Goal: Task Accomplishment & Management: Manage account settings

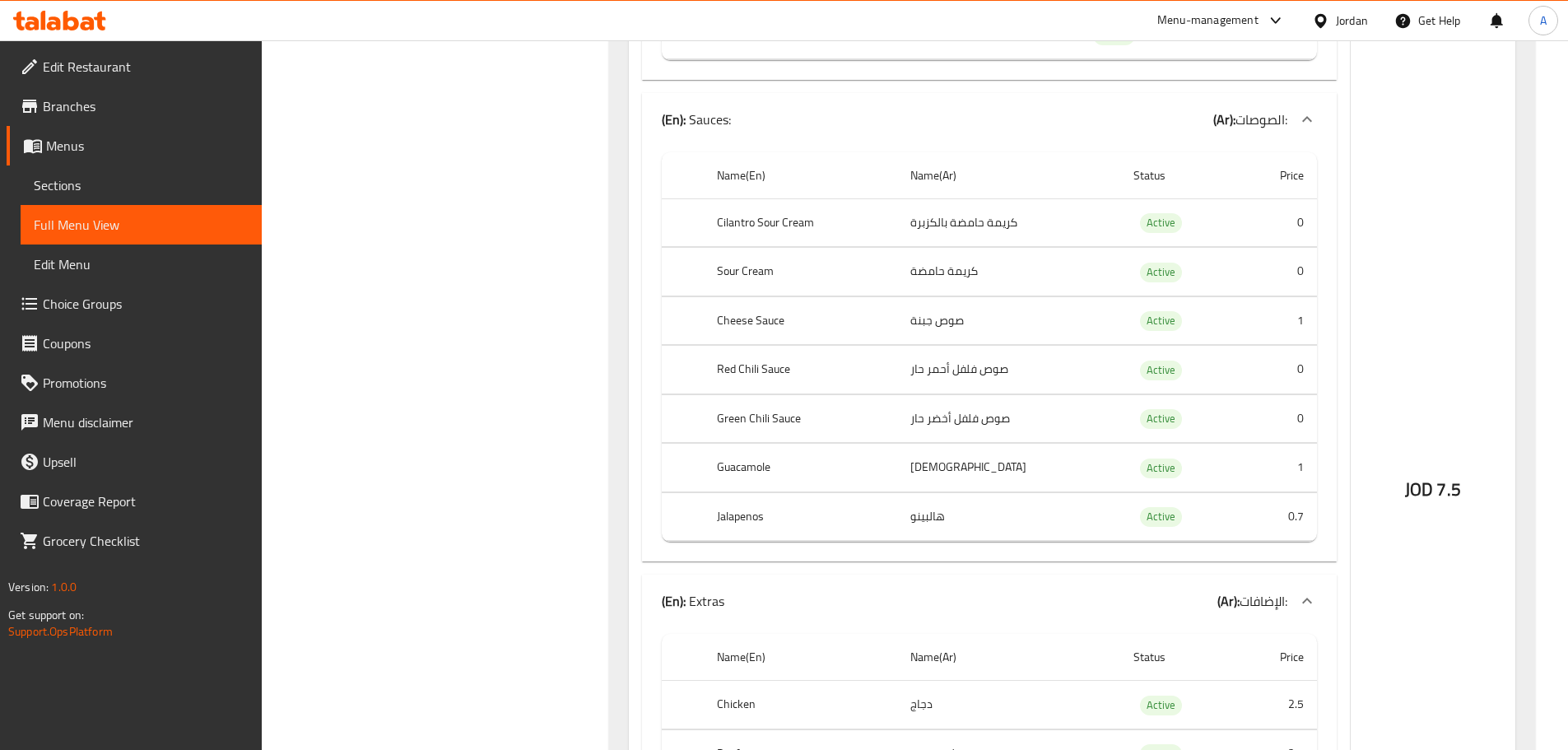
scroll to position [501, 0]
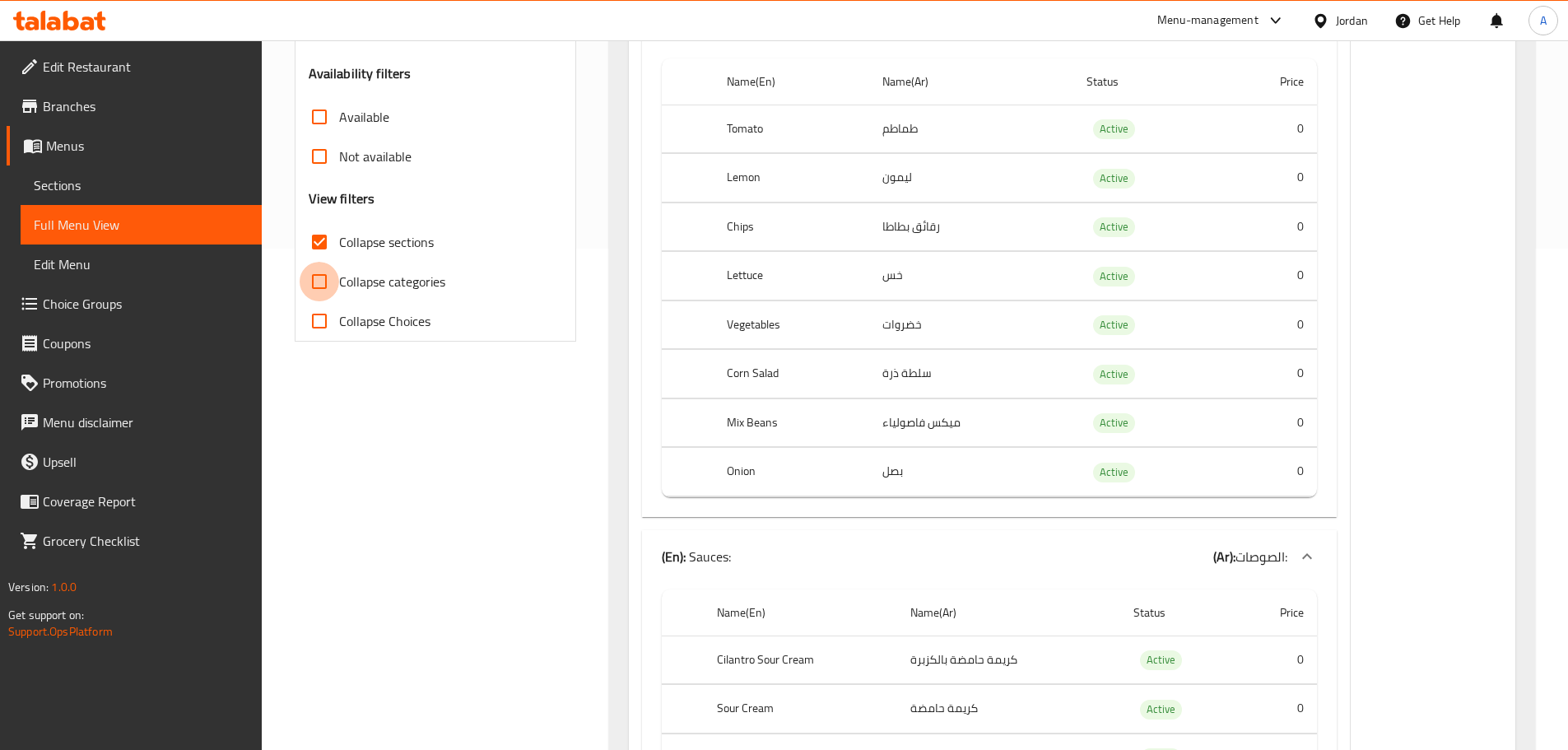
click at [332, 277] on input "Collapse categories" at bounding box center [319, 282] width 40 height 40
checkbox input "true"
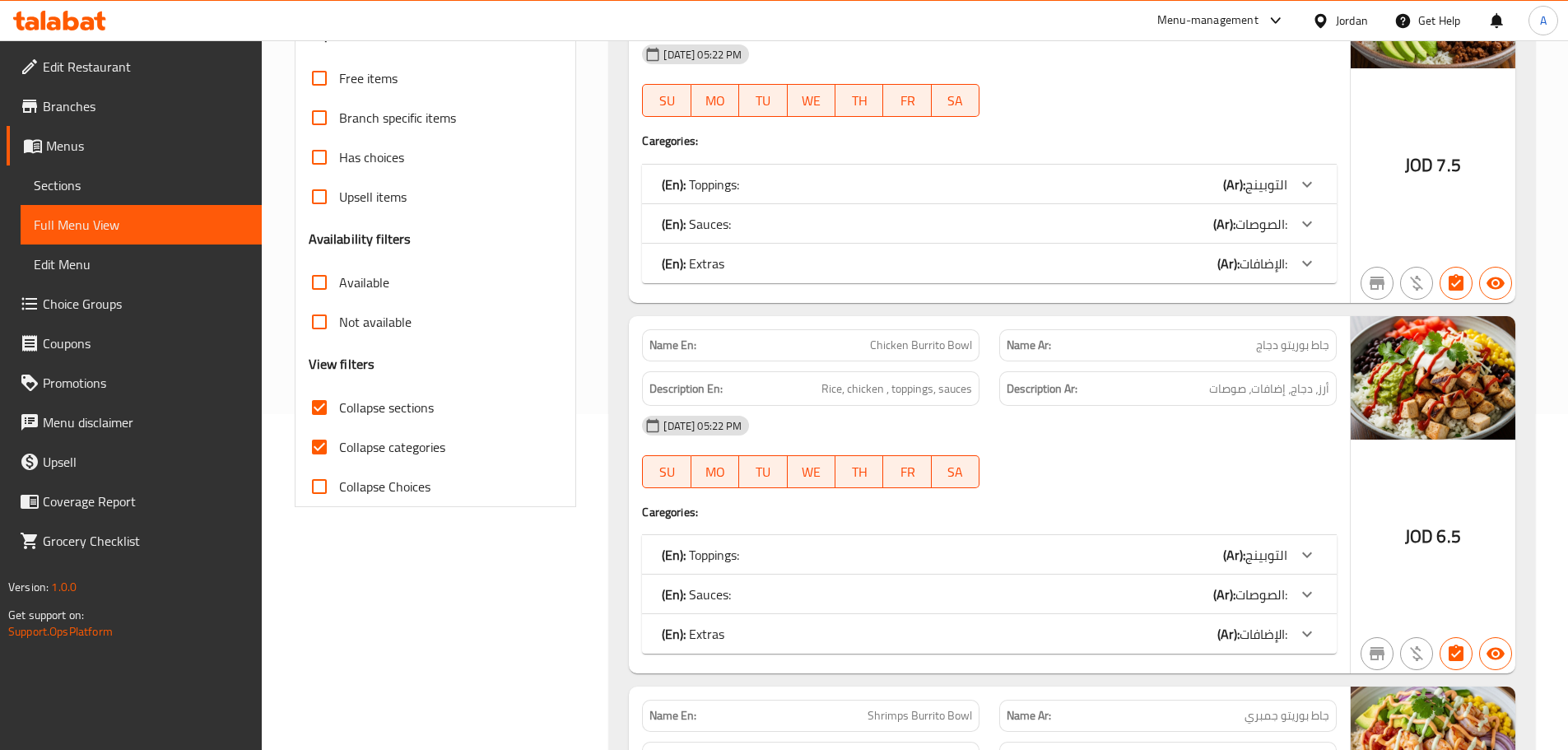
scroll to position [8, 0]
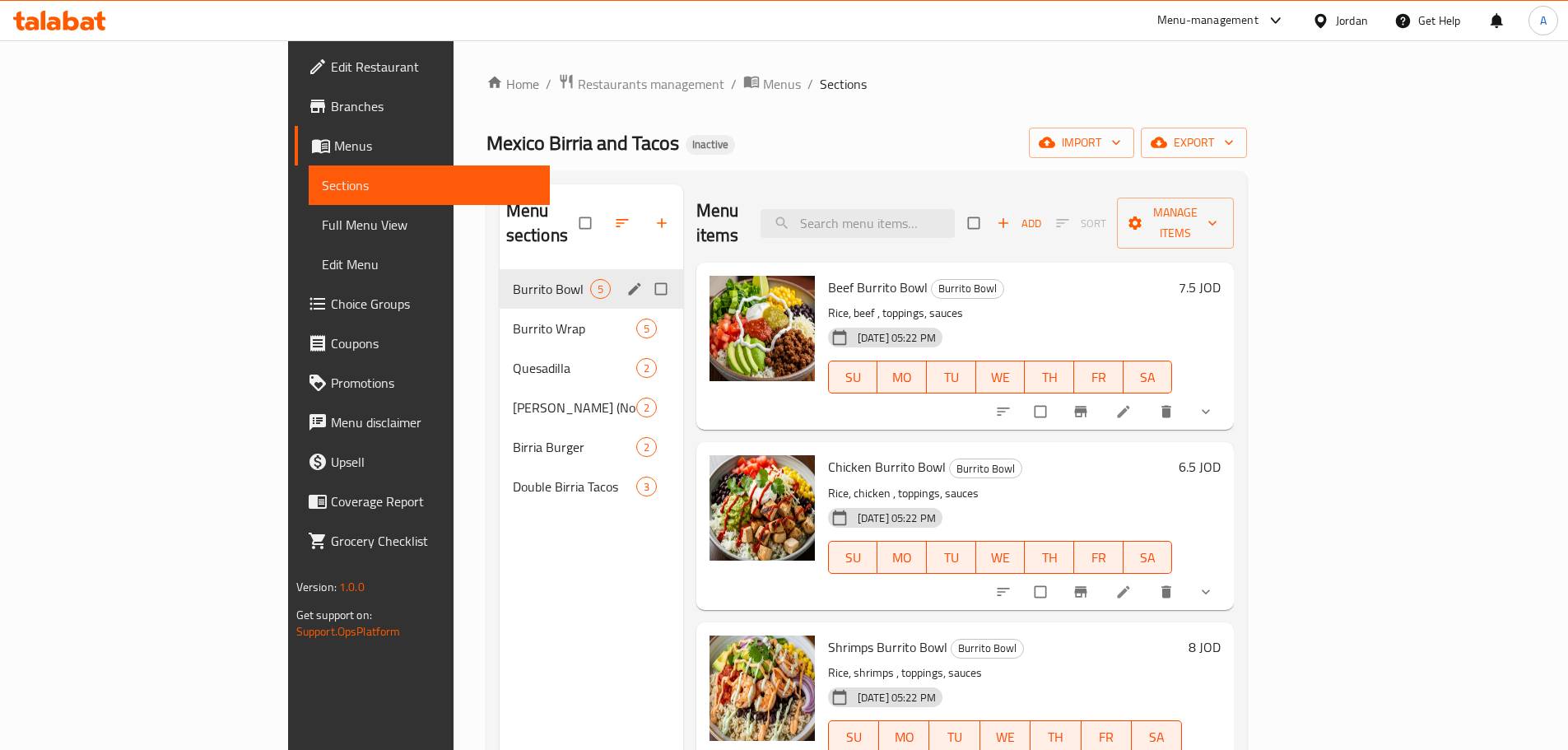
drag, startPoint x: 374, startPoint y: 282, endPoint x: 374, endPoint y: 298, distance: 16.0
click at [500, 292] on div "Burrito Bowl 5 Burrito Wrap 5 Quesadilla 2 Birria Ramen (Noddles) 2 Birria Burg…" at bounding box center [592, 388] width 183 height 237
click at [513, 318] on span "Burrito Wrap" at bounding box center [551, 328] width 77 height 20
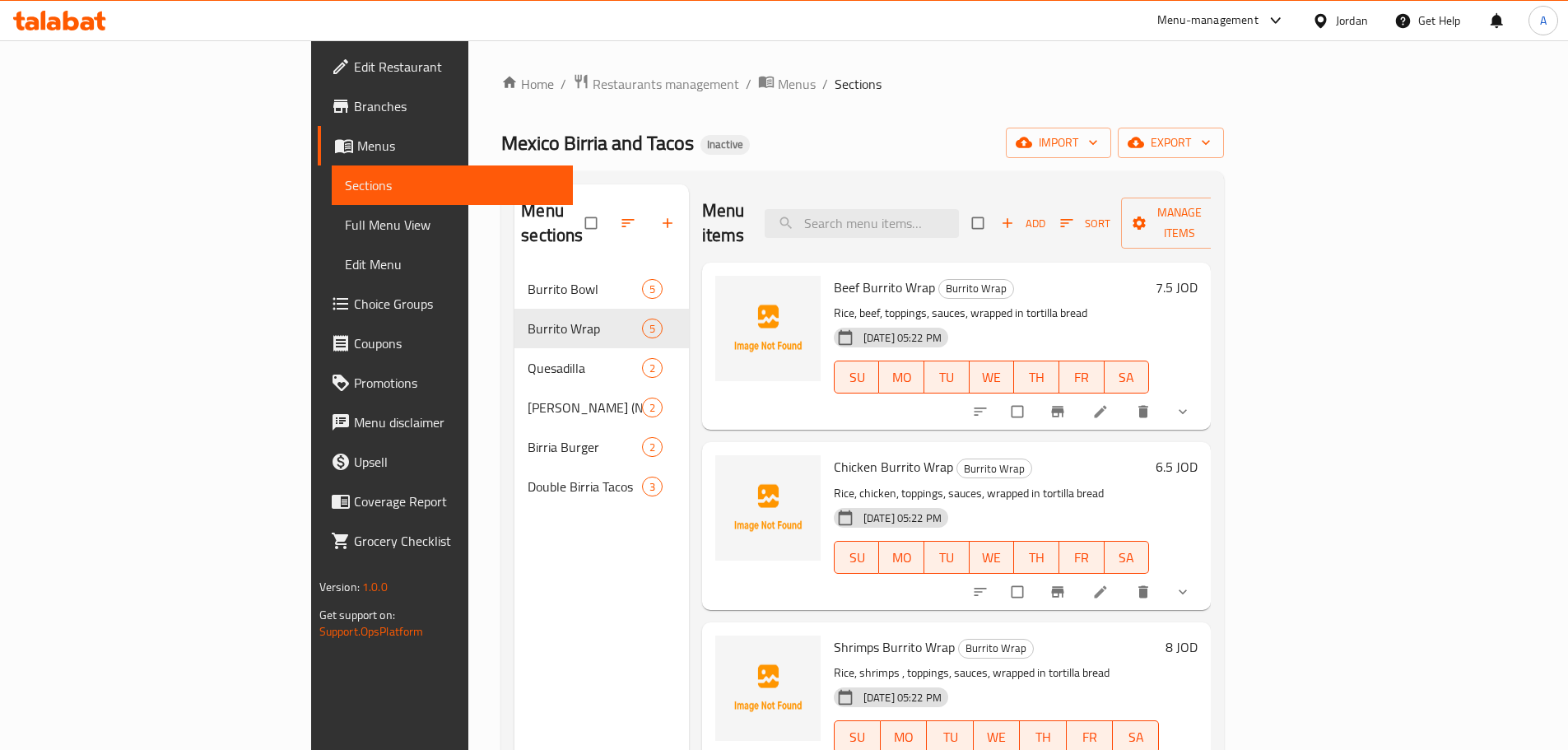
click at [1149, 455] on h6 "Chicken Burrito Wrap Burrito Wrap" at bounding box center [991, 466] width 316 height 23
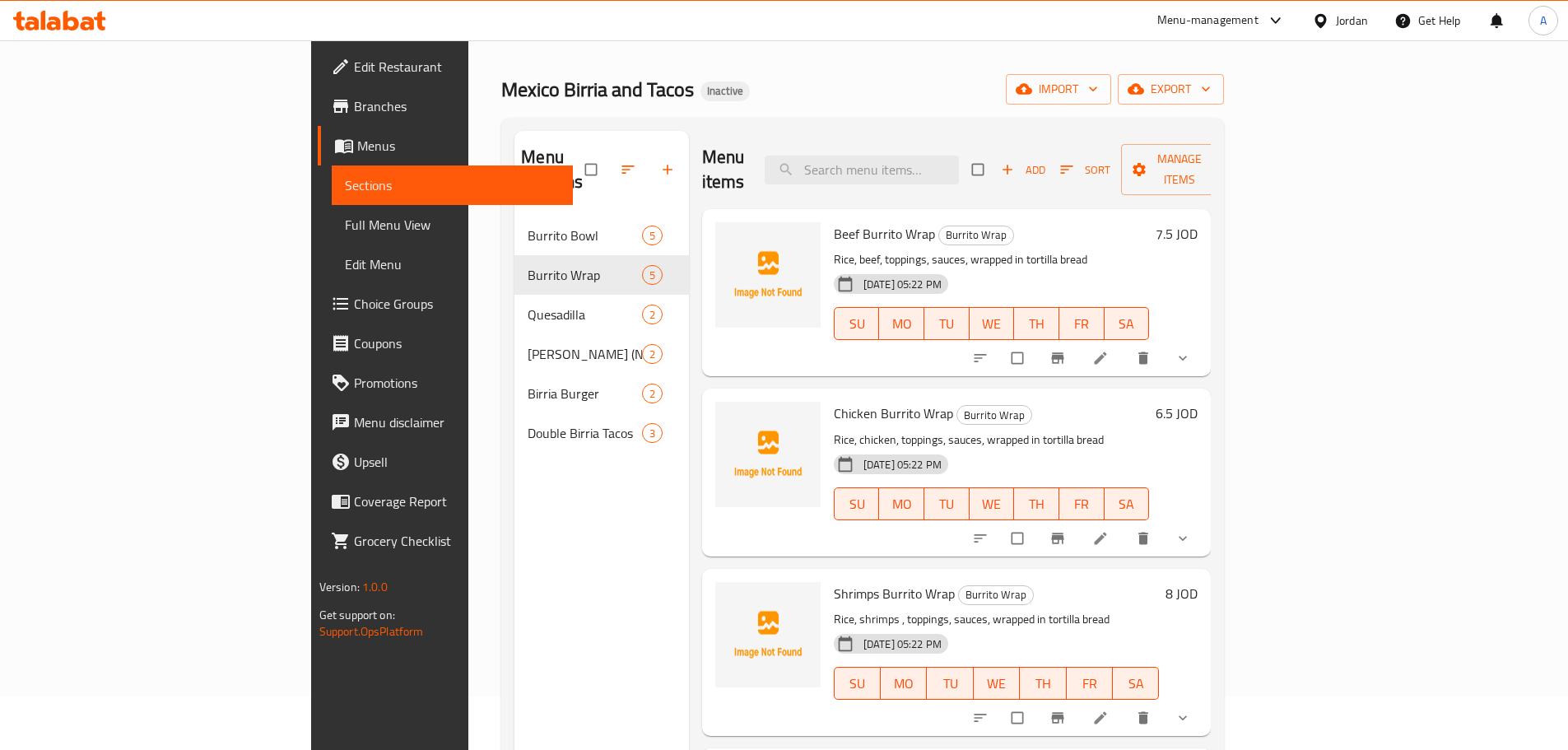
scroll to position [82, 0]
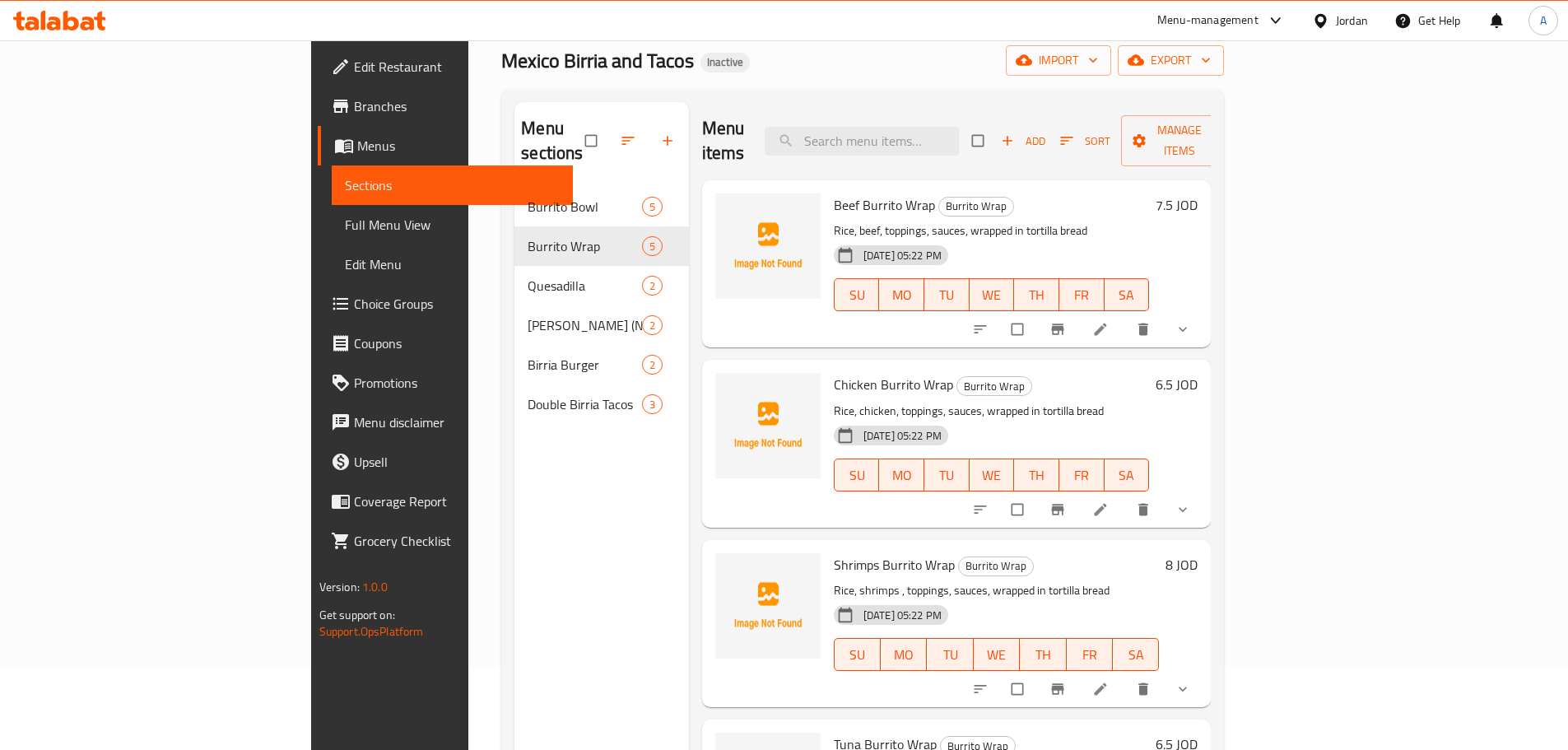
drag, startPoint x: 1465, startPoint y: 307, endPoint x: 1478, endPoint y: 308, distance: 13.0
click at [1204, 311] on button "show more" at bounding box center [1184, 330] width 40 height 36
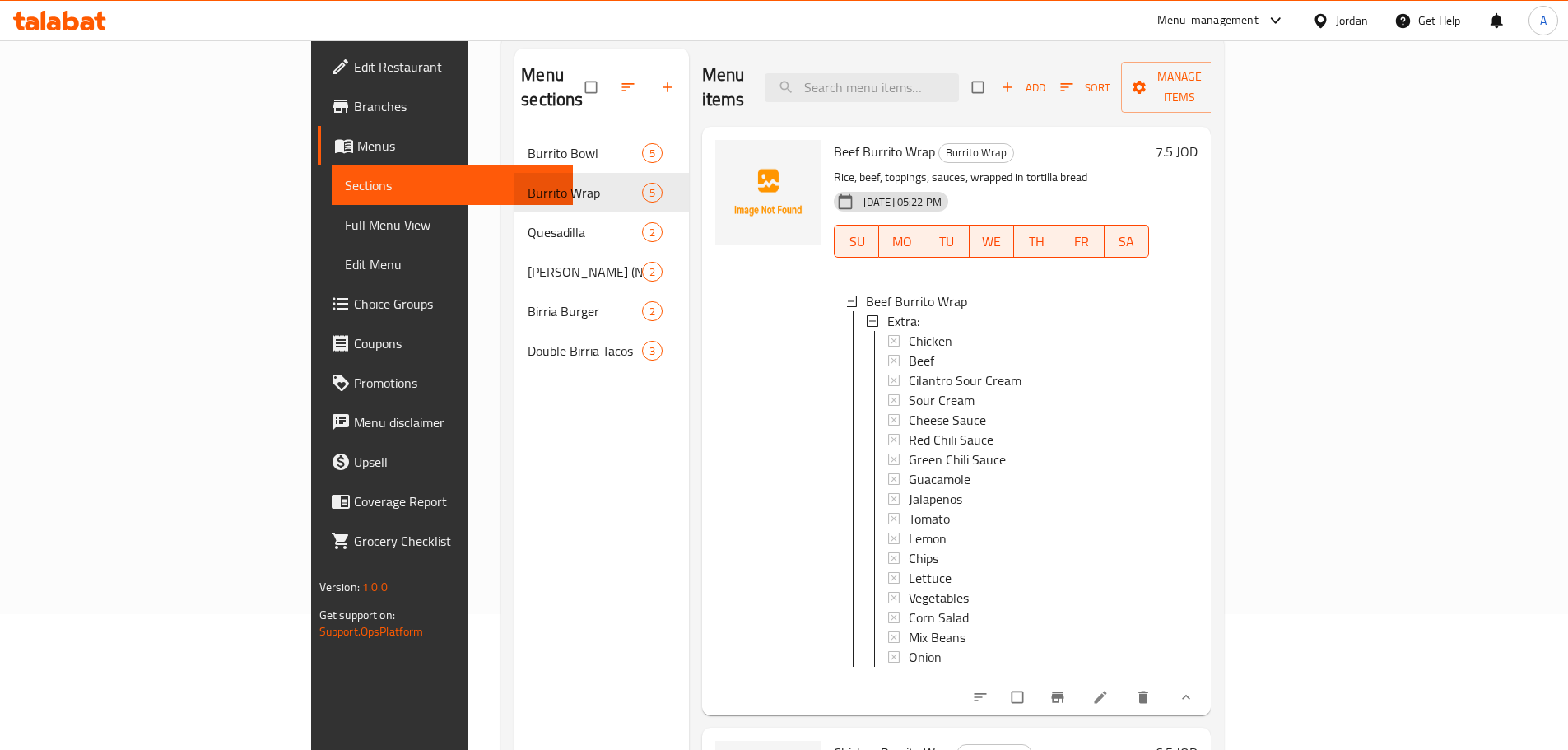
scroll to position [164, 0]
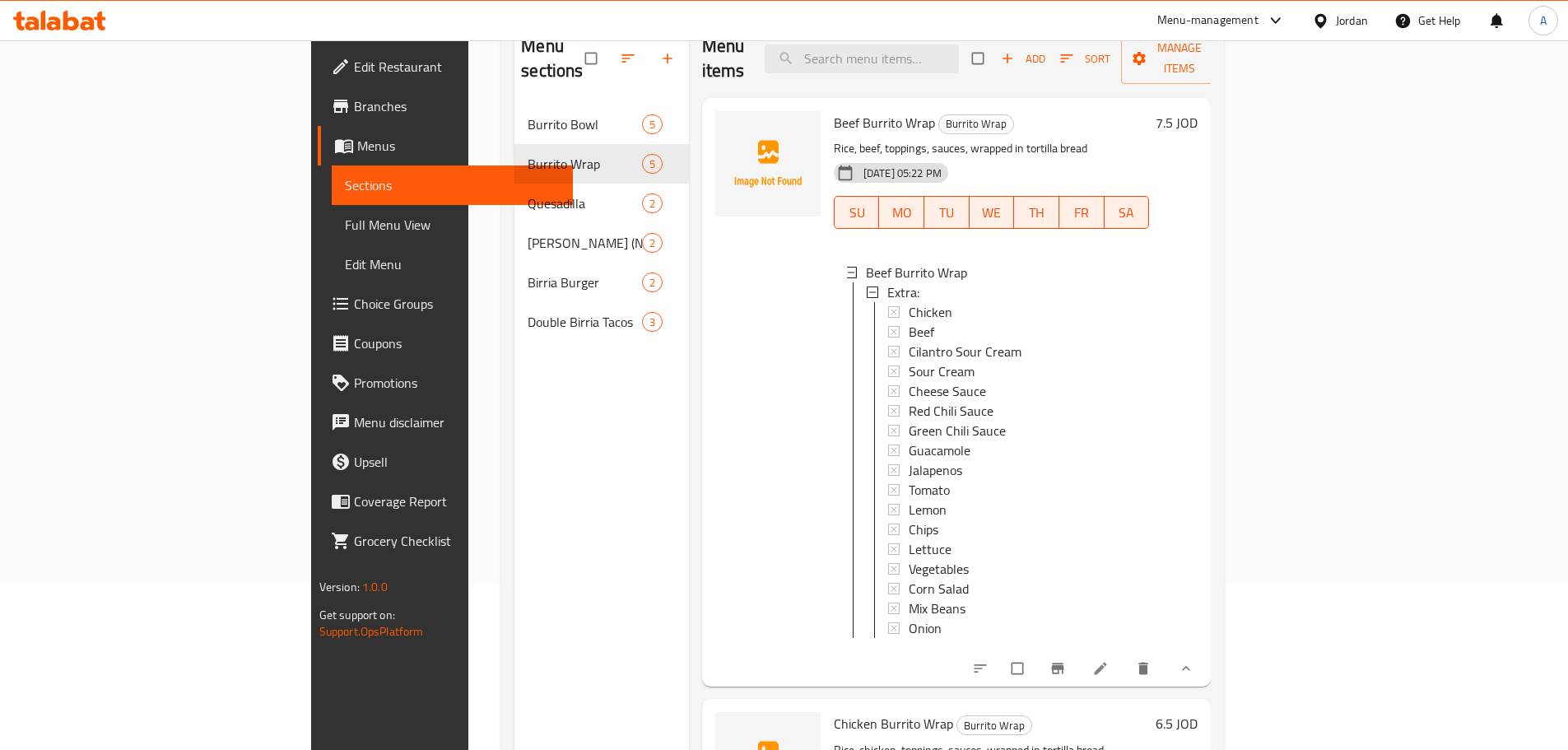
drag, startPoint x: 1495, startPoint y: 638, endPoint x: 1491, endPoint y: 651, distance: 13.6
click at [1204, 651] on div at bounding box center [1083, 669] width 242 height 36
click at [1194, 660] on icon "show more" at bounding box center [1186, 668] width 16 height 16
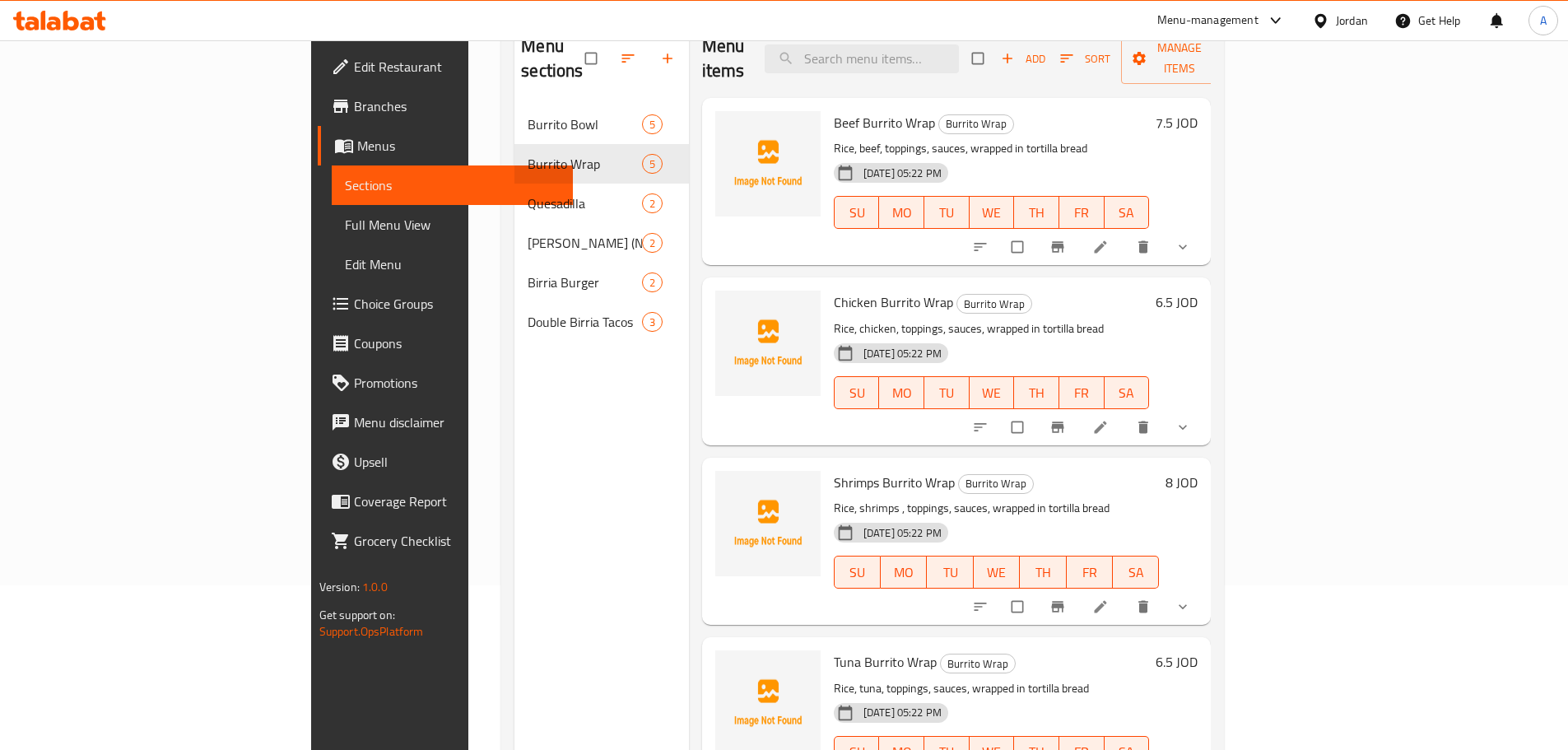
drag, startPoint x: 1392, startPoint y: 212, endPoint x: 1420, endPoint y: 248, distance: 45.6
click at [1212, 248] on div "Menu items Add Sort Manage items Beef Burrito Wrap Burrito Wrap Rice, beef, top…" at bounding box center [950, 394] width 522 height 750
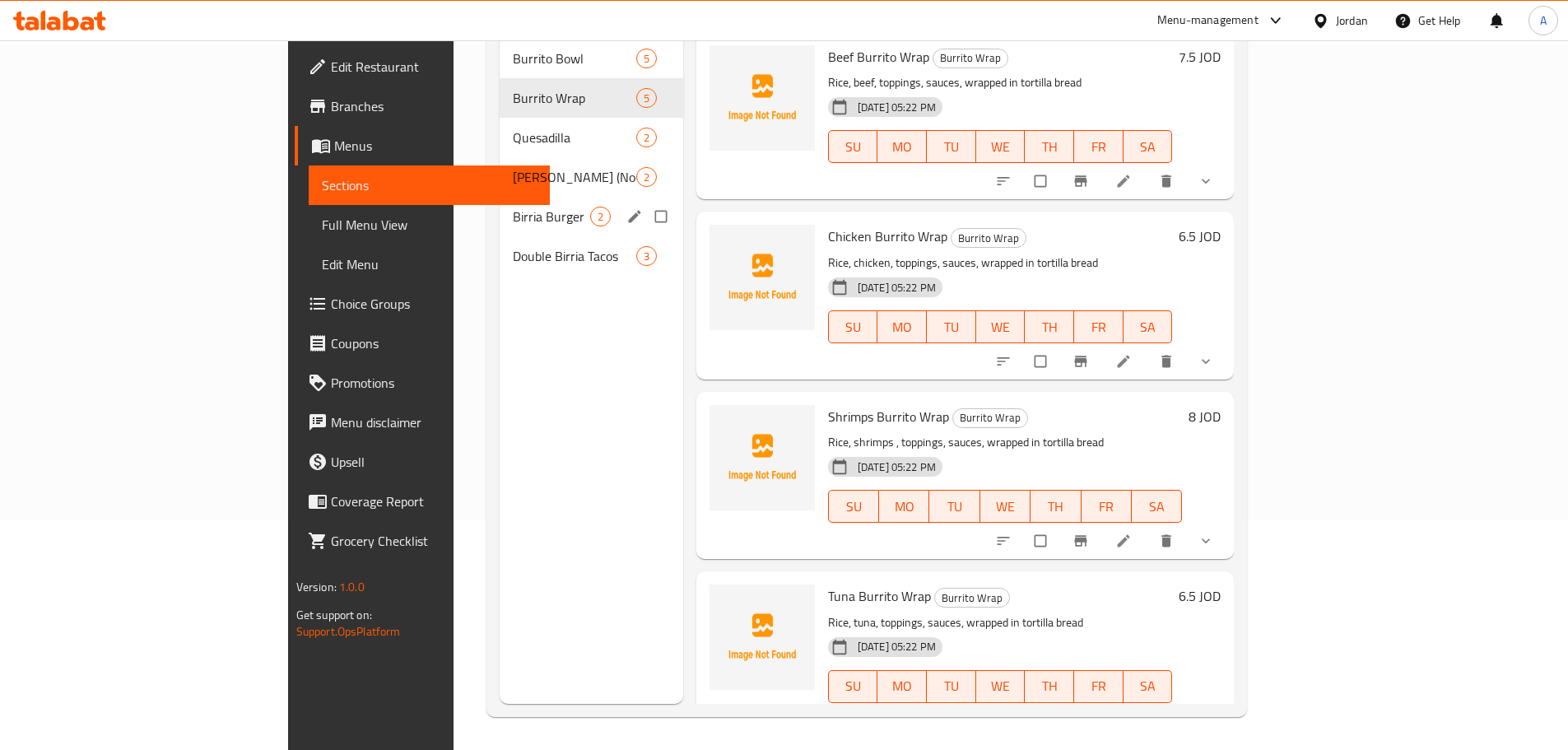
scroll to position [148, 0]
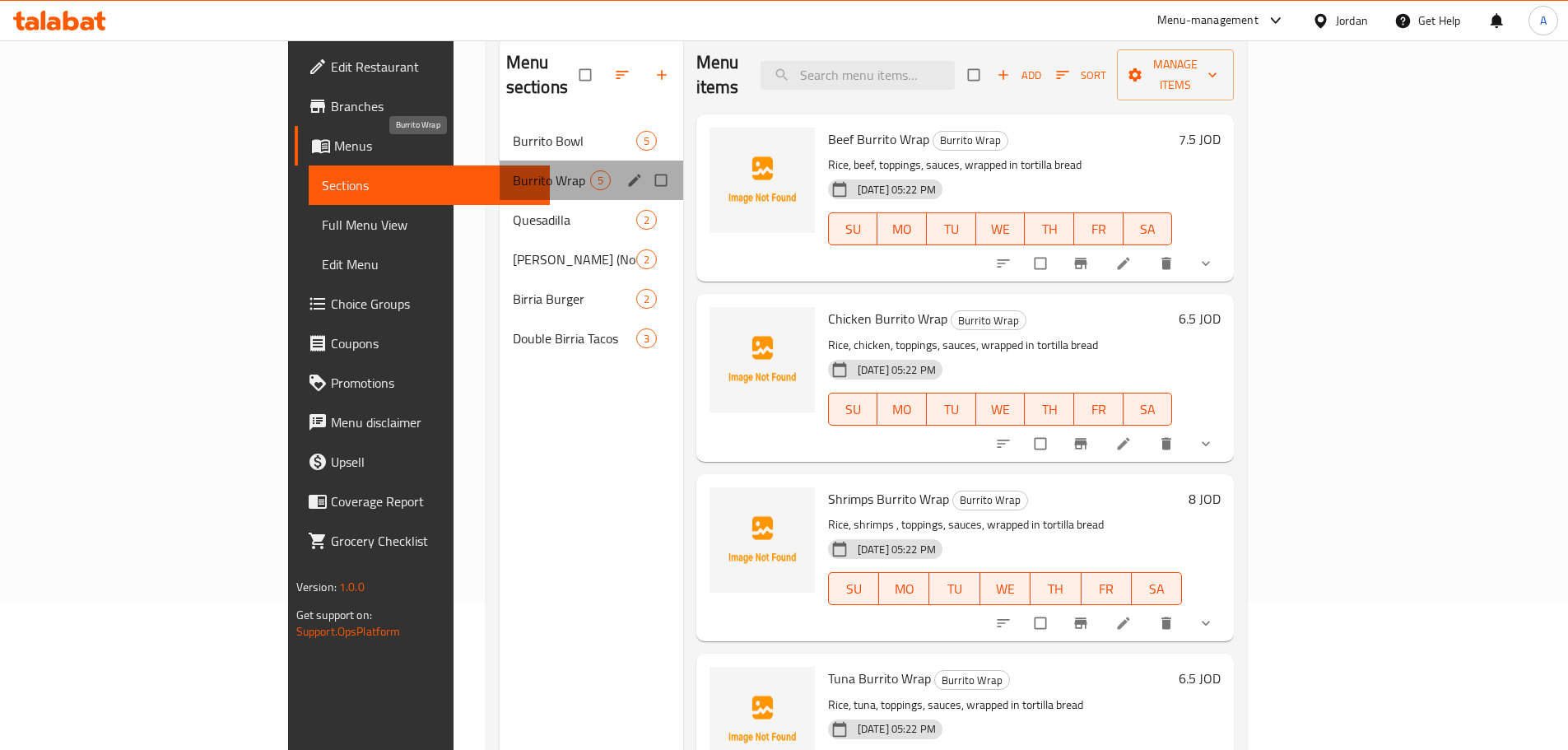
click at [513, 170] on span "Burrito Wrap" at bounding box center [551, 180] width 77 height 20
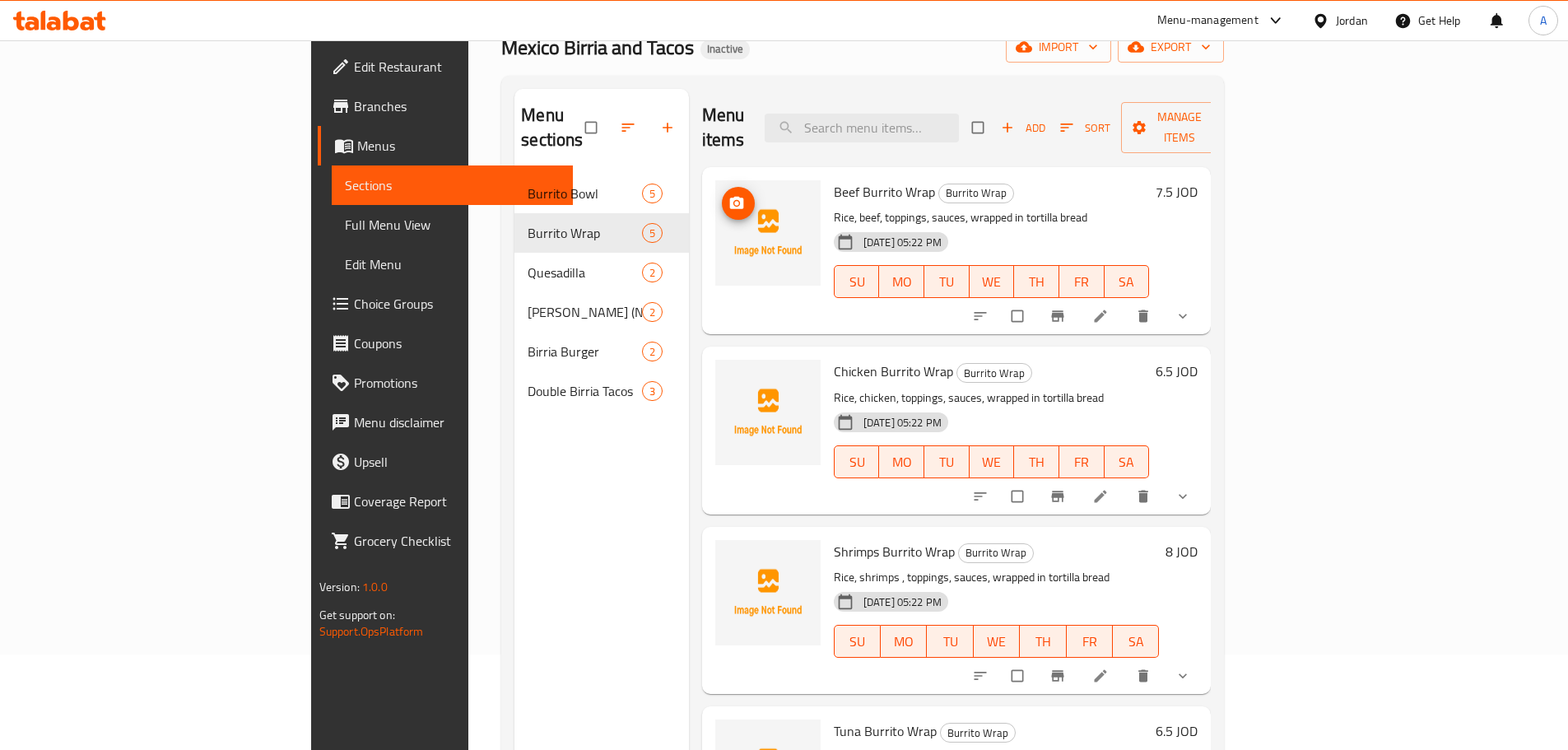
scroll to position [66, 0]
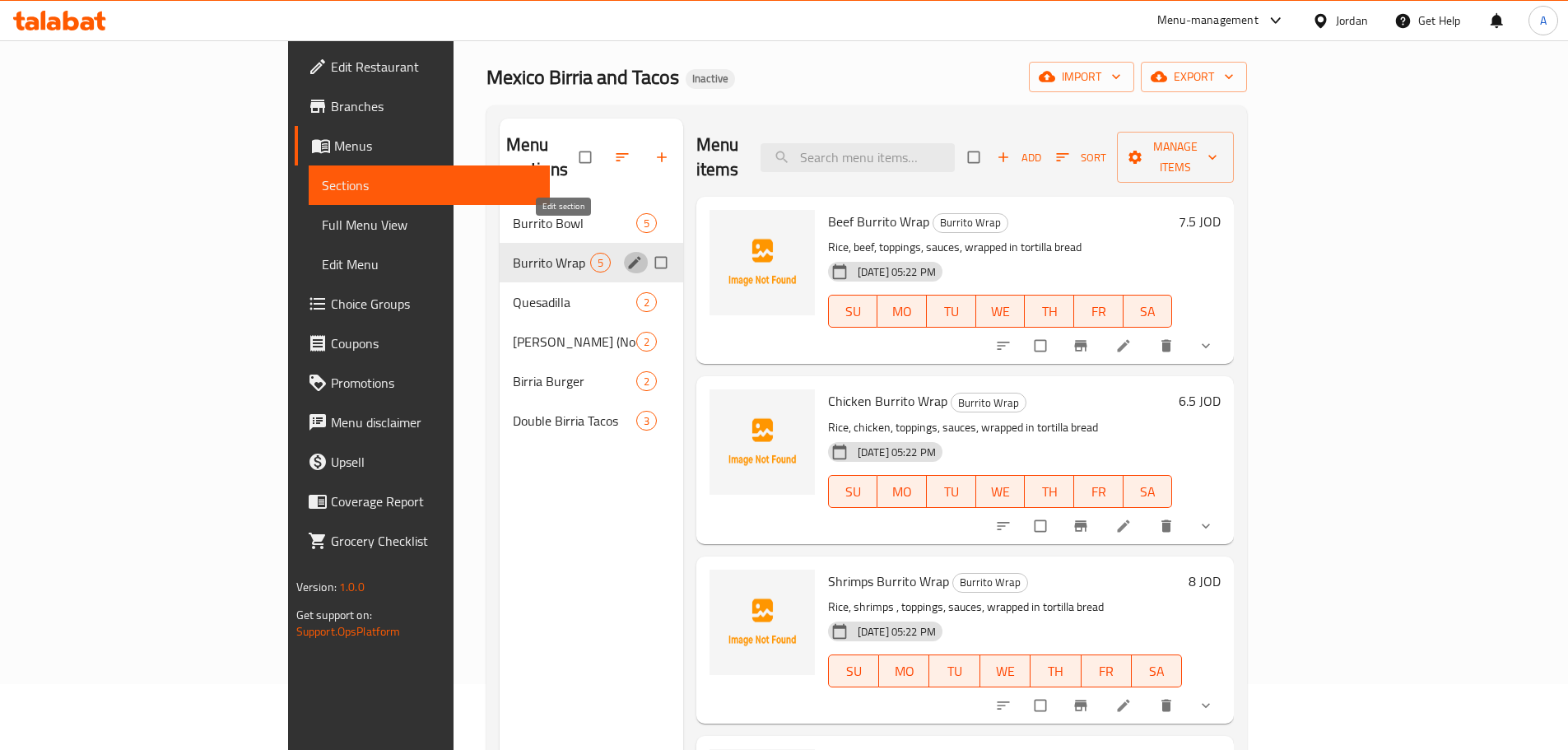
click at [628, 256] on icon "edit" at bounding box center [634, 262] width 12 height 12
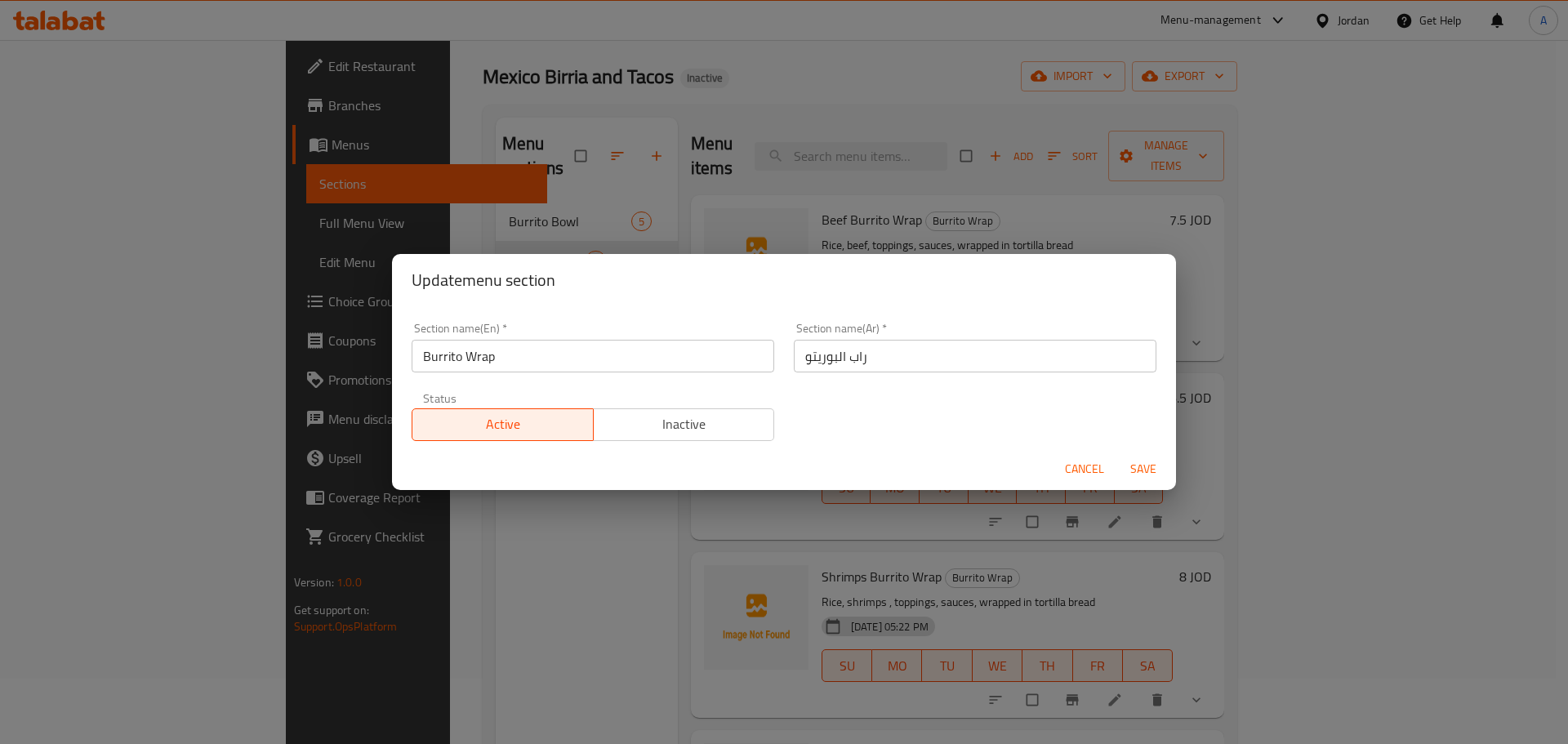
click at [571, 352] on input "Burrito Wrap" at bounding box center [593, 356] width 362 height 33
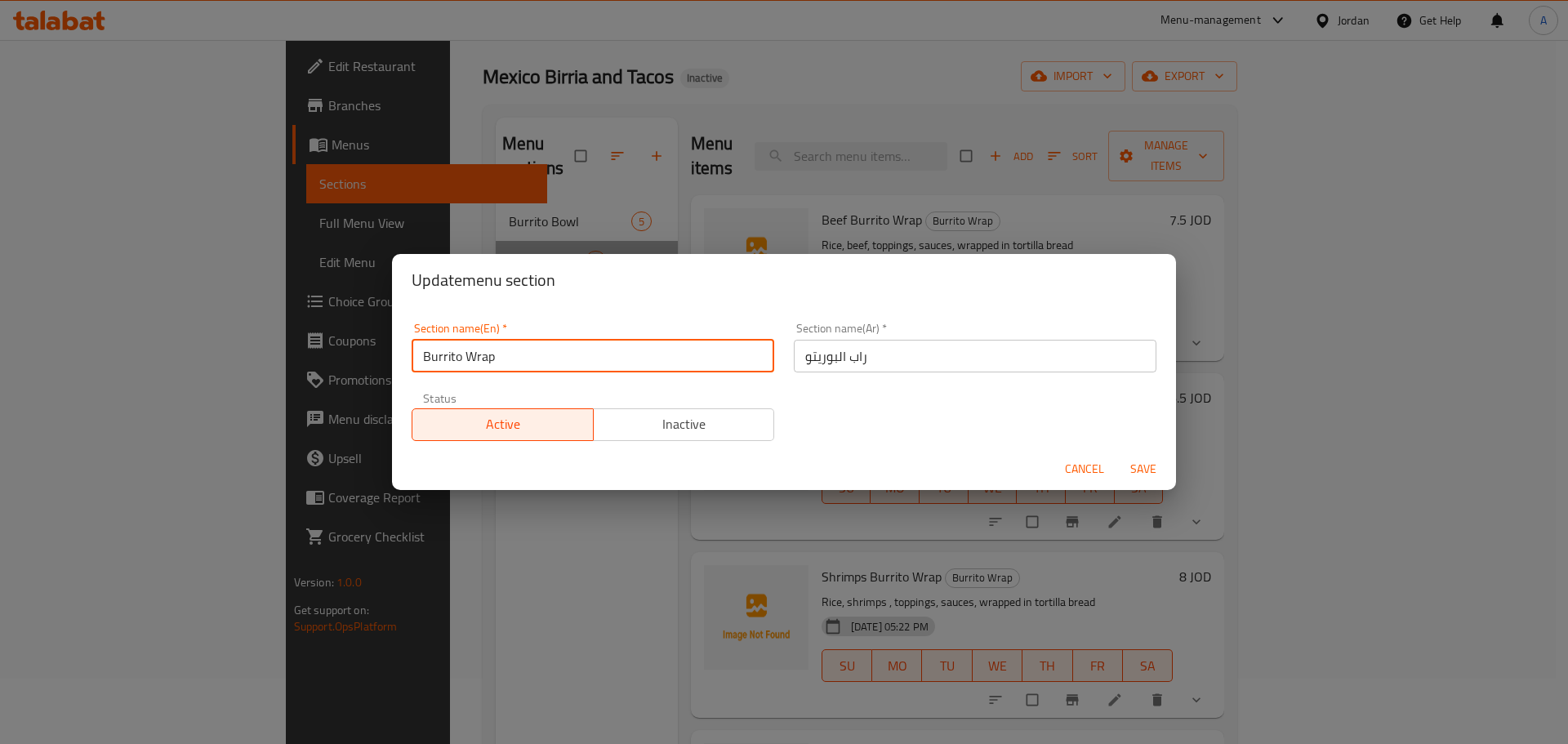
click at [571, 352] on input "Burrito Wrap" at bounding box center [593, 356] width 362 height 33
click at [776, 133] on div "Update menu section Section name(En)   * Burrito Wrap Section name(En) * Sectio…" at bounding box center [784, 372] width 1568 height 744
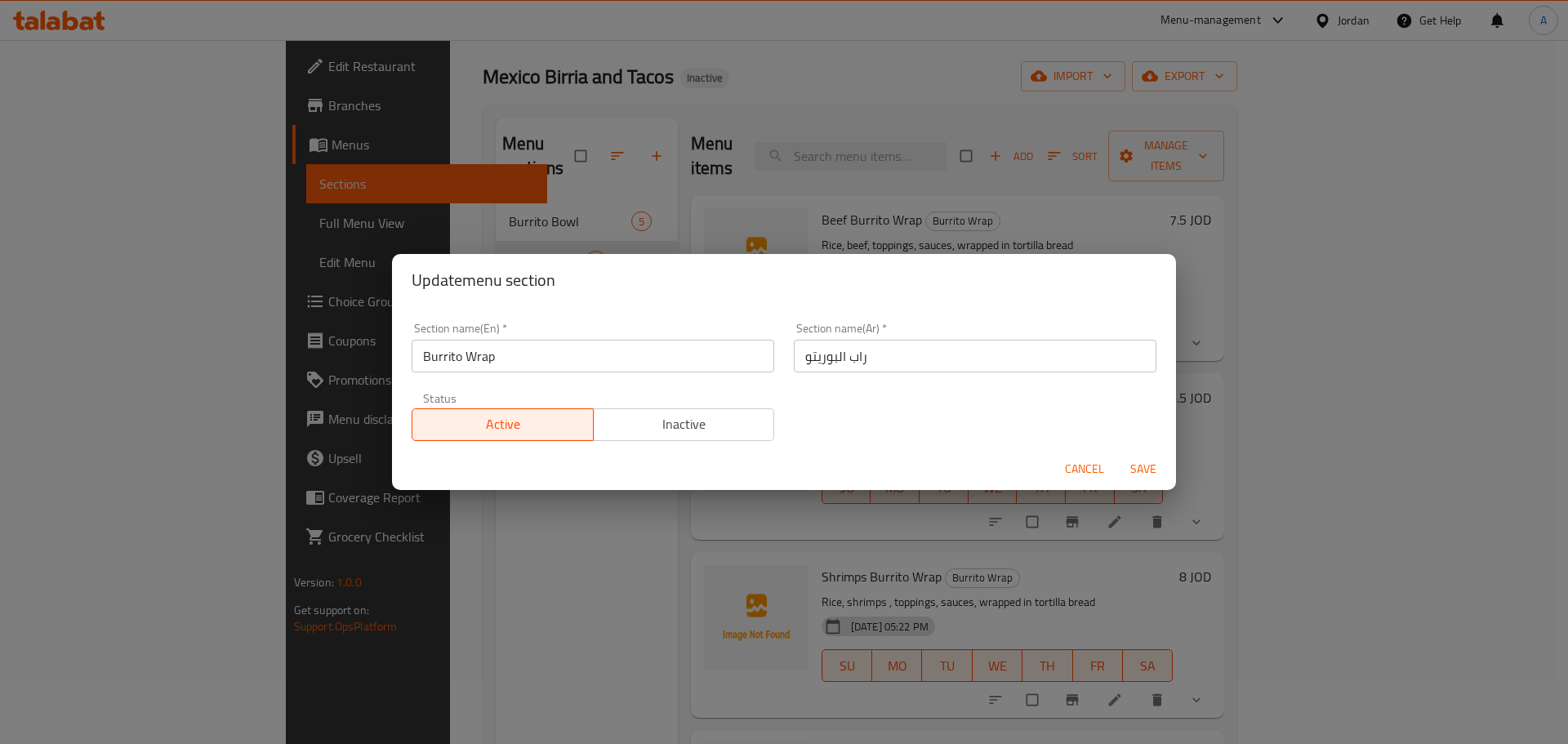
click at [1085, 471] on span "Cancel" at bounding box center [1085, 469] width 39 height 21
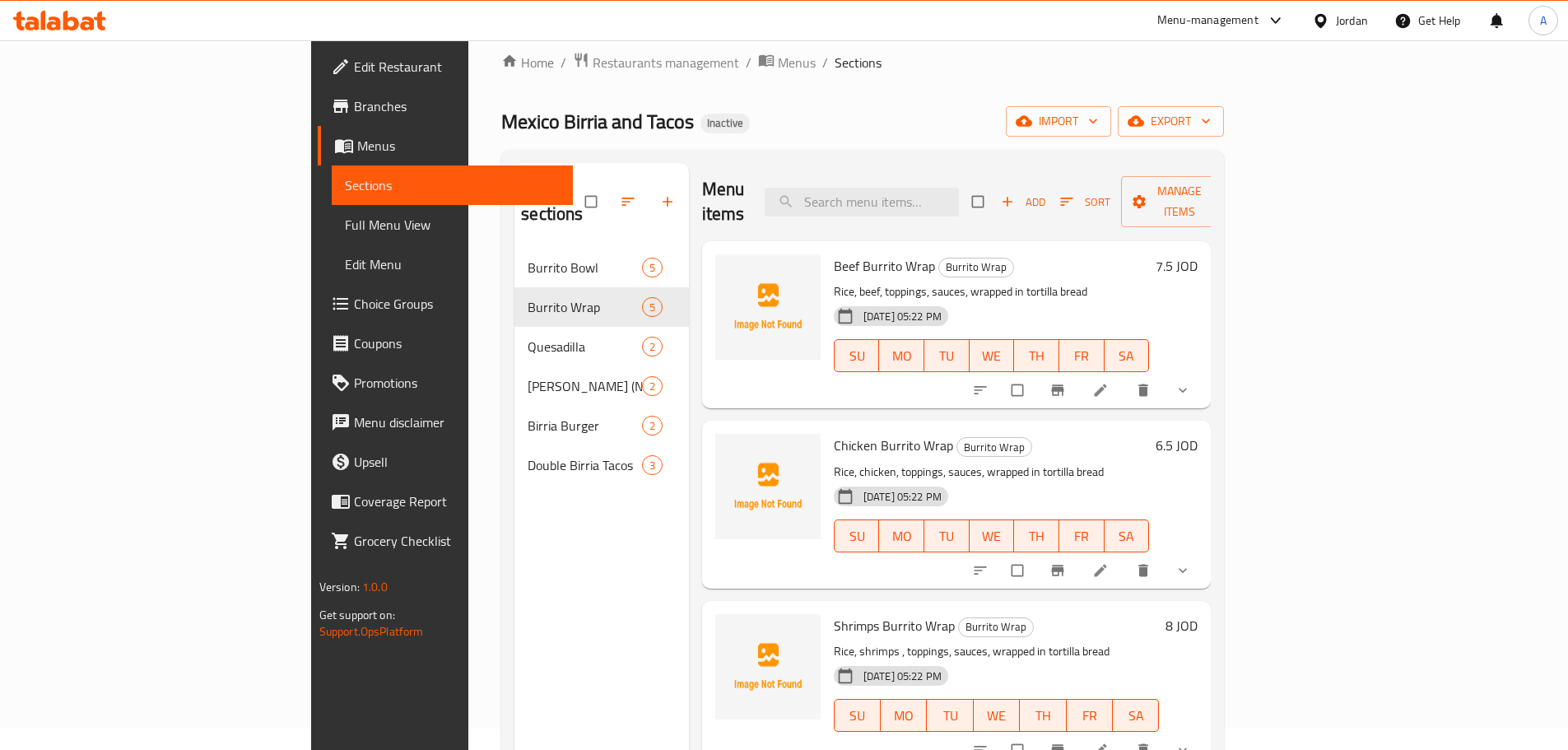
scroll to position [0, 0]
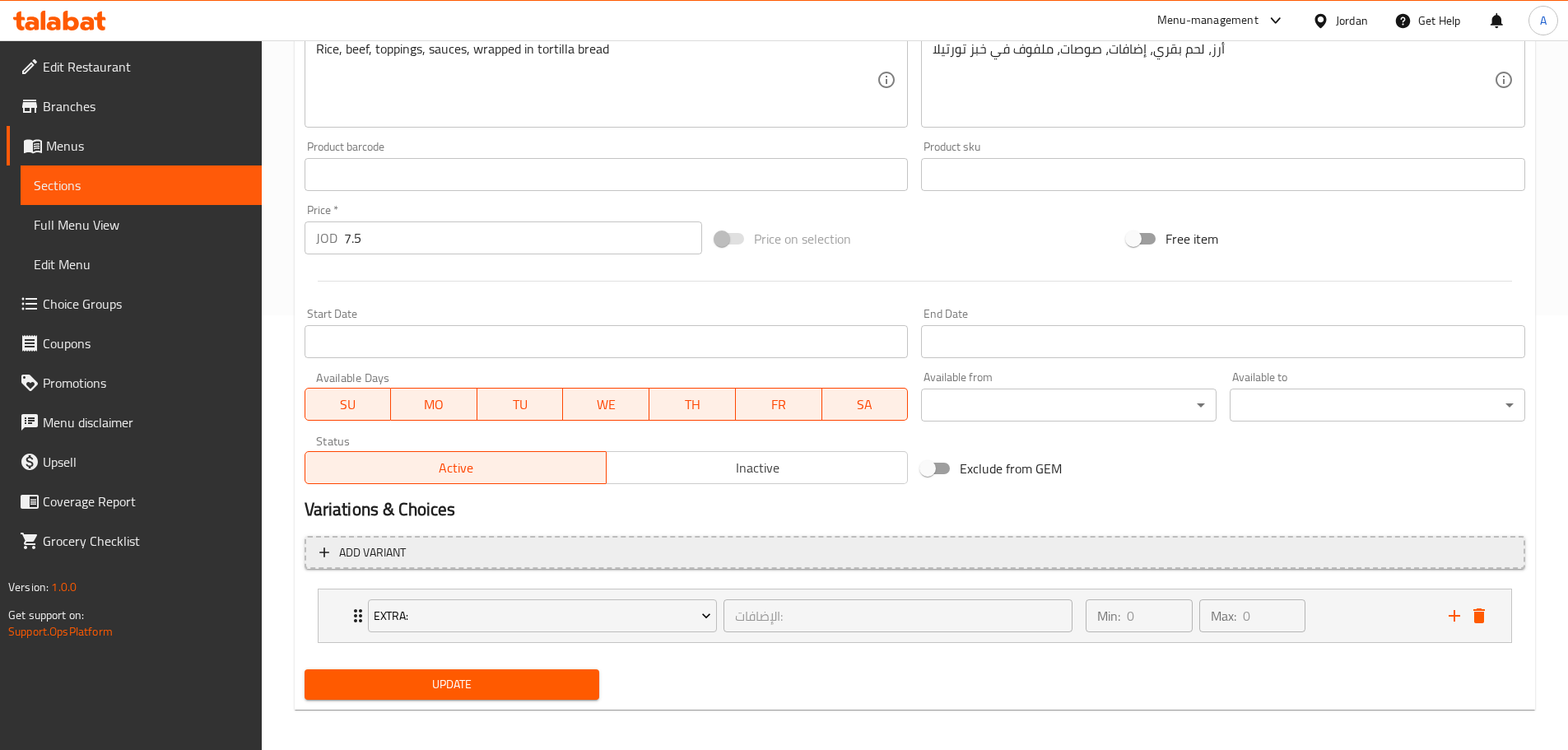
scroll to position [440, 0]
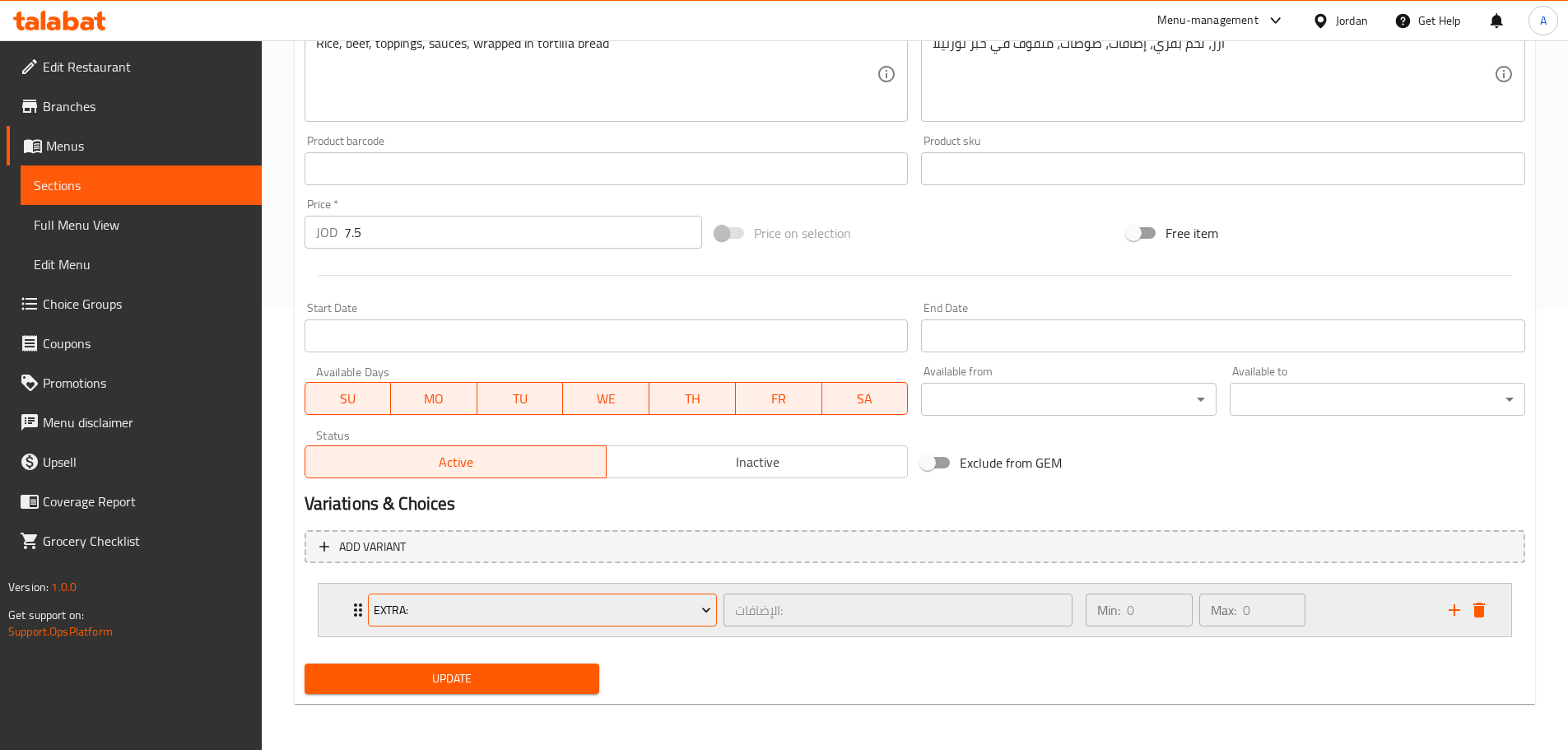
click at [680, 609] on span "Extra:" at bounding box center [542, 611] width 337 height 21
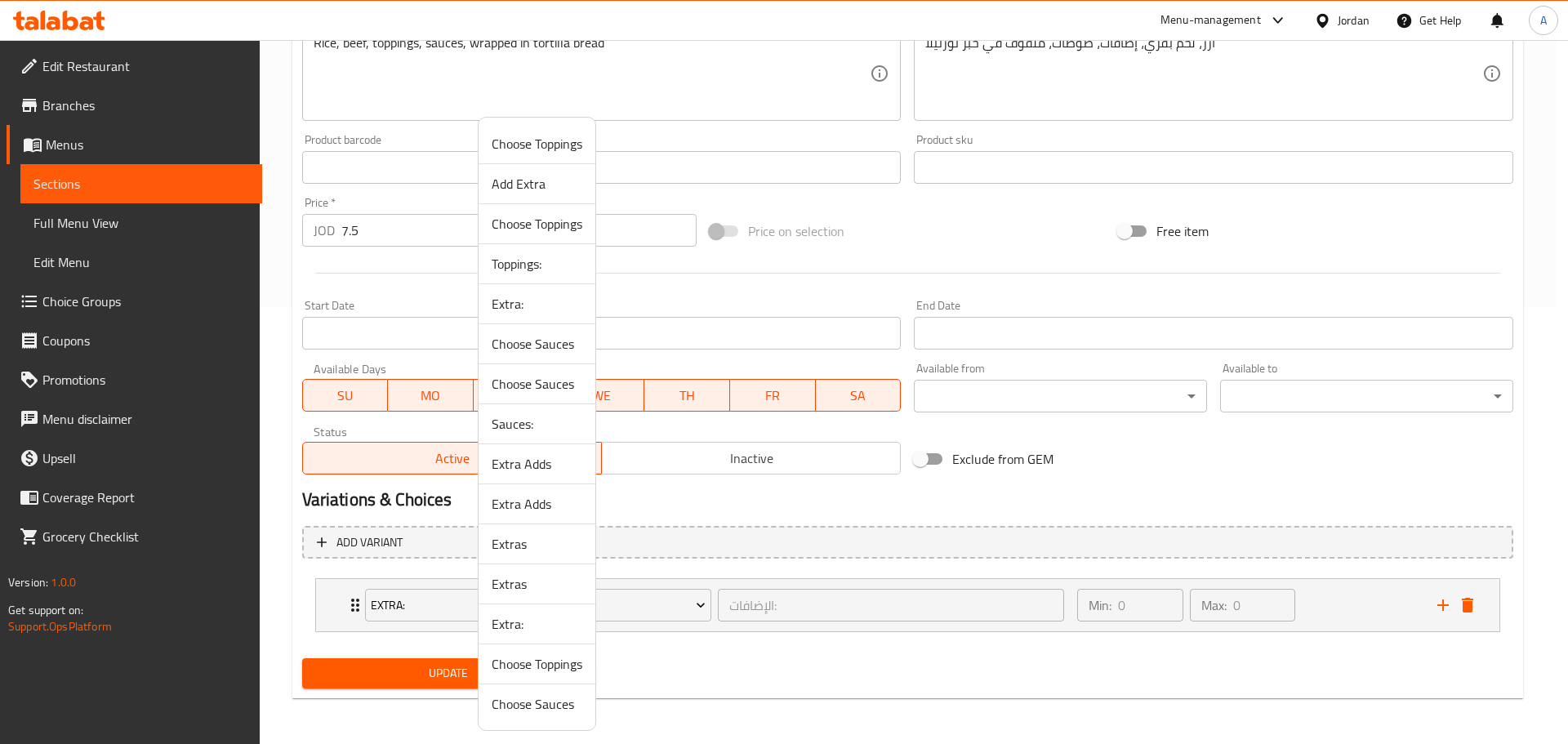
click at [542, 268] on span "Toppings:" at bounding box center [537, 263] width 91 height 20
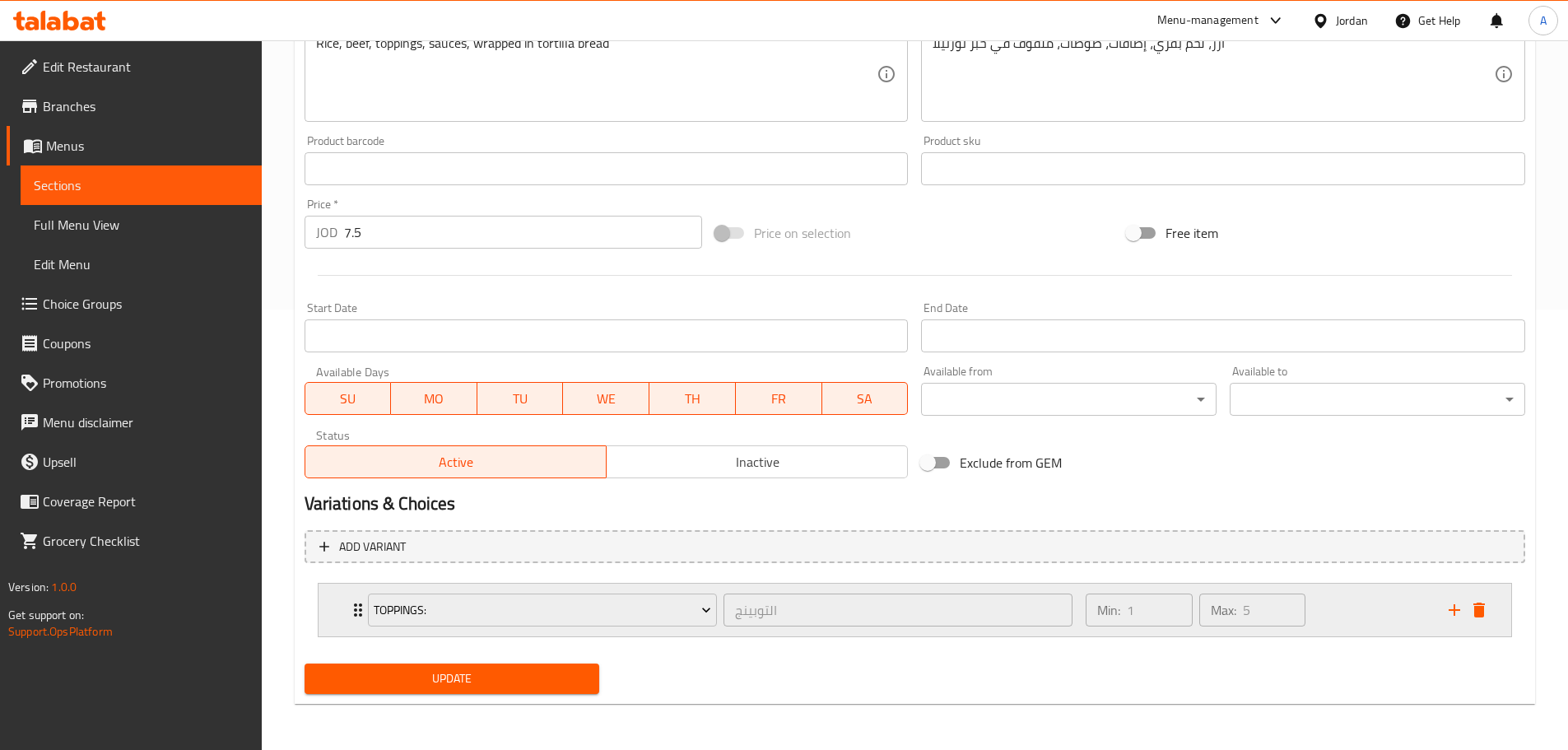
click at [1450, 606] on icon "add" at bounding box center [1454, 610] width 20 height 20
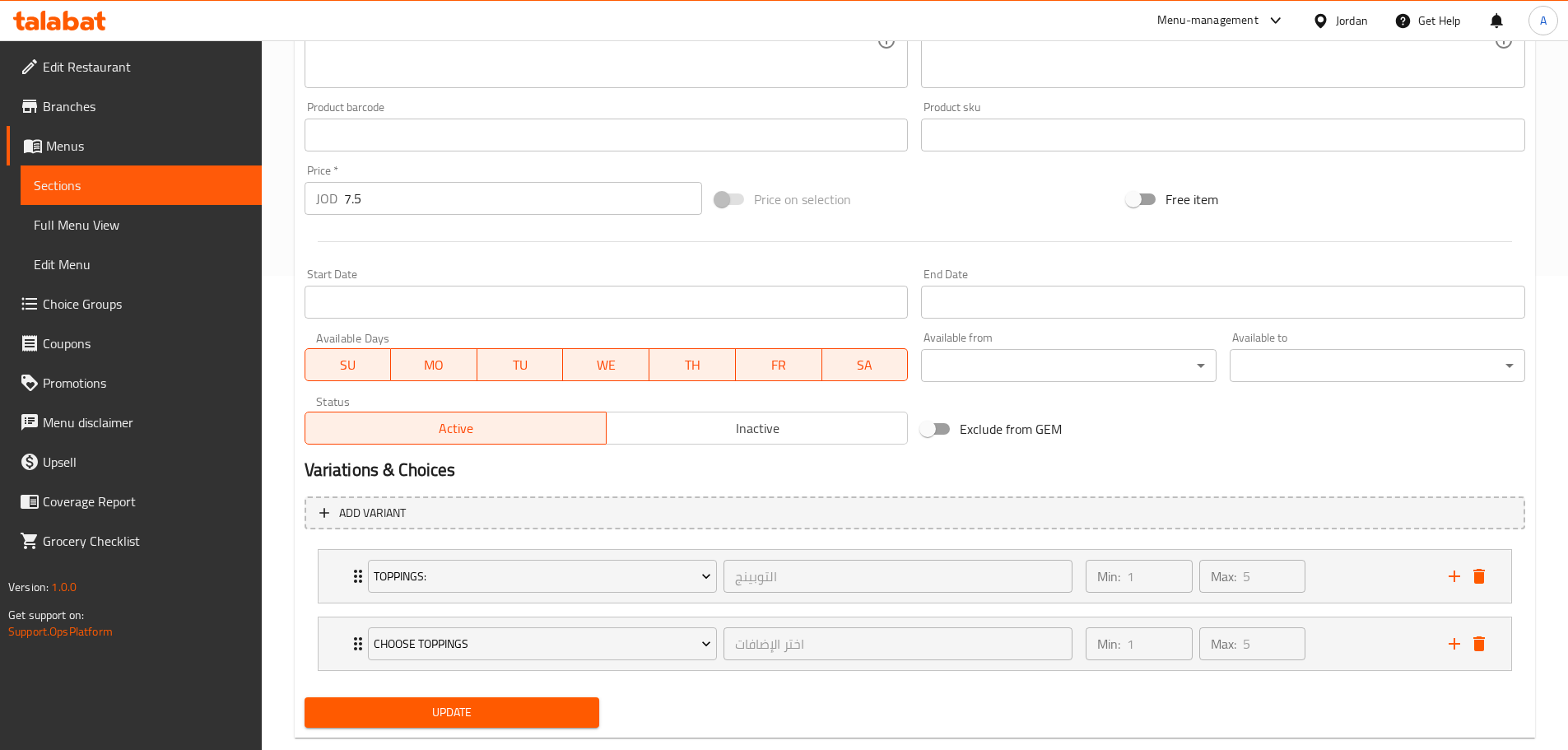
scroll to position [508, 0]
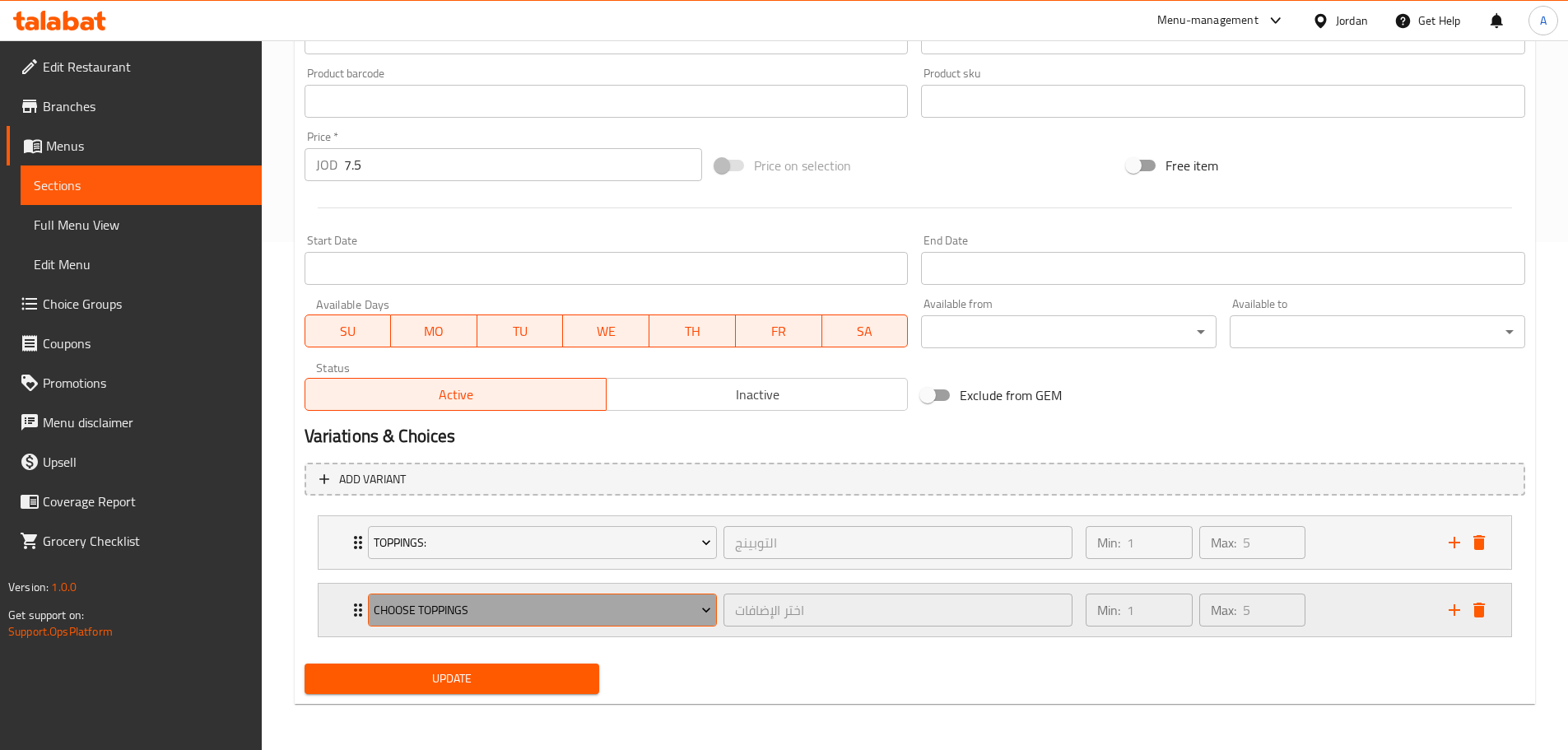
click at [587, 606] on span "Choose Toppings" at bounding box center [542, 611] width 337 height 21
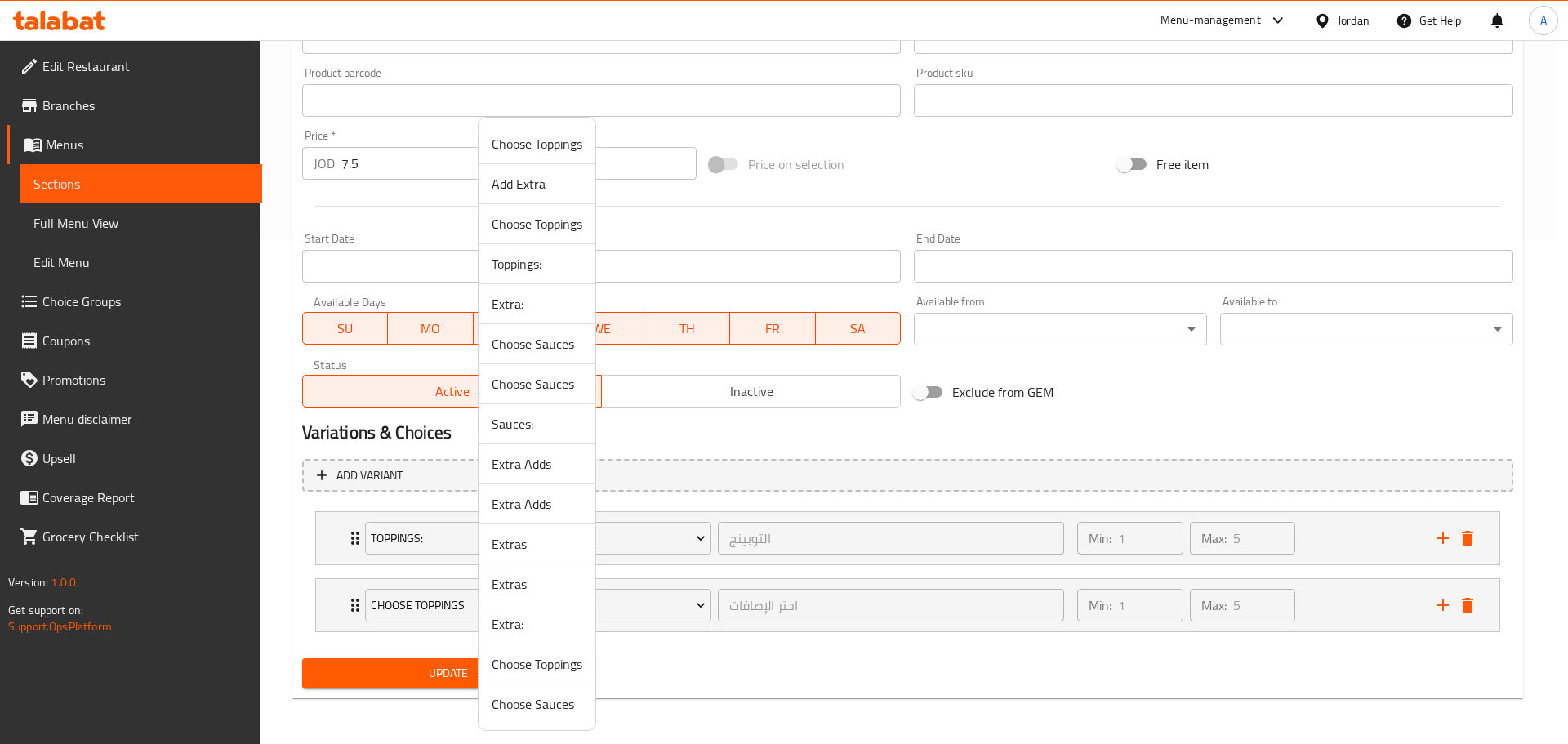
click at [533, 427] on span "Sauces:" at bounding box center [537, 423] width 91 height 20
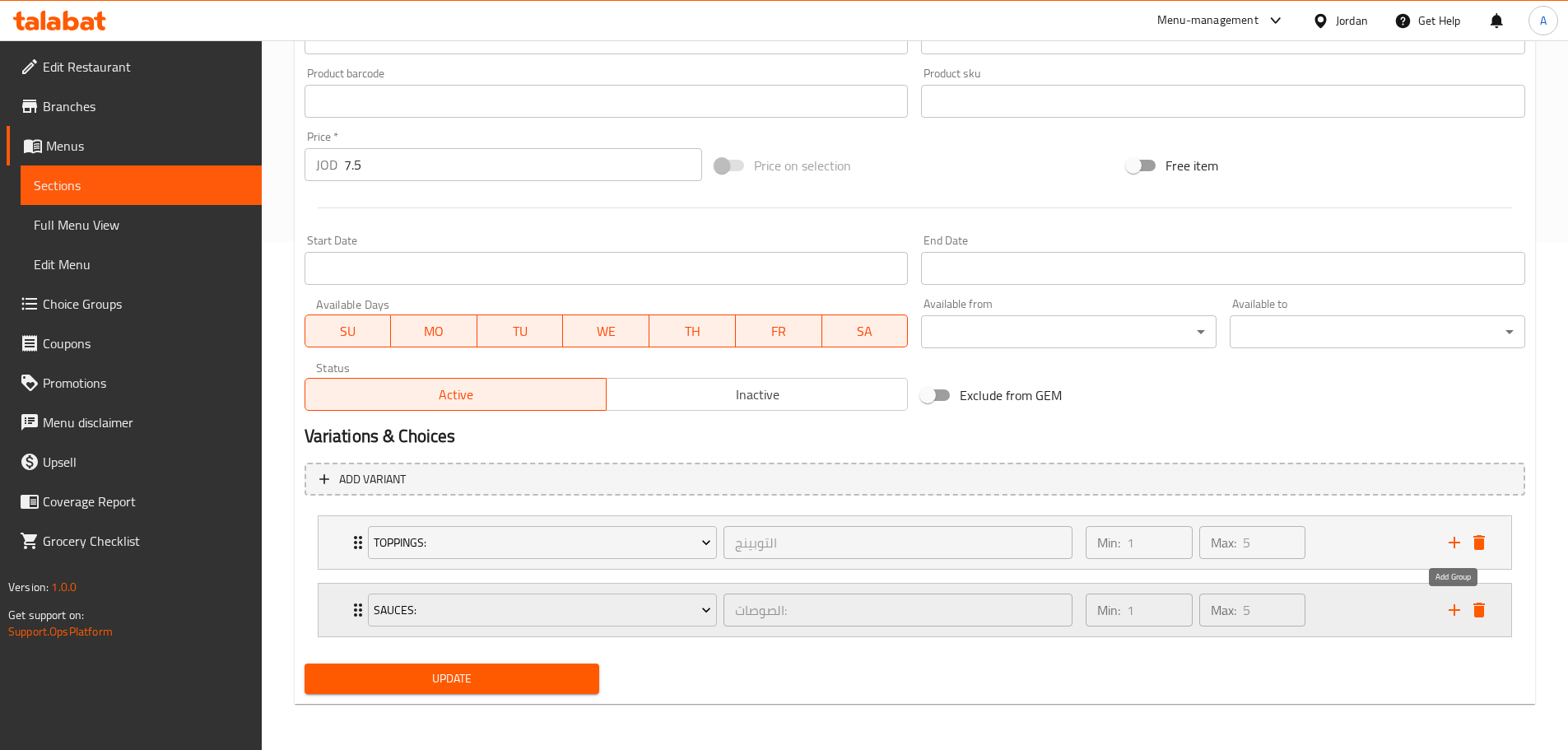
click at [1462, 610] on icon "add" at bounding box center [1454, 610] width 20 height 20
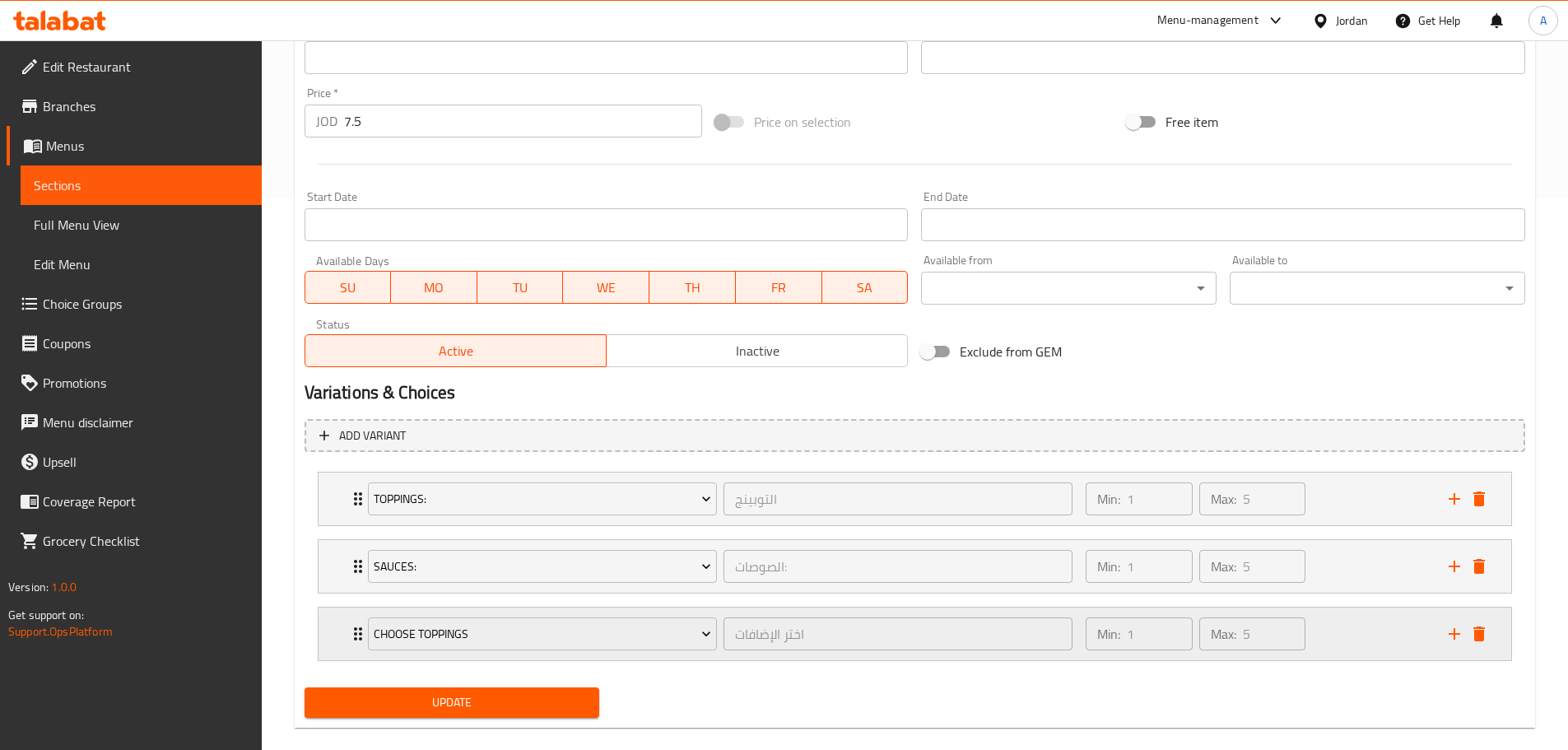
scroll to position [575, 0]
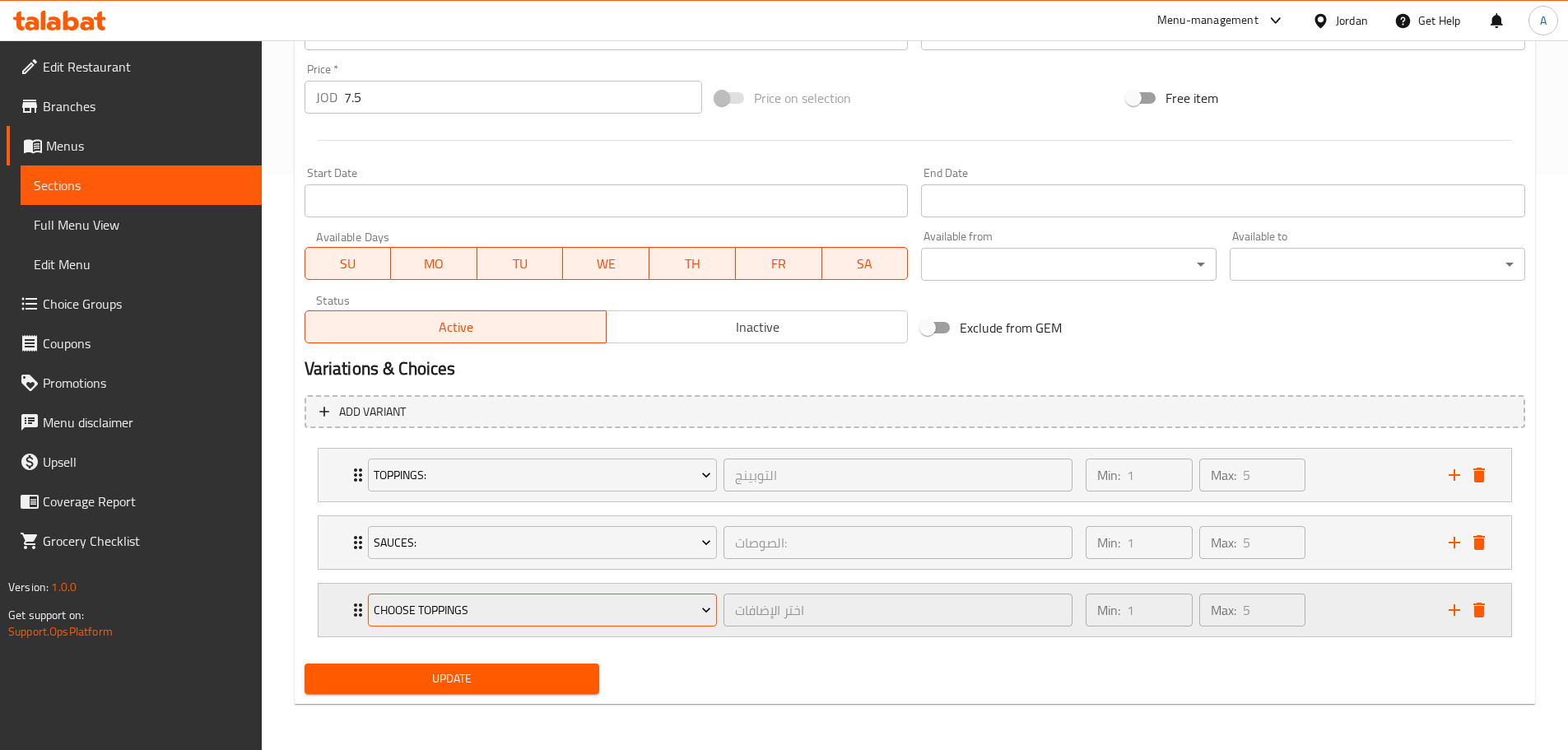
drag, startPoint x: 587, startPoint y: 633, endPoint x: 579, endPoint y: 620, distance: 15.3
click at [586, 633] on div "Choose Toppings اختر الإضافات ​" at bounding box center [720, 610] width 725 height 53
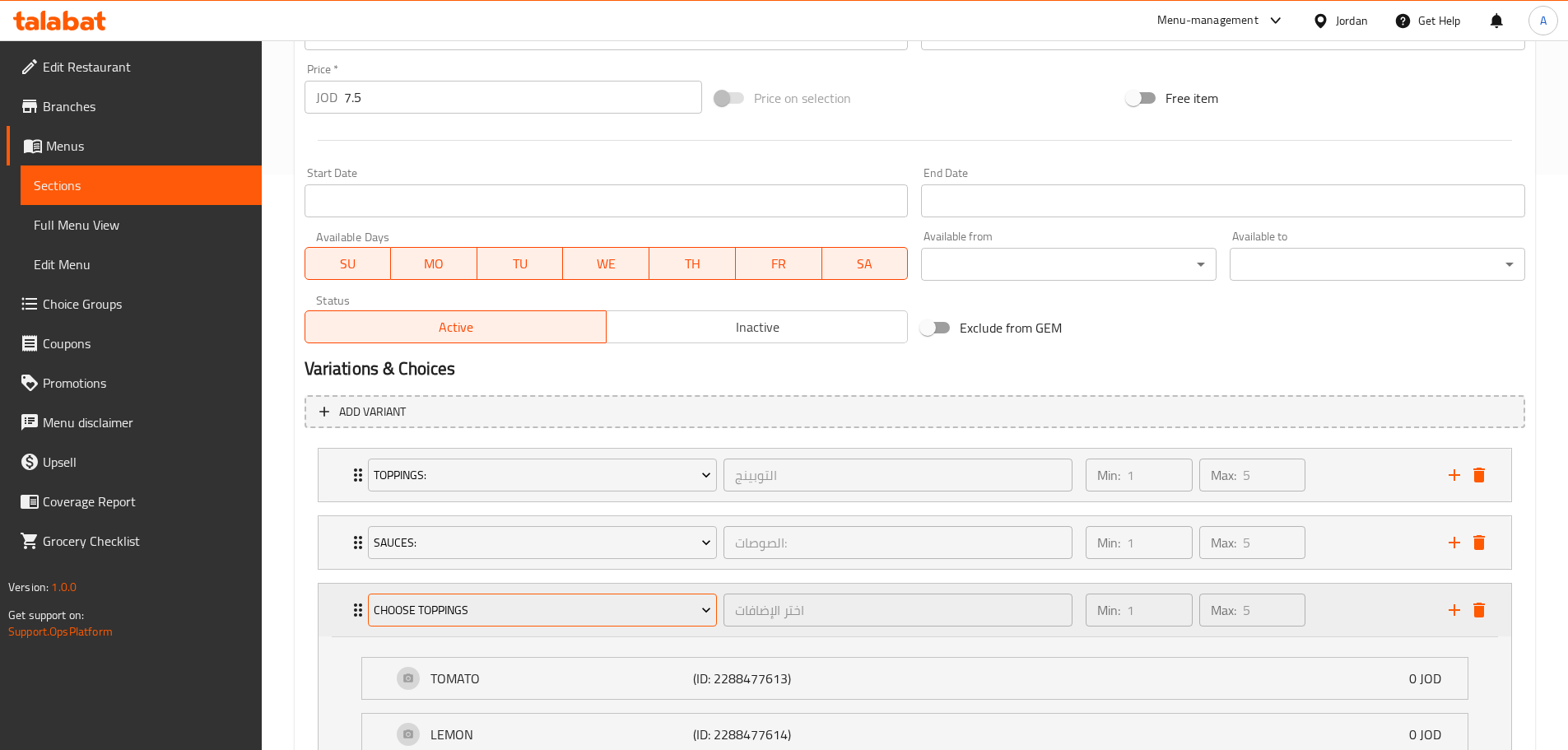
click at [579, 619] on span "Choose Toppings" at bounding box center [542, 611] width 337 height 21
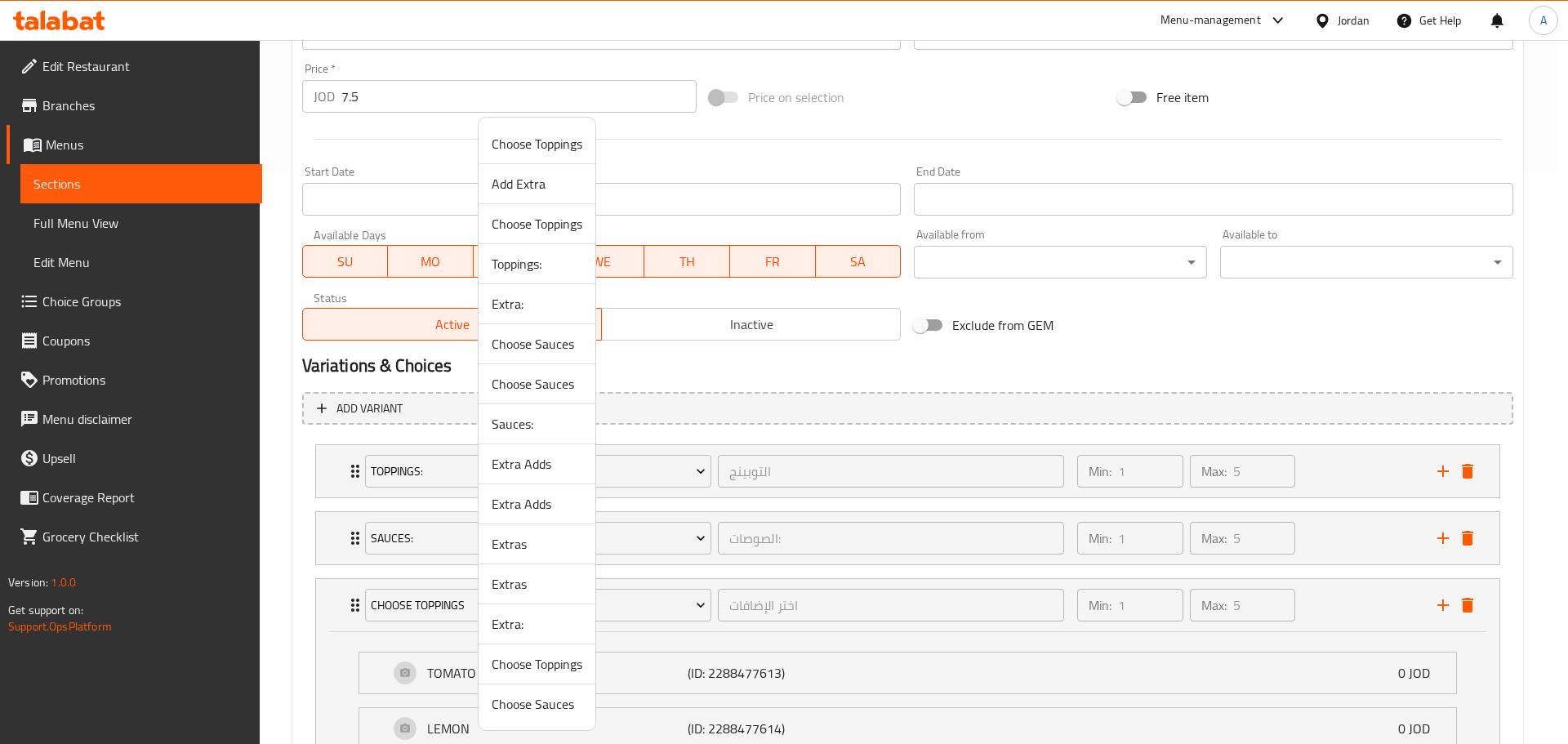
click at [529, 586] on span "Extras" at bounding box center [537, 584] width 91 height 20
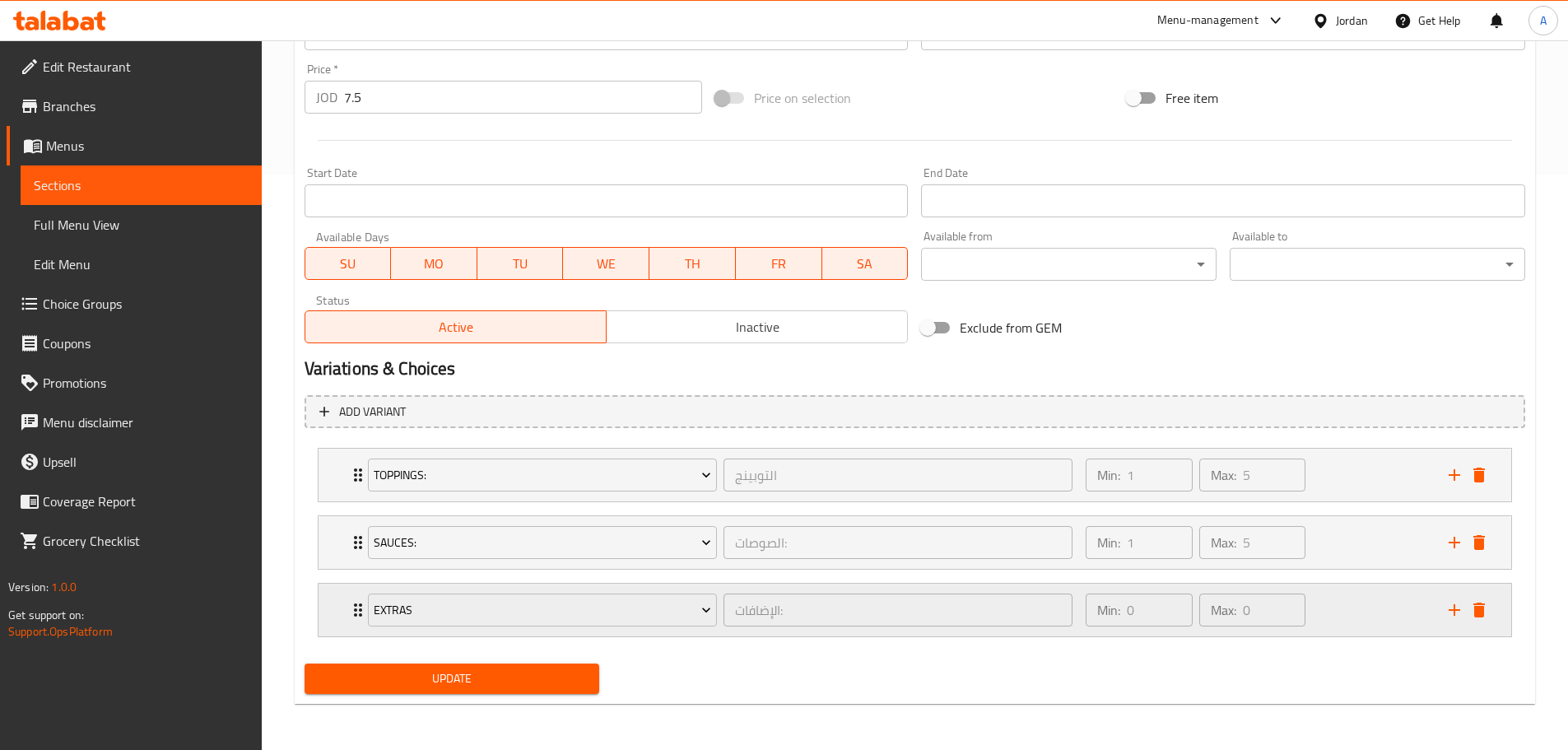
click at [1328, 600] on div "Min: 0 ​ Max: 0 ​" at bounding box center [1257, 610] width 362 height 53
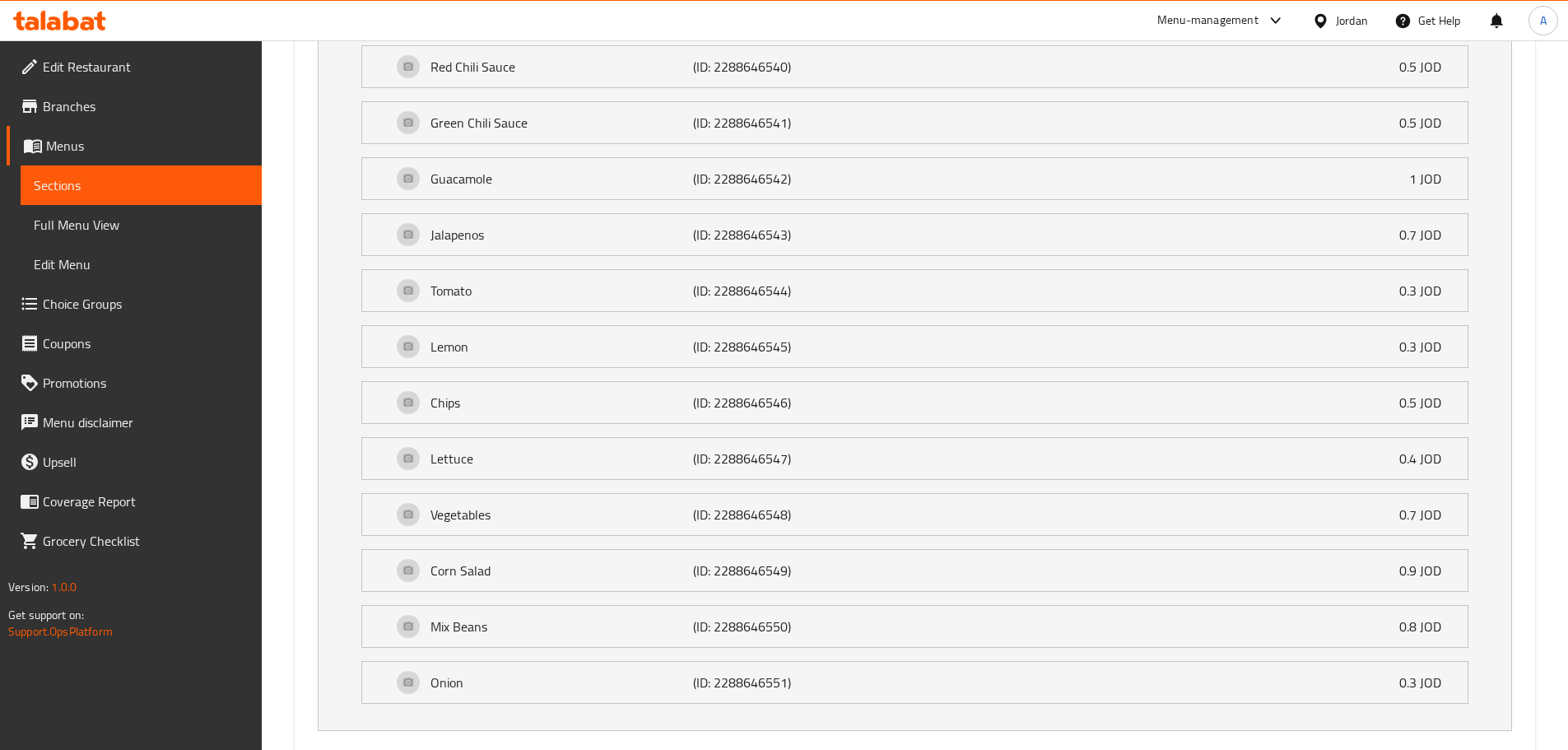
scroll to position [1561, 0]
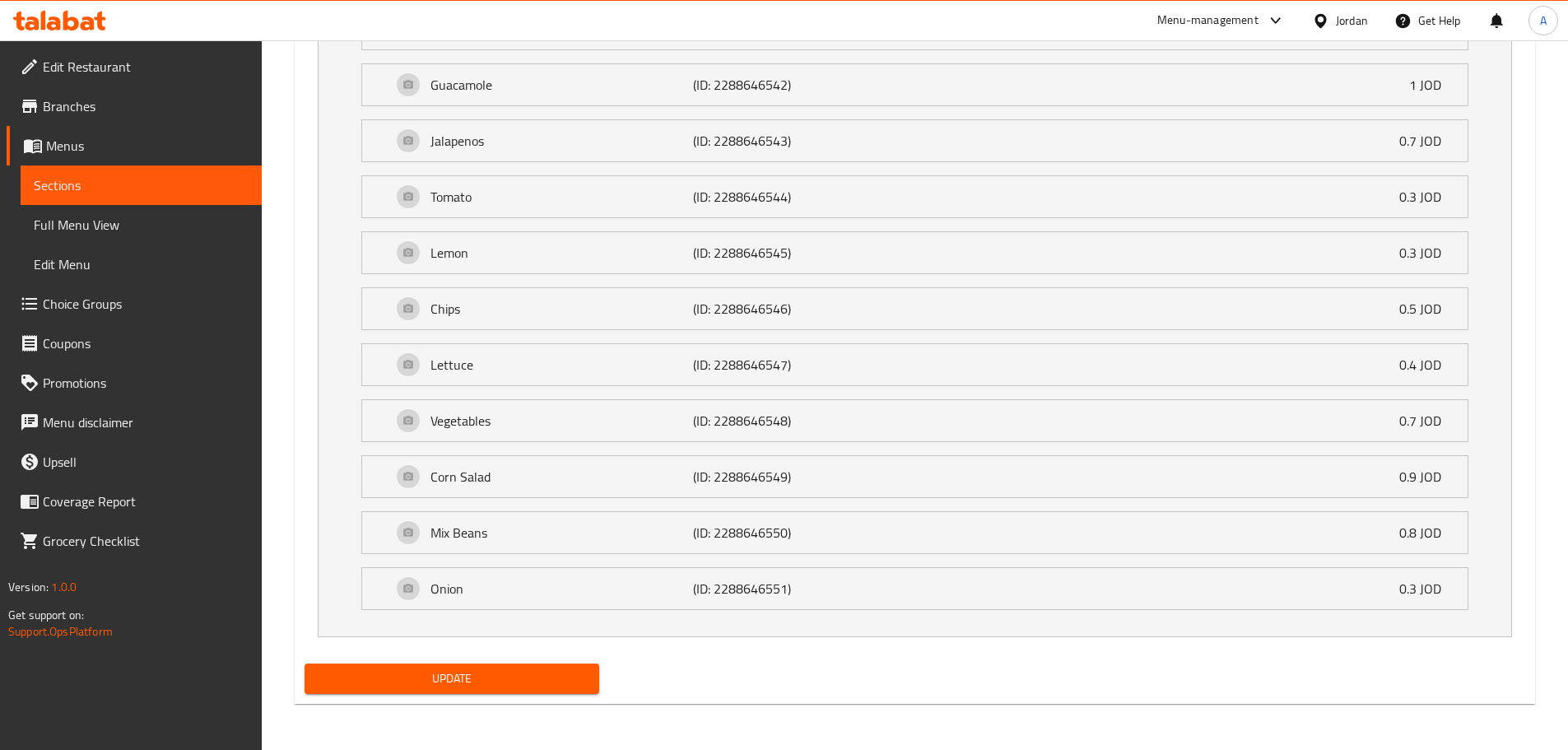
click at [526, 672] on span "Update" at bounding box center [451, 679] width 269 height 21
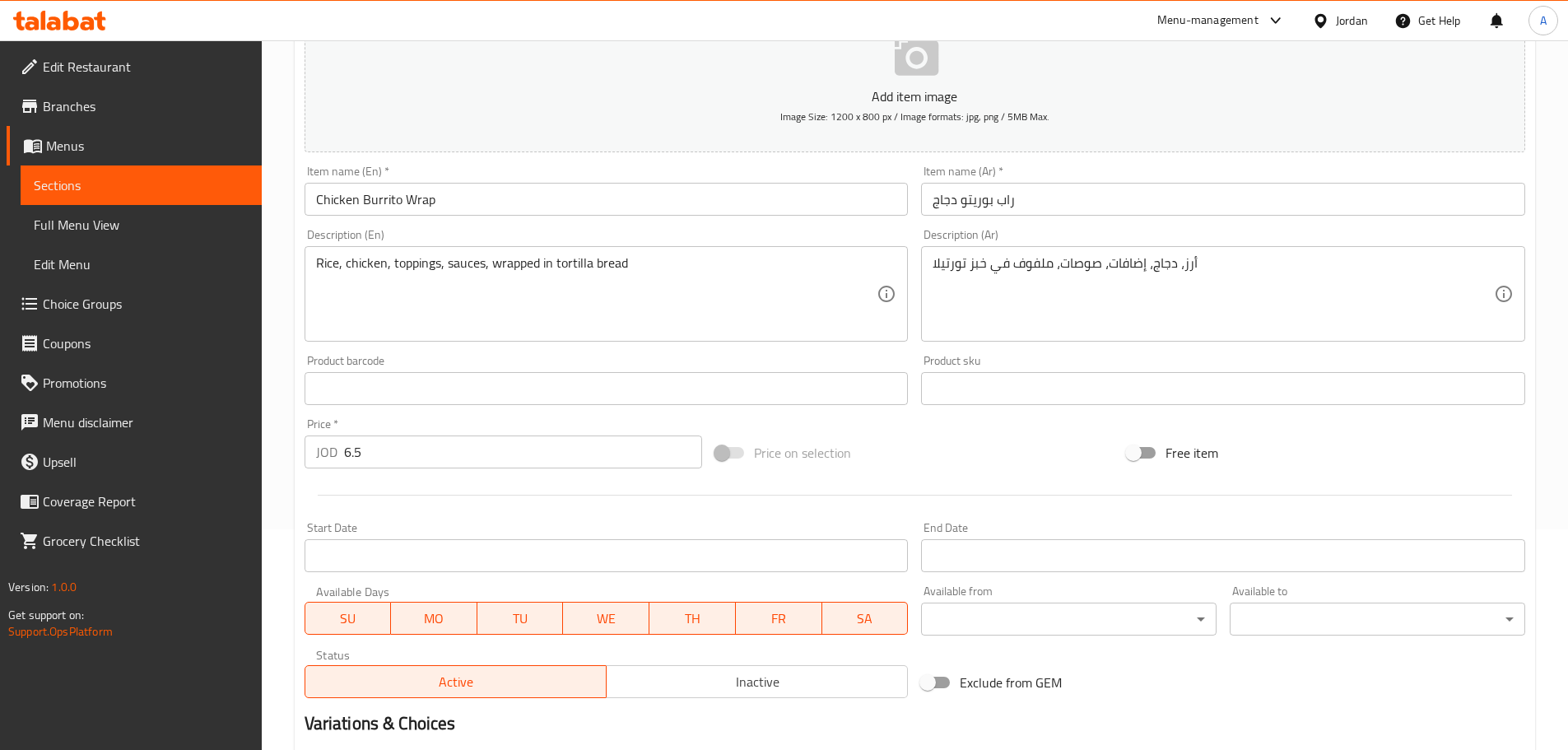
scroll to position [440, 0]
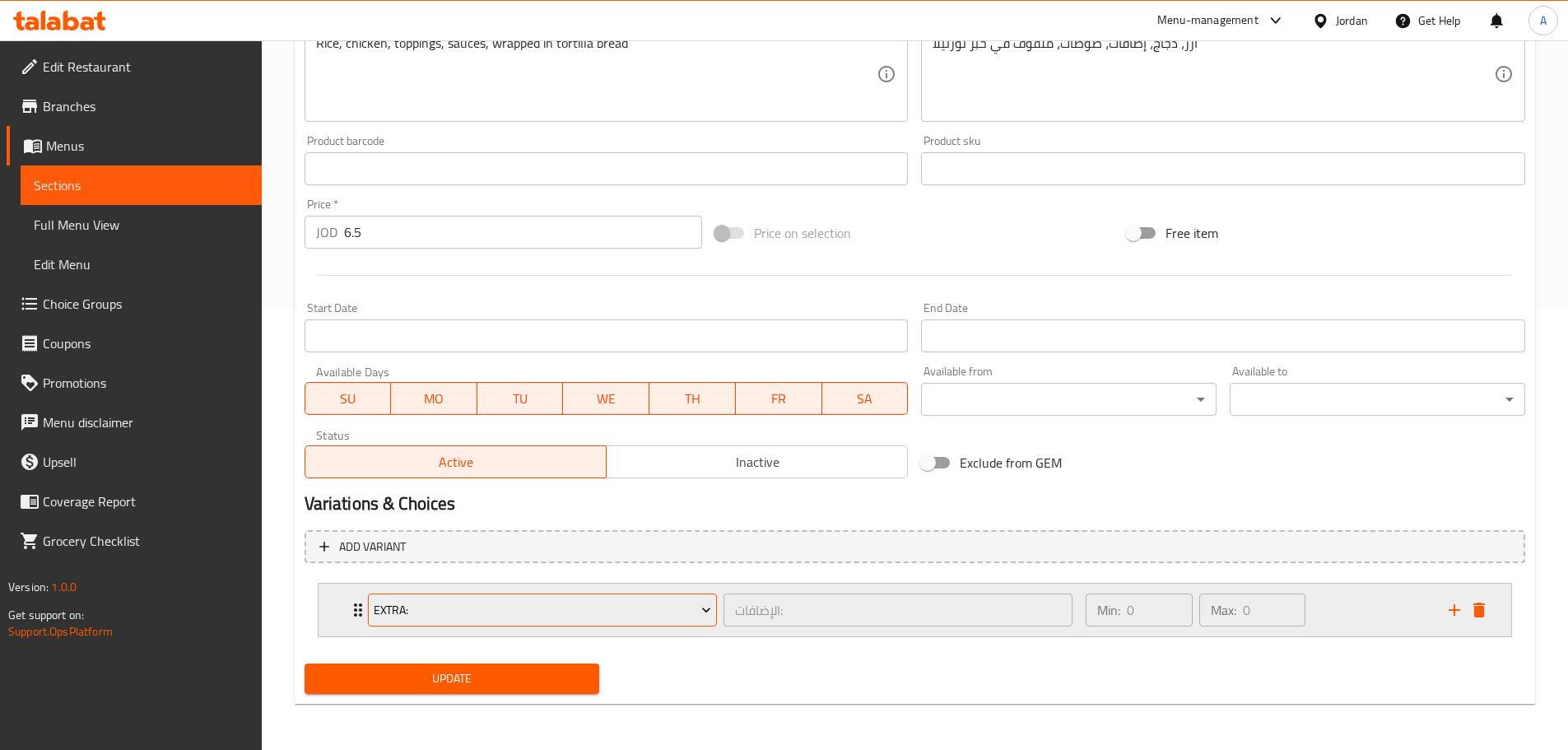
click at [541, 606] on span "Extra:" at bounding box center [542, 611] width 337 height 21
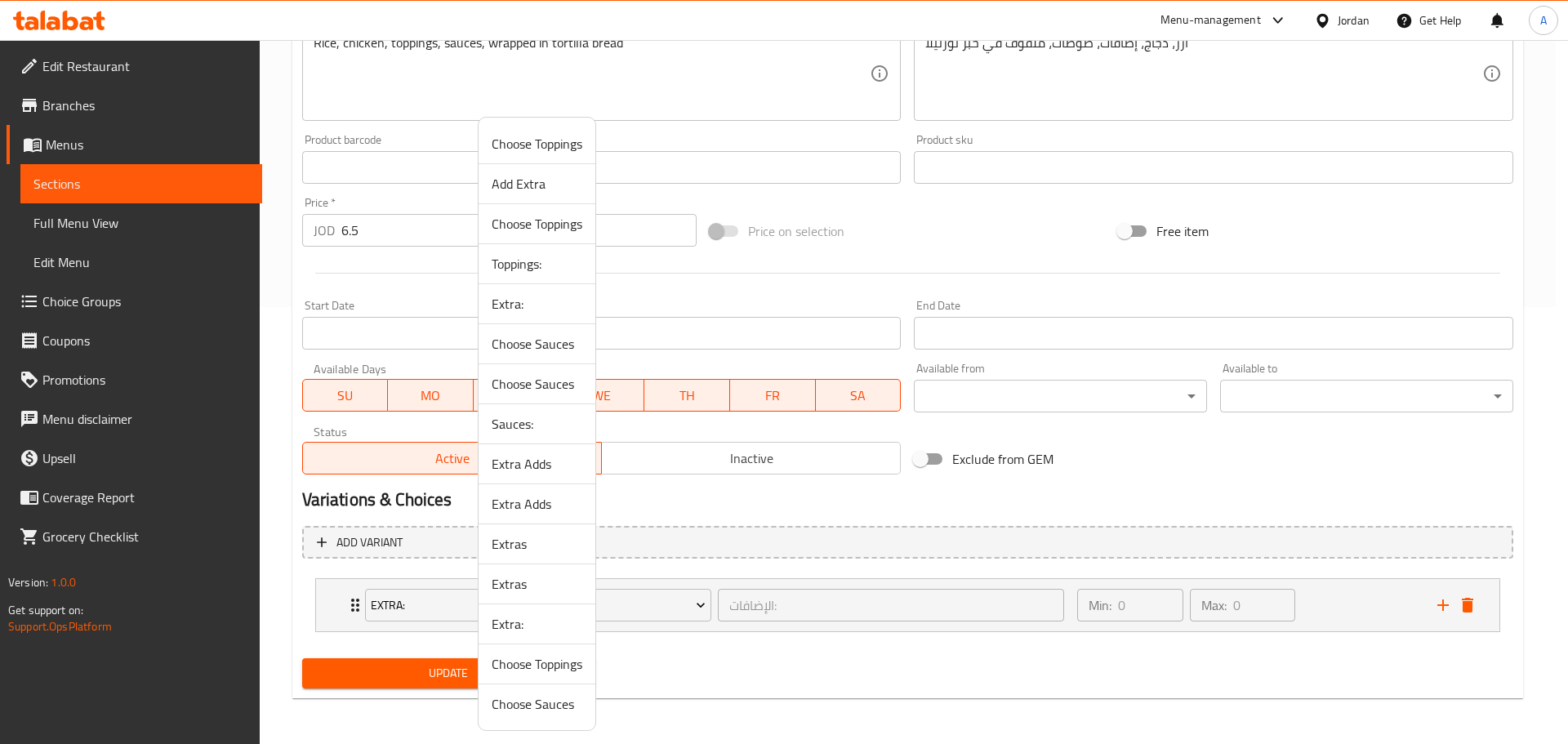
click at [543, 260] on span "Toppings:" at bounding box center [537, 263] width 91 height 20
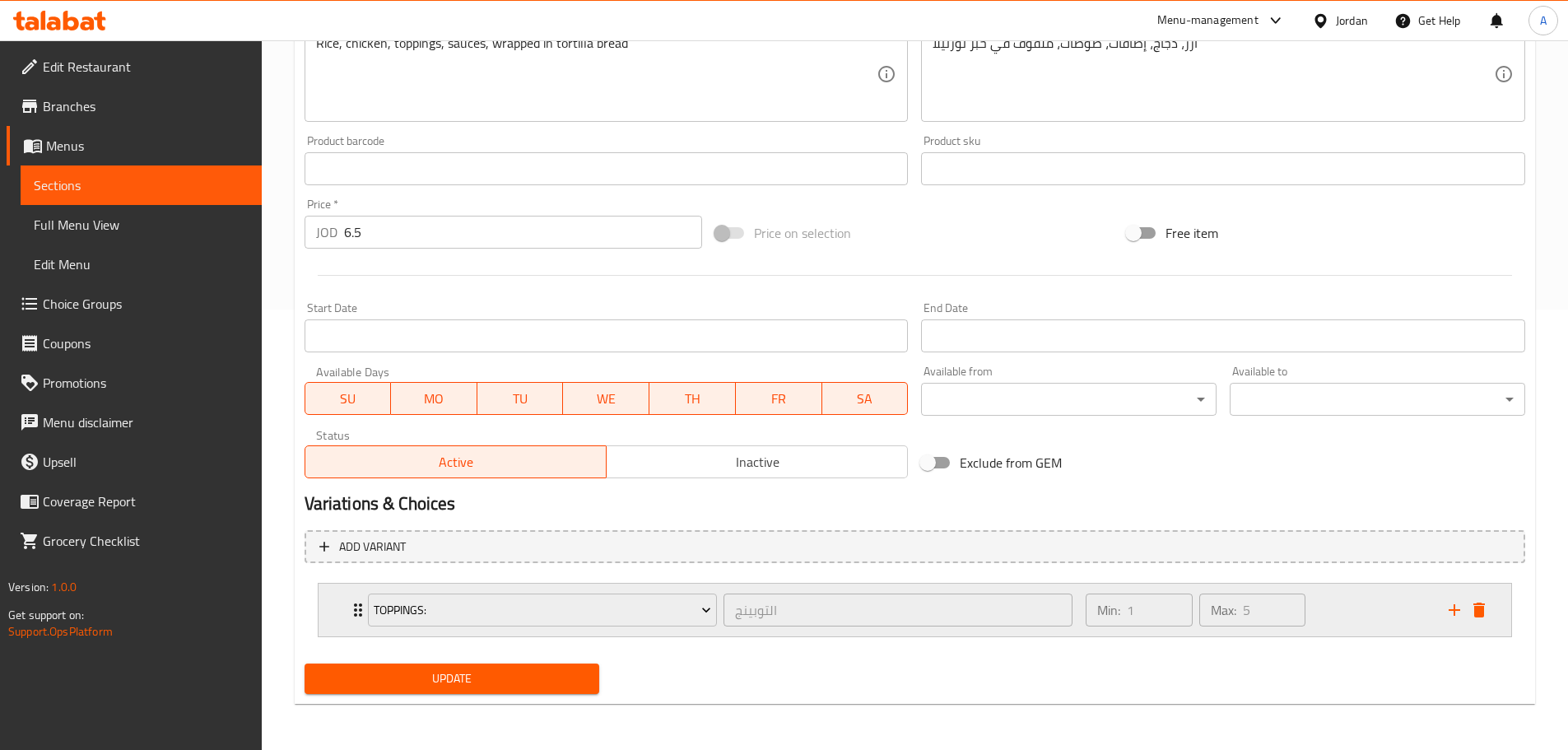
click at [1457, 610] on icon "add" at bounding box center [1454, 609] width 11 height 11
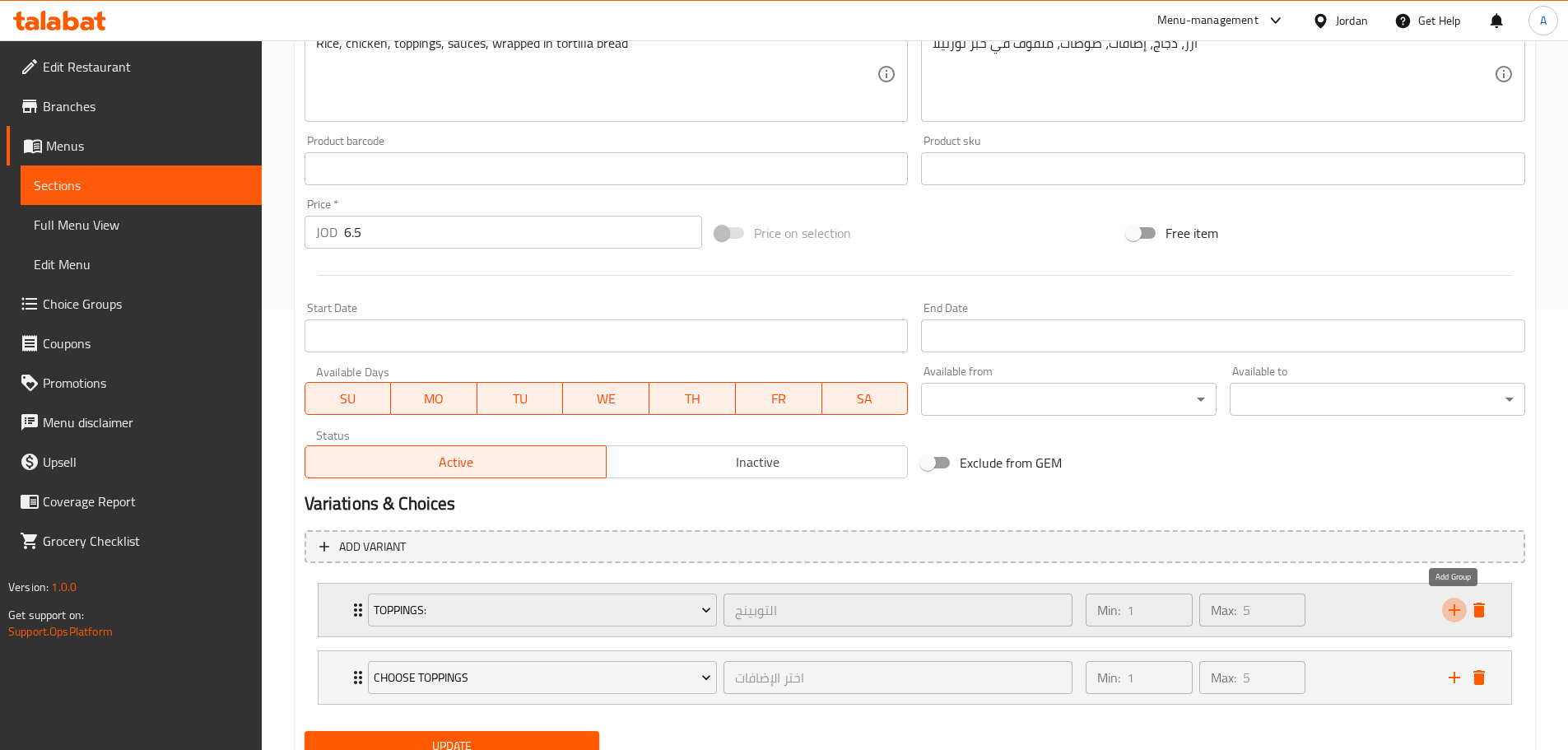
click at [1457, 610] on icon "add" at bounding box center [1454, 609] width 11 height 11
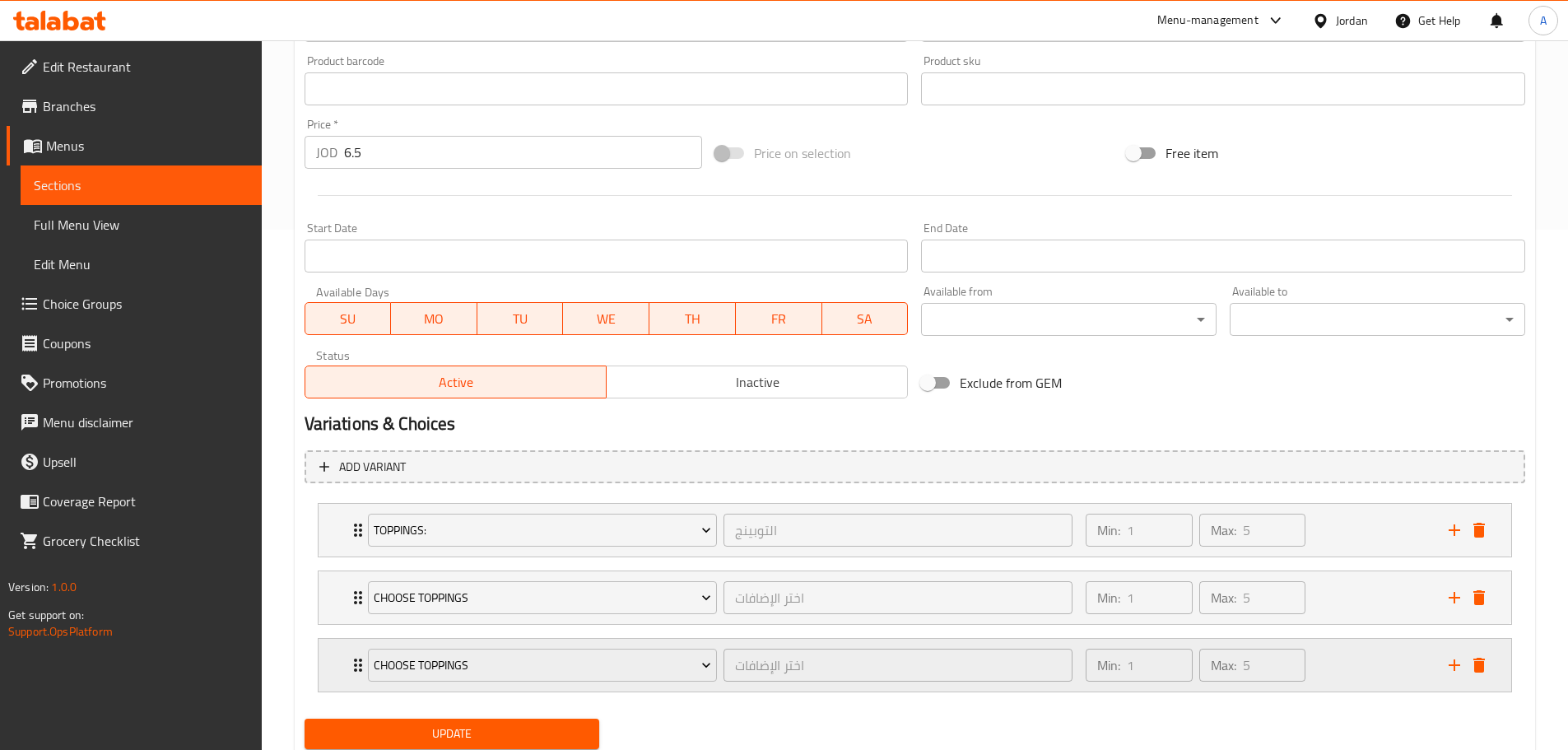
scroll to position [575, 0]
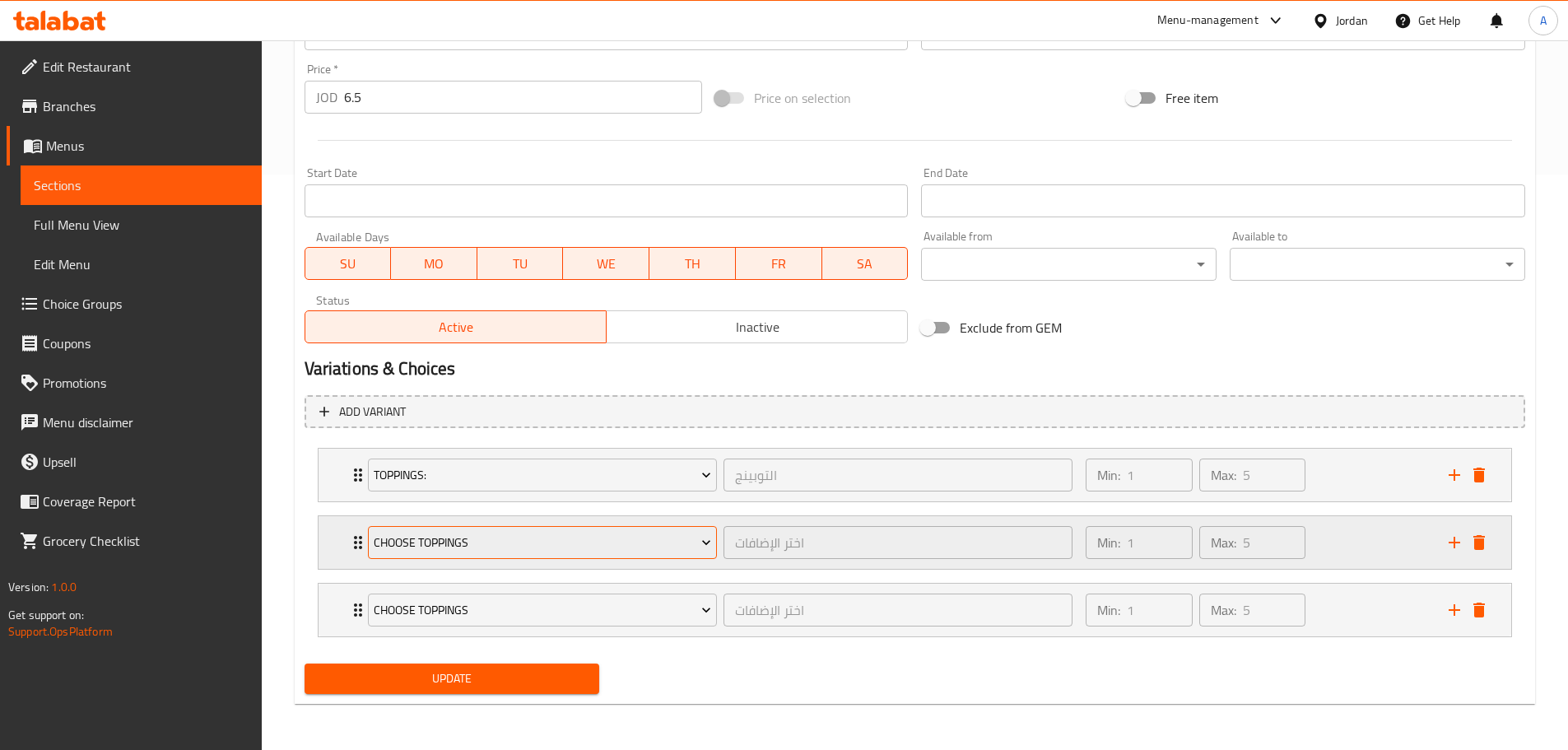
click at [613, 542] on span "Choose Toppings" at bounding box center [542, 543] width 337 height 21
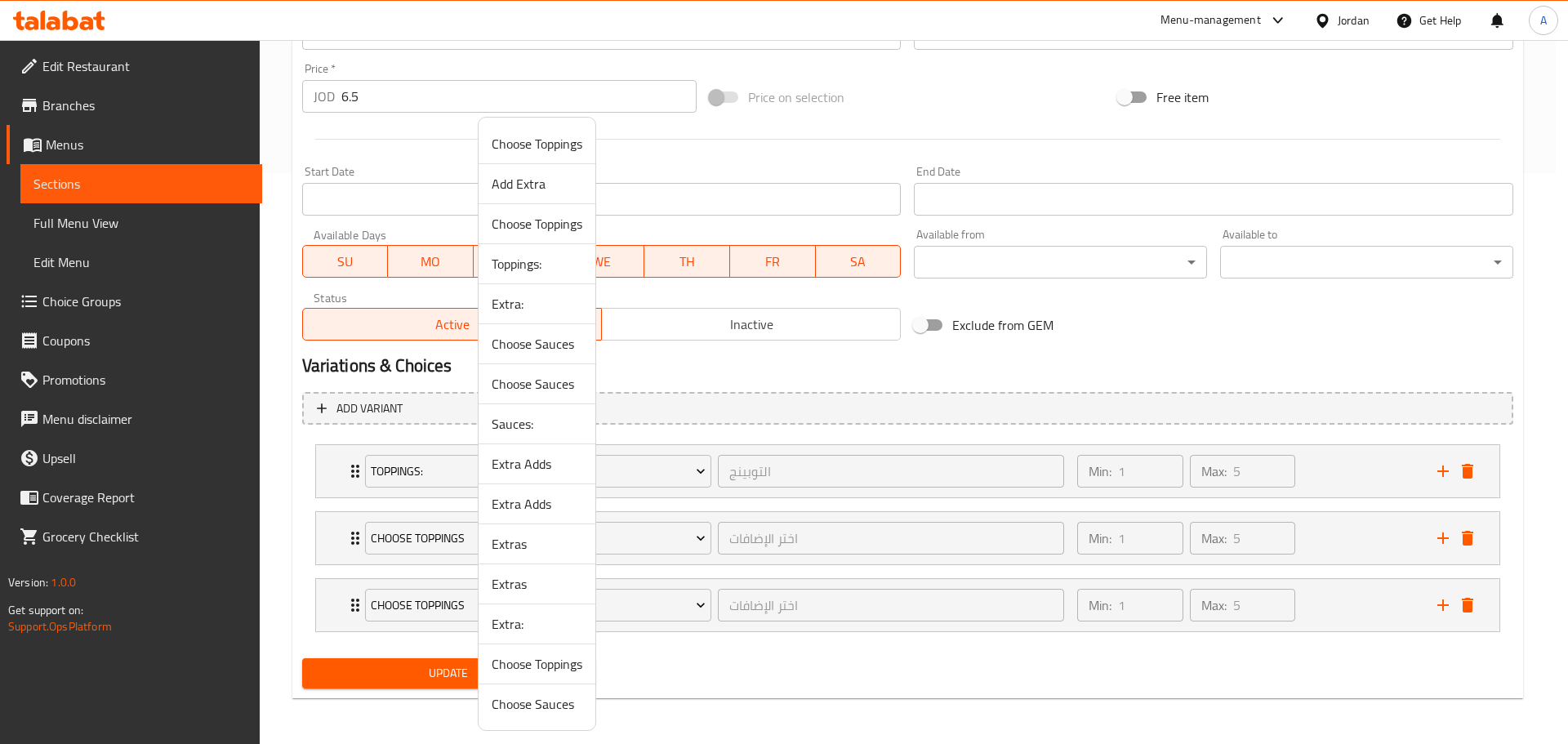
click at [522, 421] on span "Sauces:" at bounding box center [537, 423] width 91 height 20
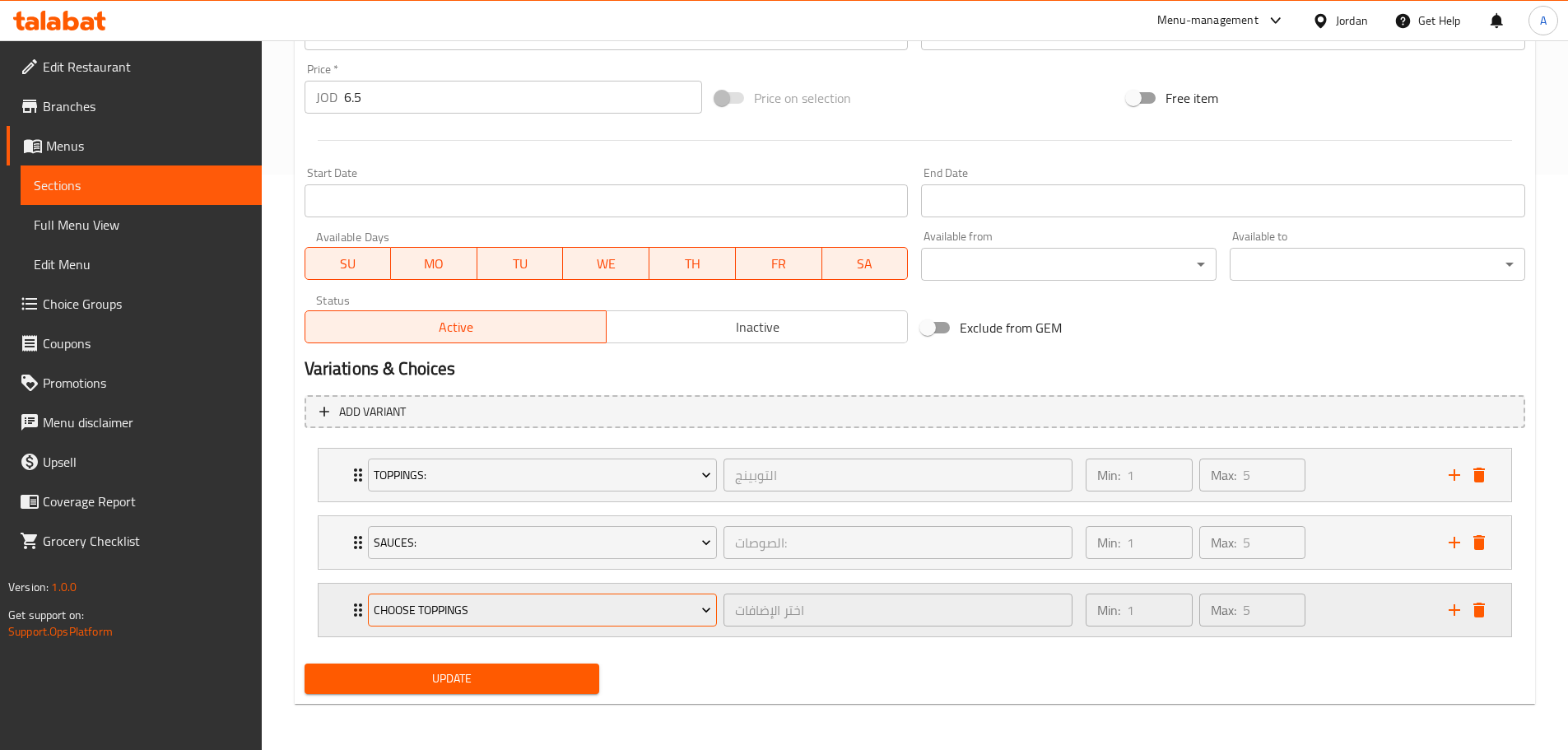
click at [497, 596] on button "Choose Toppings" at bounding box center [541, 610] width 349 height 33
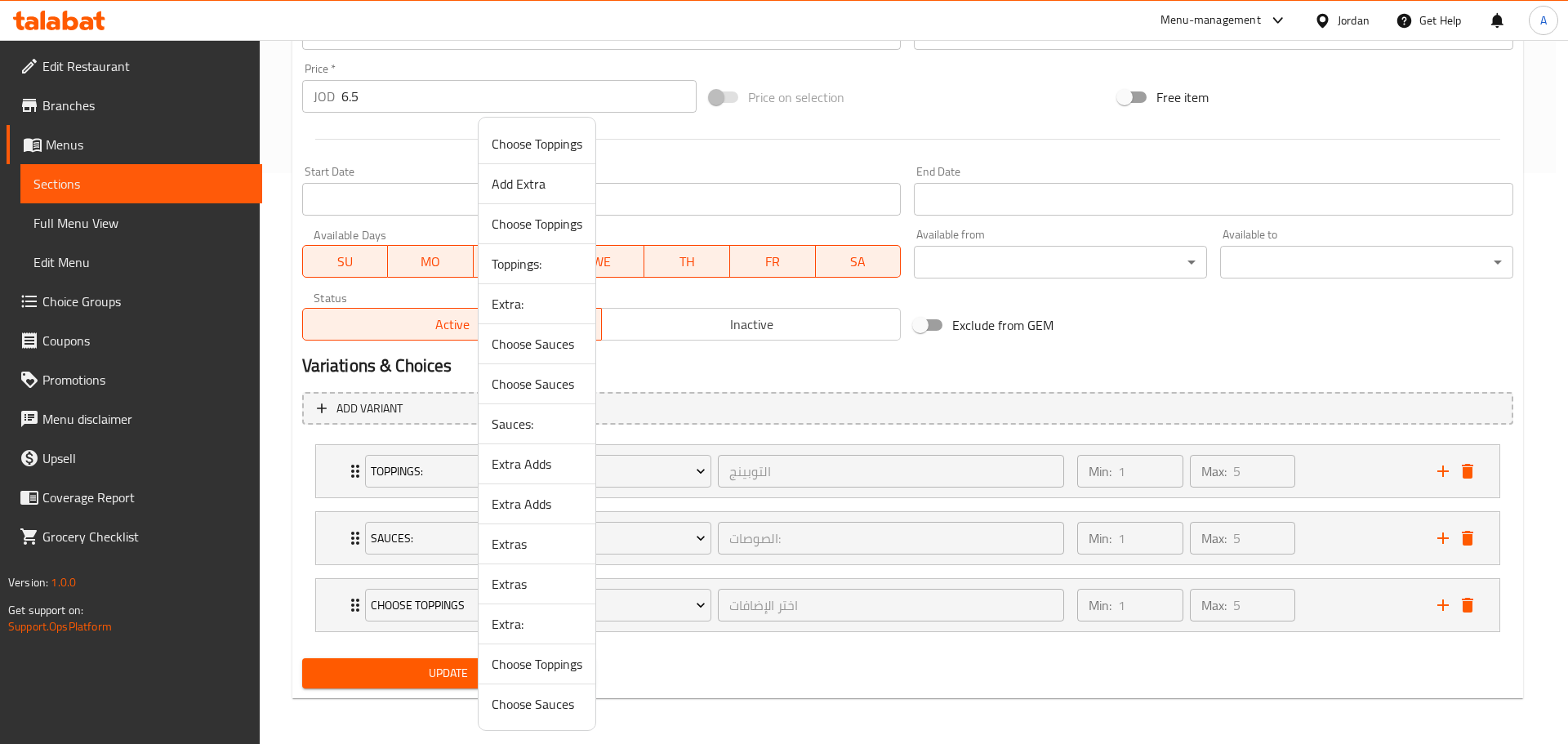
click at [526, 582] on span "Extras" at bounding box center [537, 584] width 91 height 20
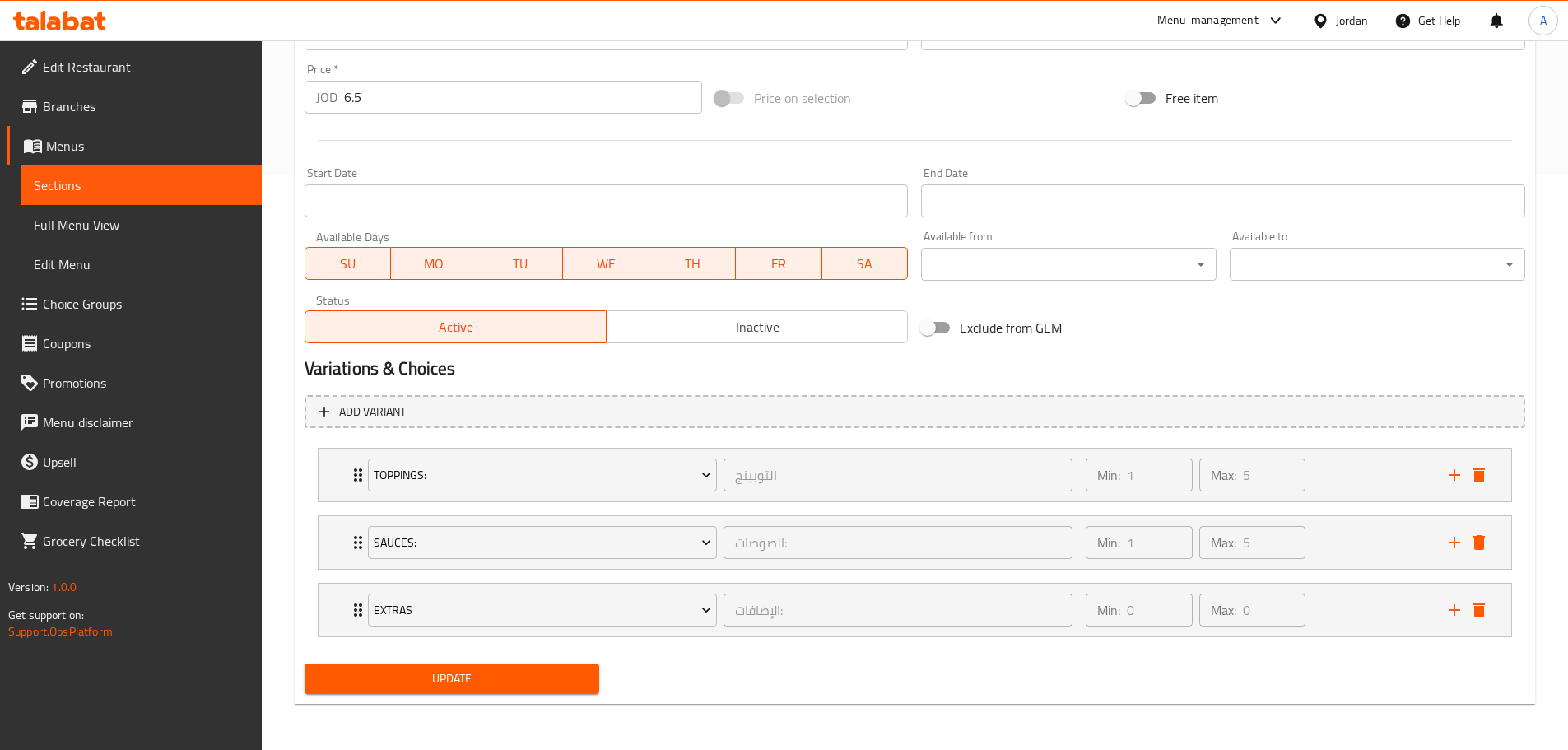
click at [515, 682] on span "Update" at bounding box center [451, 679] width 269 height 21
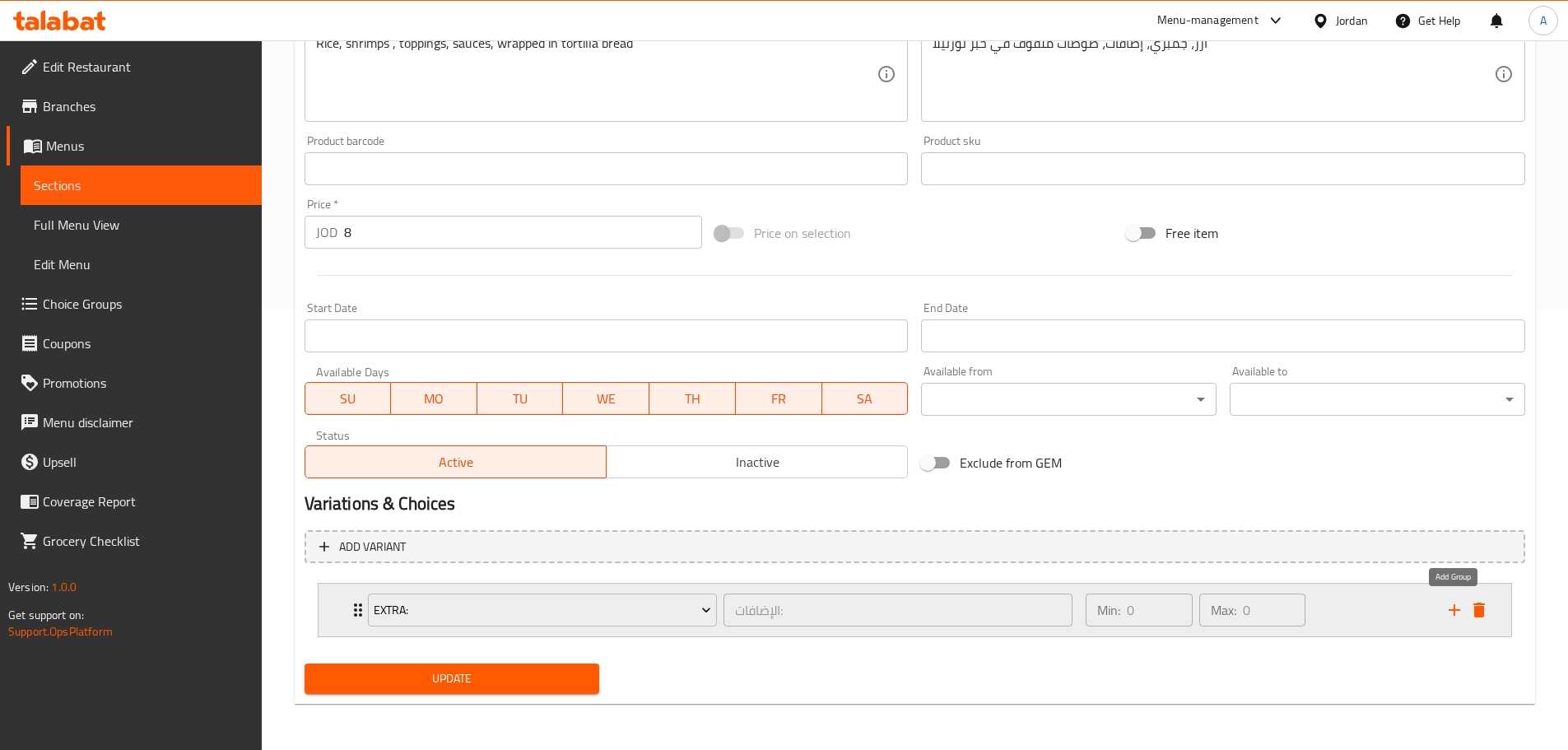
click at [1454, 603] on icon "add" at bounding box center [1454, 610] width 20 height 20
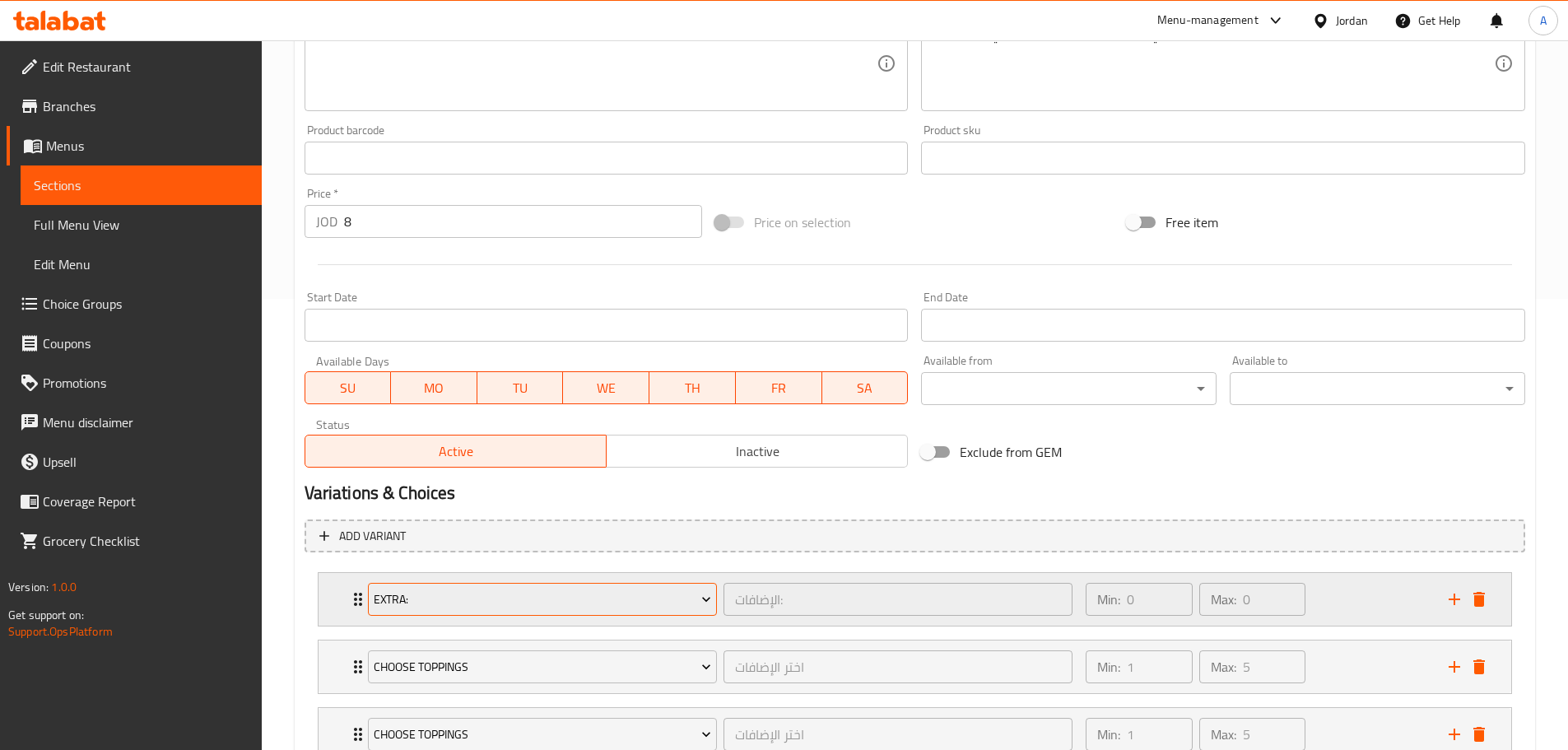
scroll to position [575, 0]
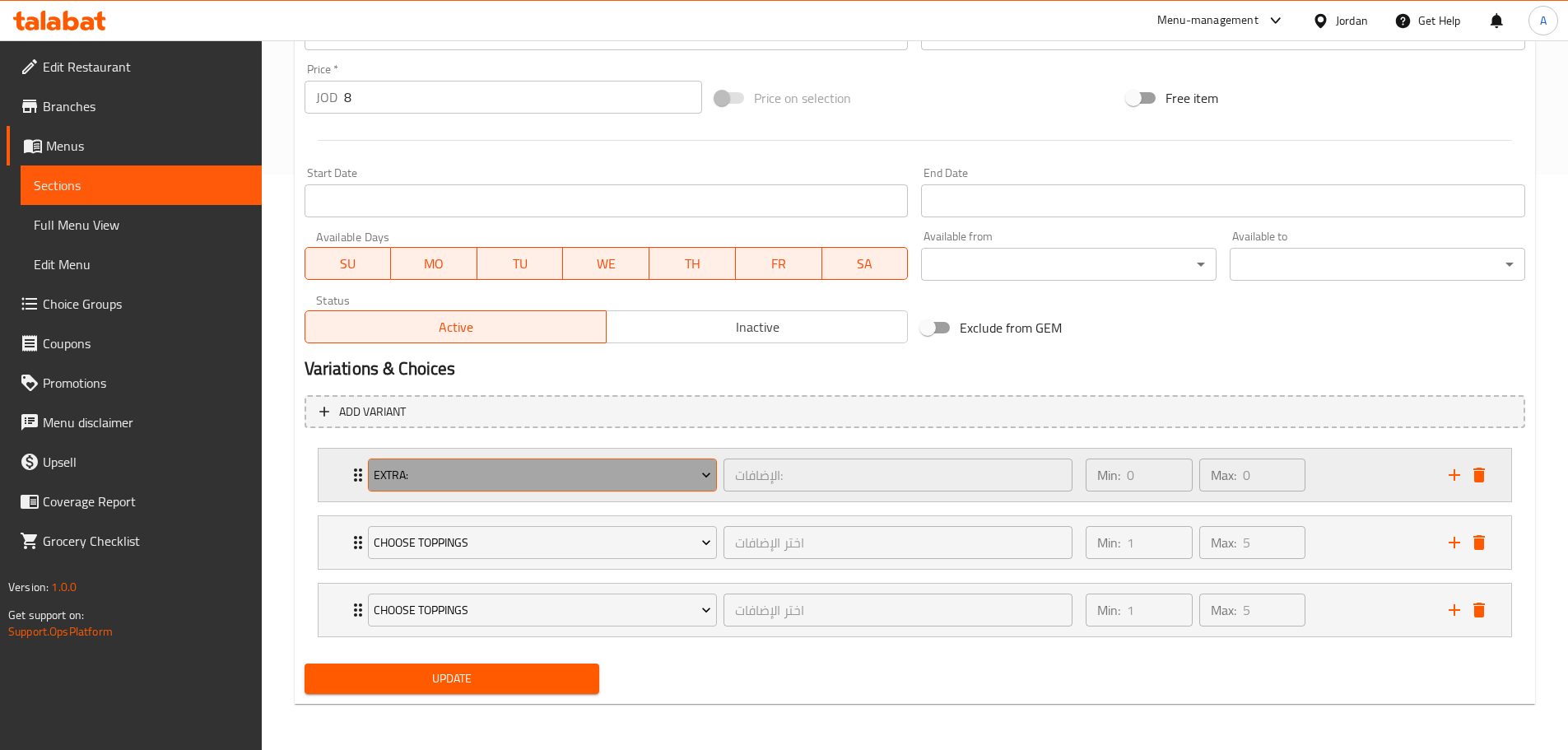
click at [596, 482] on span "Extra:" at bounding box center [542, 476] width 337 height 21
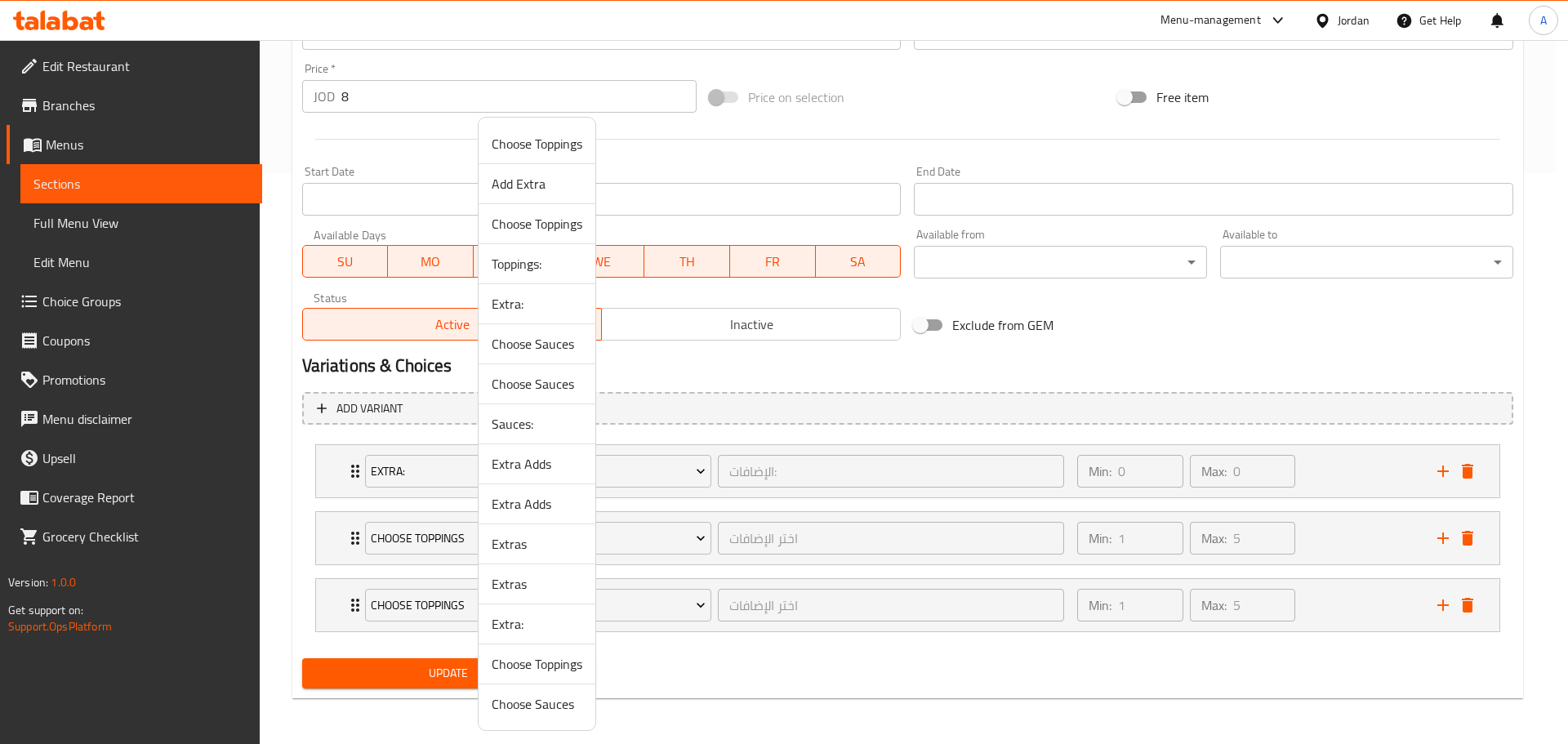
click at [533, 264] on span "Toppings:" at bounding box center [537, 263] width 91 height 20
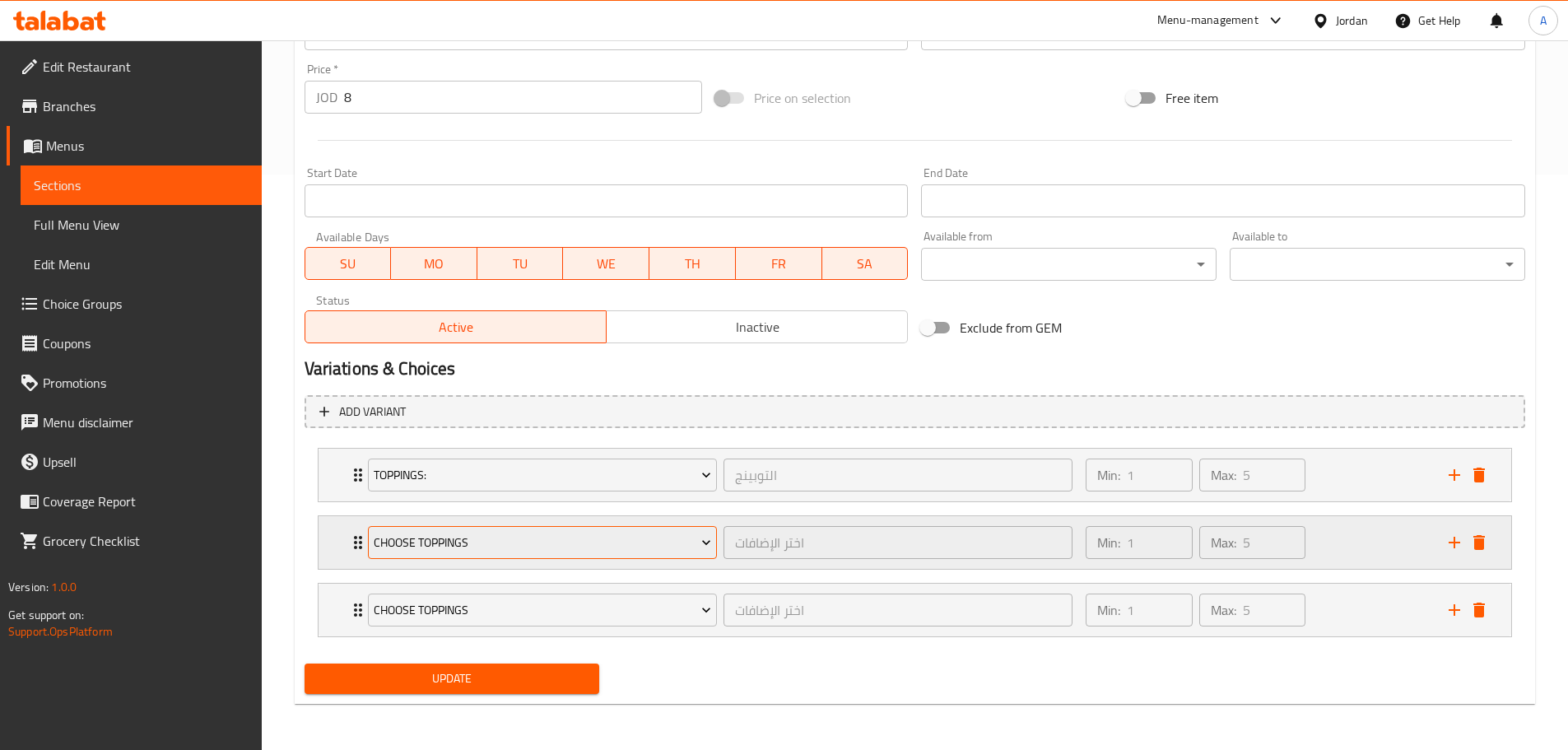
click at [495, 541] on span "Choose Toppings" at bounding box center [542, 543] width 337 height 21
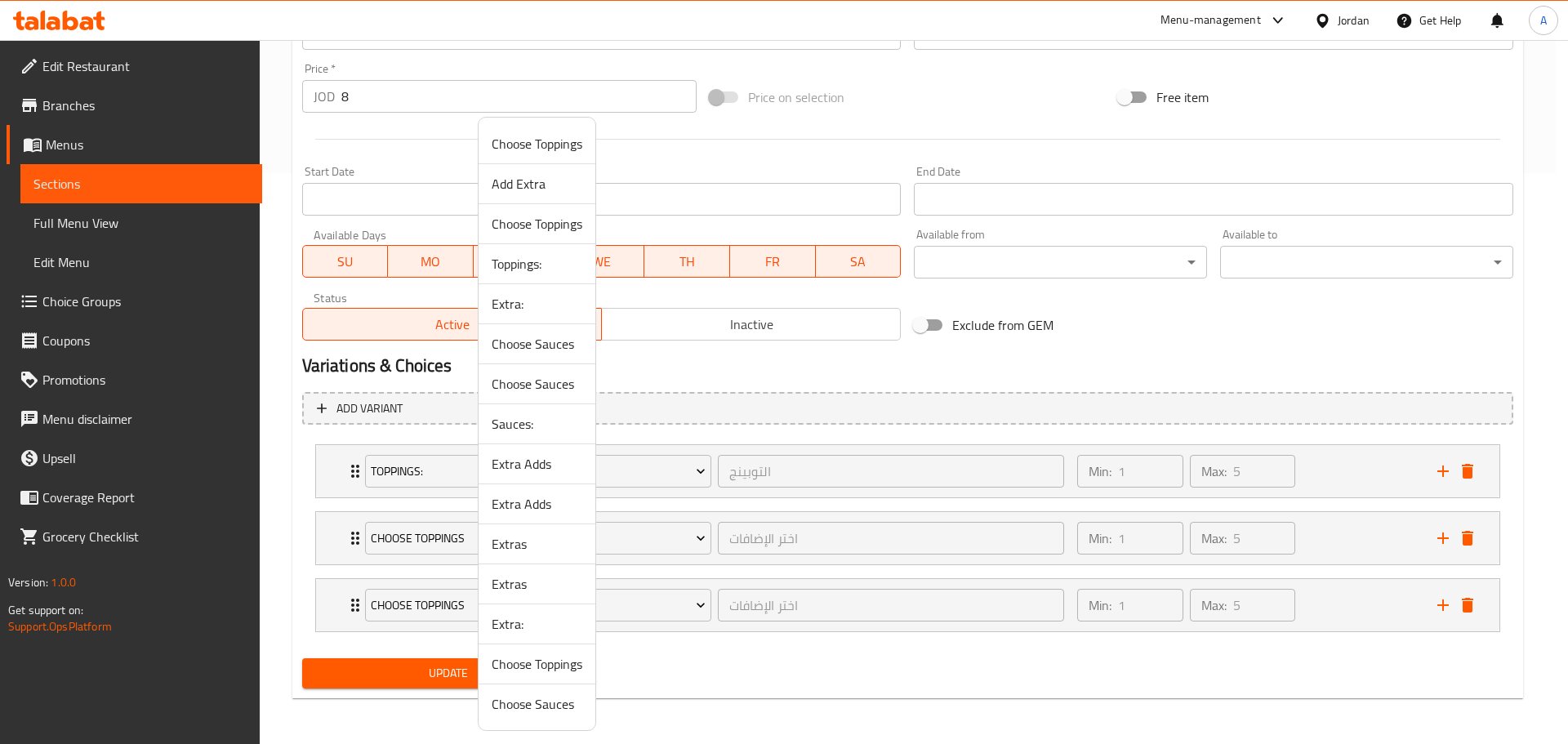
click at [522, 424] on span "Sauces:" at bounding box center [537, 423] width 91 height 20
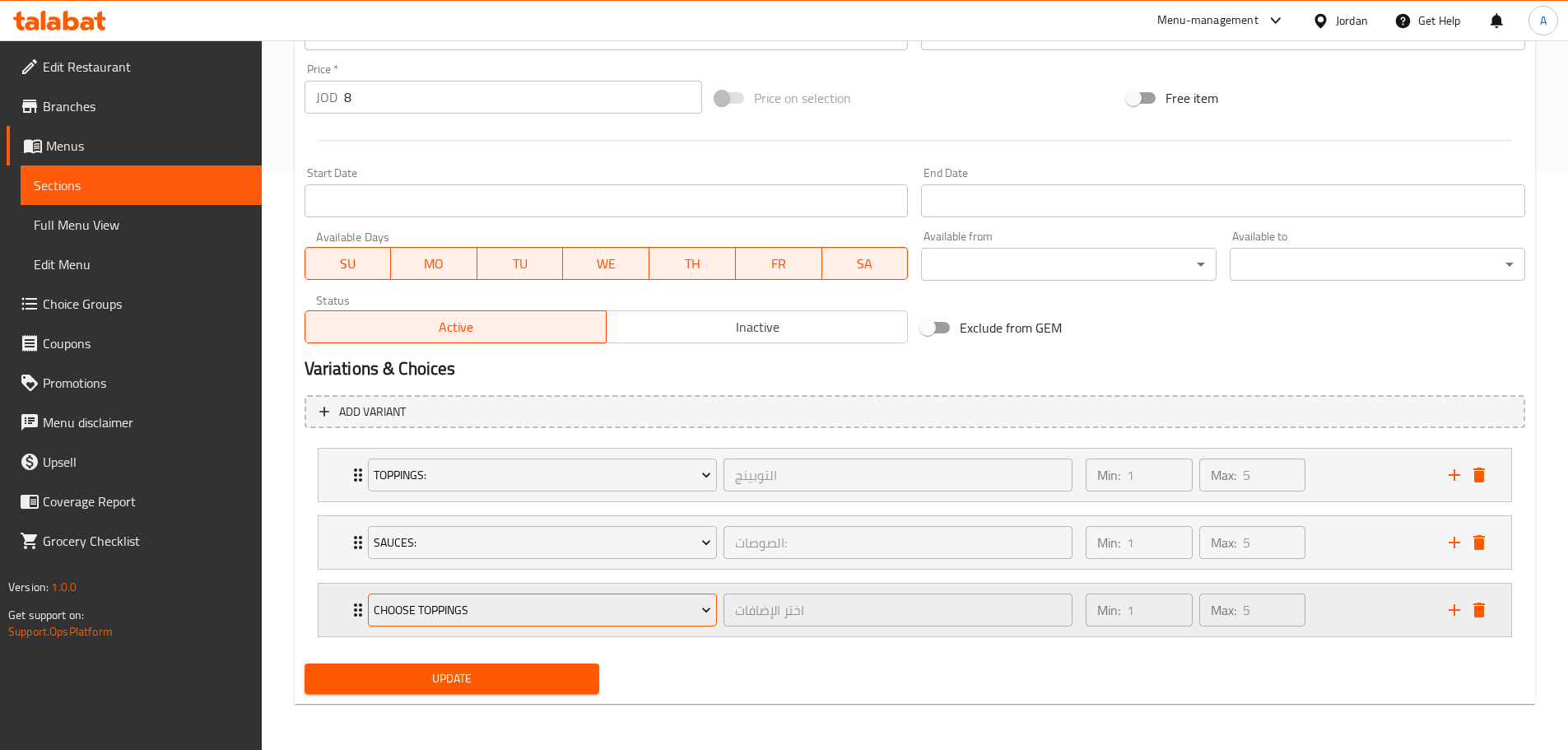
click at [494, 619] on span "Choose Toppings" at bounding box center [542, 611] width 337 height 21
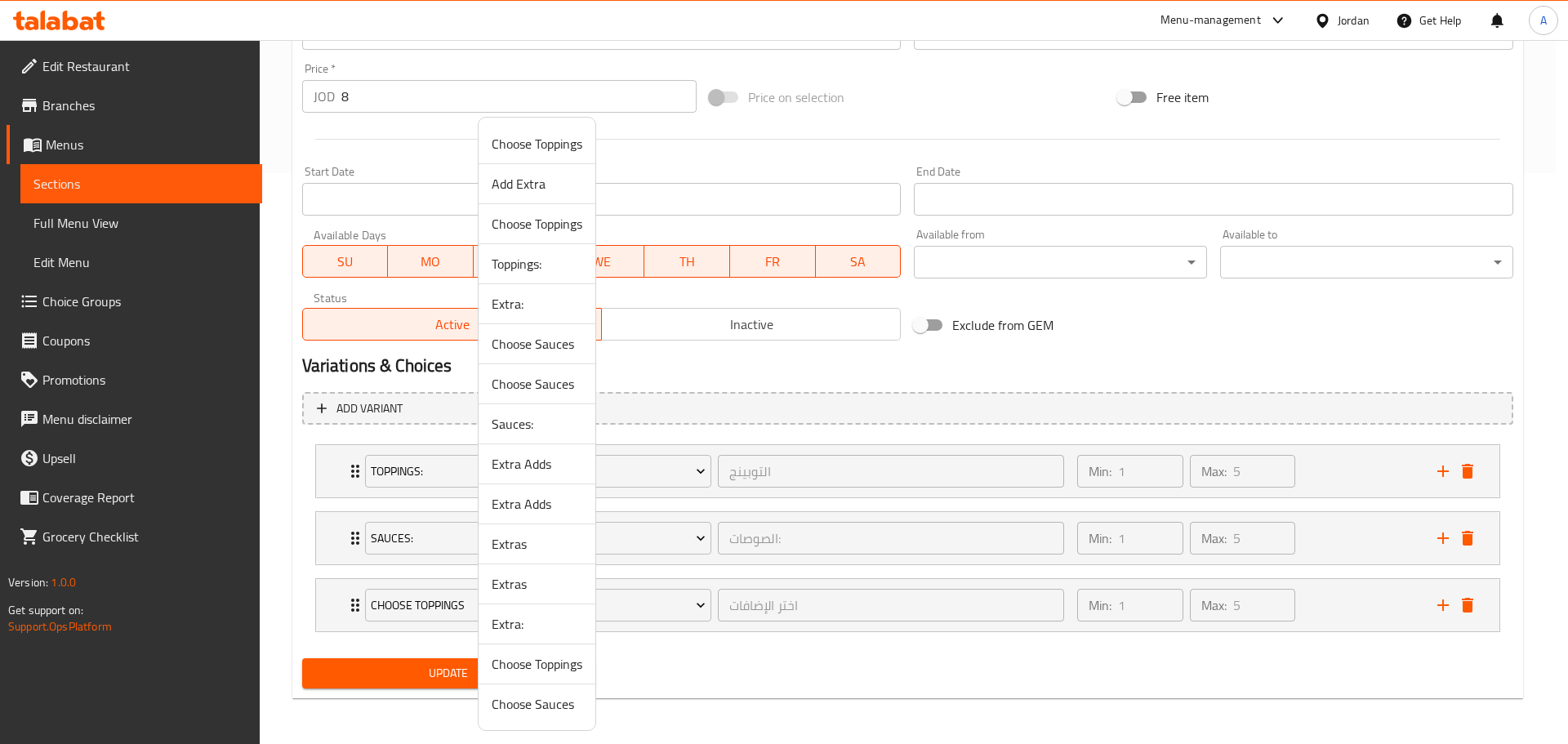
click at [519, 579] on span "Extras" at bounding box center [537, 584] width 91 height 20
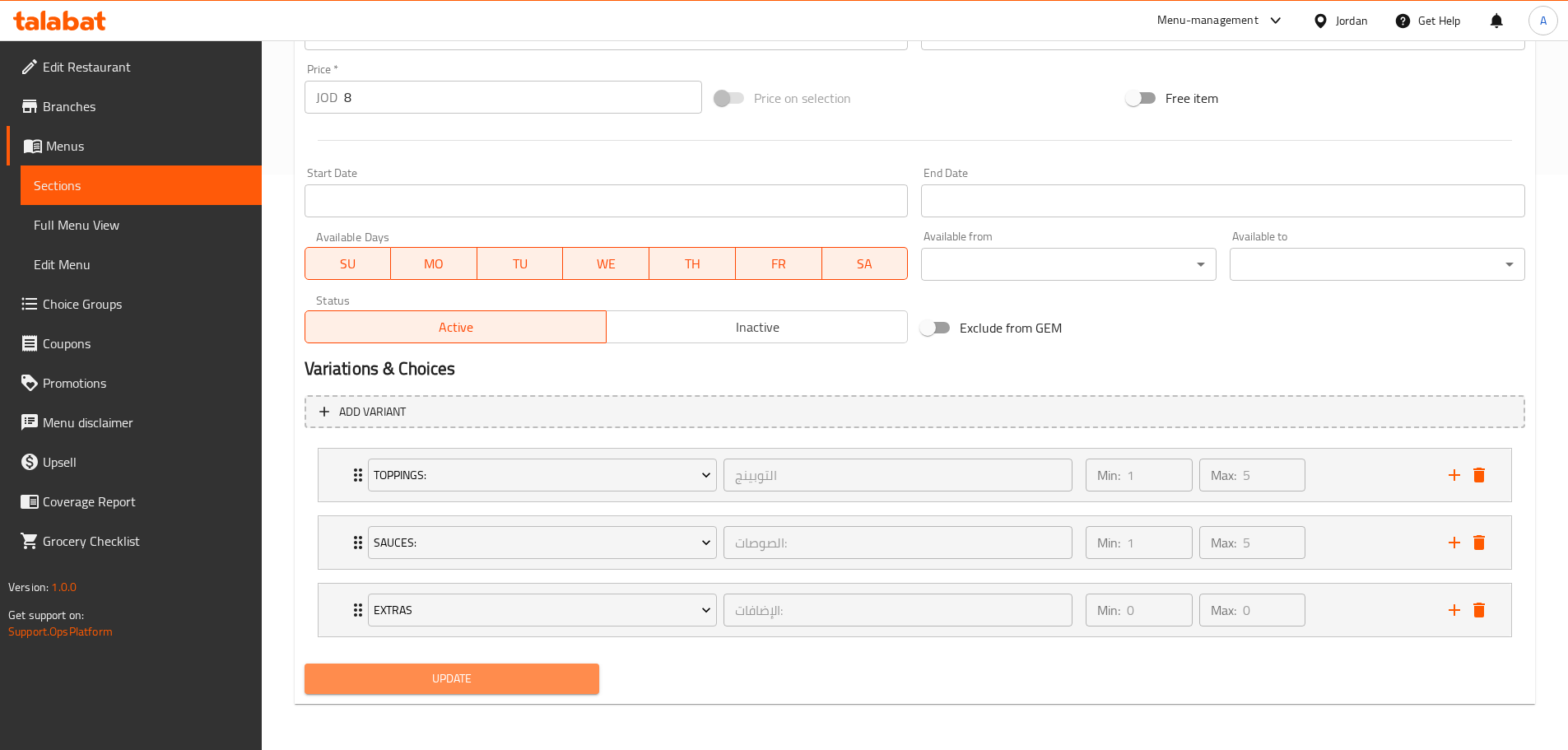
click at [513, 681] on span "Update" at bounding box center [451, 679] width 269 height 21
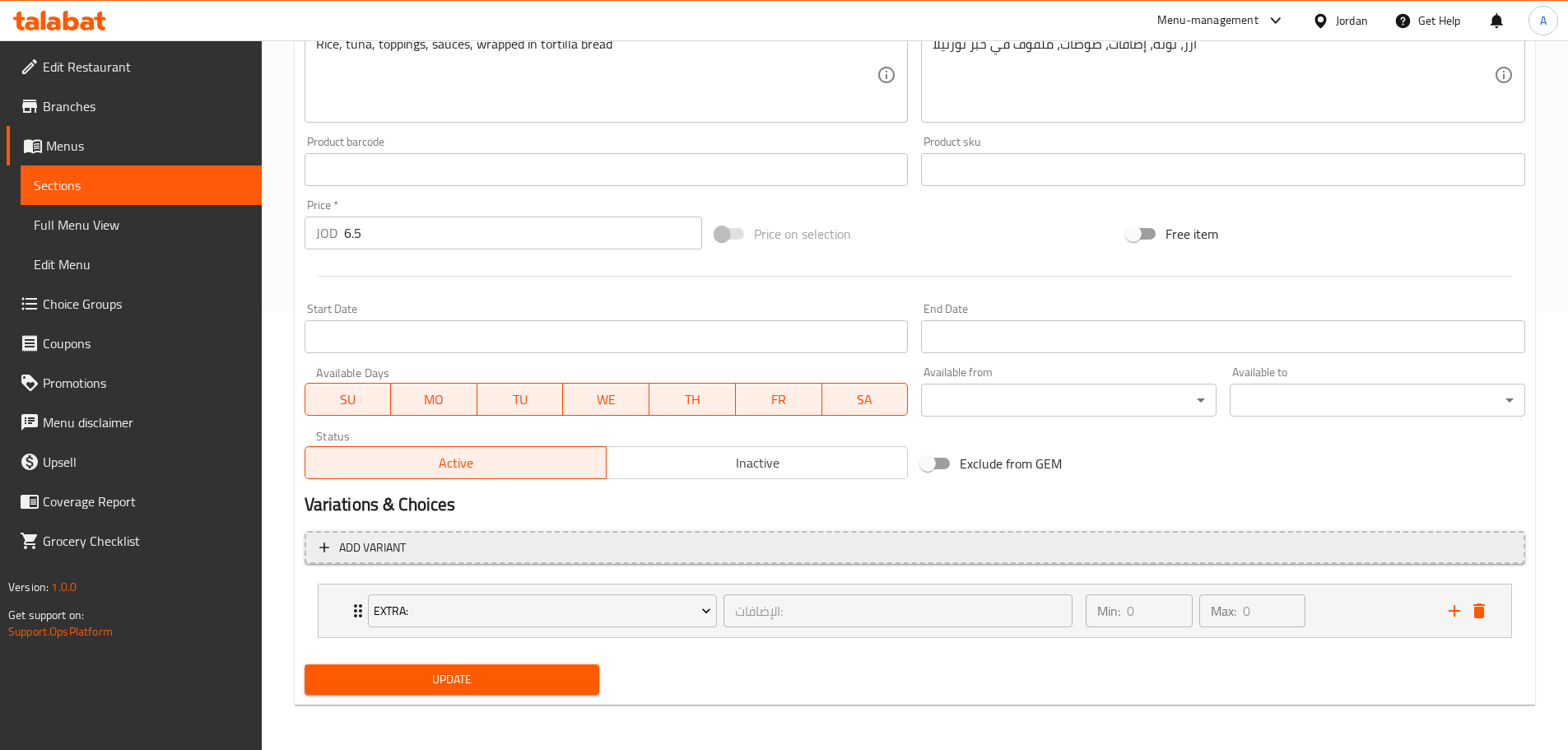
scroll to position [440, 0]
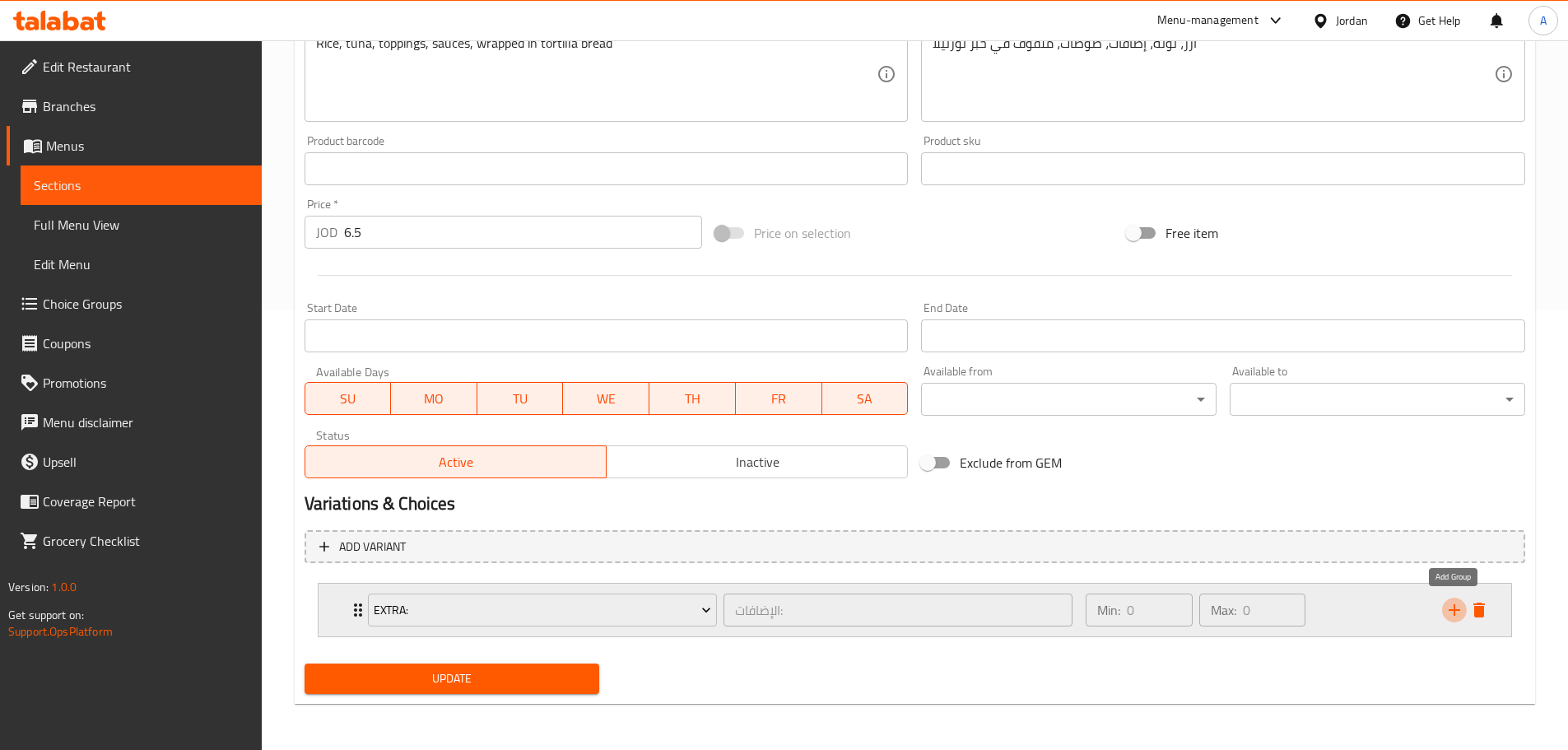
click at [1452, 604] on icon "add" at bounding box center [1454, 610] width 20 height 20
drag, startPoint x: 1452, startPoint y: 604, endPoint x: 1106, endPoint y: 573, distance: 347.4
click at [1451, 603] on icon "add" at bounding box center [1454, 610] width 20 height 20
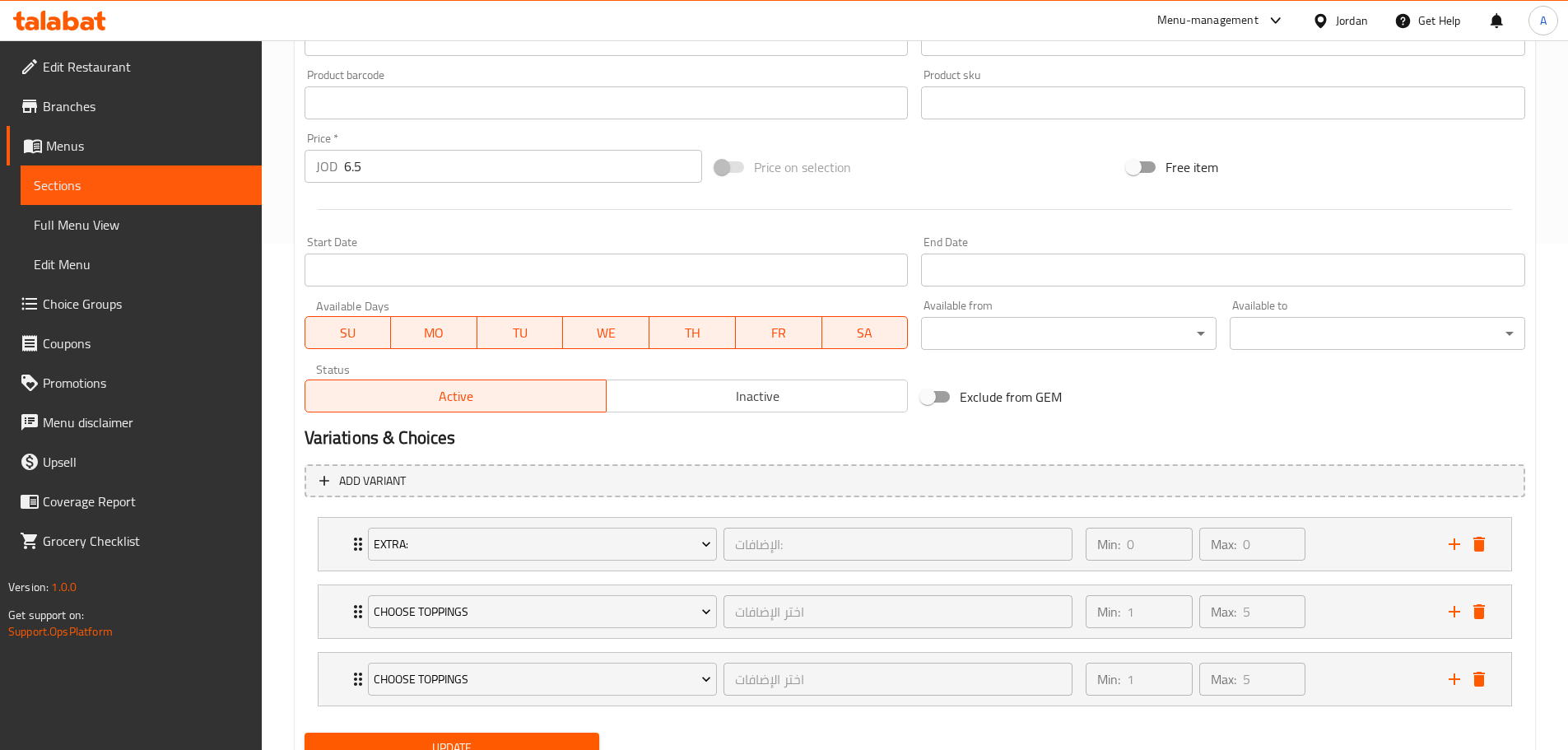
scroll to position [575, 0]
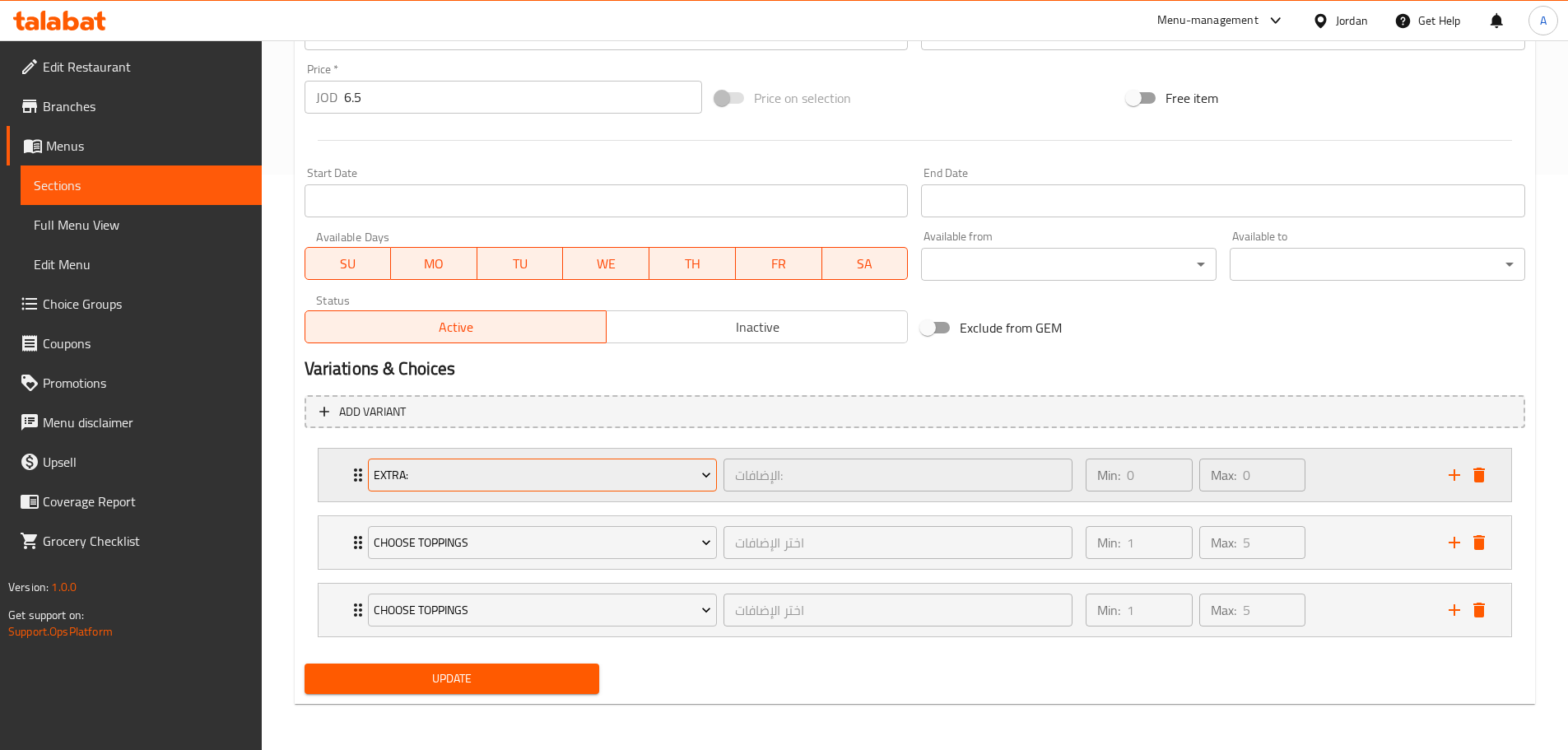
click at [580, 484] on span "Extra:" at bounding box center [542, 476] width 337 height 21
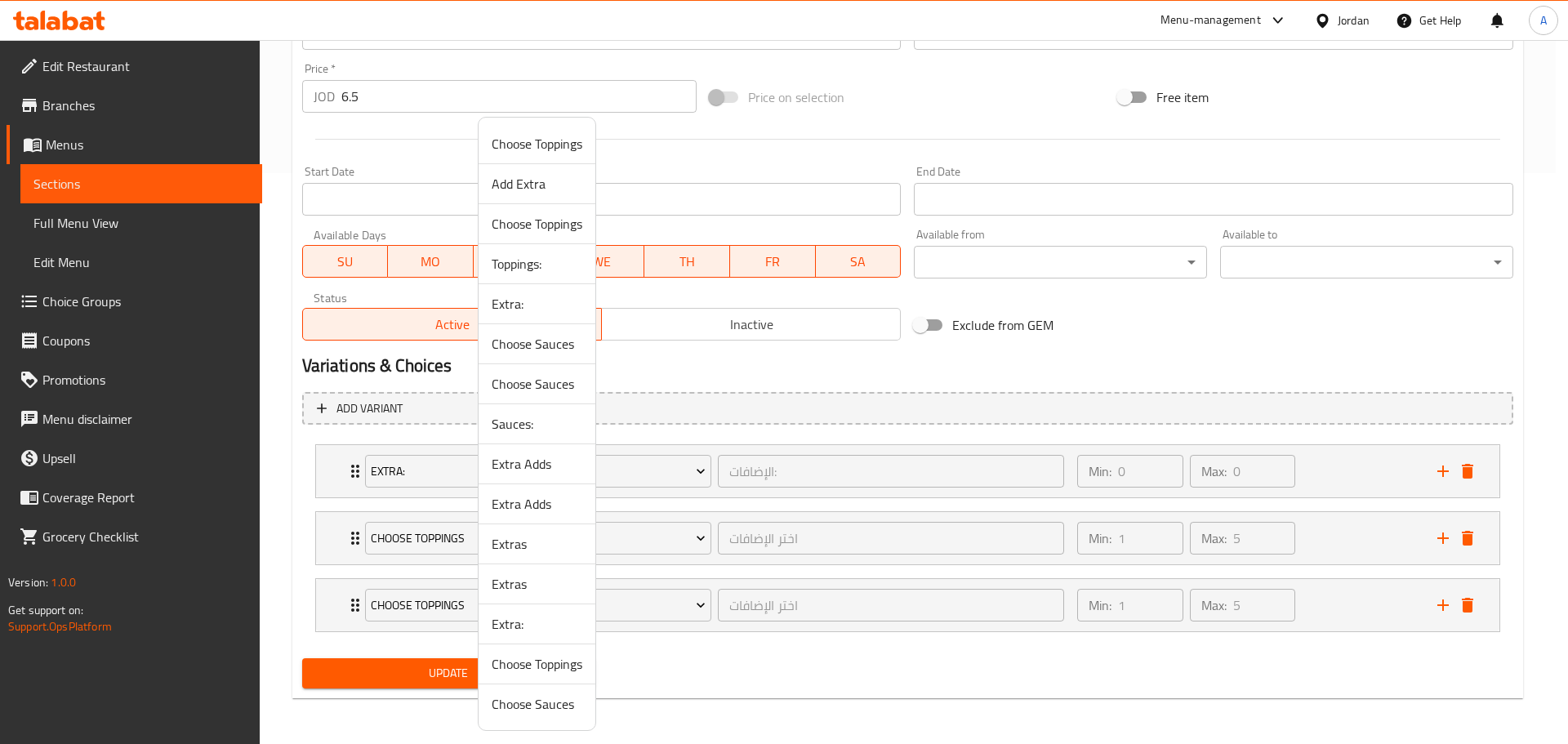
click at [524, 261] on span "Toppings:" at bounding box center [537, 263] width 91 height 20
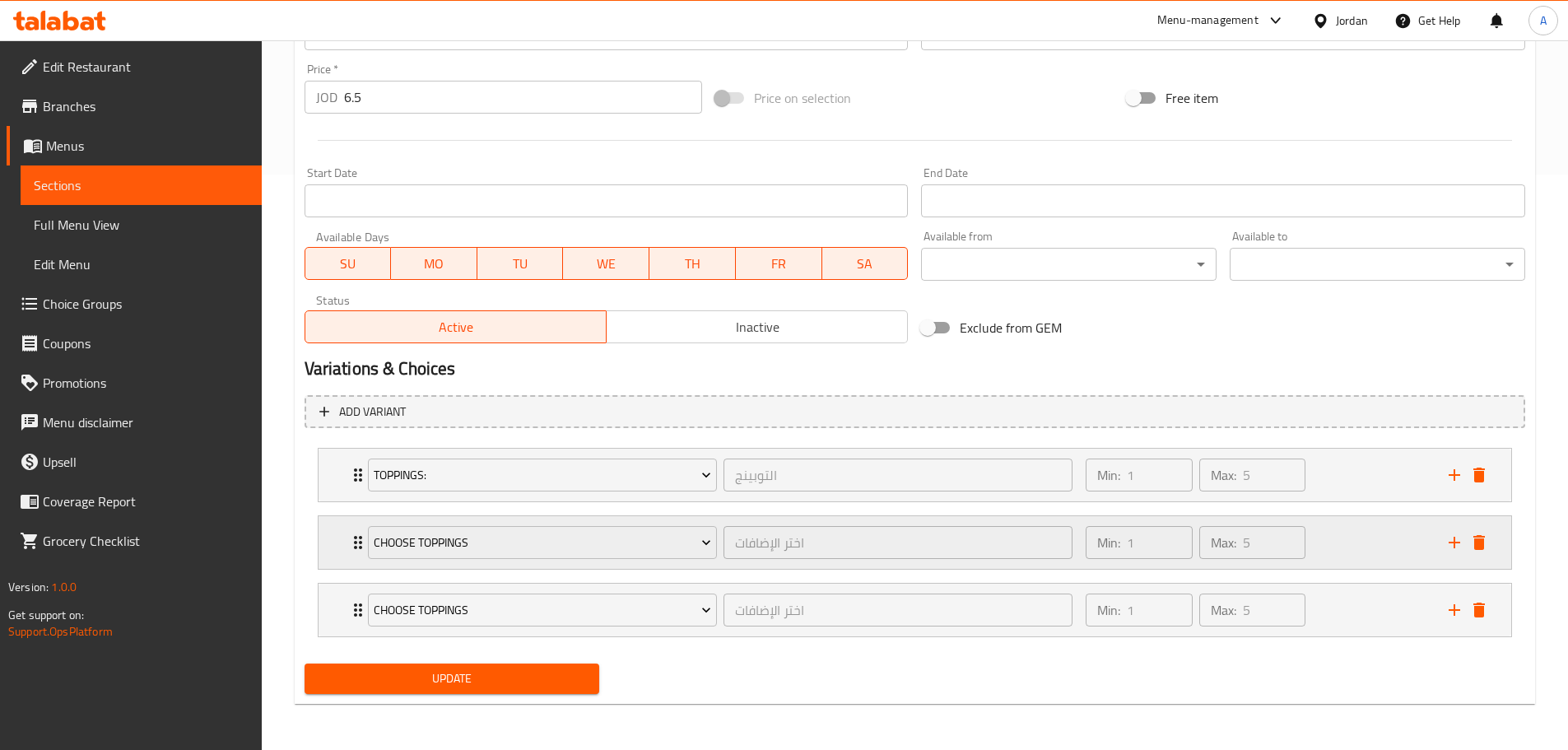
click at [444, 525] on div "Choose Toppings" at bounding box center [542, 542] width 355 height 40
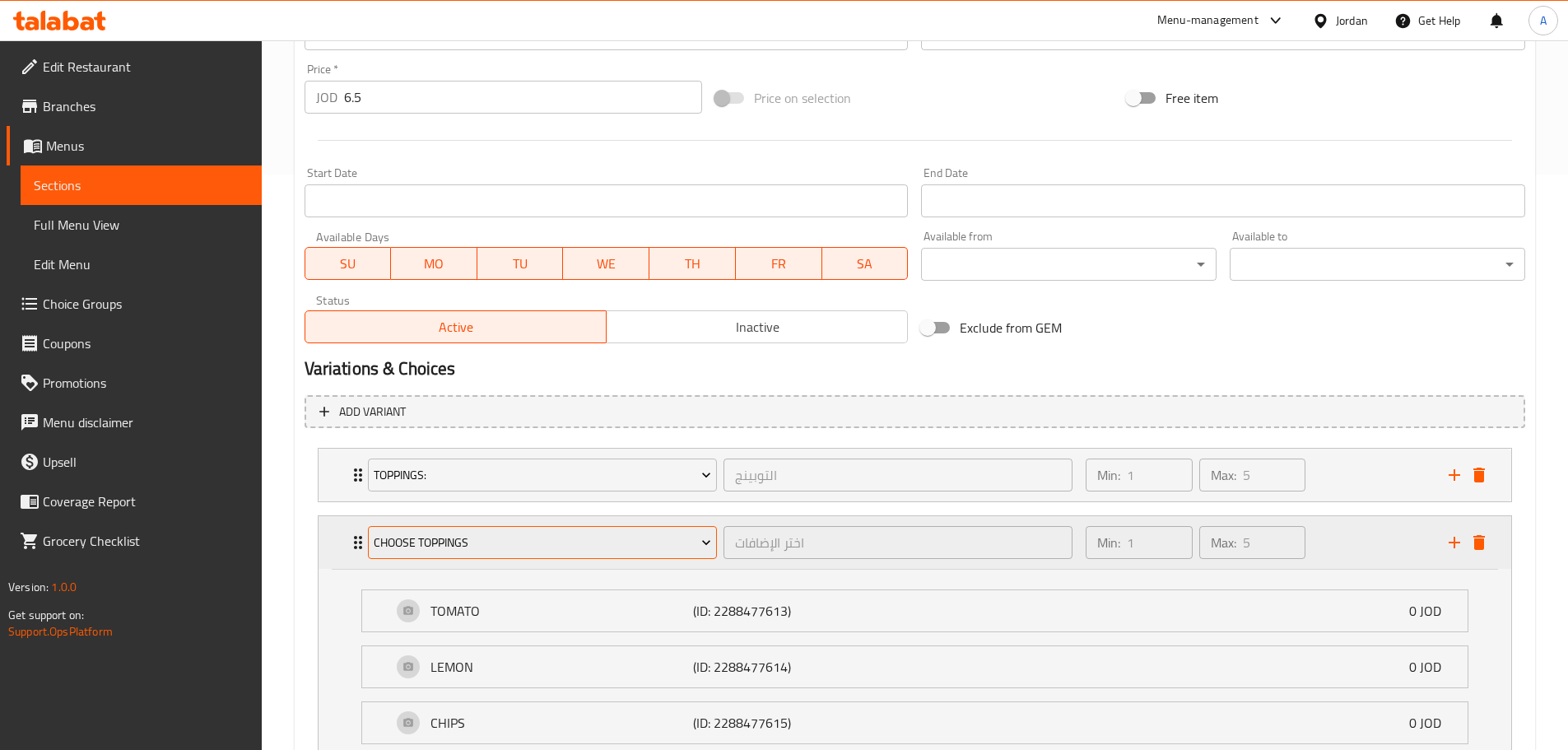
click at [450, 538] on span "Choose Toppings" at bounding box center [542, 543] width 337 height 21
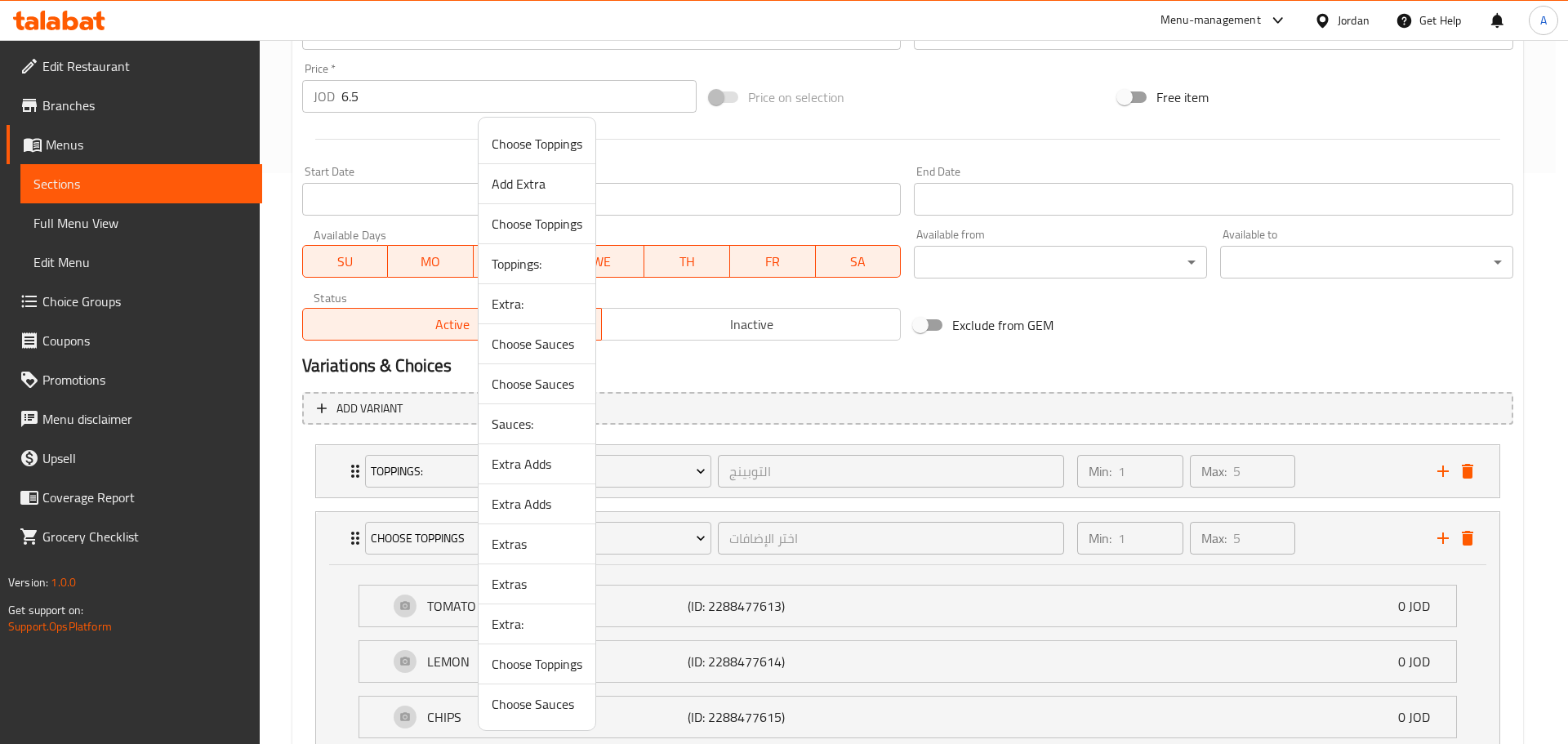
click at [532, 420] on span "Sauces:" at bounding box center [537, 423] width 91 height 20
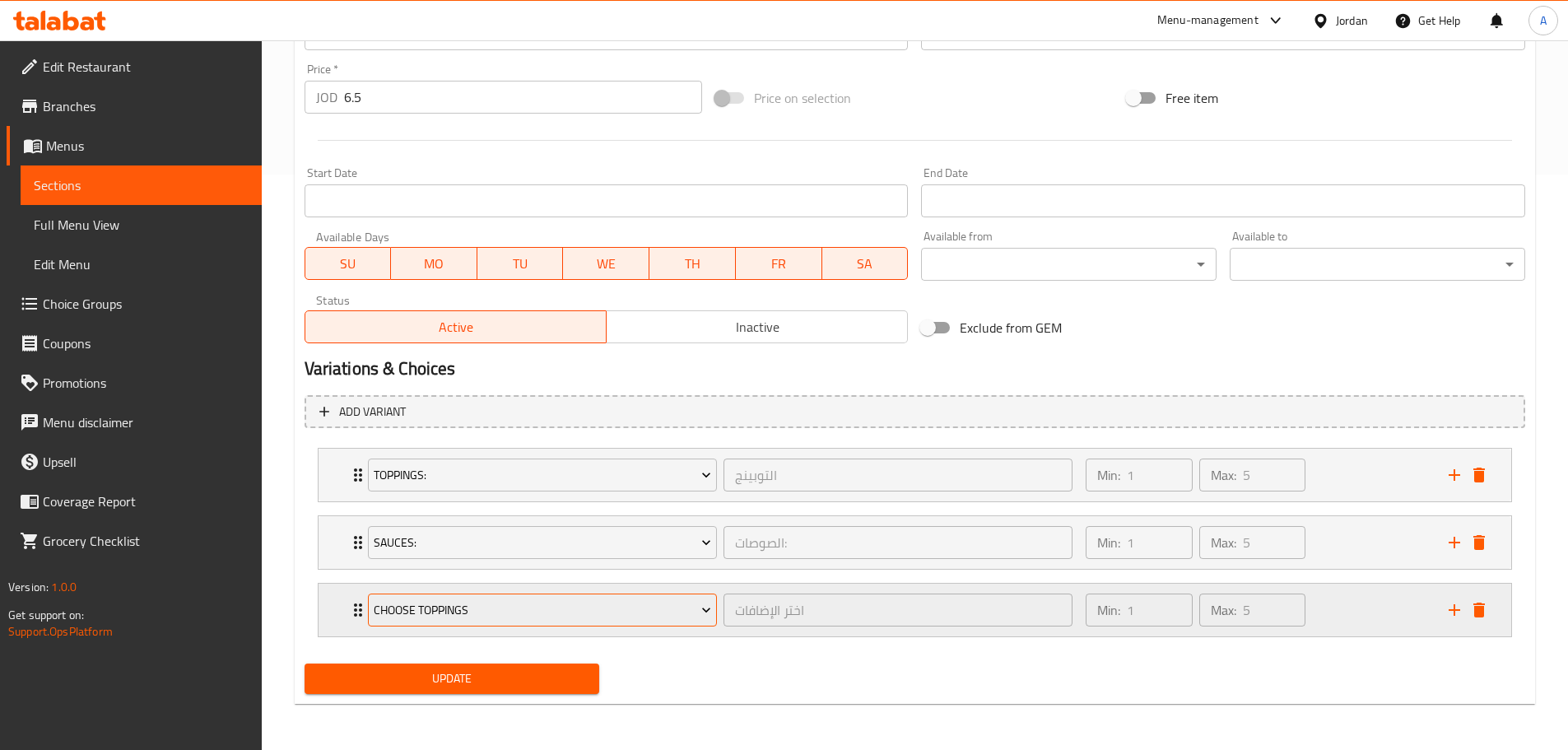
drag, startPoint x: 492, startPoint y: 584, endPoint x: 478, endPoint y: 612, distance: 31.3
click at [490, 587] on div "Choose Toppings اختر الإضافات ​" at bounding box center [720, 610] width 725 height 53
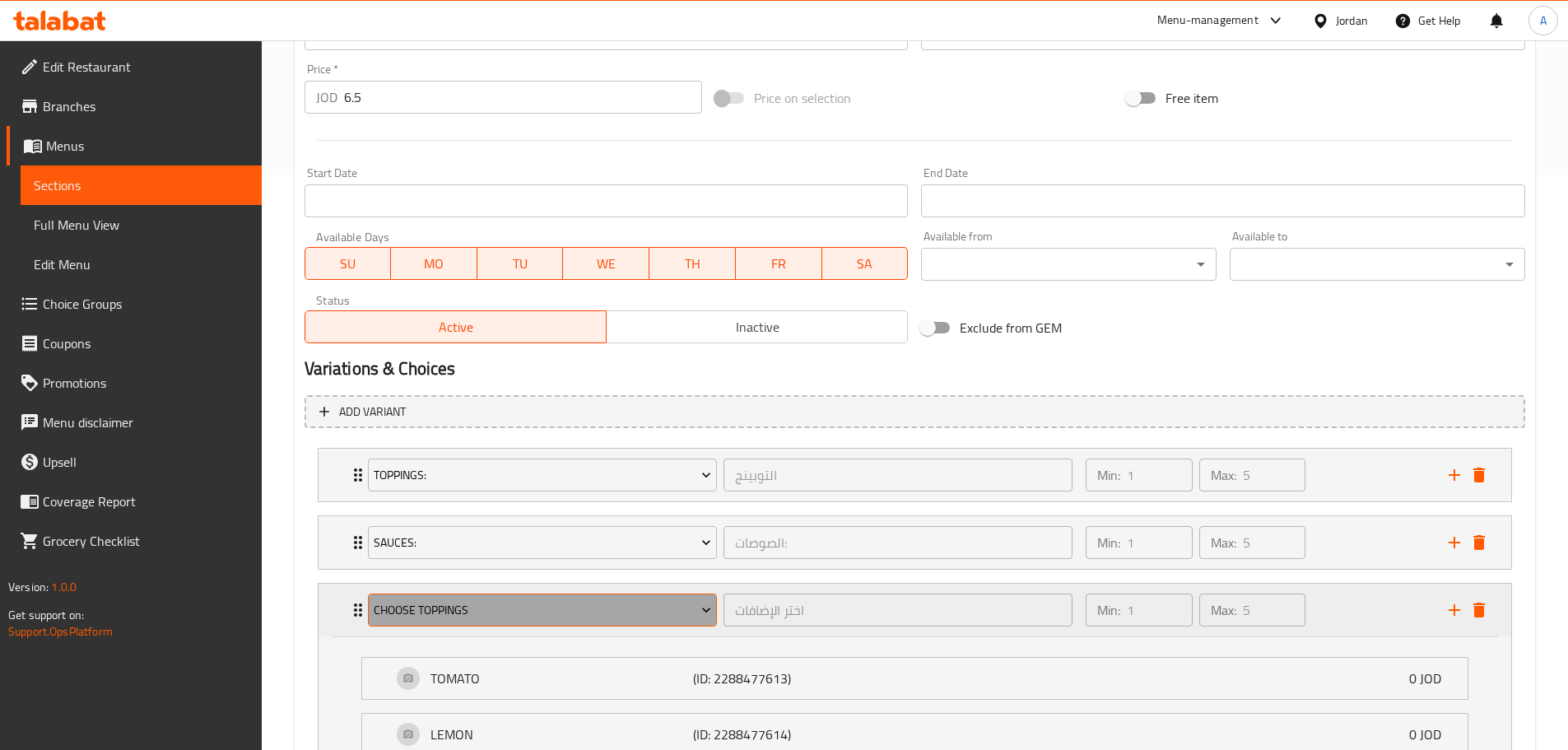
click at [477, 612] on span "Choose Toppings" at bounding box center [542, 611] width 337 height 21
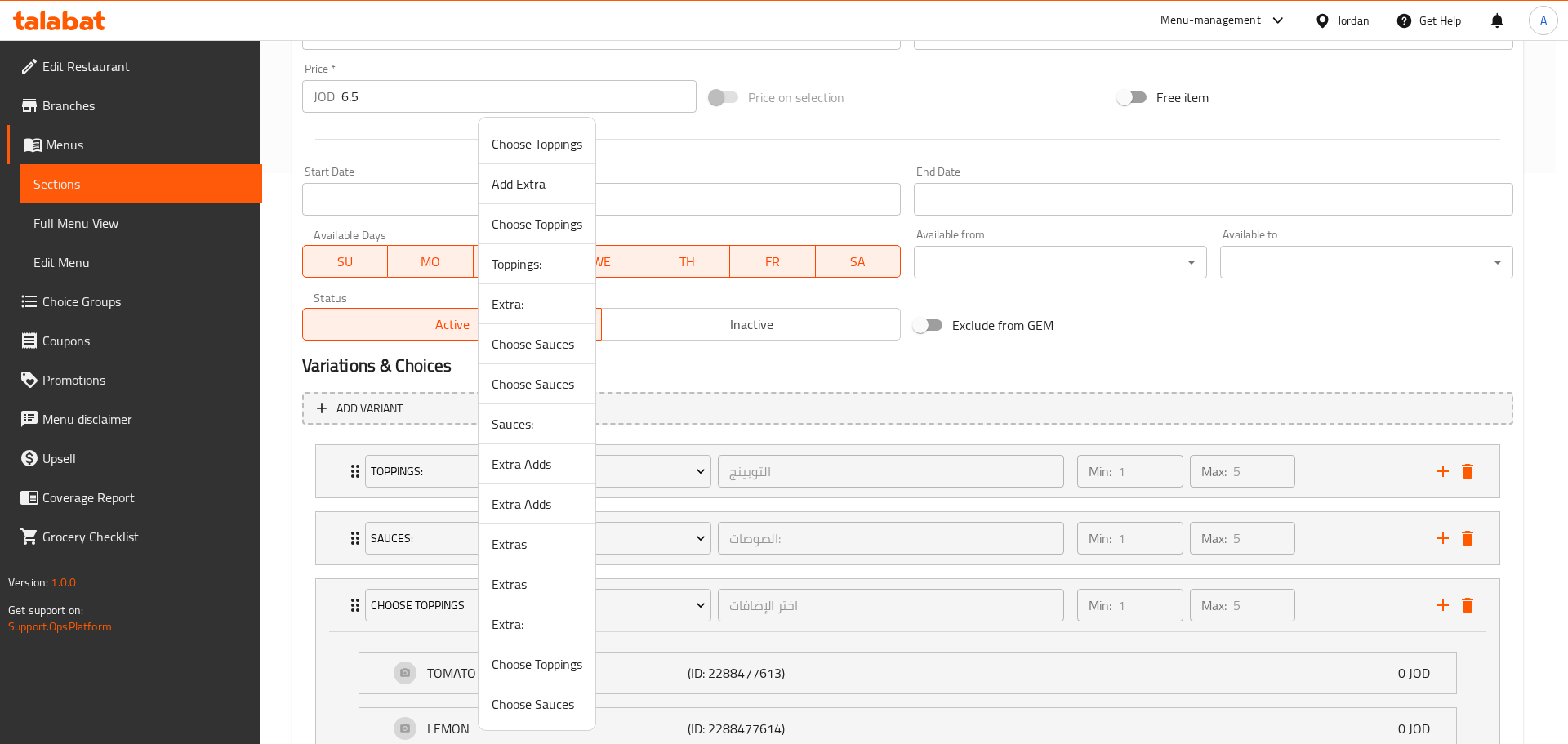
click at [524, 616] on span "Extra:" at bounding box center [537, 624] width 91 height 20
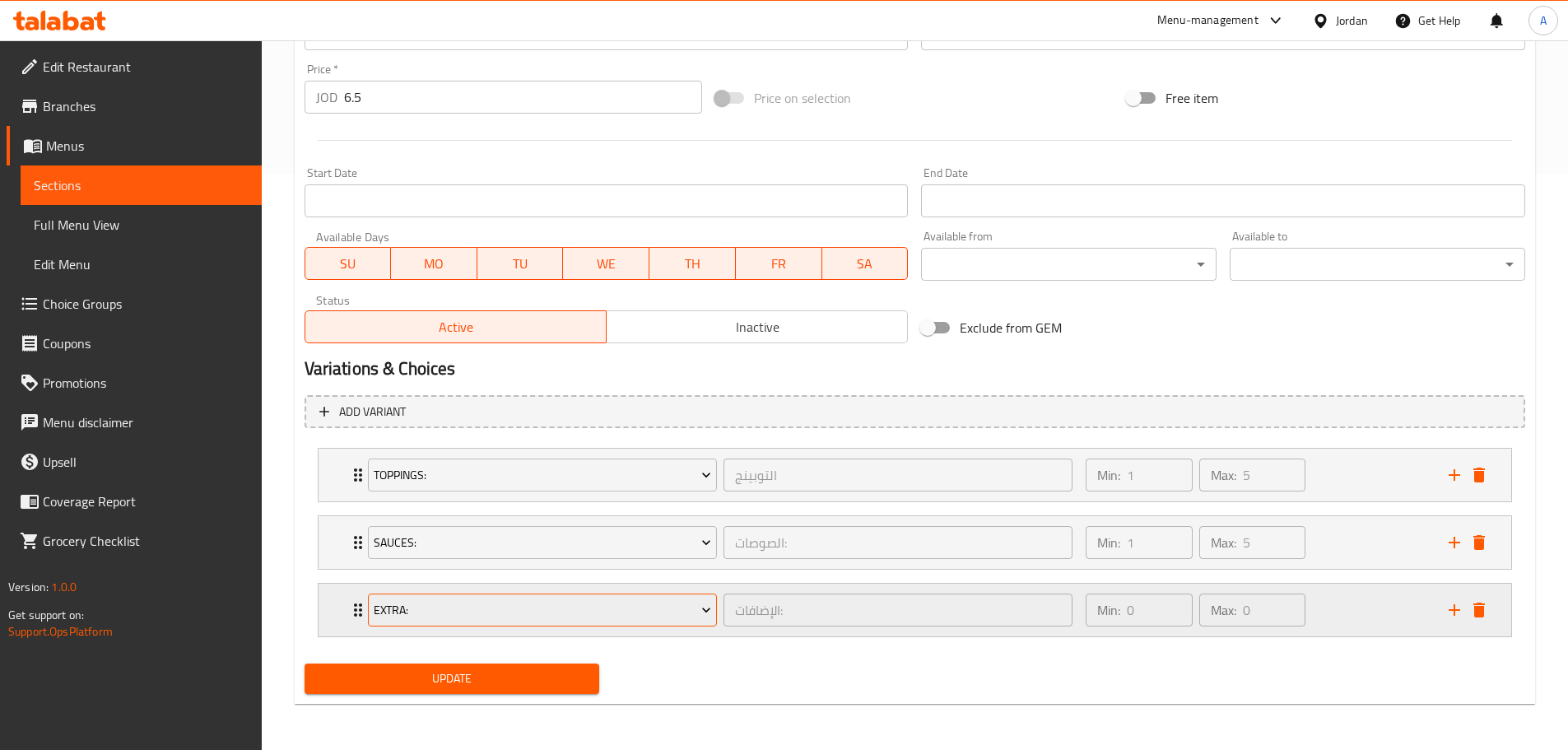
click at [530, 619] on span "Extra:" at bounding box center [542, 611] width 337 height 21
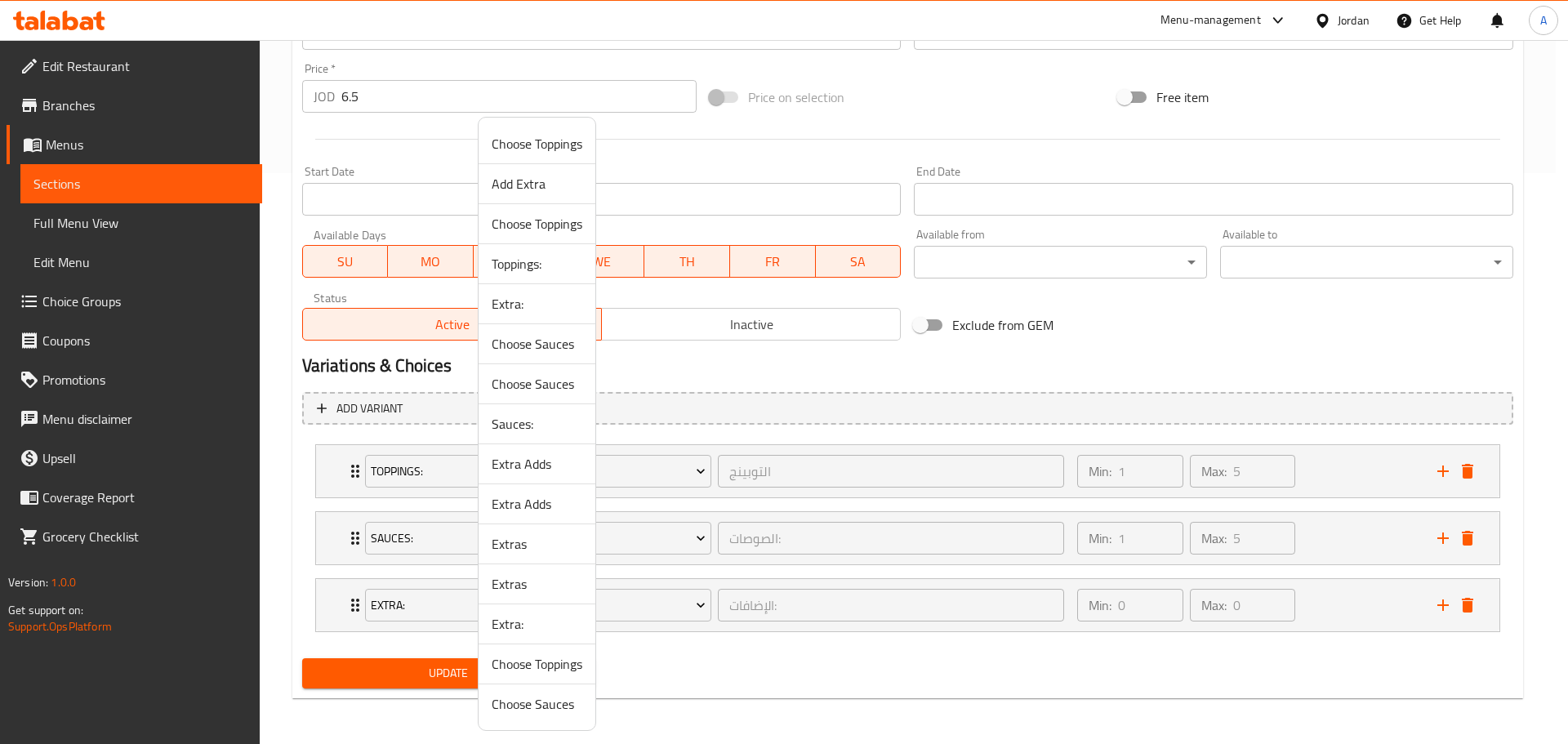
click at [514, 578] on span "Extras" at bounding box center [537, 584] width 91 height 20
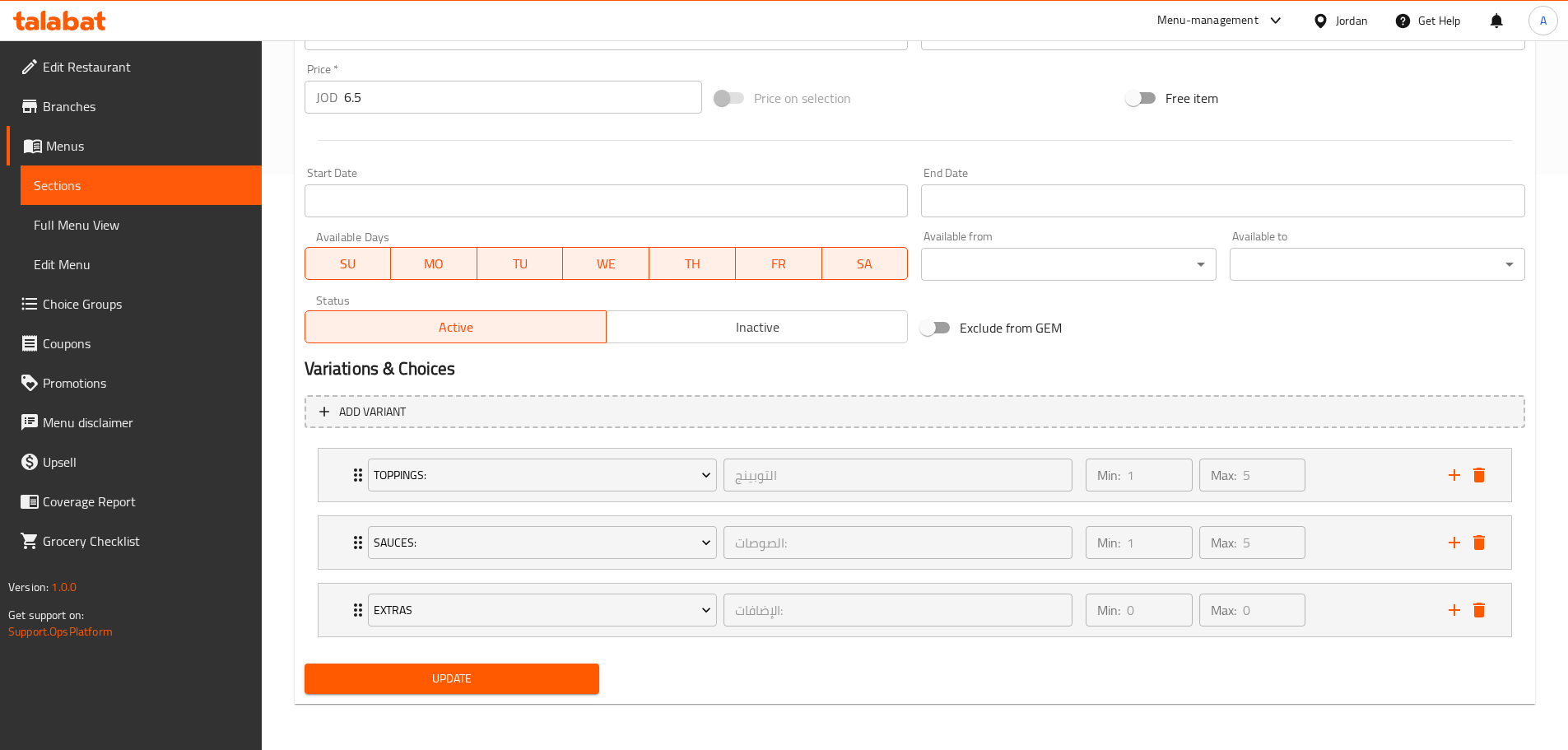
click at [503, 672] on span "Update" at bounding box center [451, 679] width 269 height 21
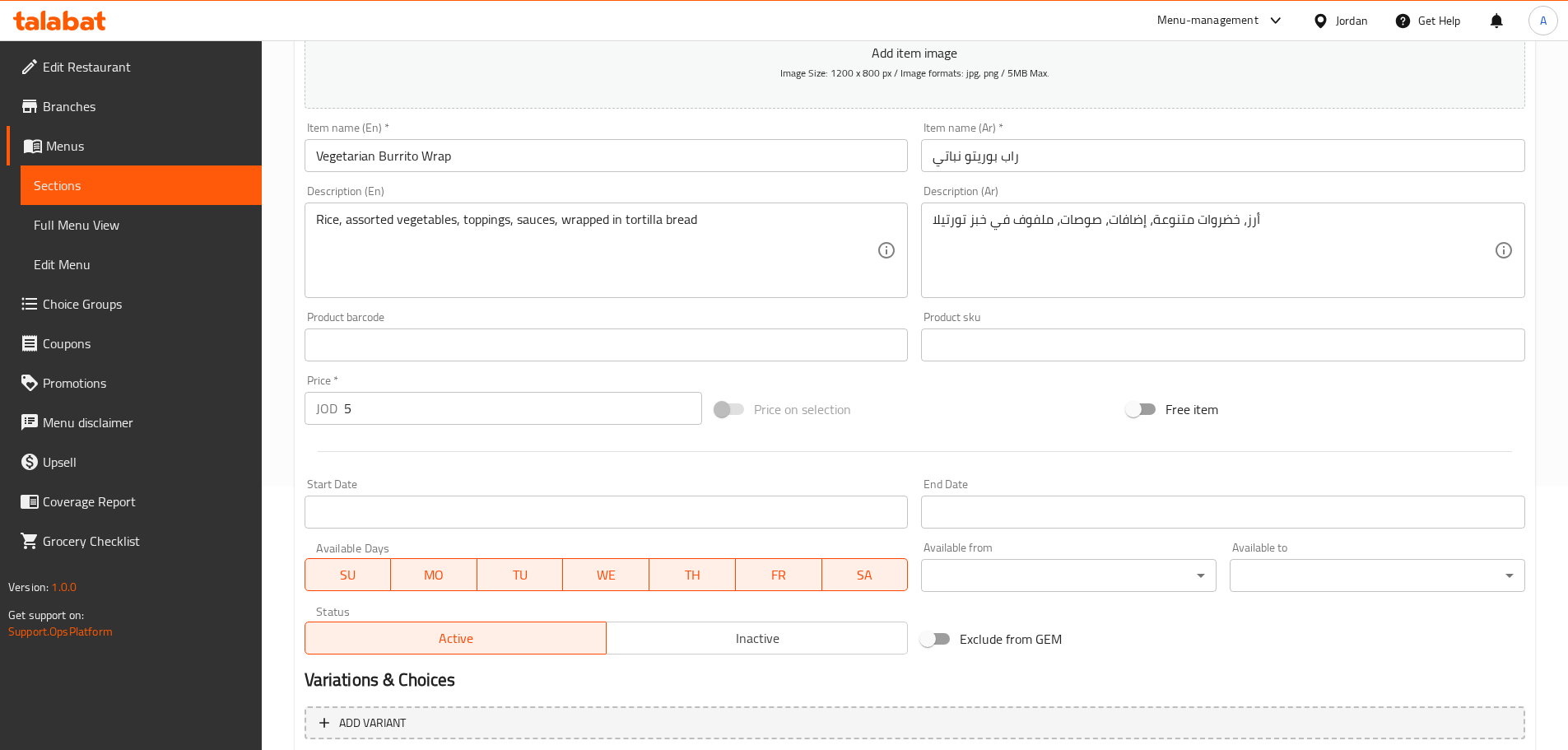
scroll to position [440, 0]
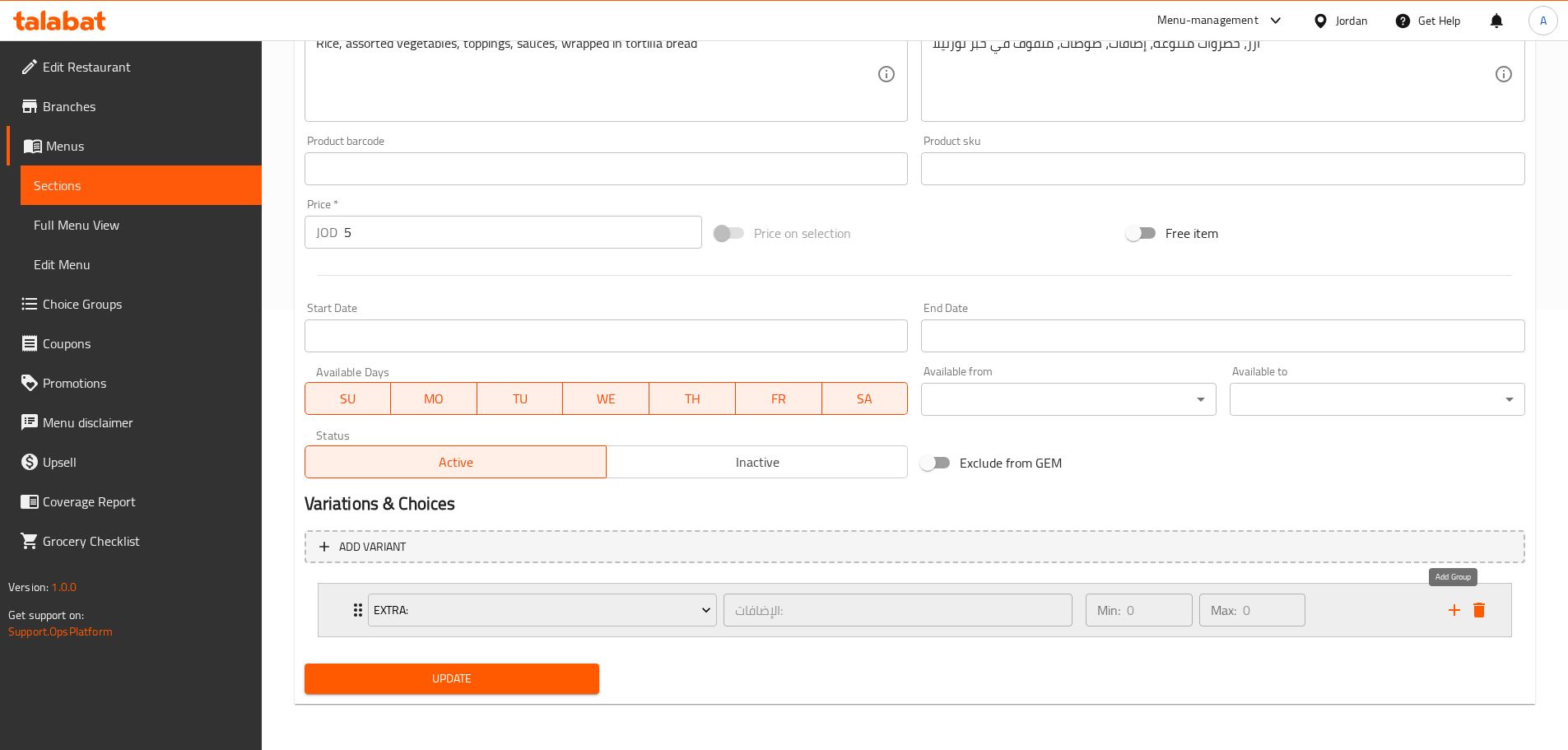
click at [1460, 612] on icon "add" at bounding box center [1454, 610] width 20 height 20
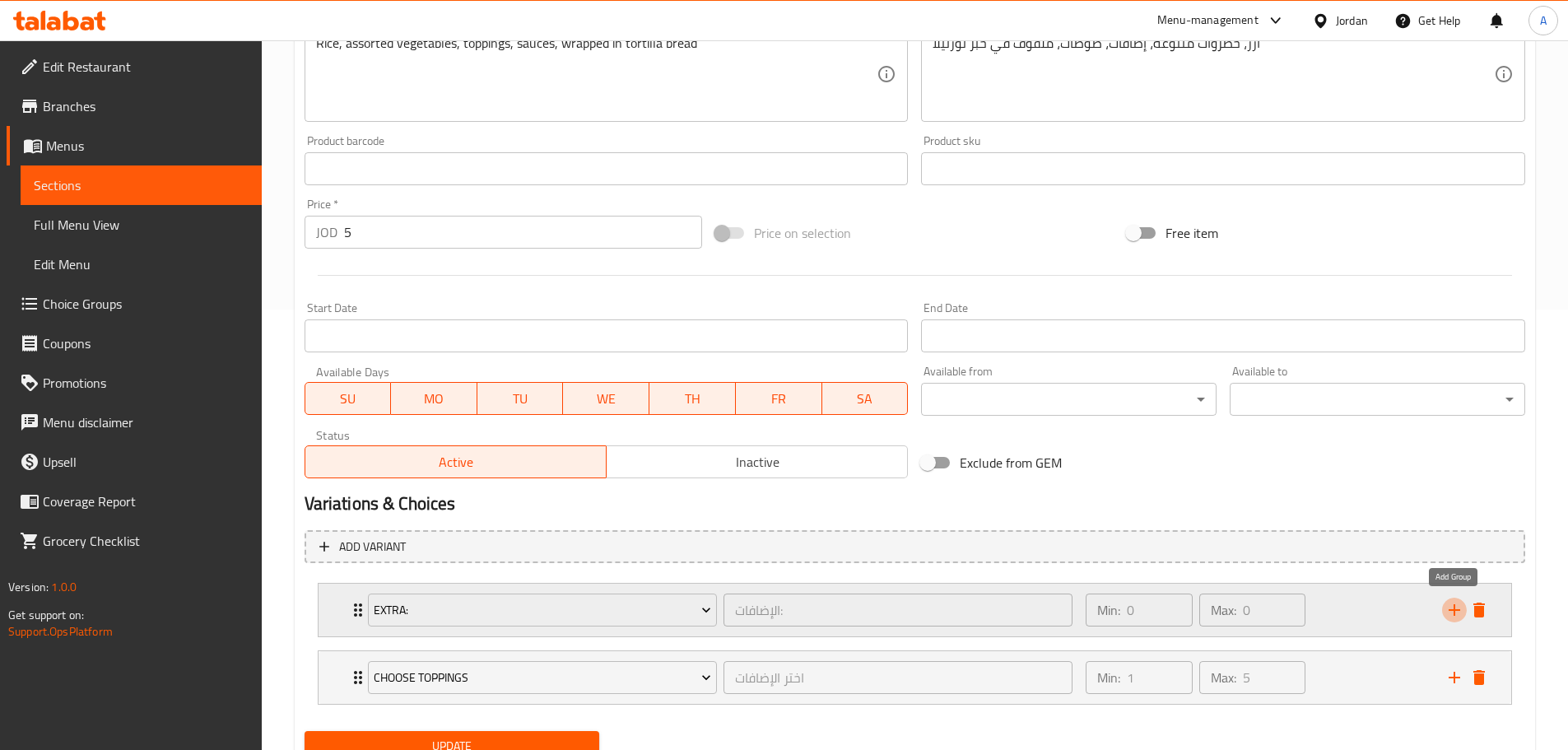
drag, startPoint x: 1458, startPoint y: 612, endPoint x: 1385, endPoint y: 596, distance: 74.7
click at [1457, 611] on icon "add" at bounding box center [1454, 610] width 20 height 20
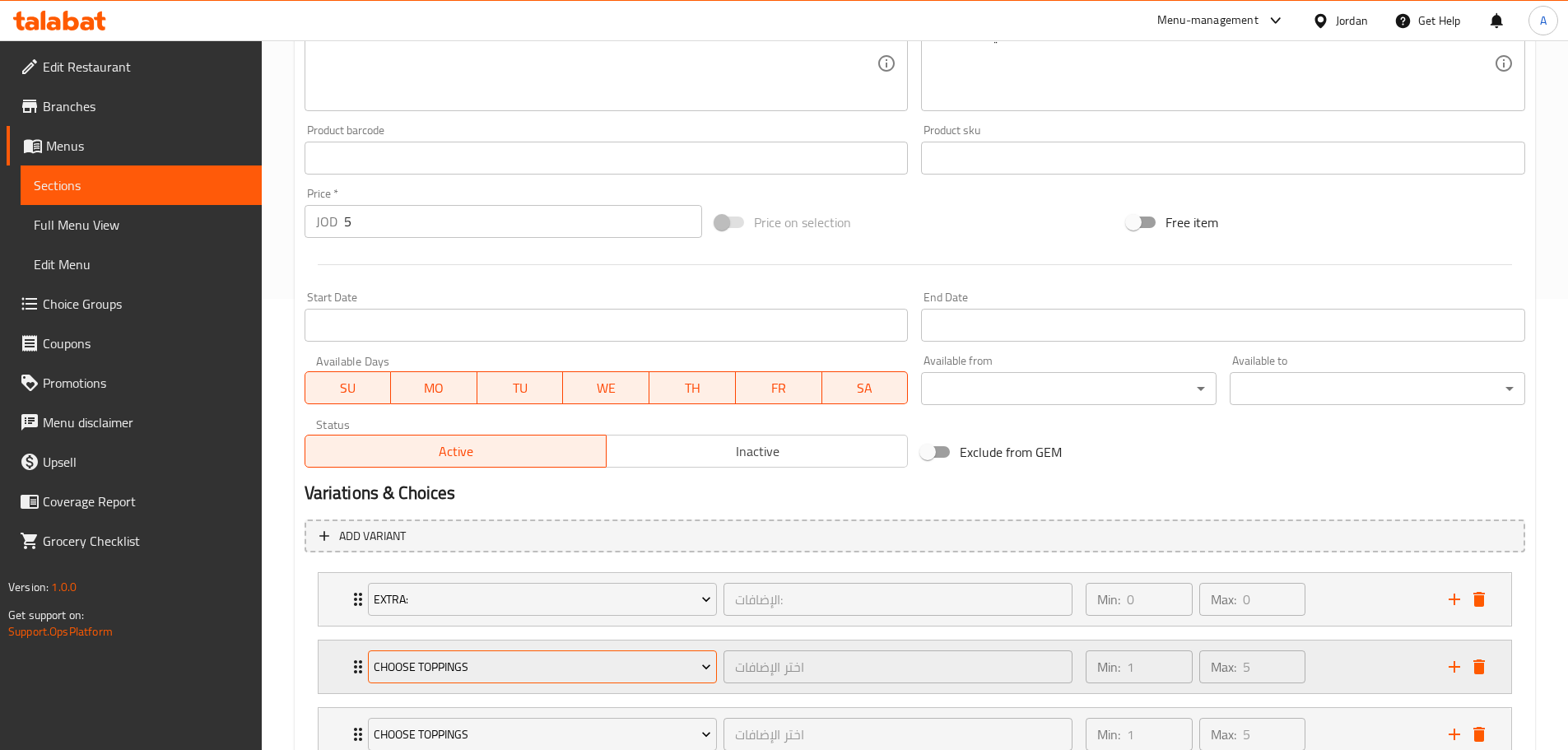
scroll to position [575, 0]
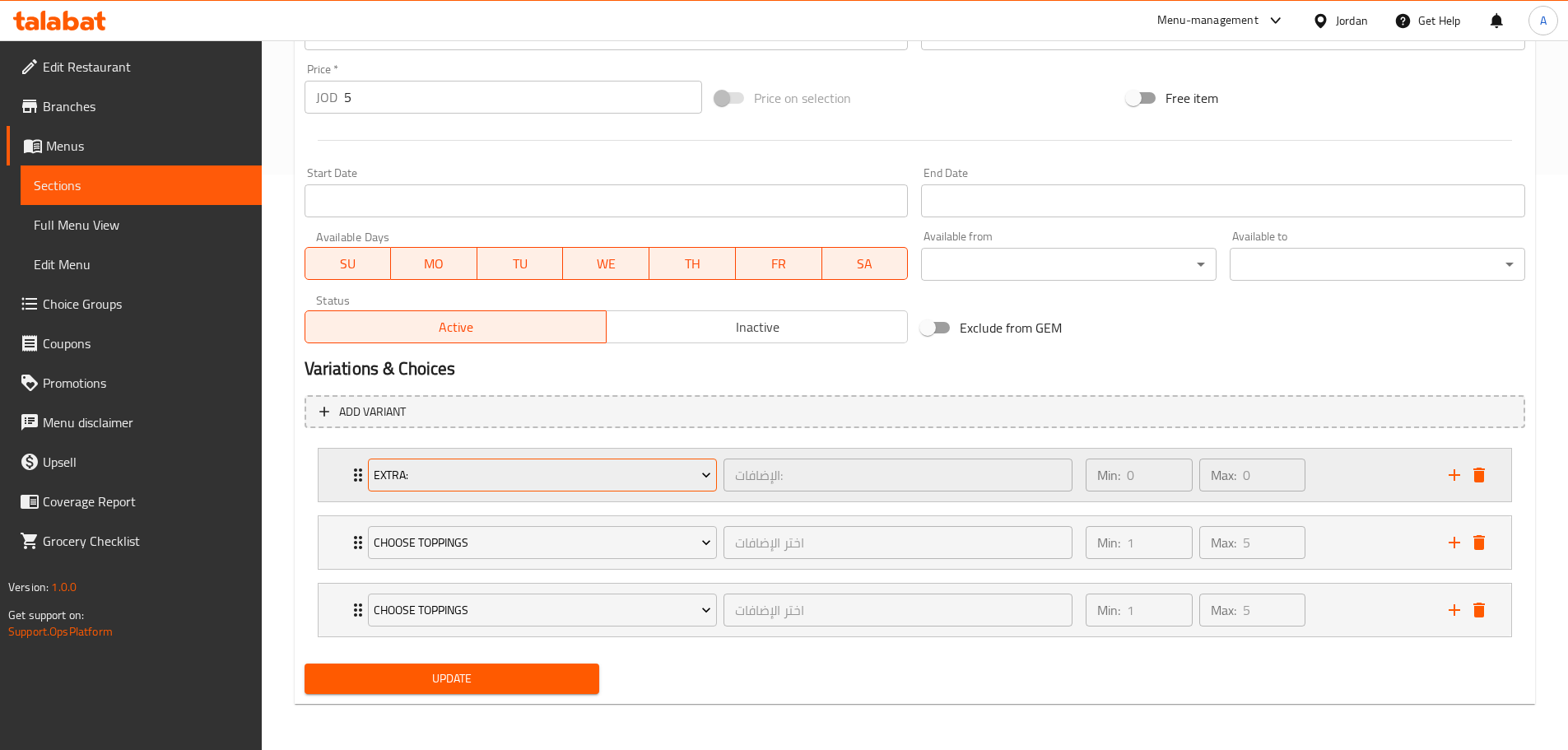
click at [513, 485] on button "Extra:" at bounding box center [541, 475] width 349 height 33
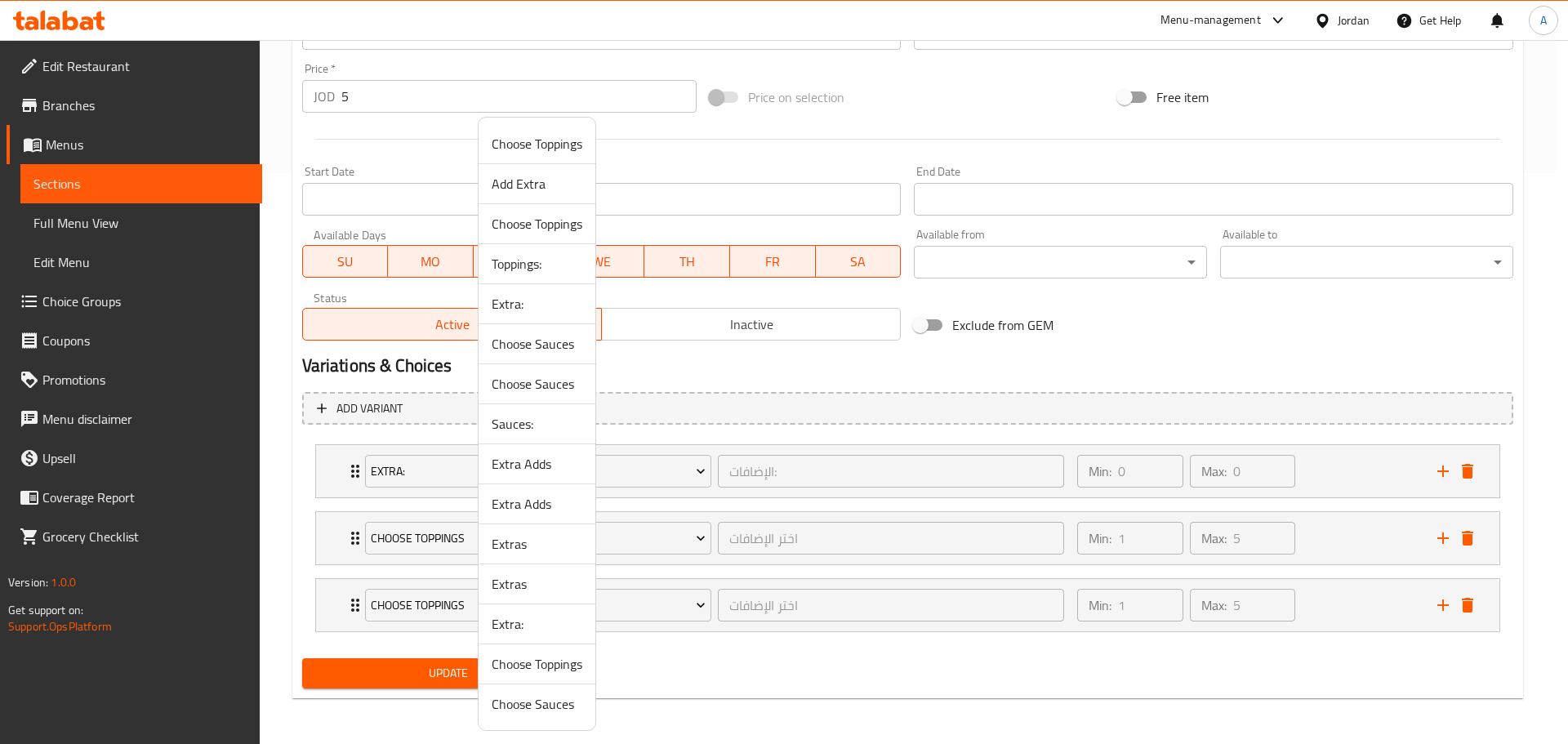
drag, startPoint x: 525, startPoint y: 270, endPoint x: 520, endPoint y: 288, distance: 18.7
click at [525, 269] on span "Toppings:" at bounding box center [537, 263] width 91 height 20
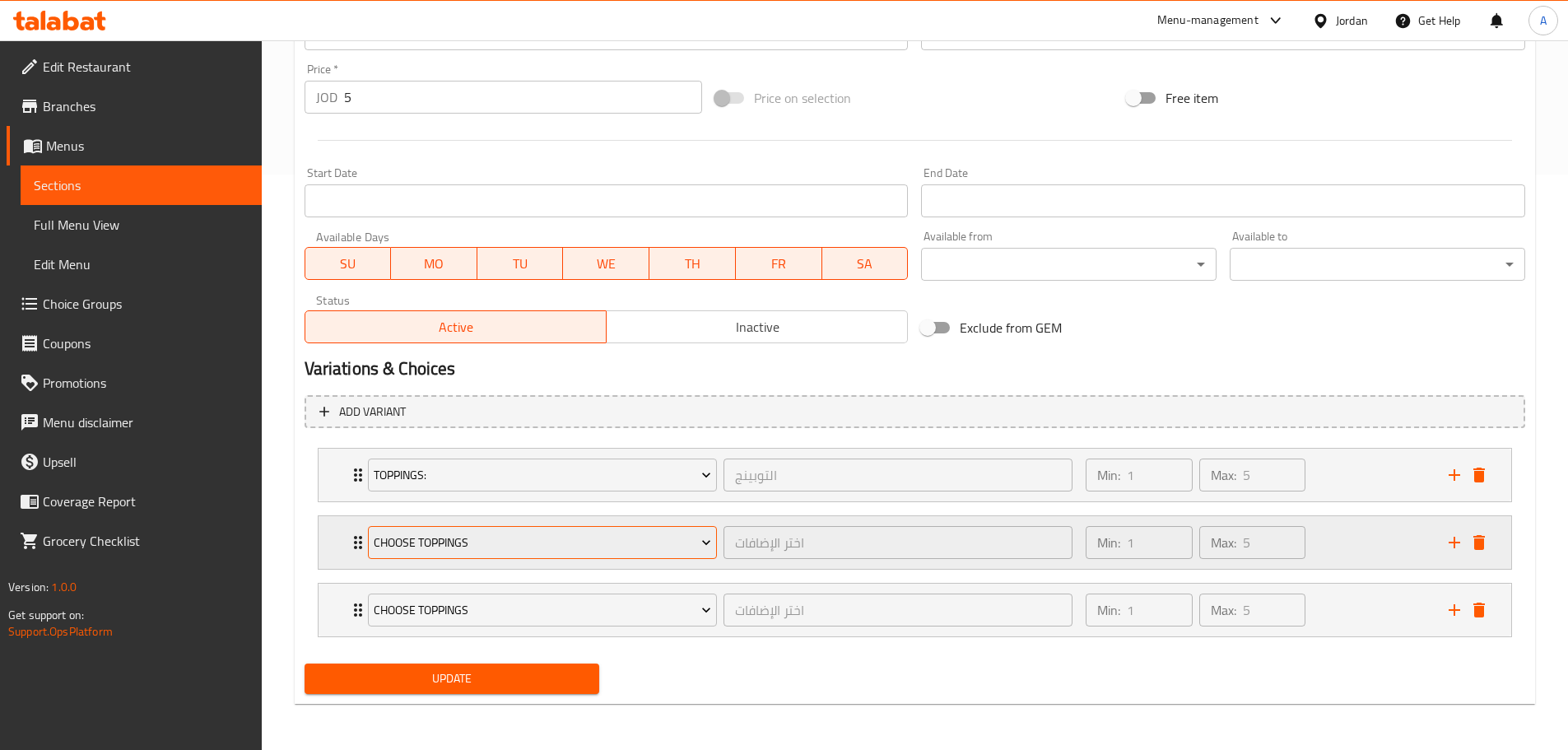
click at [471, 548] on span "Choose Toppings" at bounding box center [542, 543] width 337 height 21
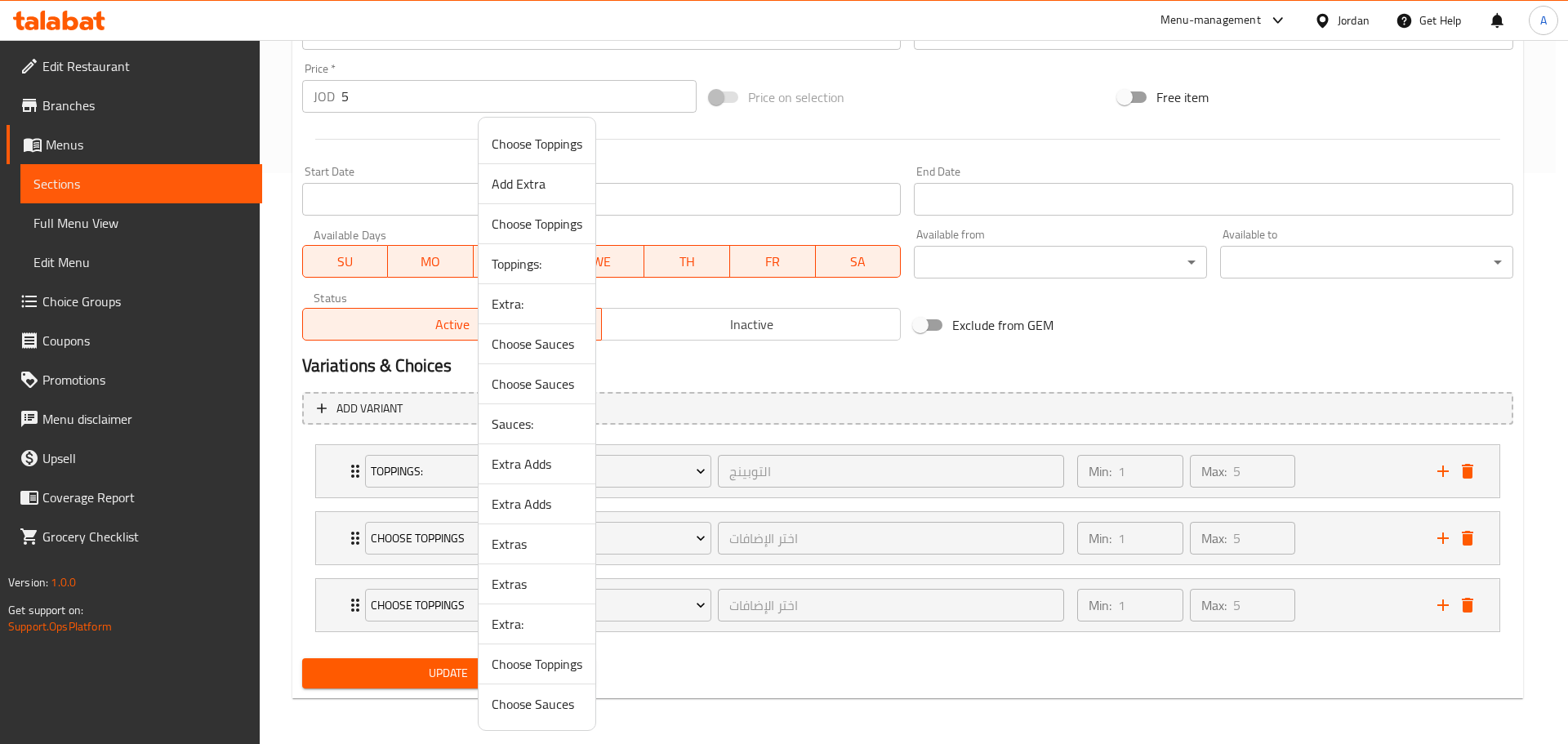
click at [524, 425] on span "Sauces:" at bounding box center [537, 423] width 91 height 20
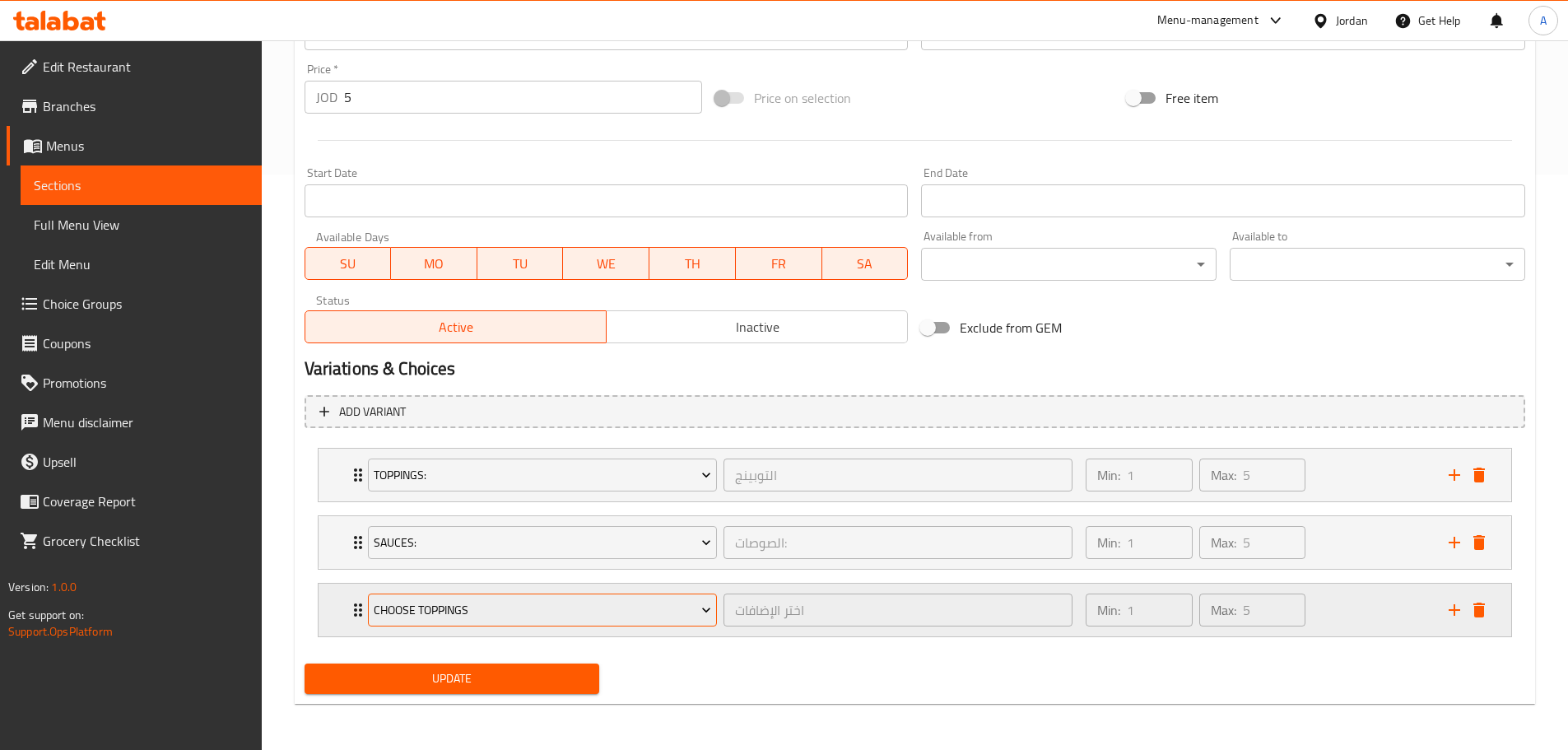
click at [480, 613] on span "Choose Toppings" at bounding box center [542, 611] width 337 height 21
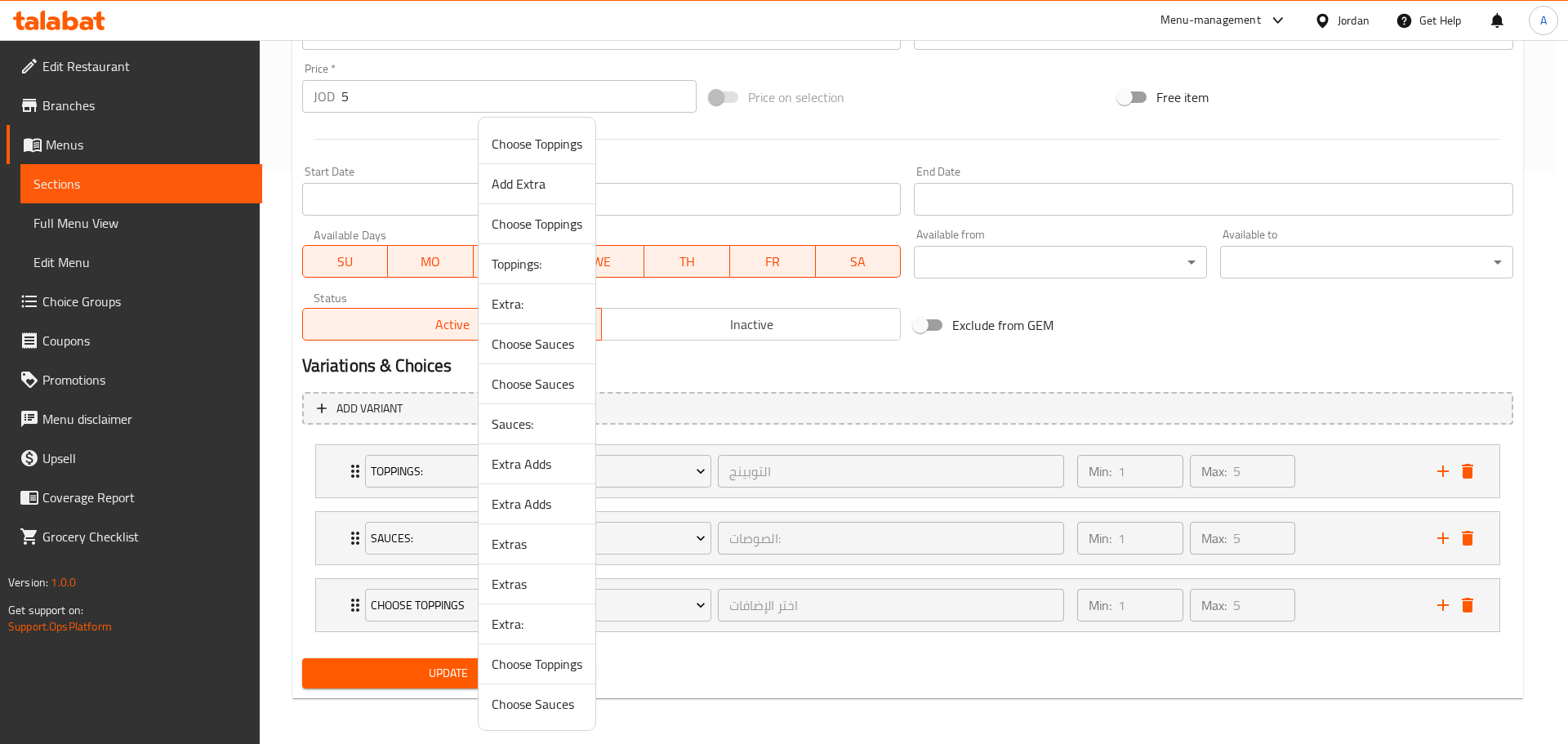
click at [512, 547] on span "Extras" at bounding box center [537, 543] width 91 height 20
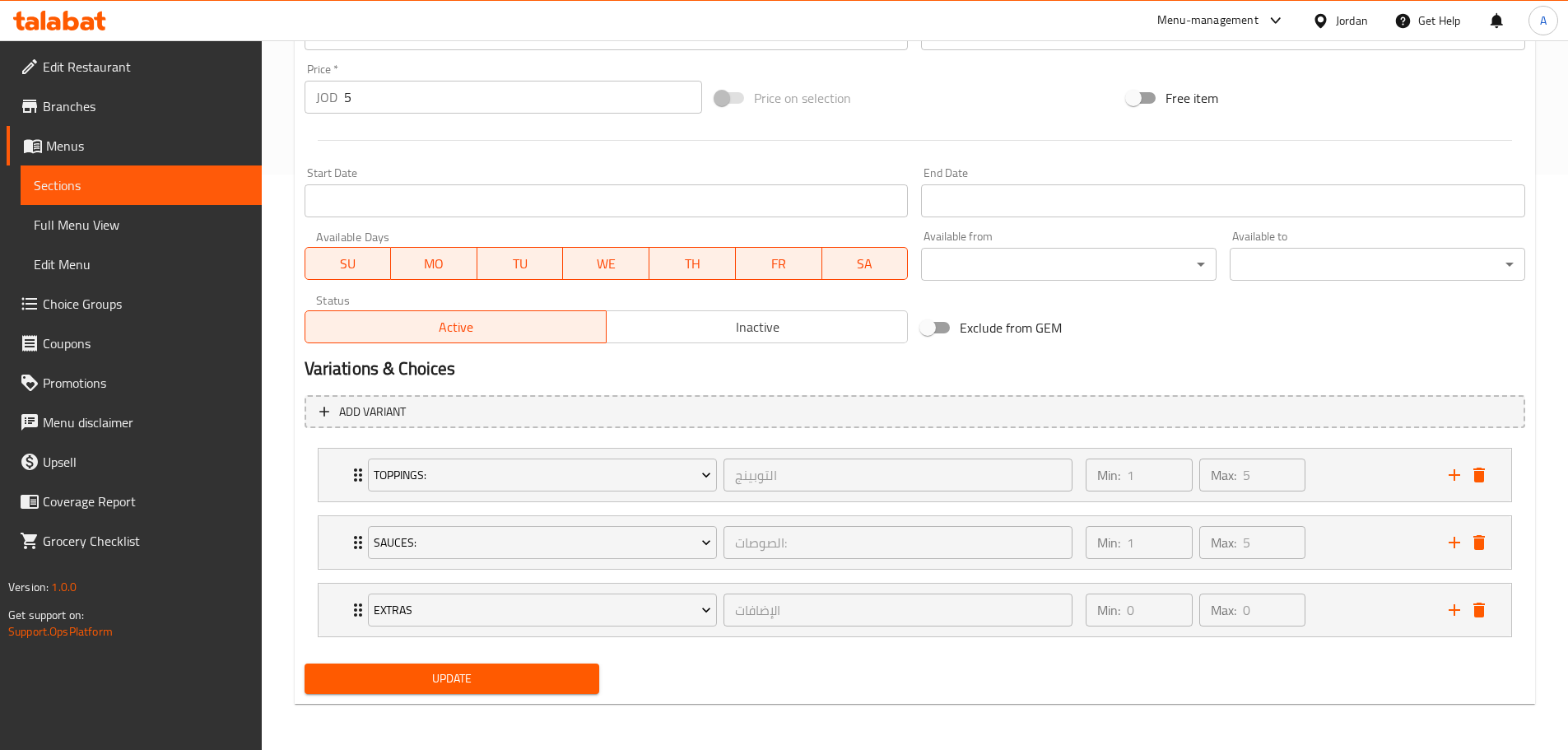
click at [503, 680] on span "Update" at bounding box center [451, 679] width 269 height 21
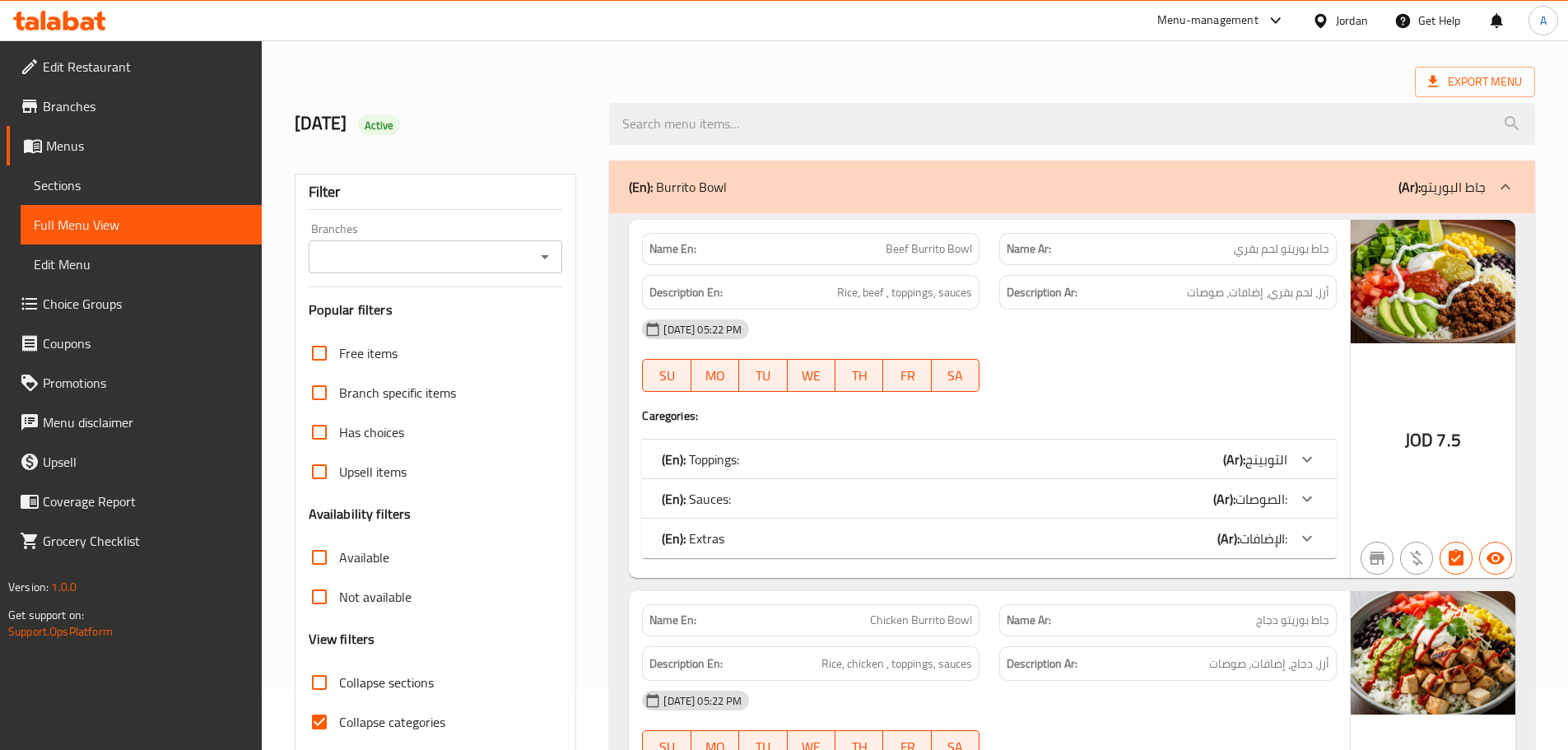
scroll to position [164, 0]
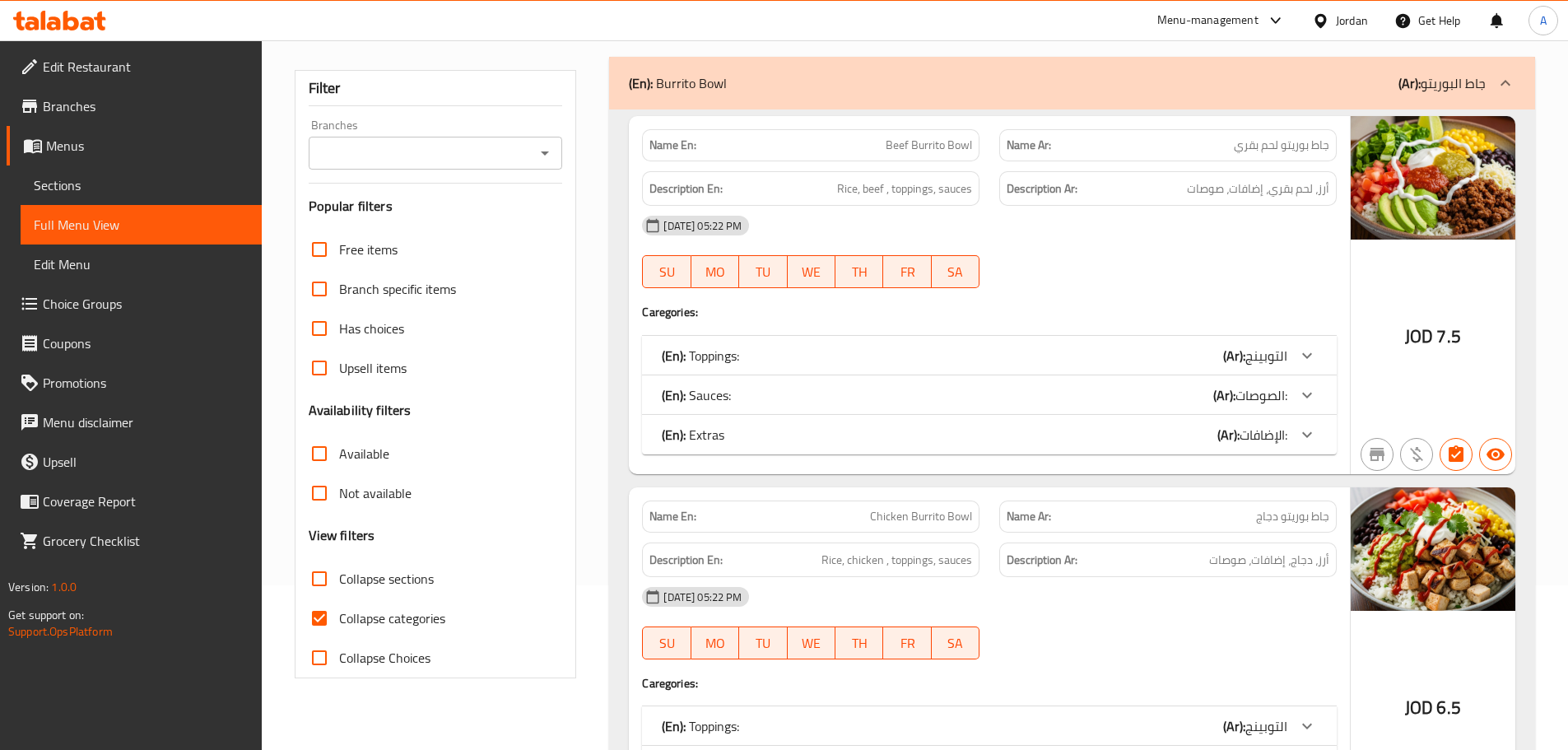
click at [310, 563] on input "Collapse sections" at bounding box center [319, 579] width 40 height 40
checkbox input "true"
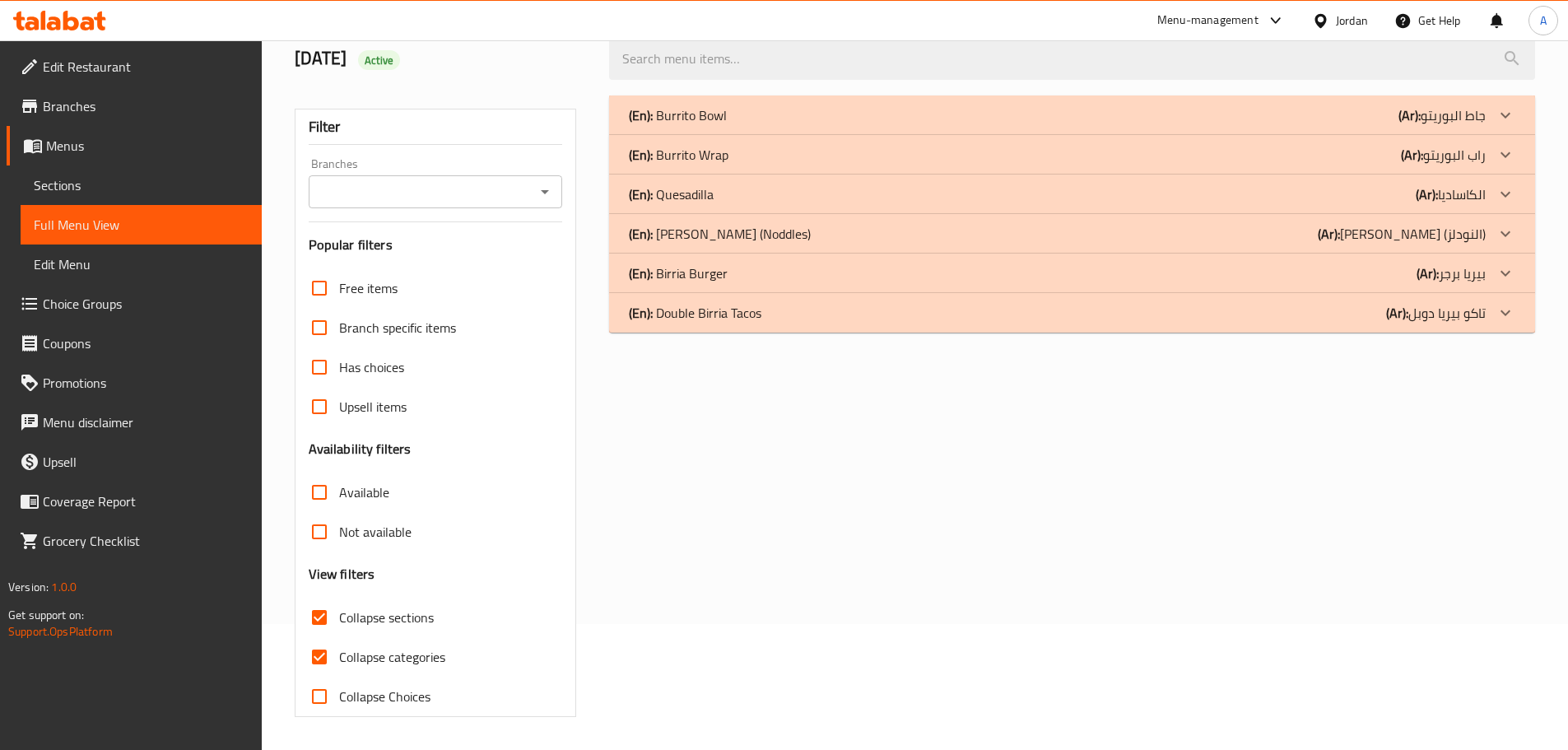
scroll to position [126, 0]
click at [722, 140] on div "(En): Burrito Wrap (Ar): راب البوريتو" at bounding box center [1072, 155] width 925 height 40
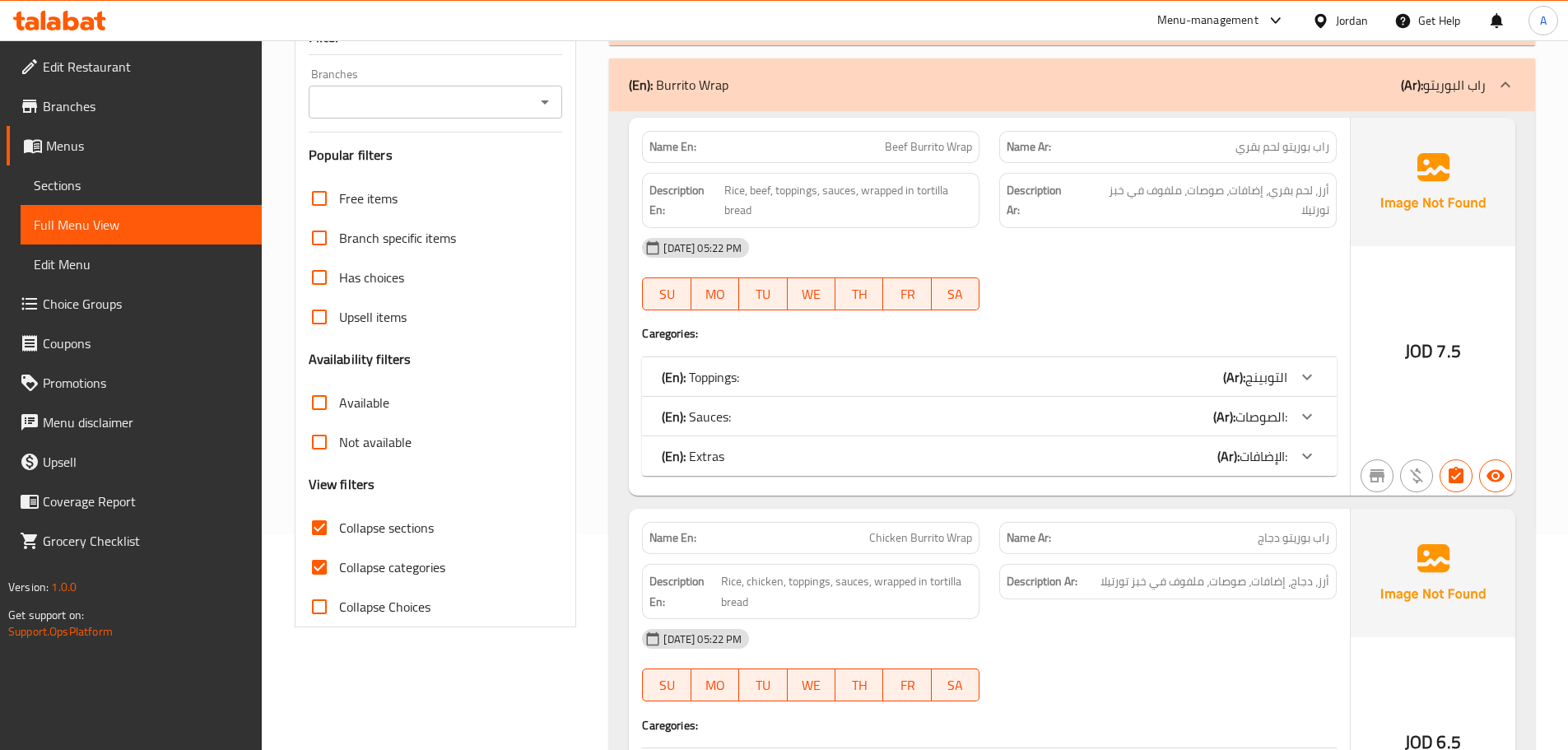
scroll to position [196, 0]
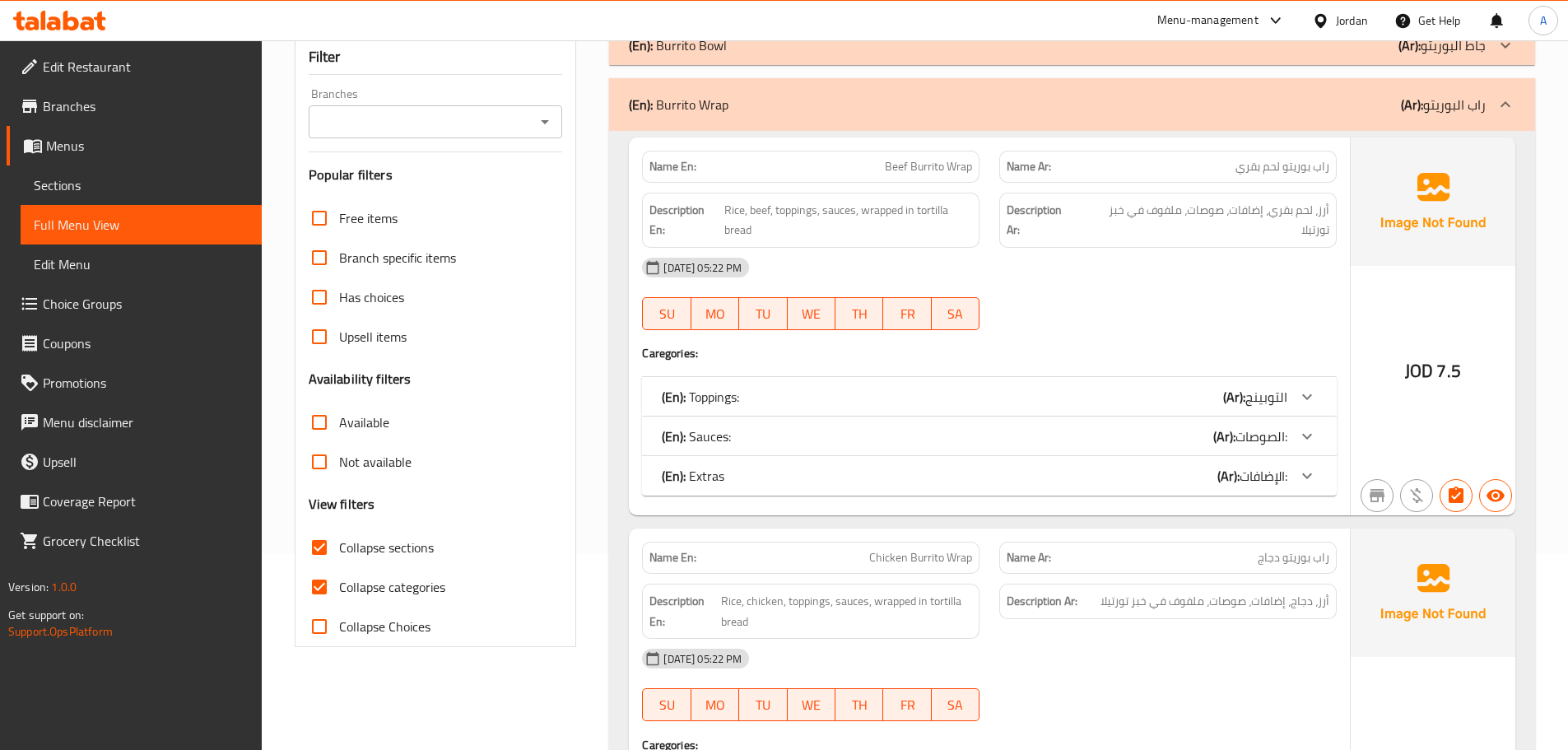
click at [717, 109] on p "(En): Burrito Wrap" at bounding box center [678, 104] width 99 height 20
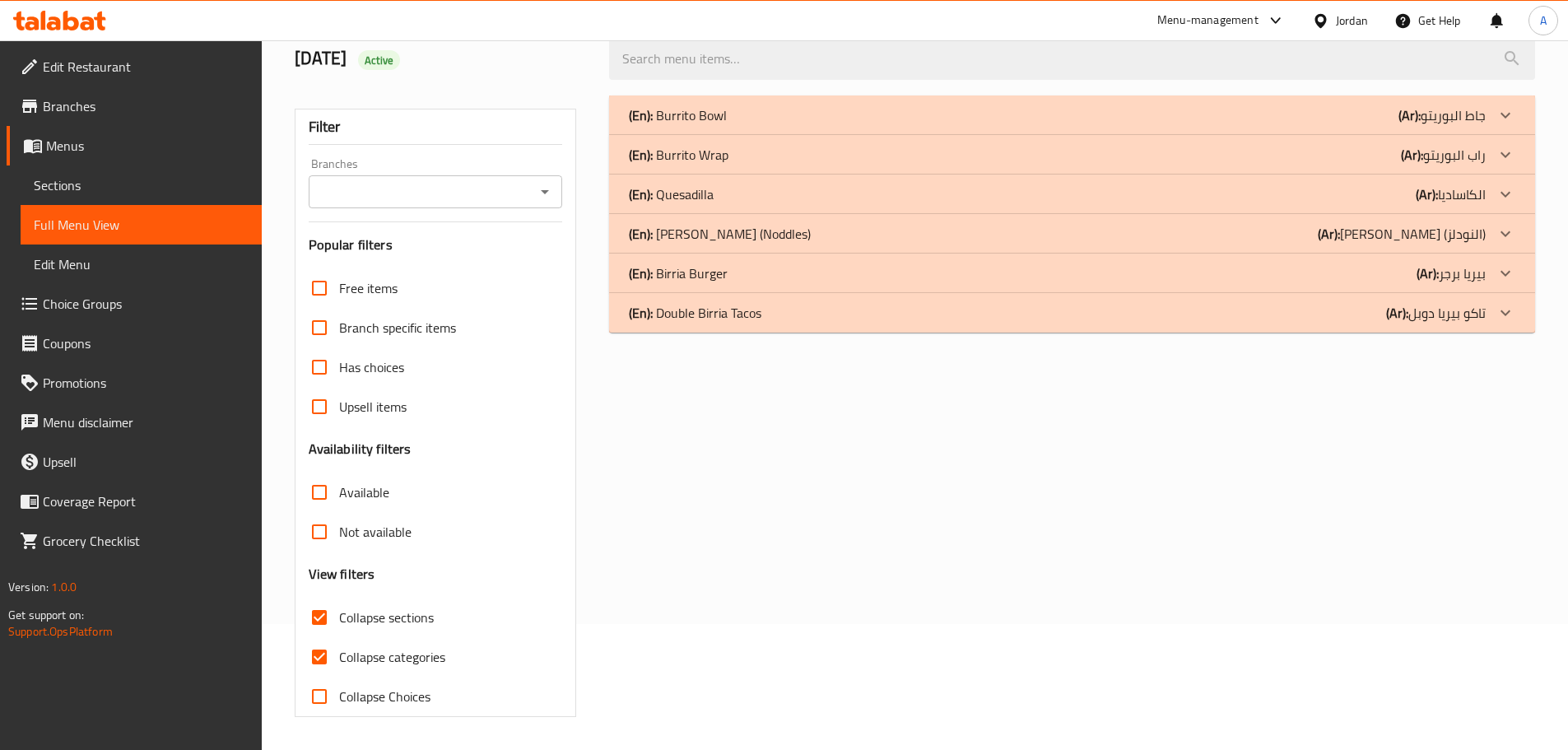
scroll to position [126, 0]
click at [710, 116] on p "(En): Burrito Bowl" at bounding box center [677, 115] width 98 height 20
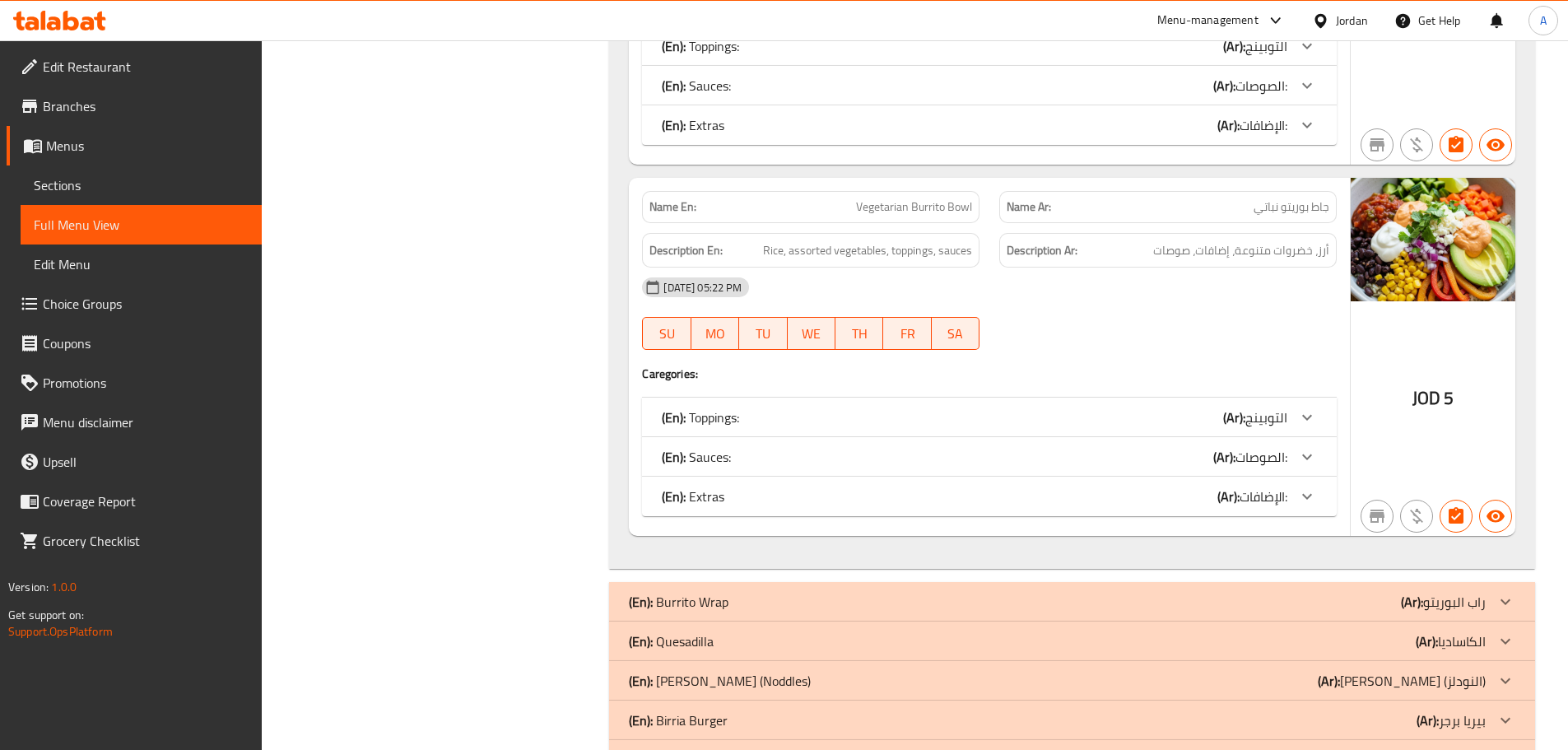
scroll to position [1650, 0]
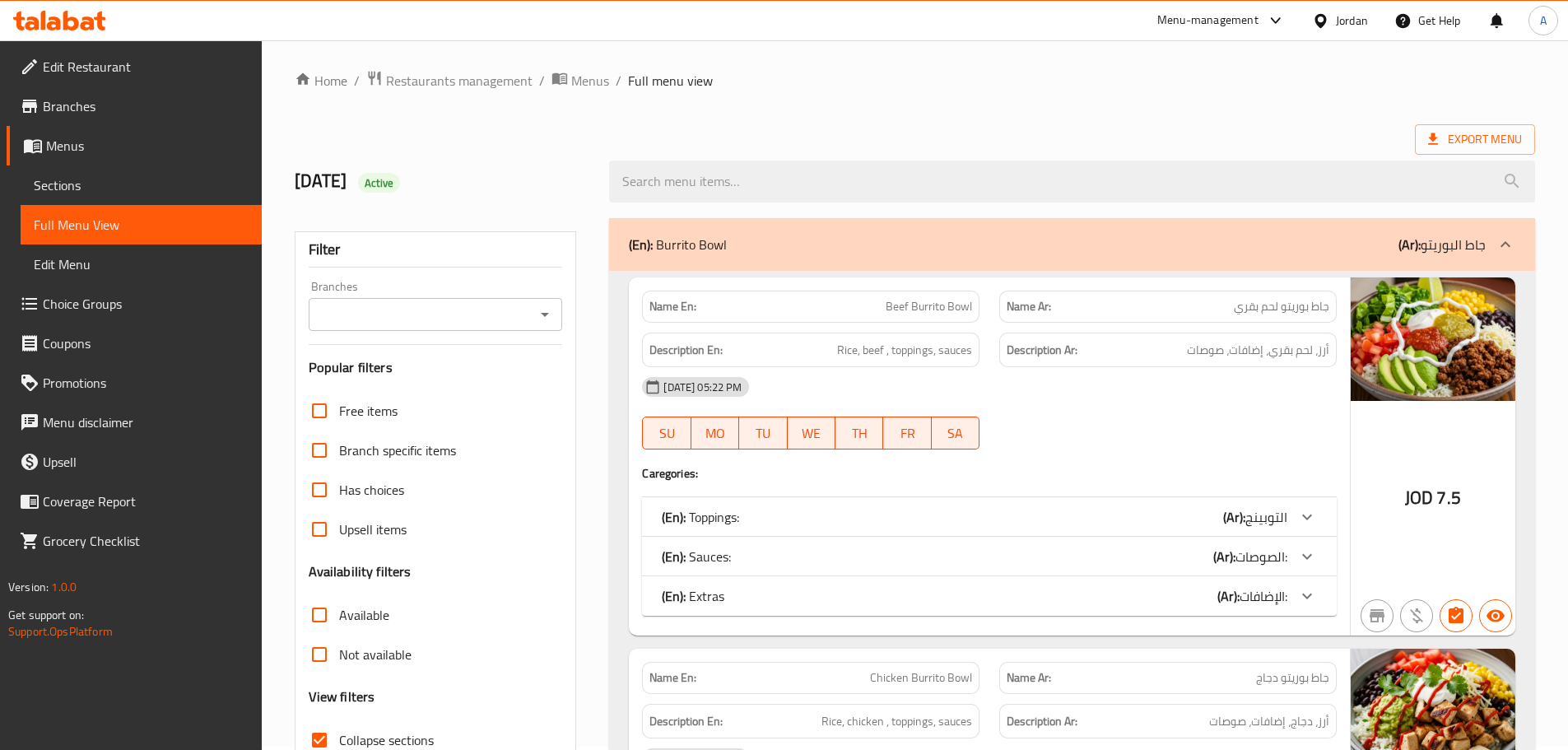
click at [702, 229] on div "(En): Burrito Bowl (Ar): جاط البوريتو" at bounding box center [1072, 244] width 925 height 53
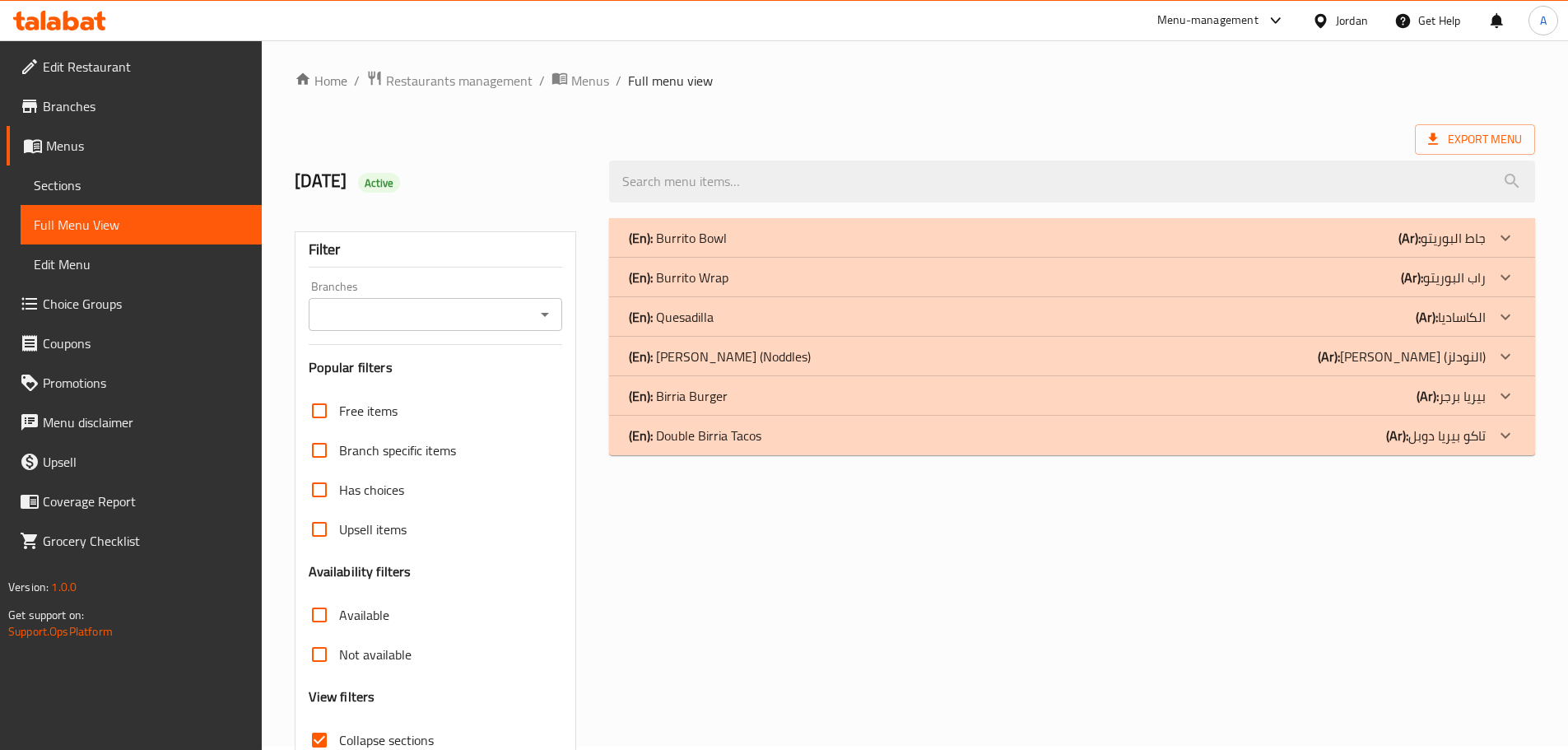
scroll to position [126, 0]
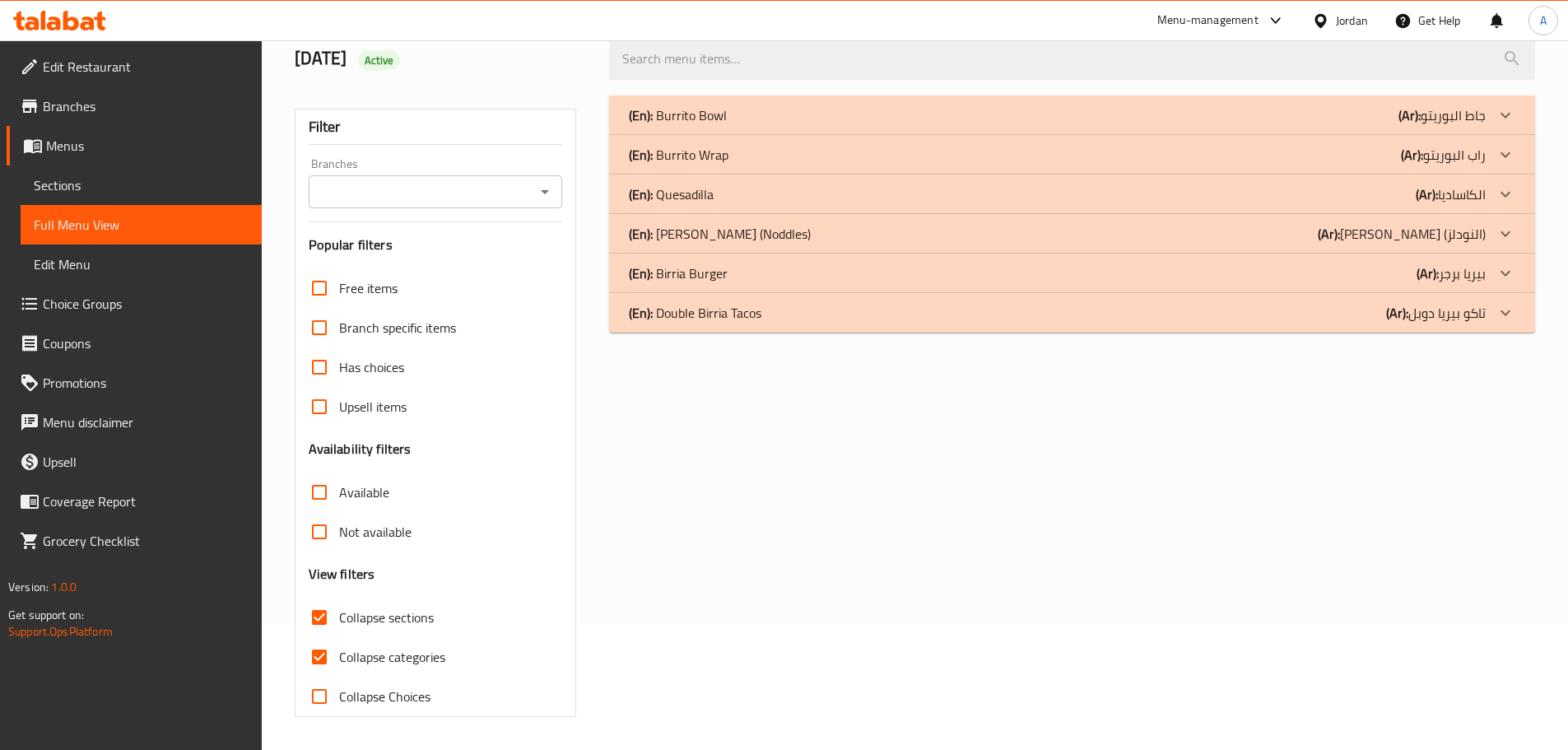
click at [703, 311] on p "(En): Double Birria Tacos" at bounding box center [694, 312] width 132 height 20
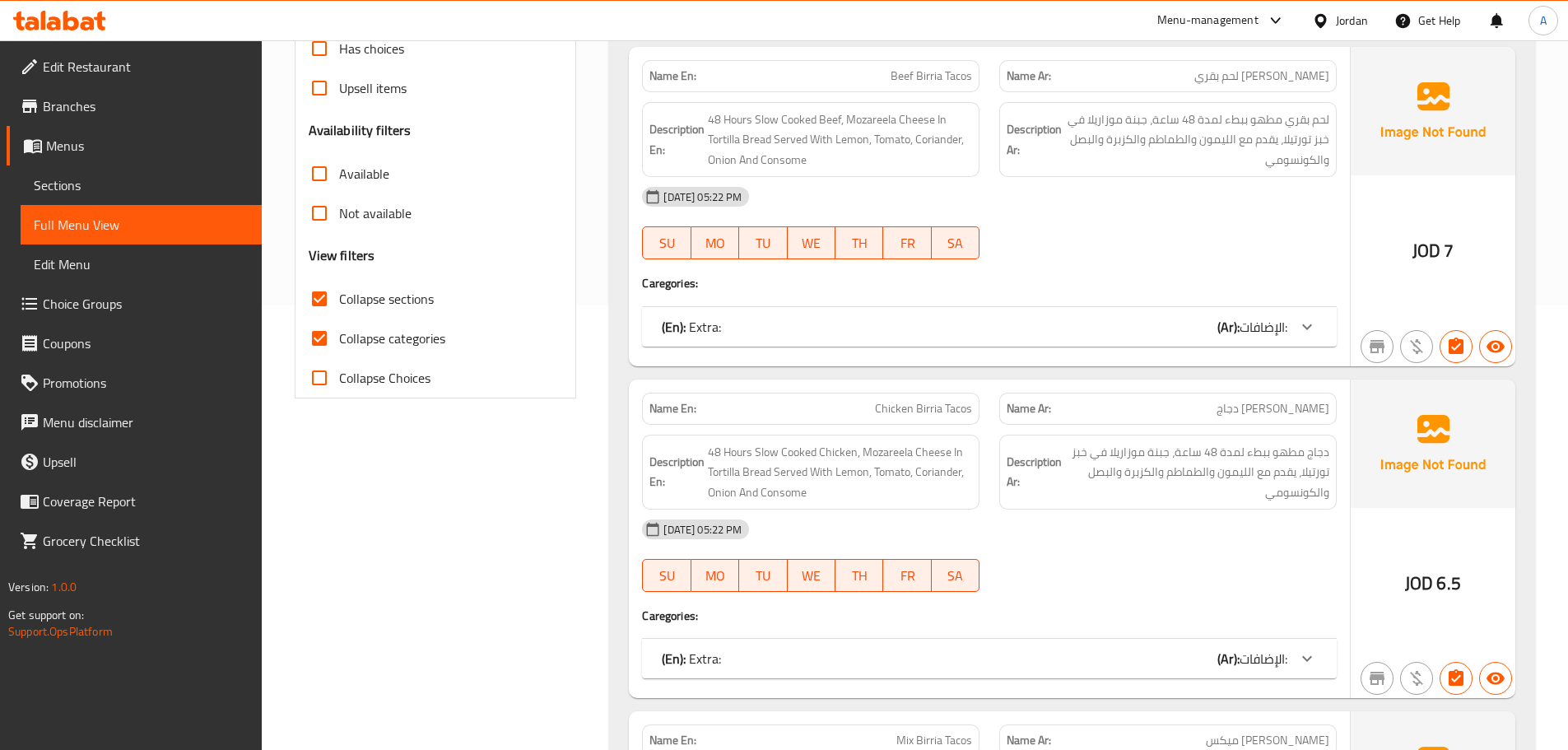
scroll to position [537, 0]
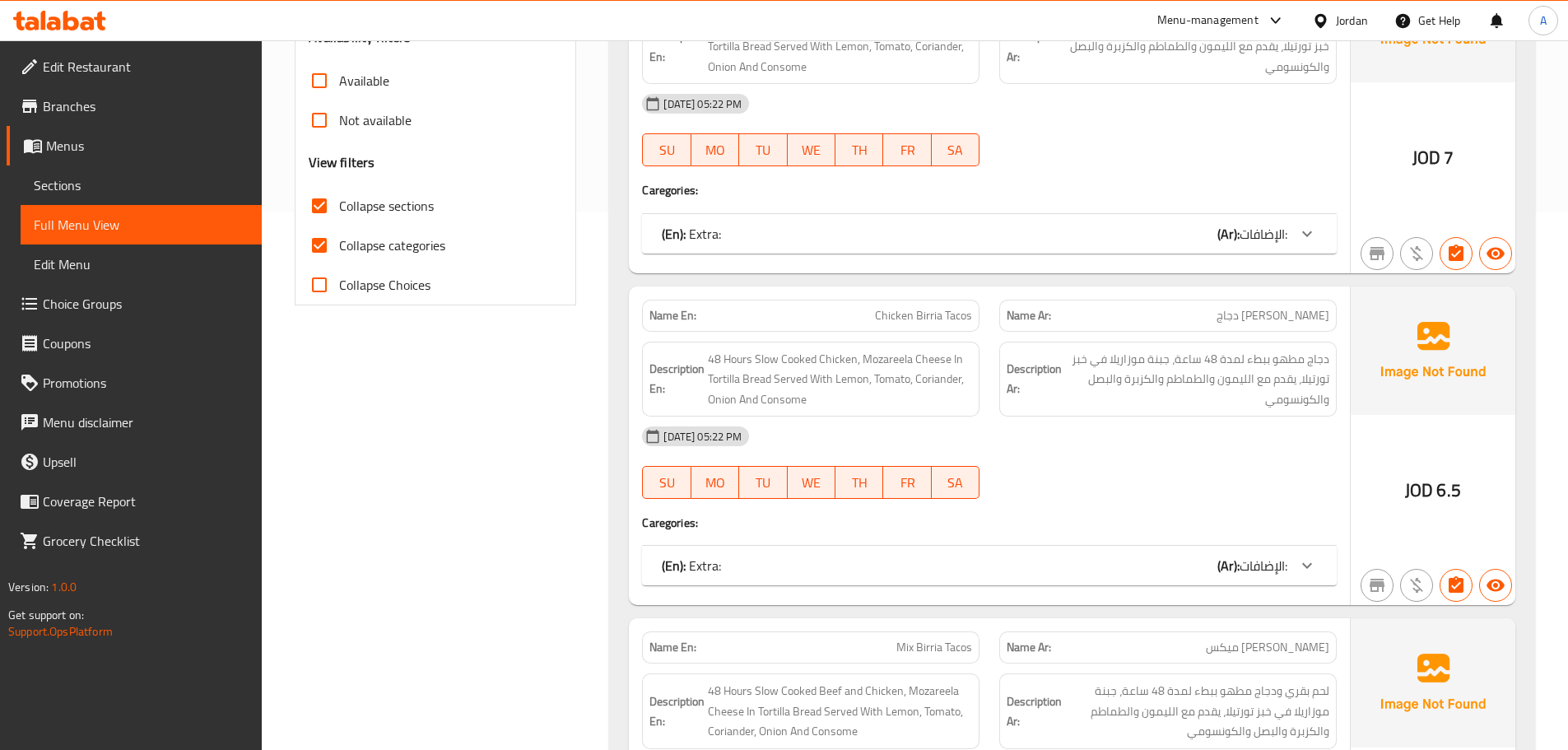
click at [323, 246] on input "Collapse categories" at bounding box center [319, 246] width 40 height 40
checkbox input "false"
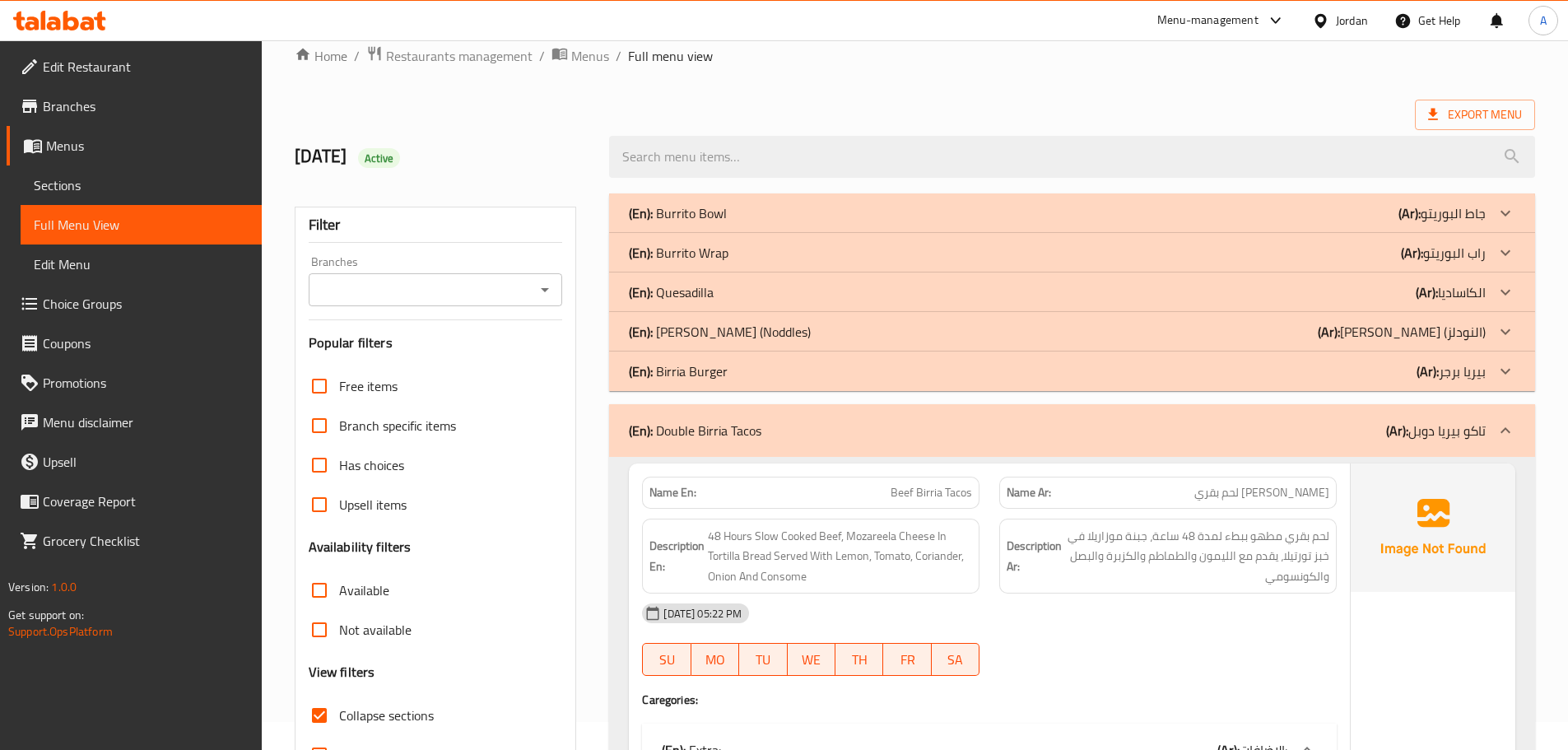
scroll to position [27, 0]
click at [708, 421] on p "(En): Double Birria Tacos" at bounding box center [694, 431] width 132 height 20
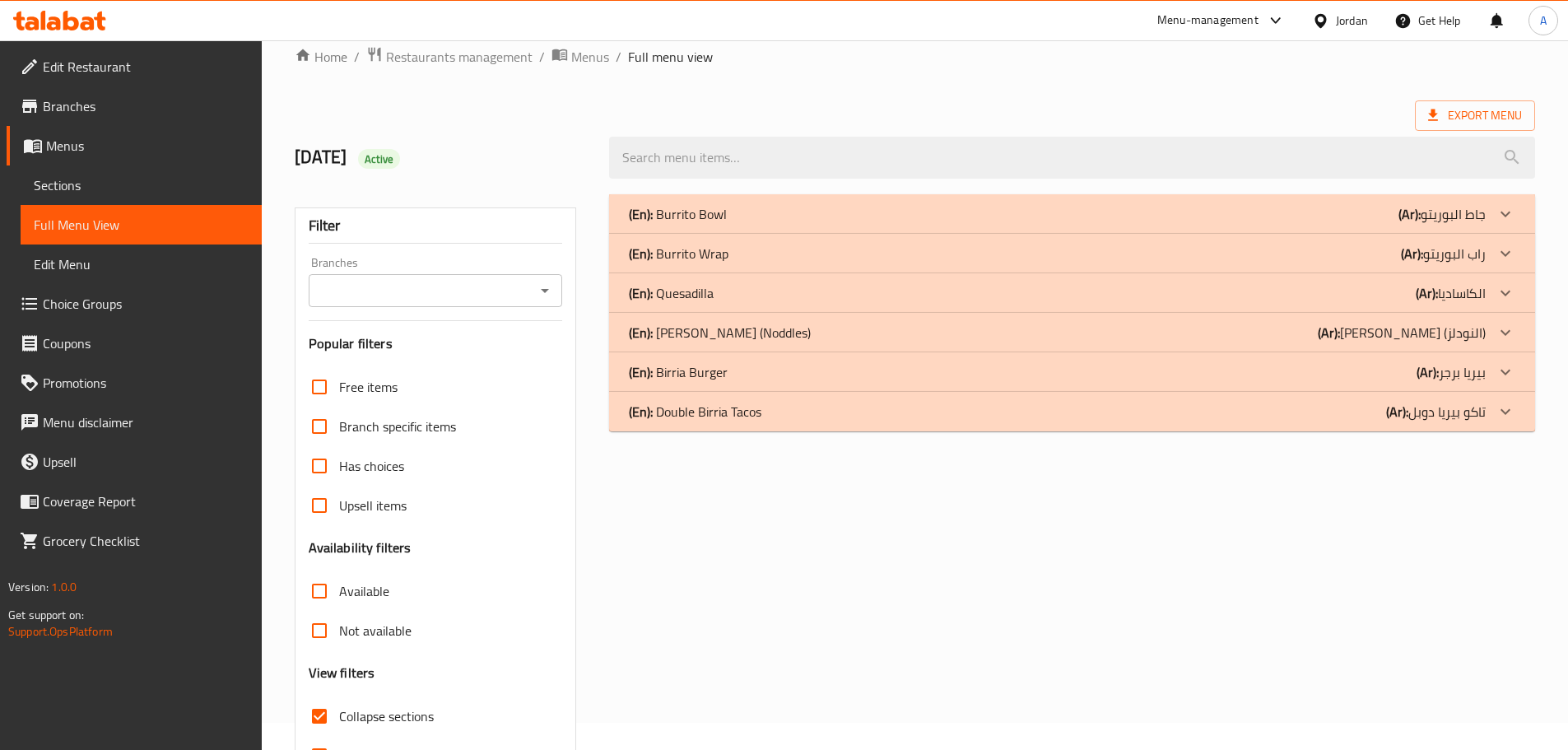
click at [717, 261] on p "(En): Burrito Wrap" at bounding box center [678, 253] width 99 height 20
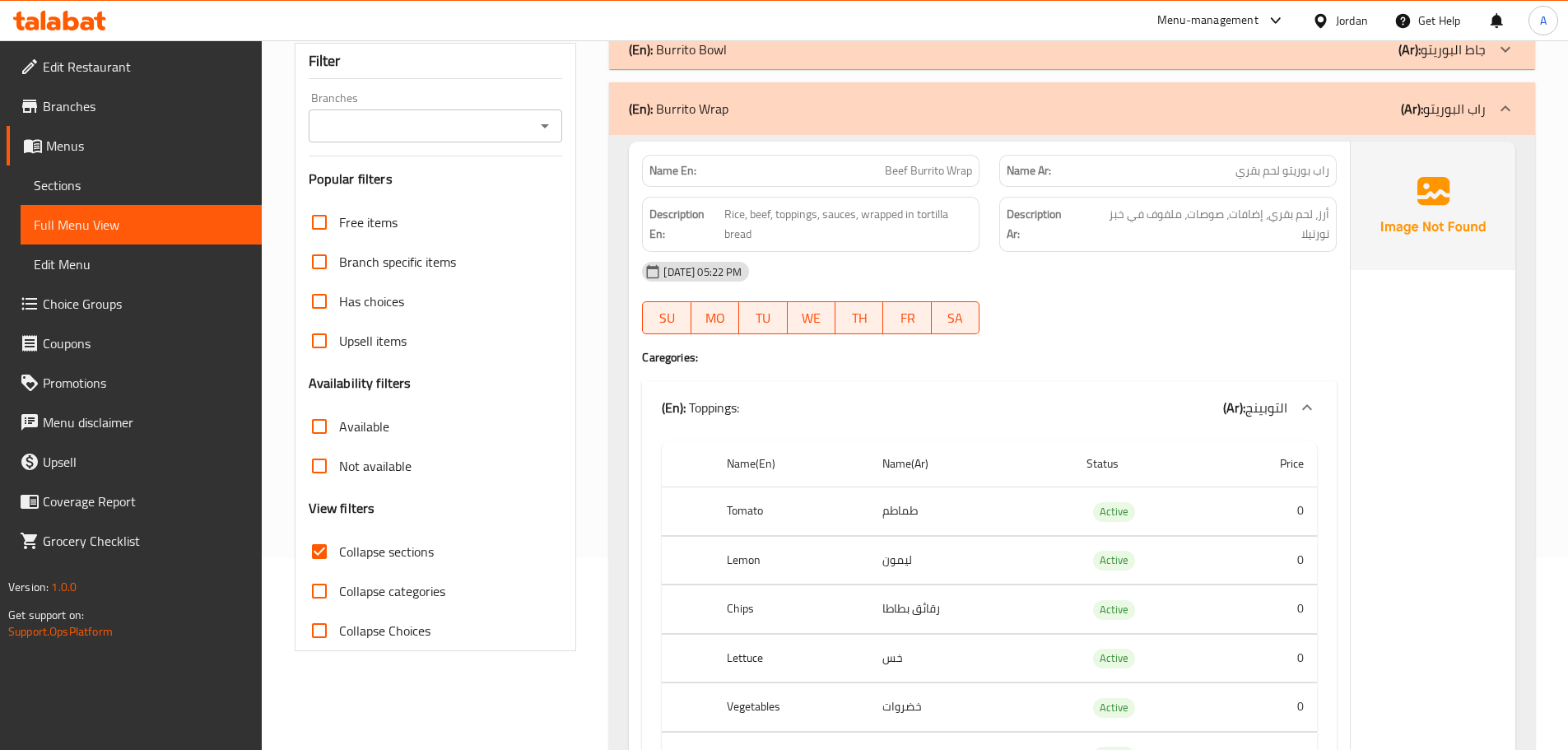
scroll to position [439, 0]
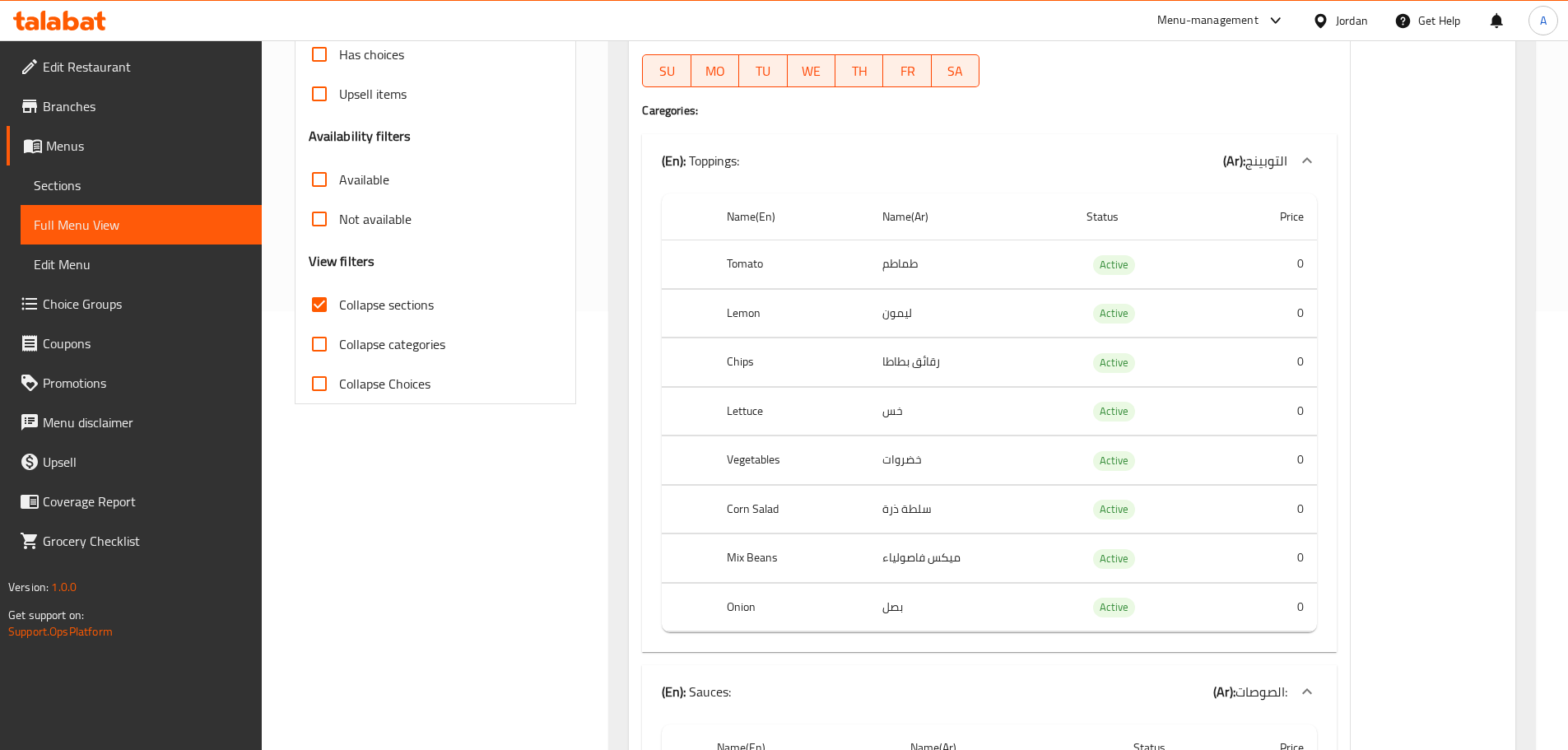
click at [1323, 414] on div "Name(En) Name(Ar) Status Price Tomato طماطم Active 0 Lemon ليمون Active 0 Chips…" at bounding box center [989, 420] width 694 height 465
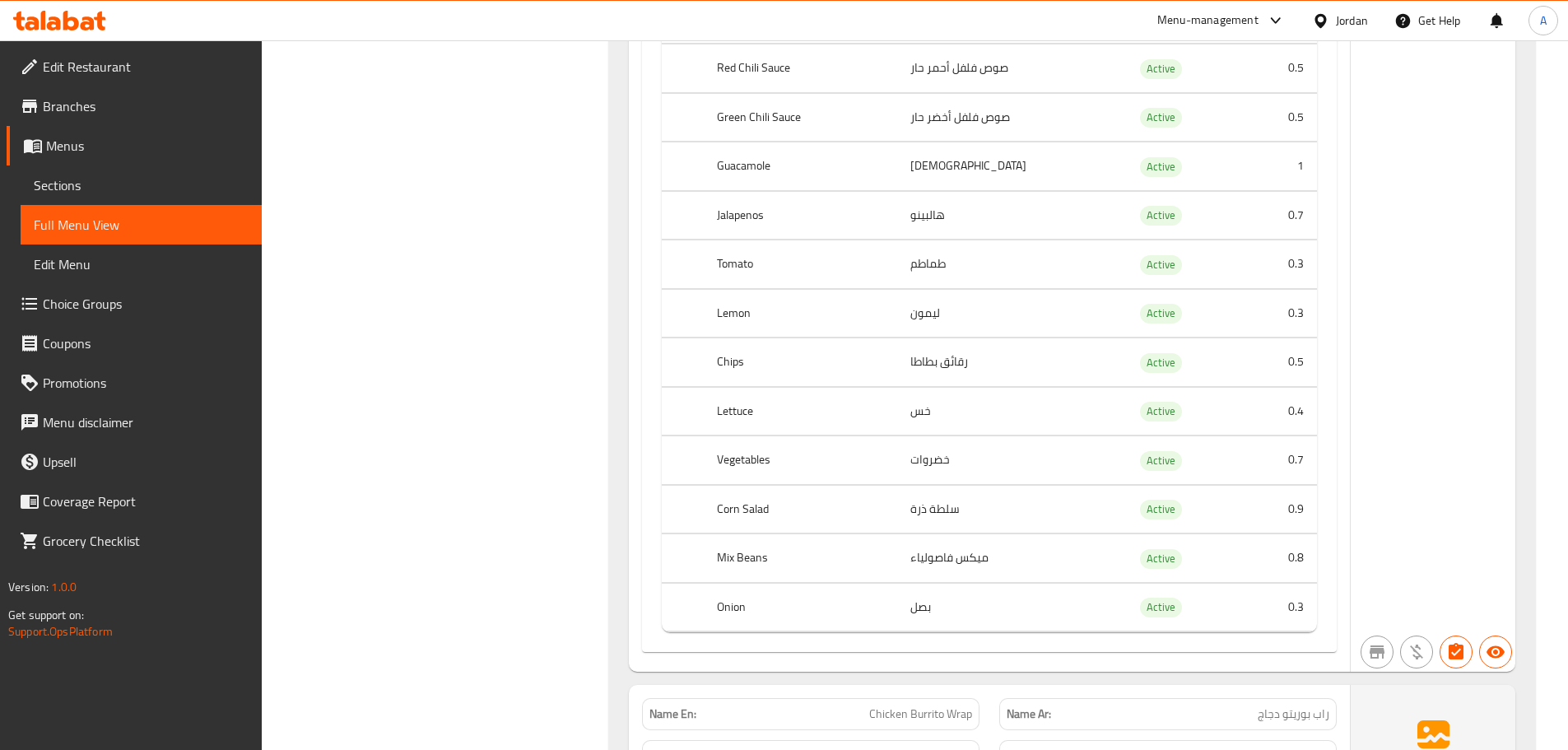
scroll to position [1894, 0]
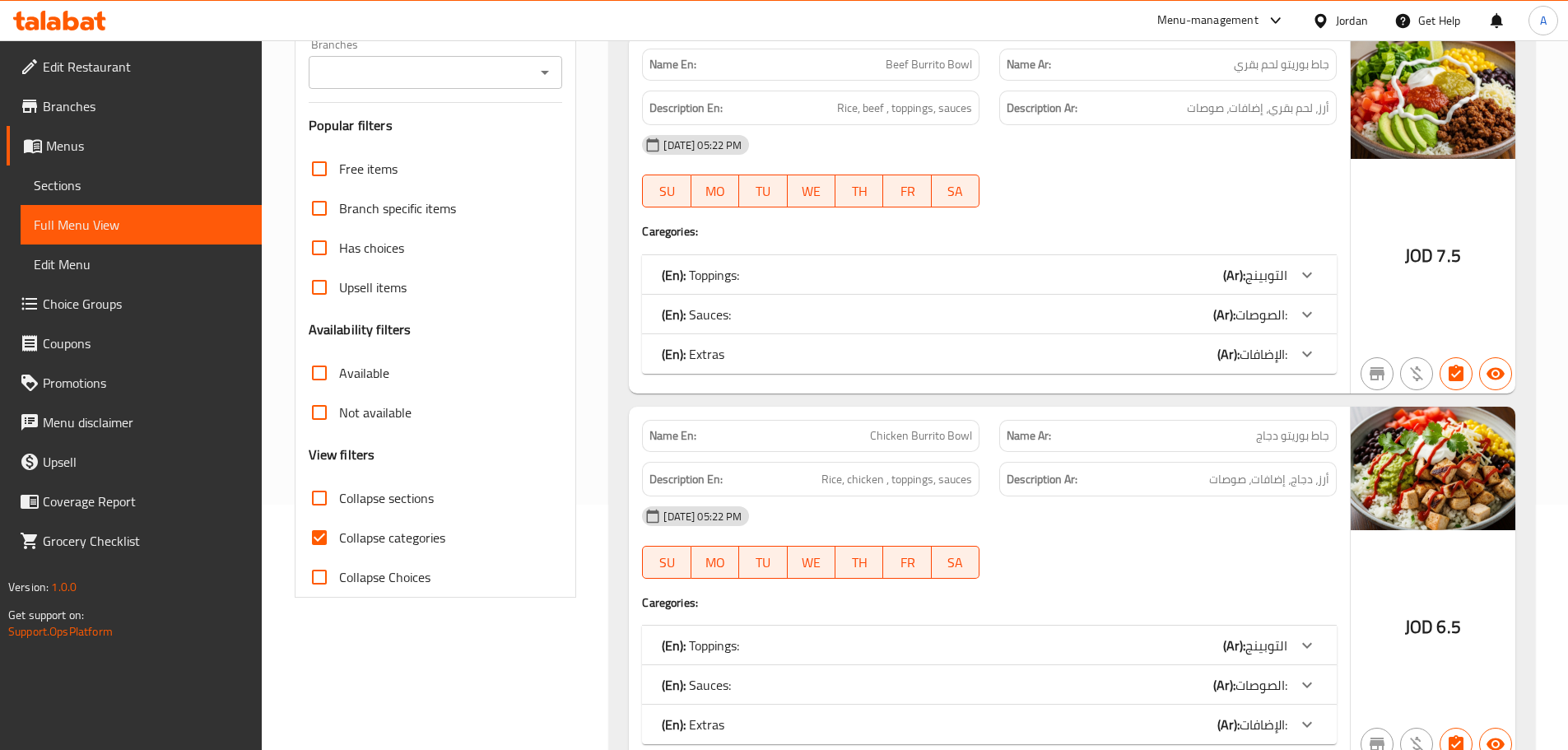
scroll to position [247, 0]
click at [1203, 135] on div "[DATE] 05:22 PM" at bounding box center [989, 144] width 714 height 40
click at [1217, 158] on div "[DATE] 05:22 PM" at bounding box center [989, 144] width 714 height 40
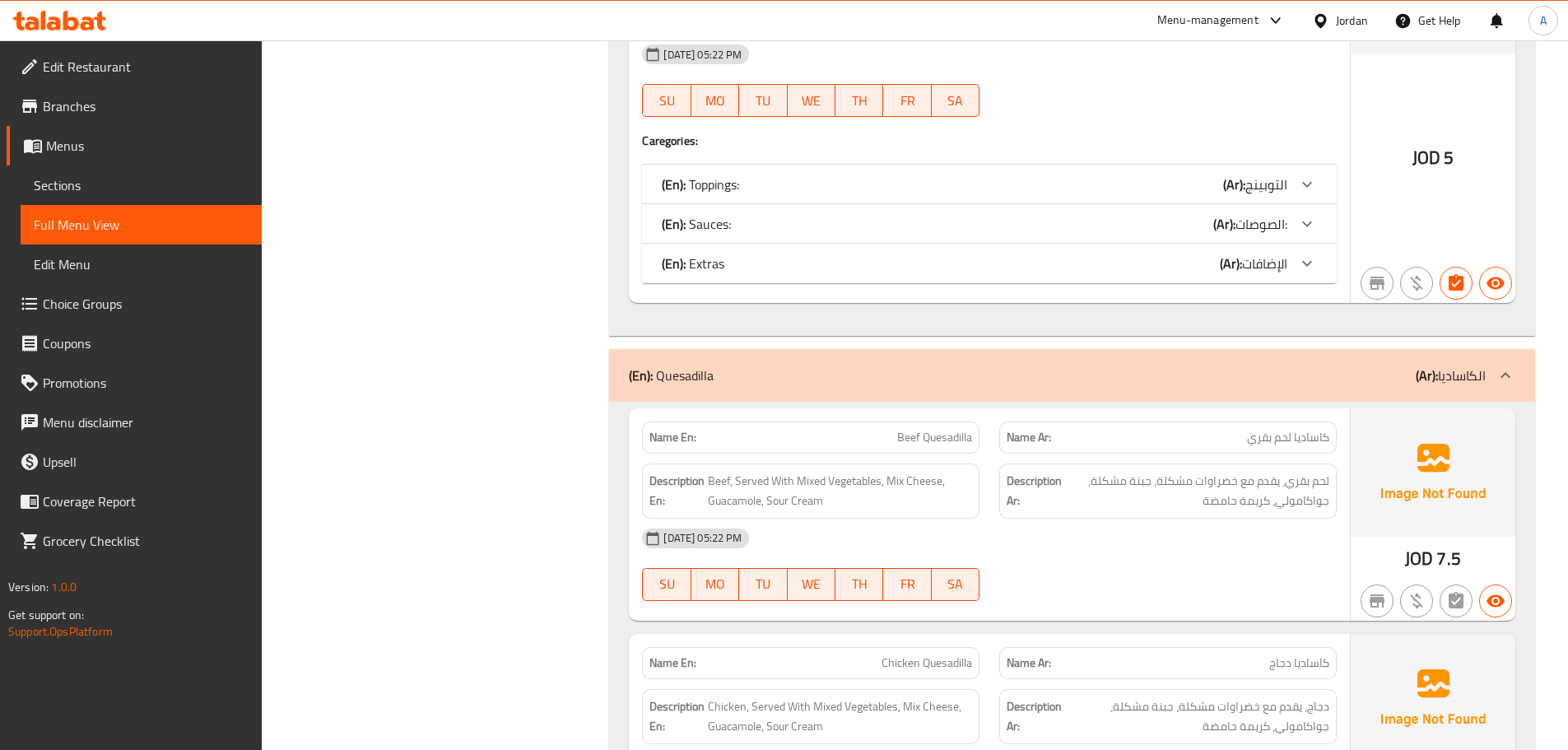
click at [1276, 154] on div "Name En: Vegetarian Burrito Wrap Name Ar: راب بوريتو نباتي Description En: Rice…" at bounding box center [989, 112] width 721 height 378
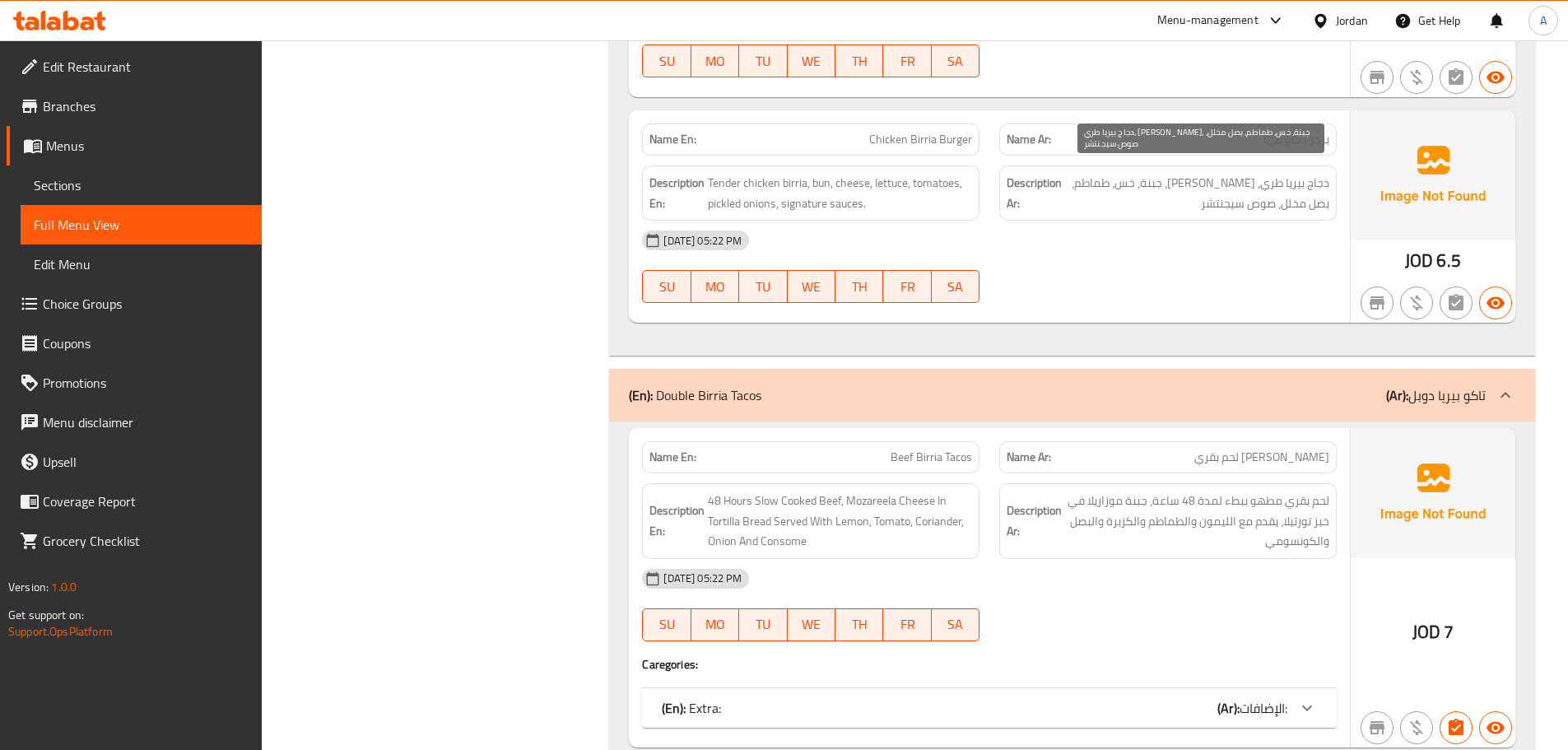
click at [1299, 173] on span "دجاج بيريا طري، [PERSON_NAME]، جبنة، خس، طماطم، بصل مخلل، صوص سيجنتشر" at bounding box center [1196, 193] width 264 height 41
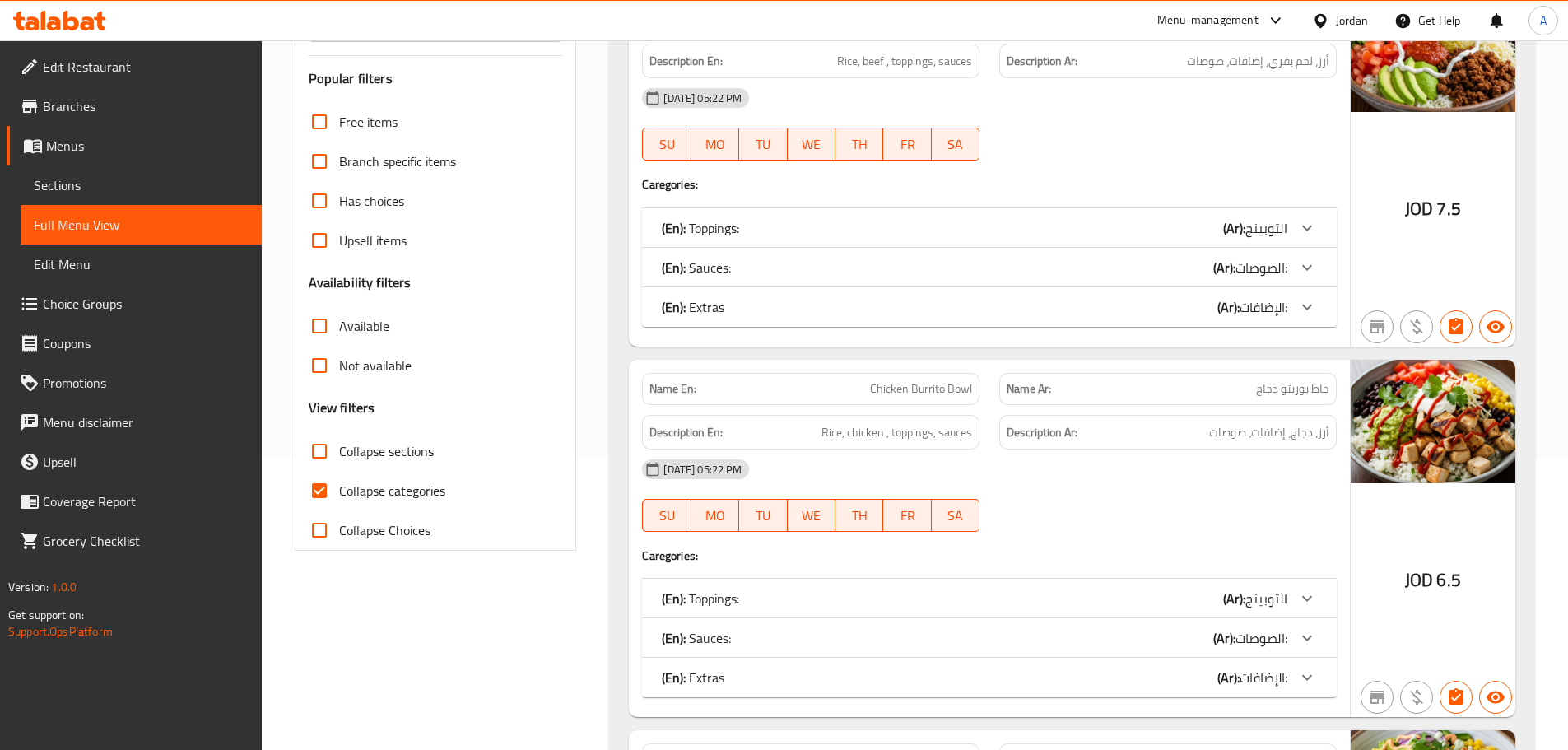
scroll to position [277, 0]
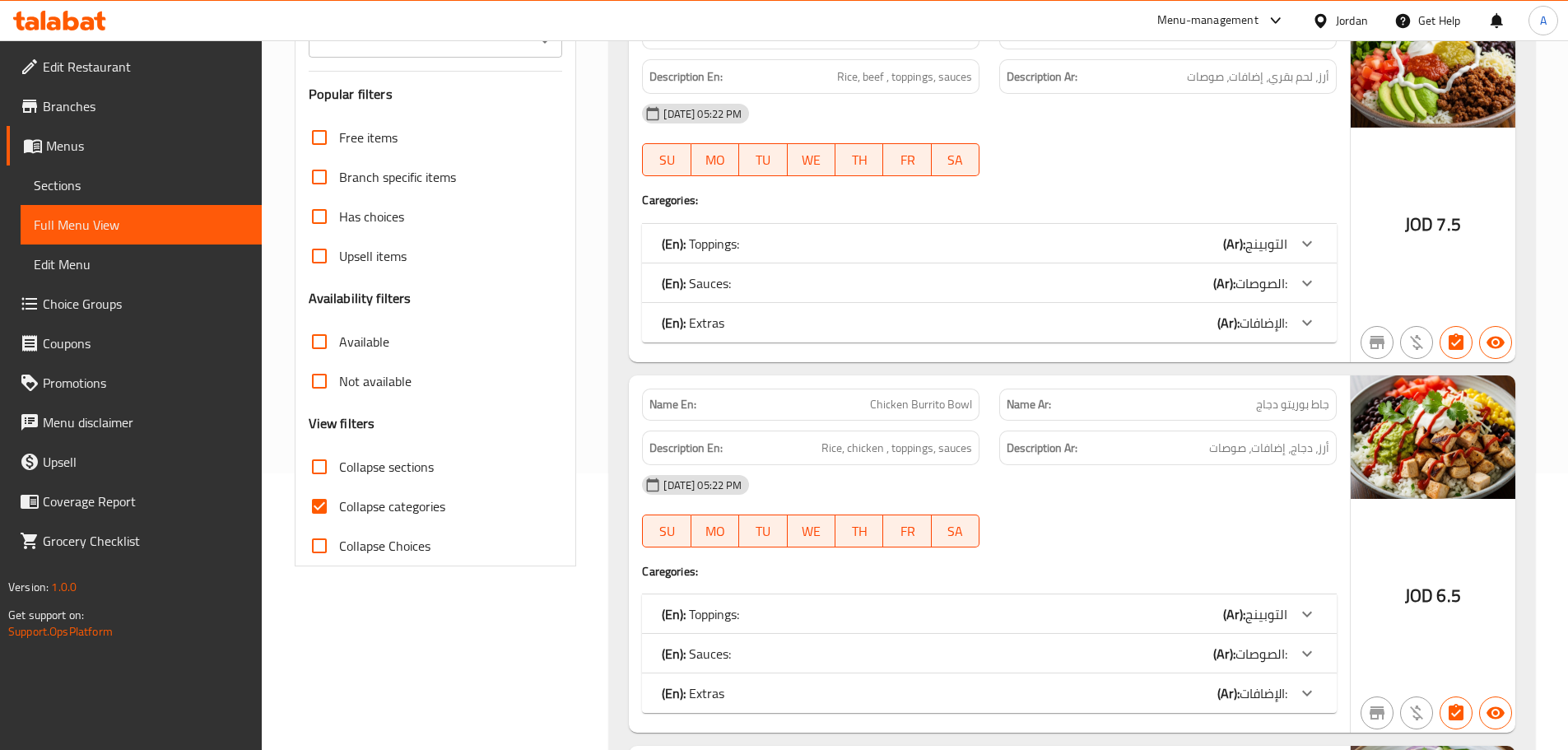
drag, startPoint x: 304, startPoint y: 514, endPoint x: 490, endPoint y: 444, distance: 198.7
click at [306, 514] on input "Collapse categories" at bounding box center [319, 506] width 40 height 40
checkbox input "false"
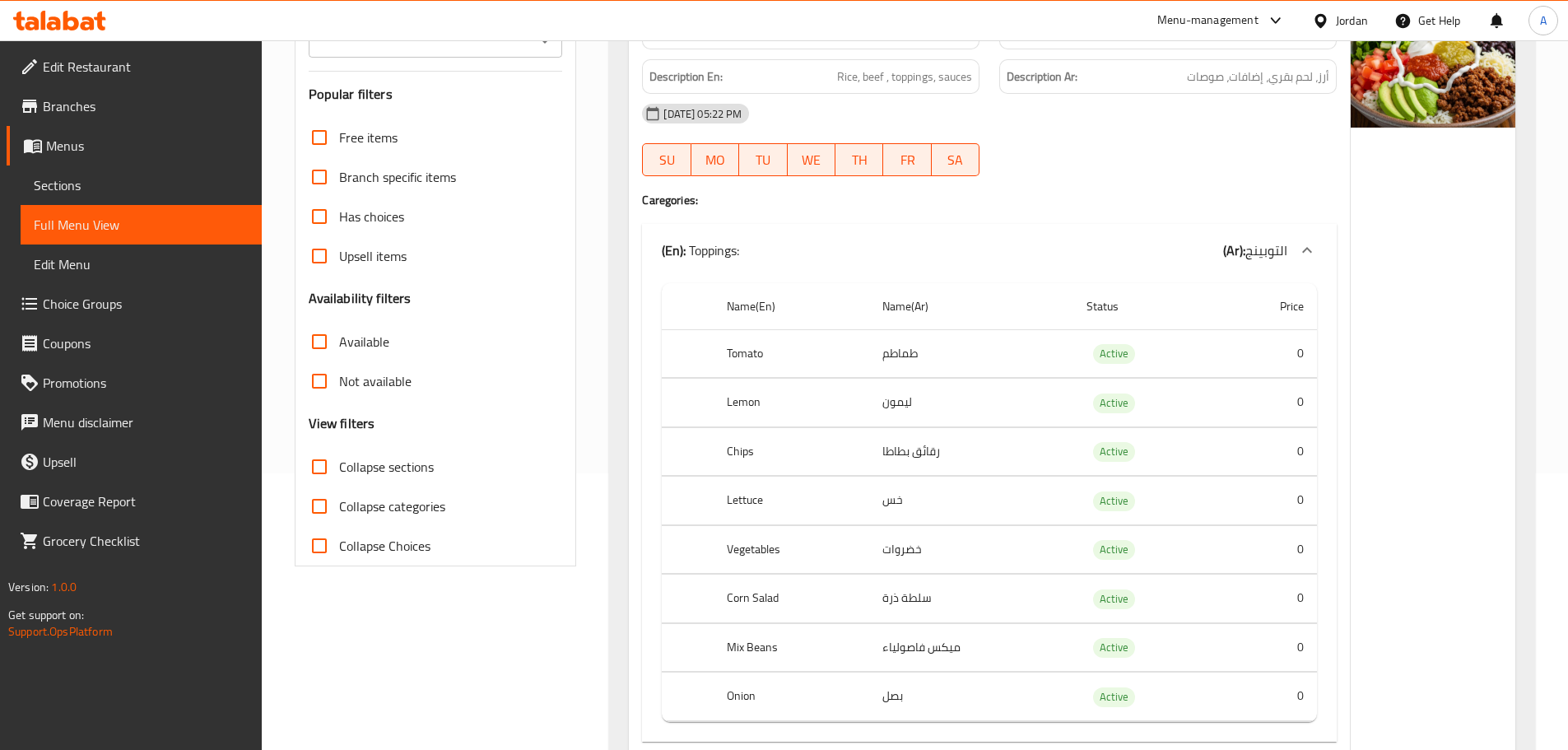
scroll to position [24132, 0]
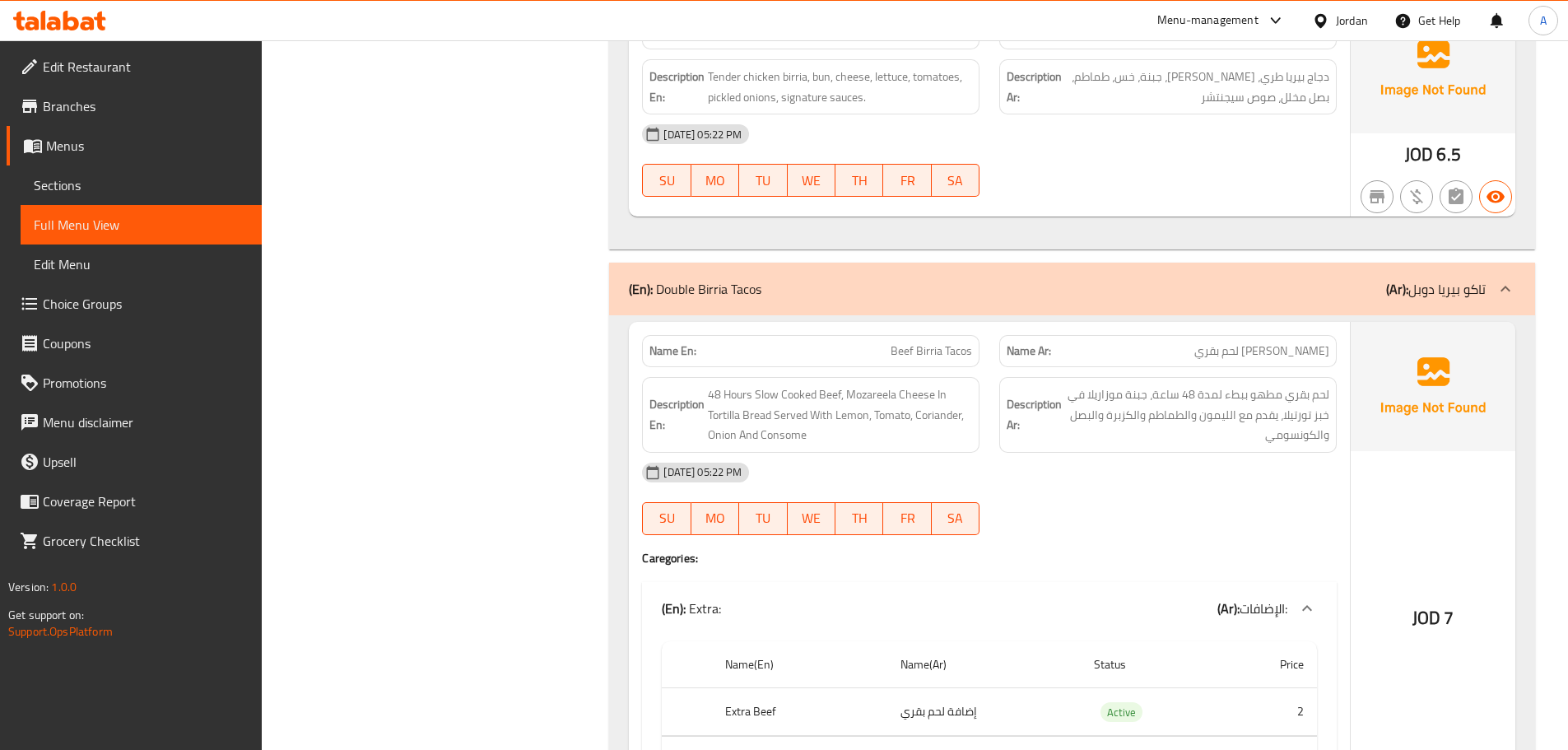
click at [899, 343] on span "Beef Birria Tacos" at bounding box center [931, 351] width 81 height 17
copy span "Beef"
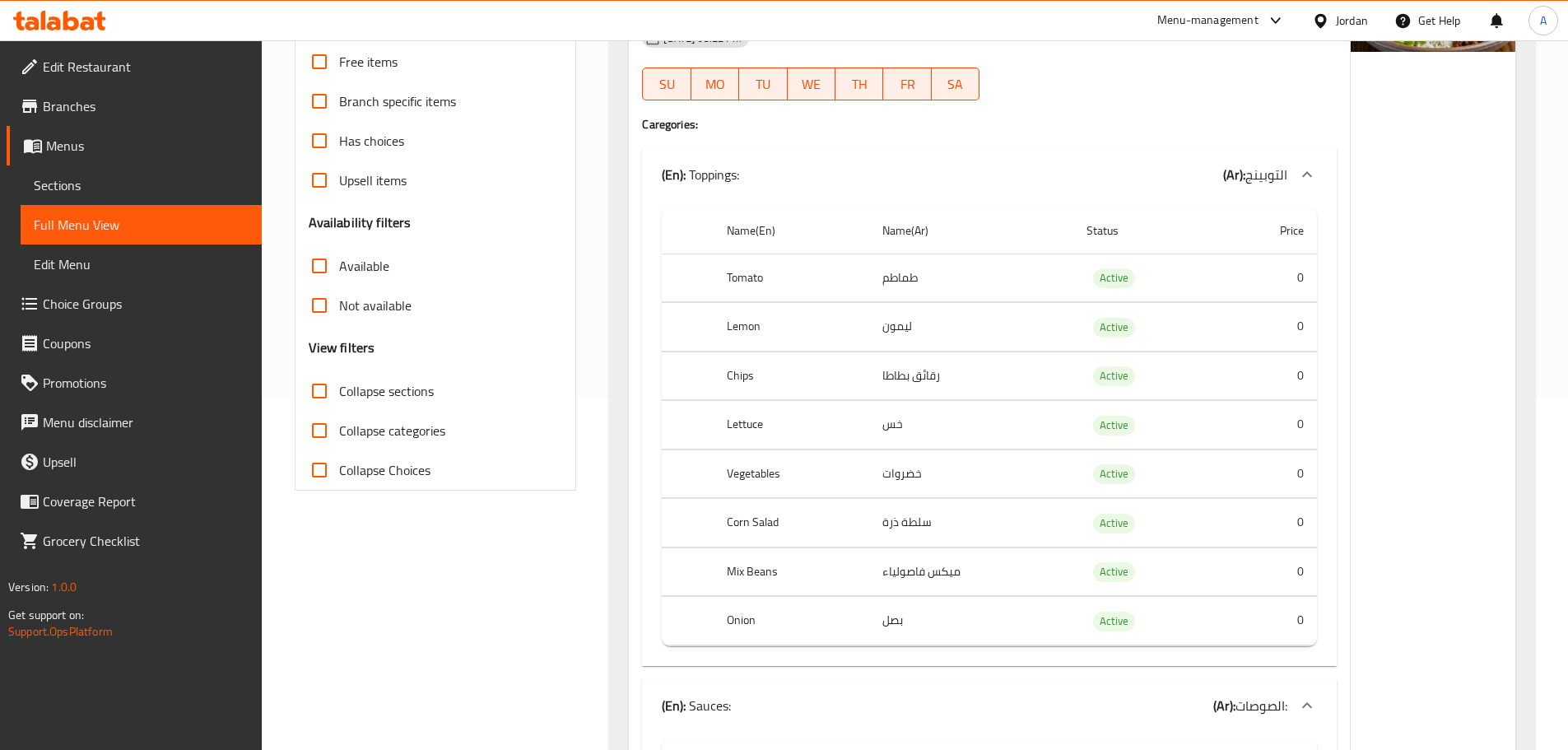
click at [943, 380] on td "رقائق بطاطا" at bounding box center [971, 375] width 204 height 48
click at [940, 380] on td "رقائق بطاطا" at bounding box center [971, 375] width 204 height 48
copy td "رقائق بطاطا"
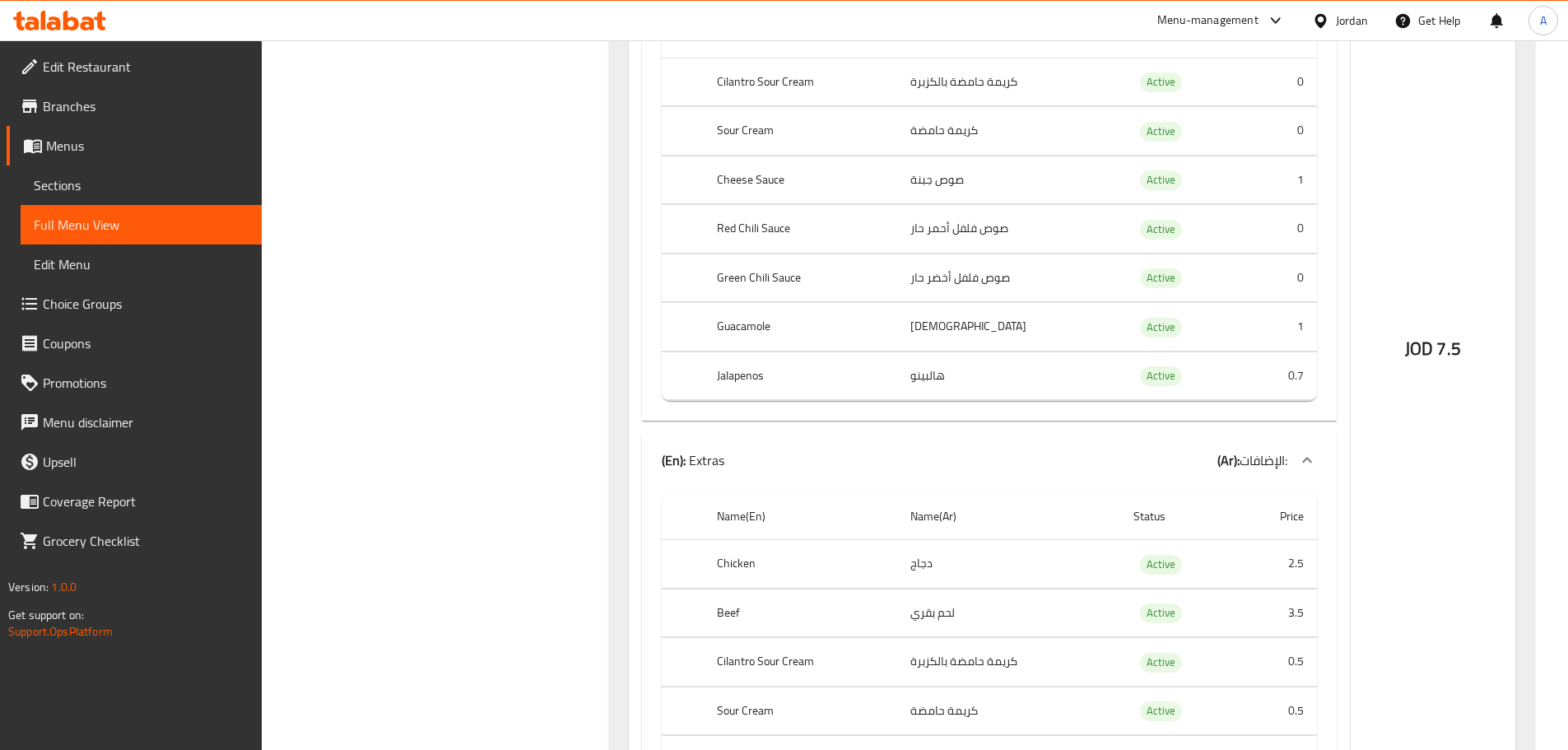
click at [935, 376] on td "هالبينو" at bounding box center [1008, 375] width 223 height 48
copy td "هالبينو"
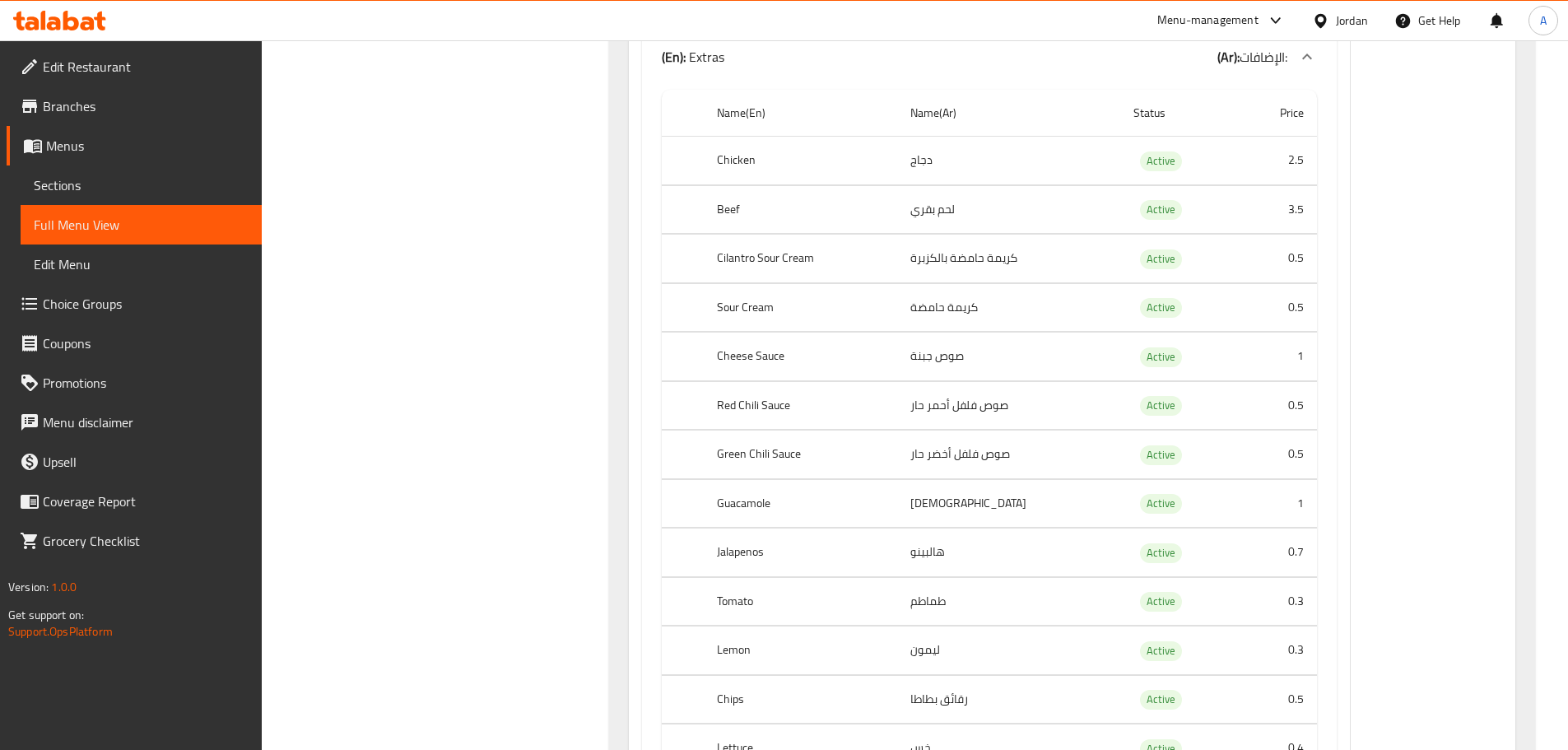
scroll to position [1444, 0]
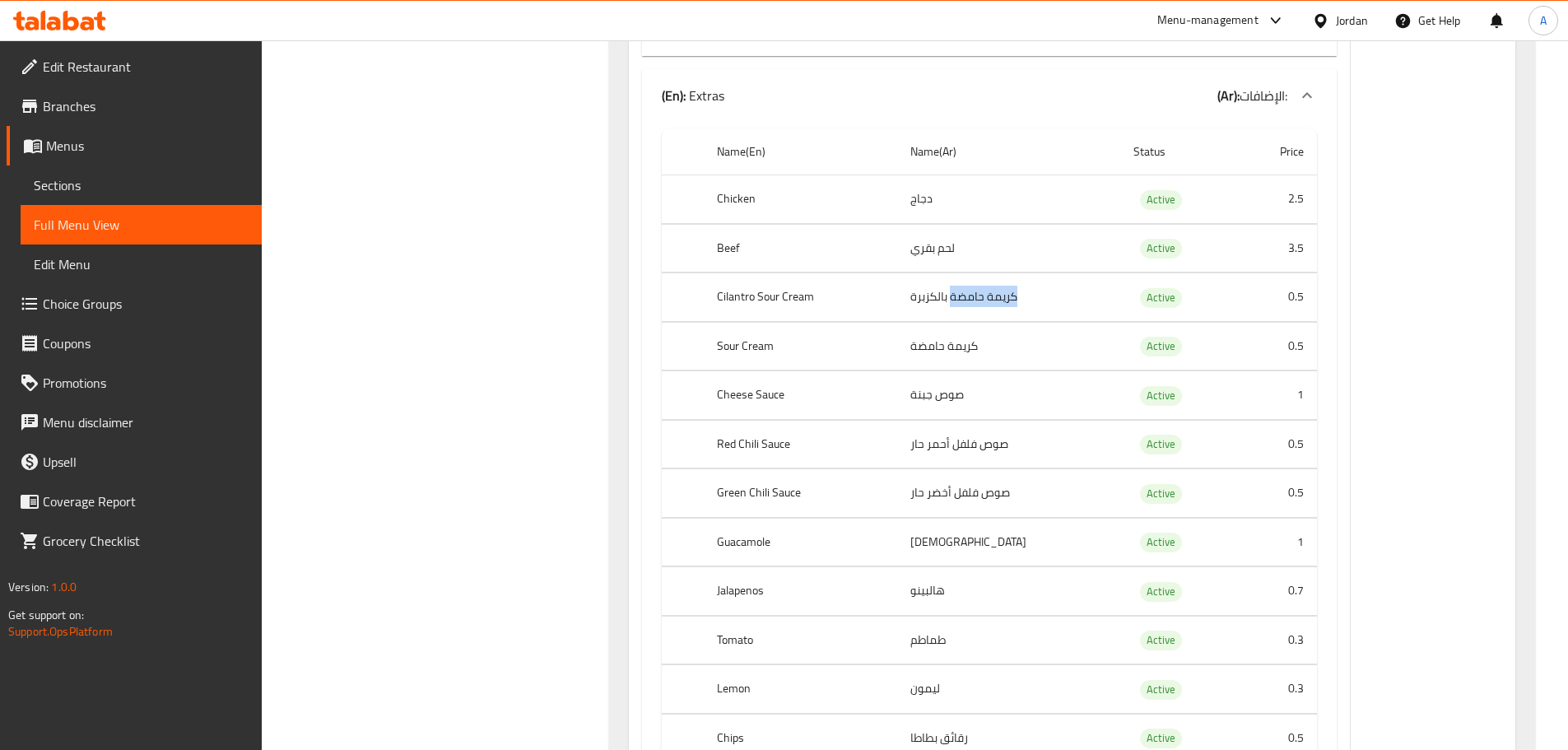
drag, startPoint x: 955, startPoint y: 294, endPoint x: 1033, endPoint y: 295, distance: 78.0
click at [1033, 295] on td "كريمة حامضة بالكزبرة" at bounding box center [1008, 298] width 223 height 48
copy td "كريمة حامضة"
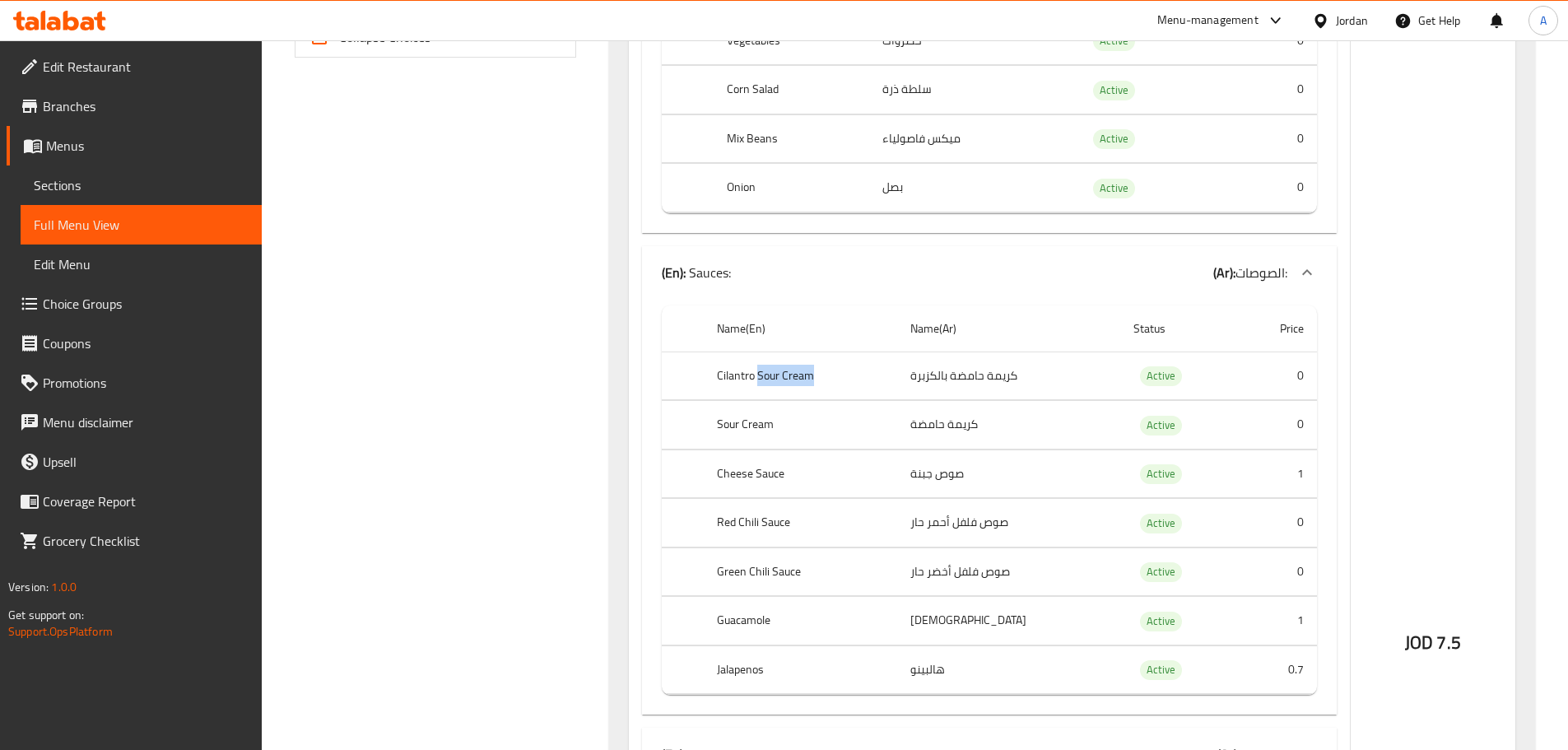
drag, startPoint x: 758, startPoint y: 377, endPoint x: 832, endPoint y: 373, distance: 74.1
click at [832, 373] on th "Cilantro Sour Cream" at bounding box center [801, 375] width 194 height 48
copy th "Sour Cream"
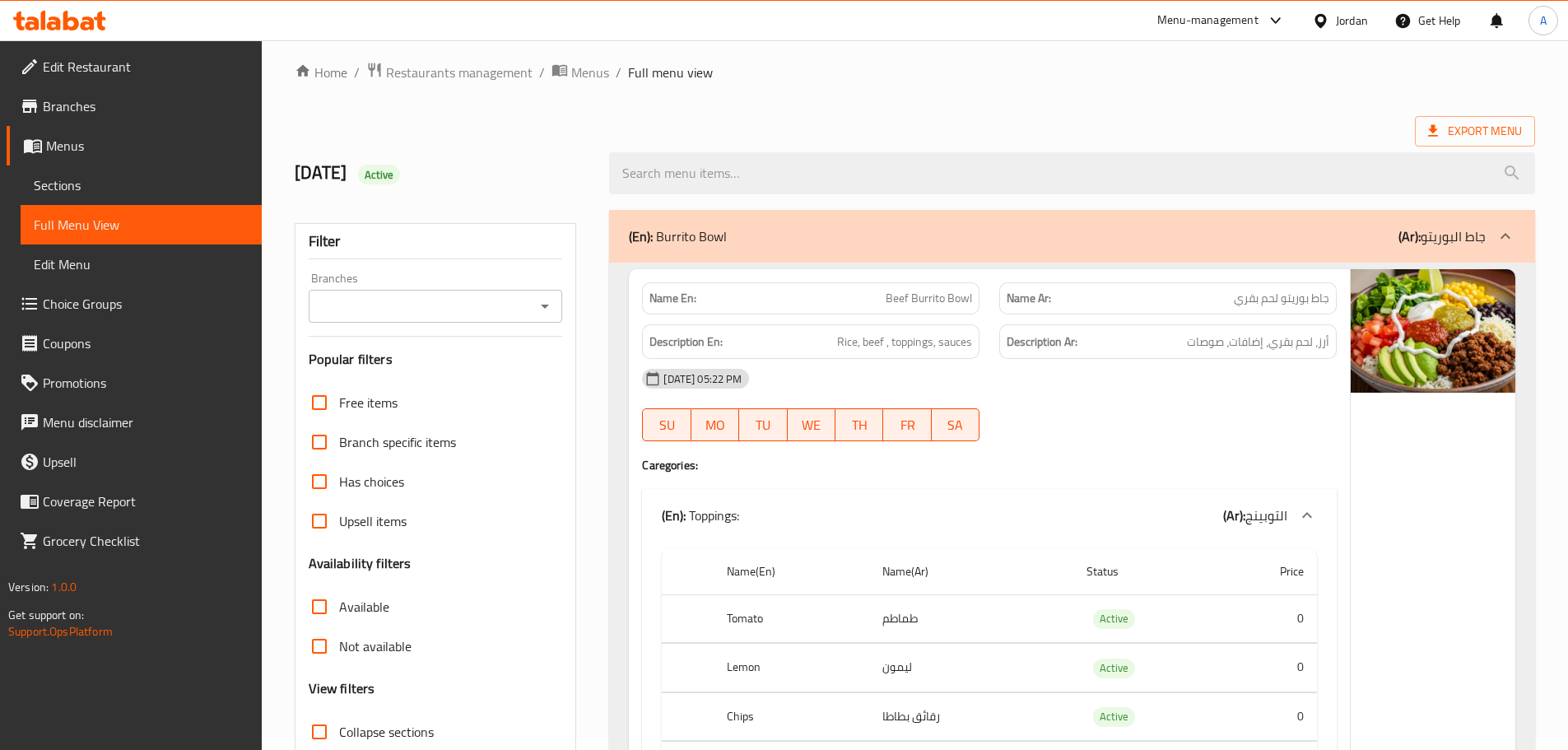
scroll to position [82, 0]
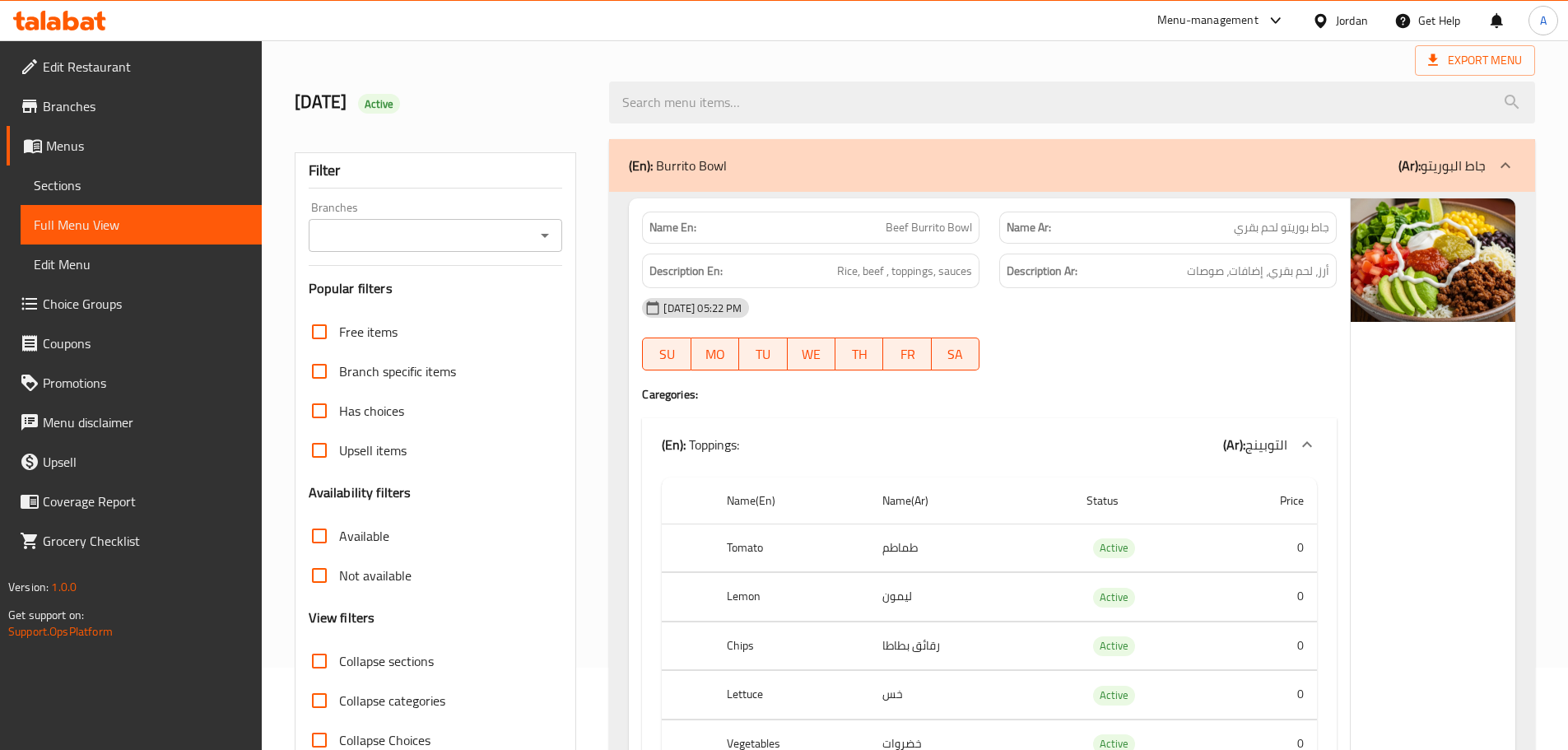
click at [320, 662] on input "Collapse sections" at bounding box center [319, 661] width 40 height 40
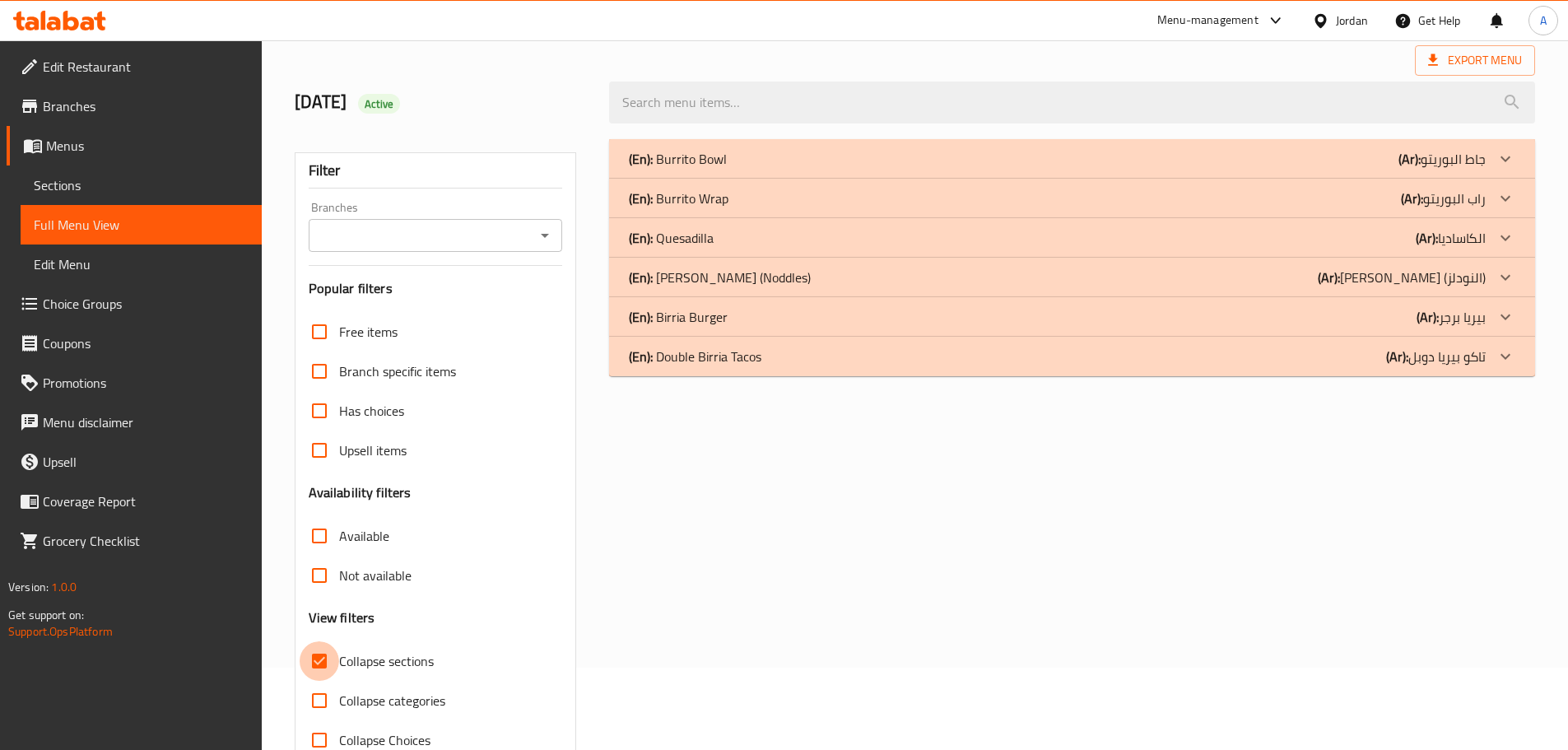
click at [320, 662] on input "Collapse sections" at bounding box center [319, 661] width 40 height 40
checkbox input "false"
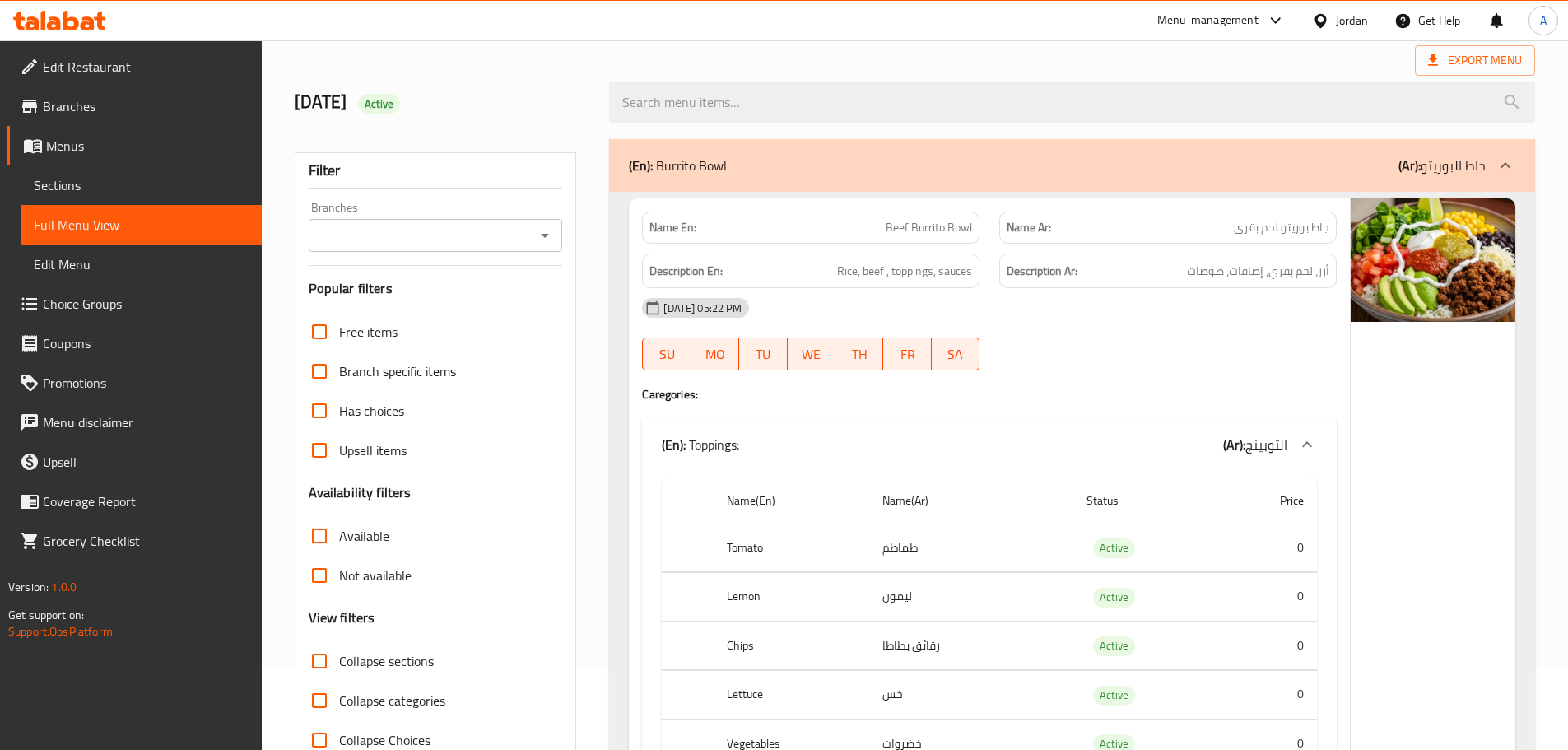
click at [325, 697] on input "Collapse categories" at bounding box center [319, 701] width 40 height 40
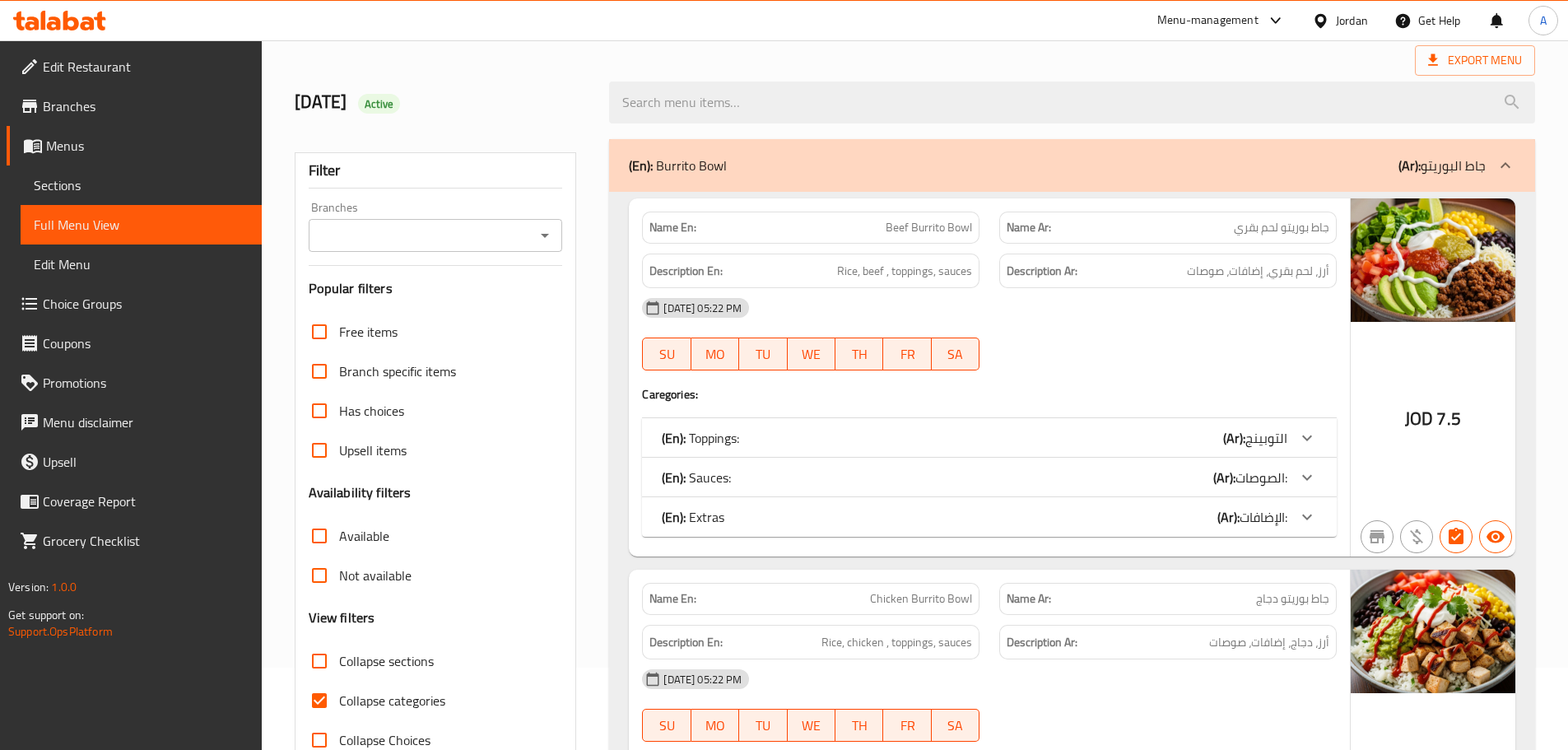
scroll to position [3993, 0]
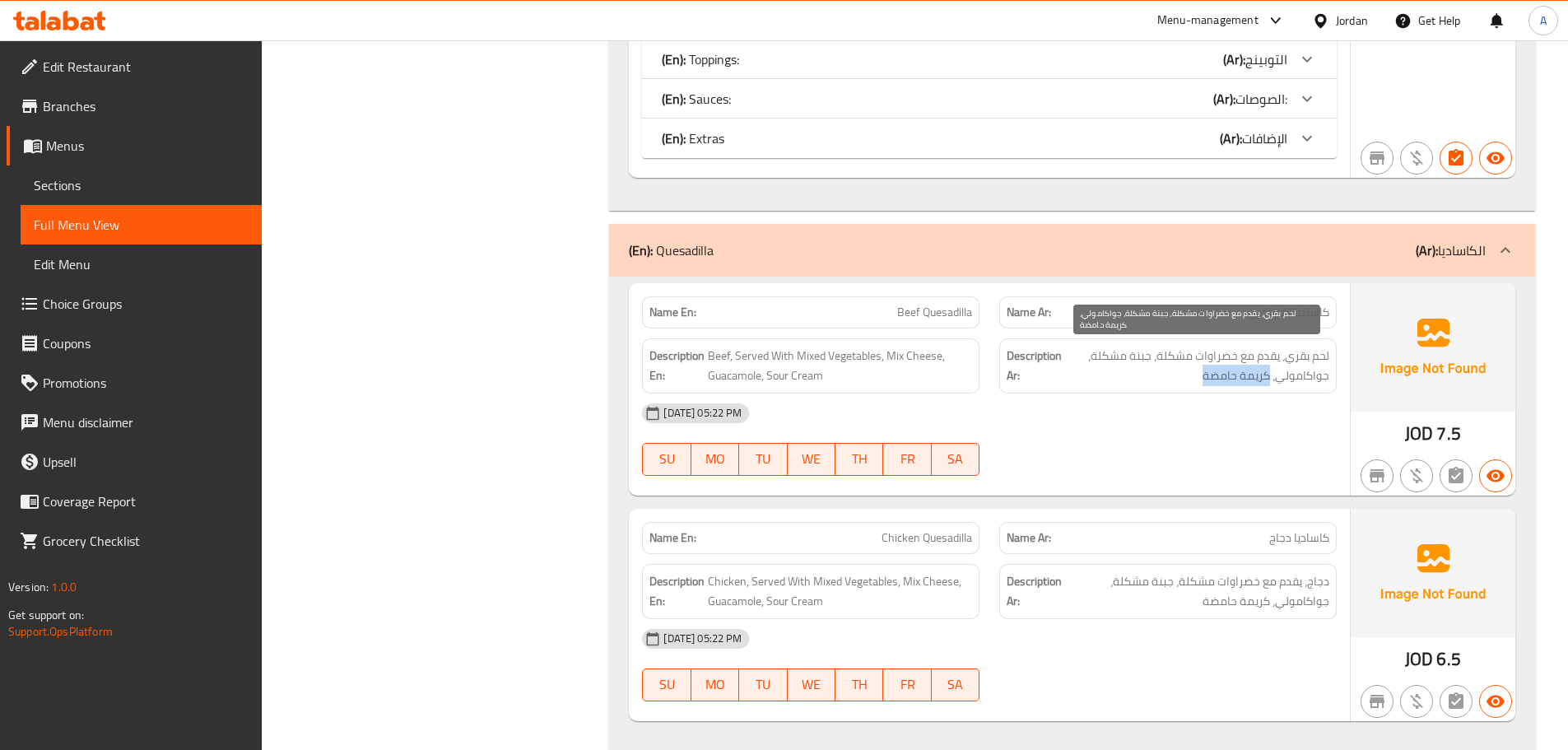
drag, startPoint x: 1270, startPoint y: 377, endPoint x: 1136, endPoint y: 377, distance: 134.0
click at [1187, 377] on span "لحم بقري، يقدم مع خضراوات مشكلة، جبنة مشكلة، جواكامولي، كريمة حامضة" at bounding box center [1196, 366] width 264 height 41
copy span "كريمة حامضة"
click at [1136, 377] on span "لحم بقري، يقدم مع خضراوات مشكلة، جبنة مشكلة، جواكامولي، كريمة حامضة" at bounding box center [1196, 366] width 264 height 41
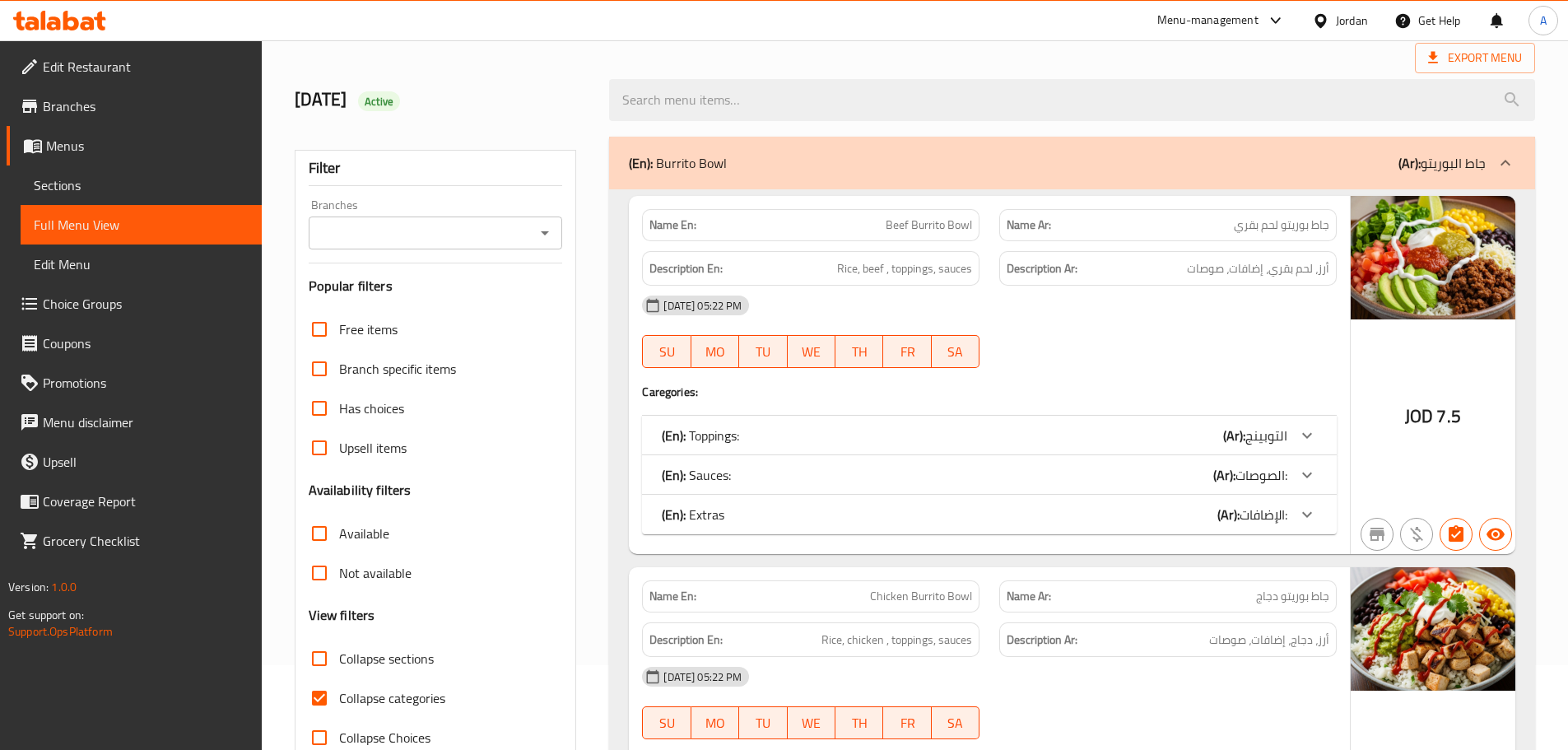
scroll to position [165, 0]
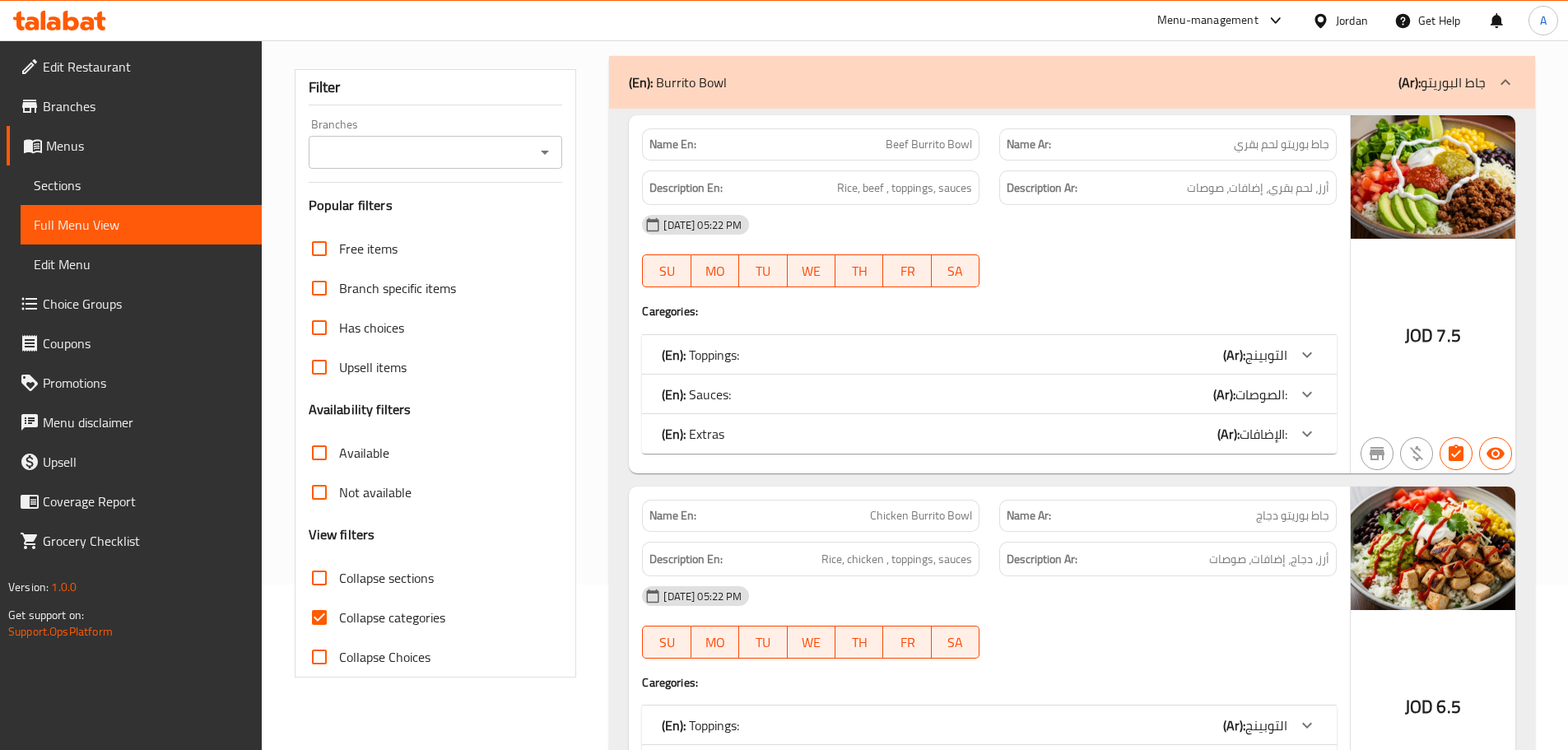
click at [313, 623] on input "Collapse categories" at bounding box center [319, 618] width 40 height 40
checkbox input "false"
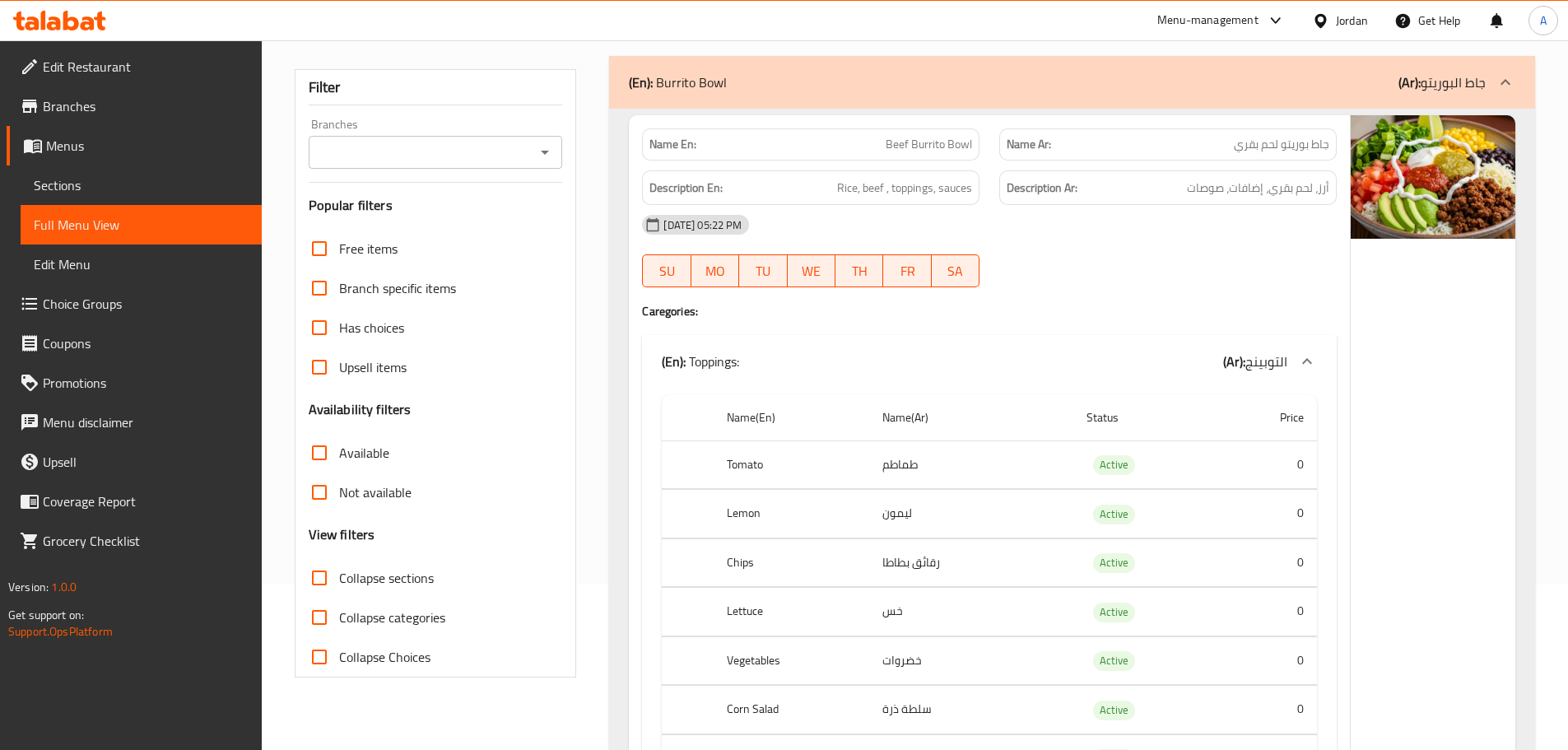
scroll to position [22747, 0]
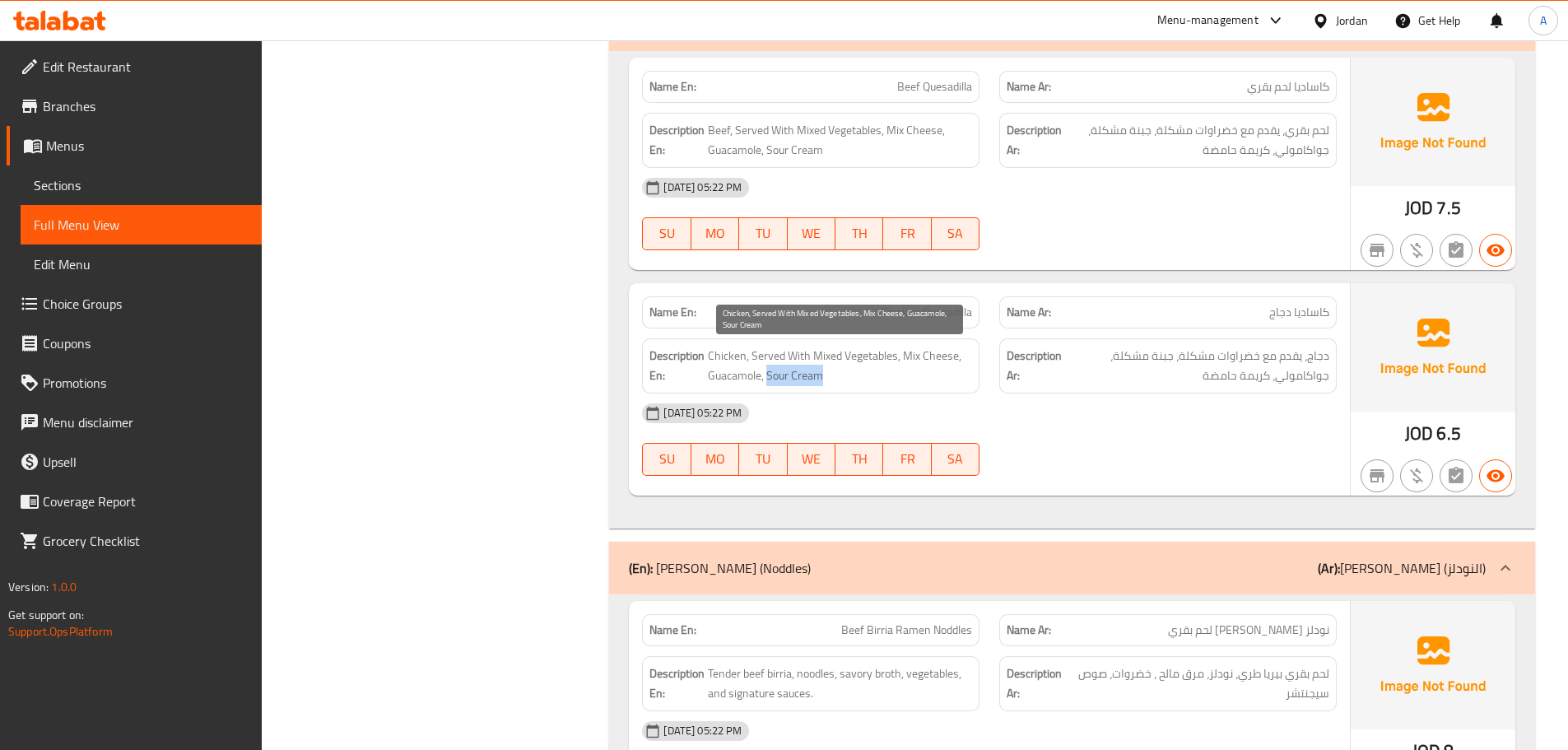
drag, startPoint x: 770, startPoint y: 374, endPoint x: 870, endPoint y: 374, distance: 100.0
click at [870, 374] on span "Chicken, Served With Mixed Vegetables, Mix Cheese, Guacamole, Sour Cream" at bounding box center [839, 366] width 264 height 41
copy span "Sour Cream"
click at [1010, 358] on strong "Description Ar:" at bounding box center [1034, 366] width 55 height 41
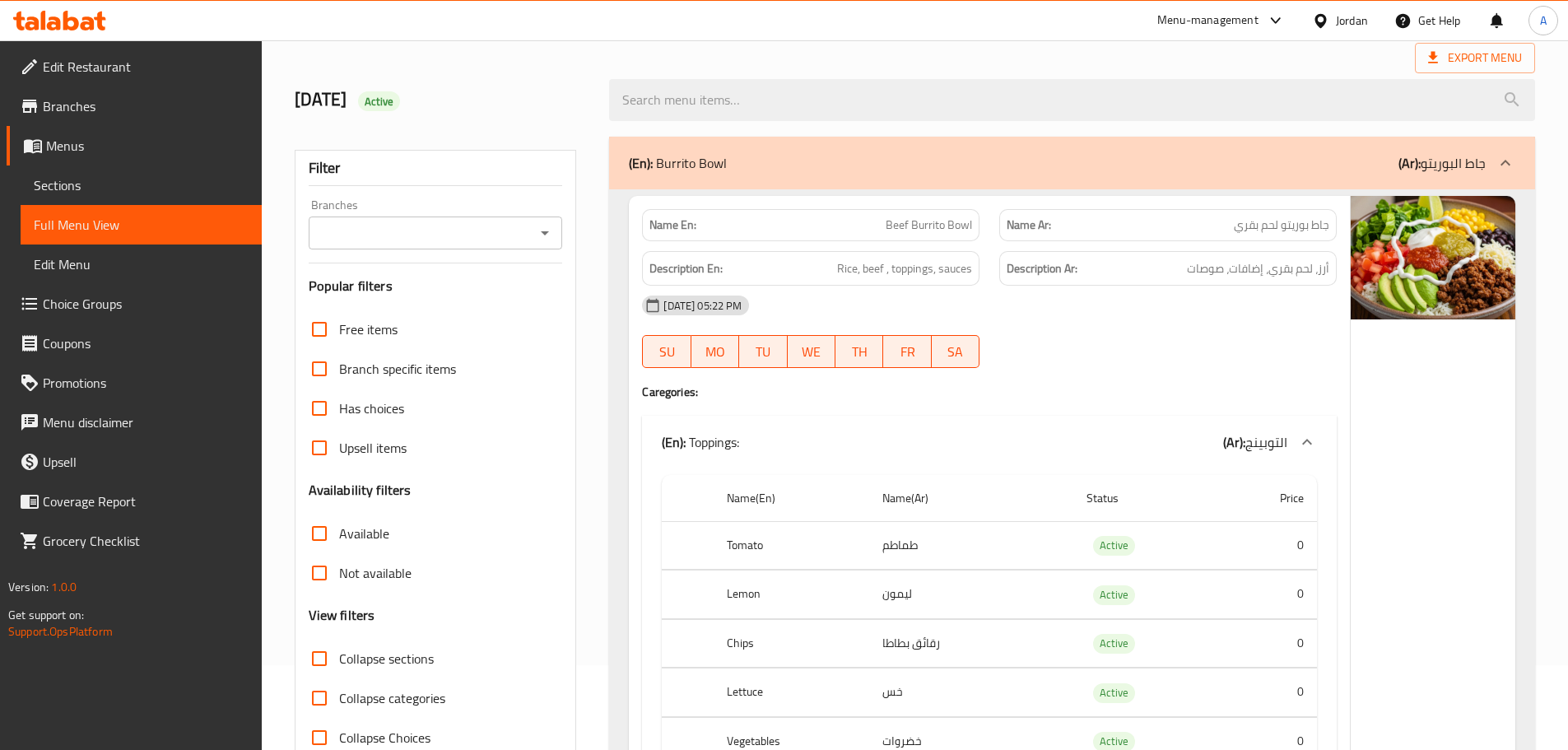
scroll to position [164, 0]
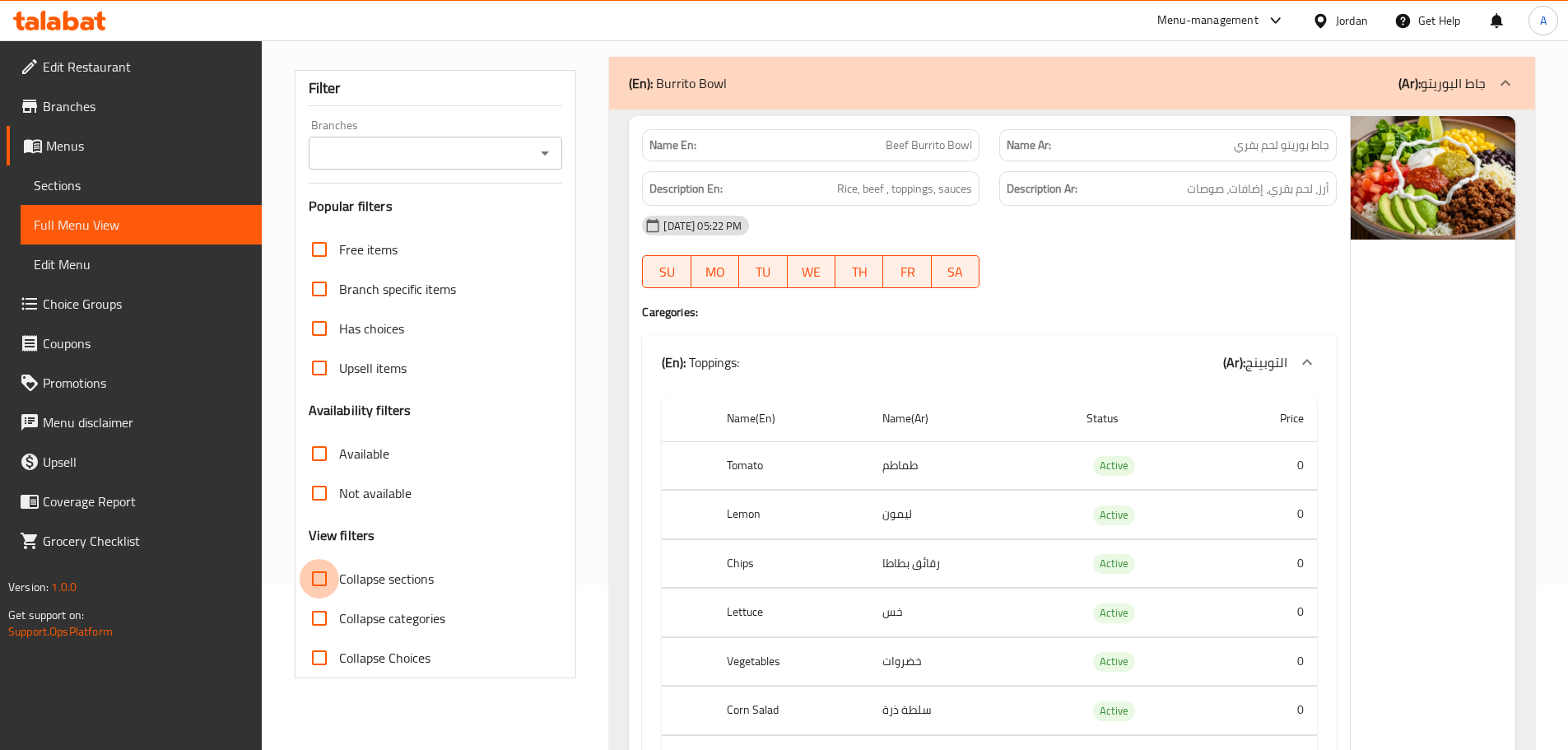
click at [319, 566] on input "Collapse sections" at bounding box center [319, 579] width 40 height 40
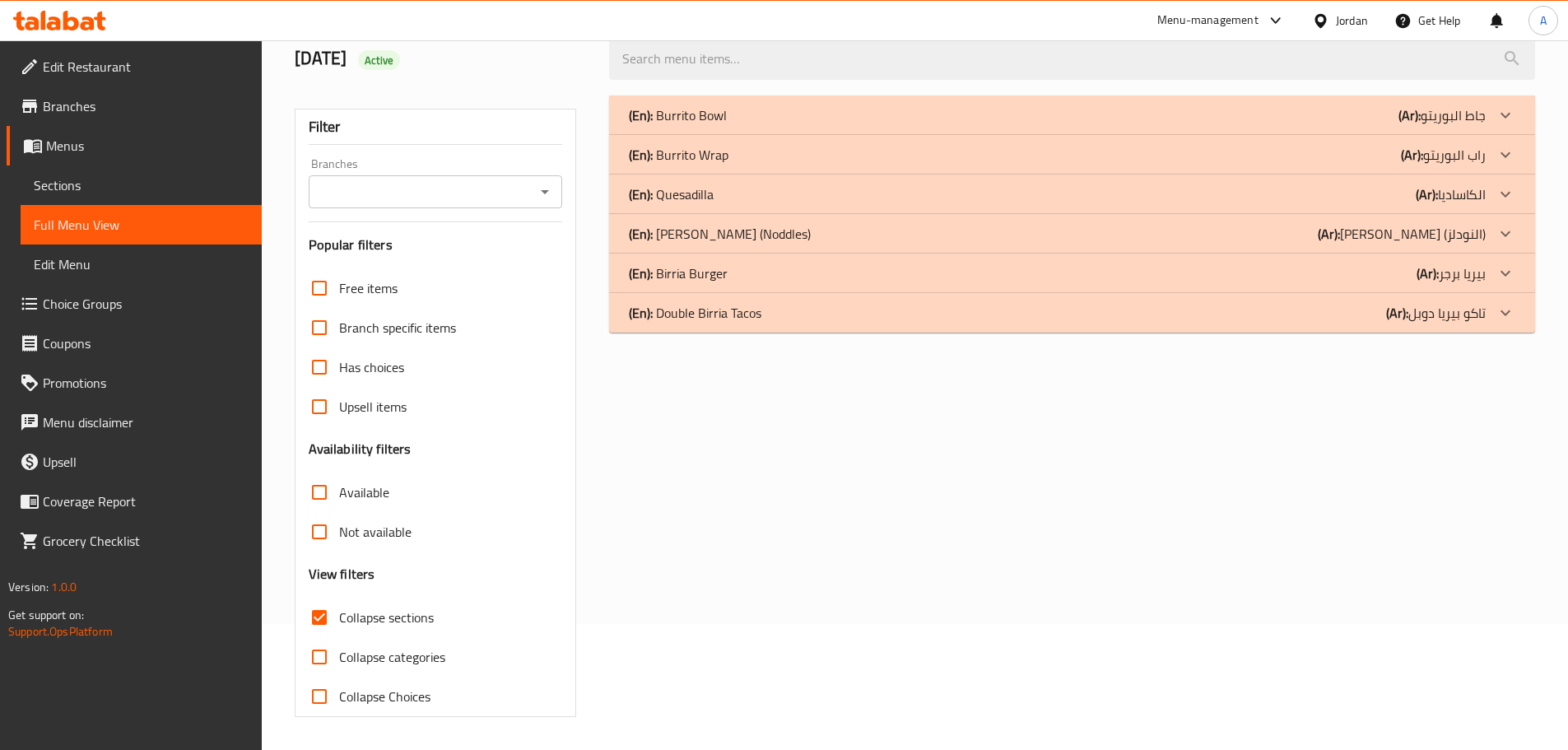
scroll to position [126, 0]
click at [716, 319] on p "(En): Double Birria Tacos" at bounding box center [694, 312] width 132 height 20
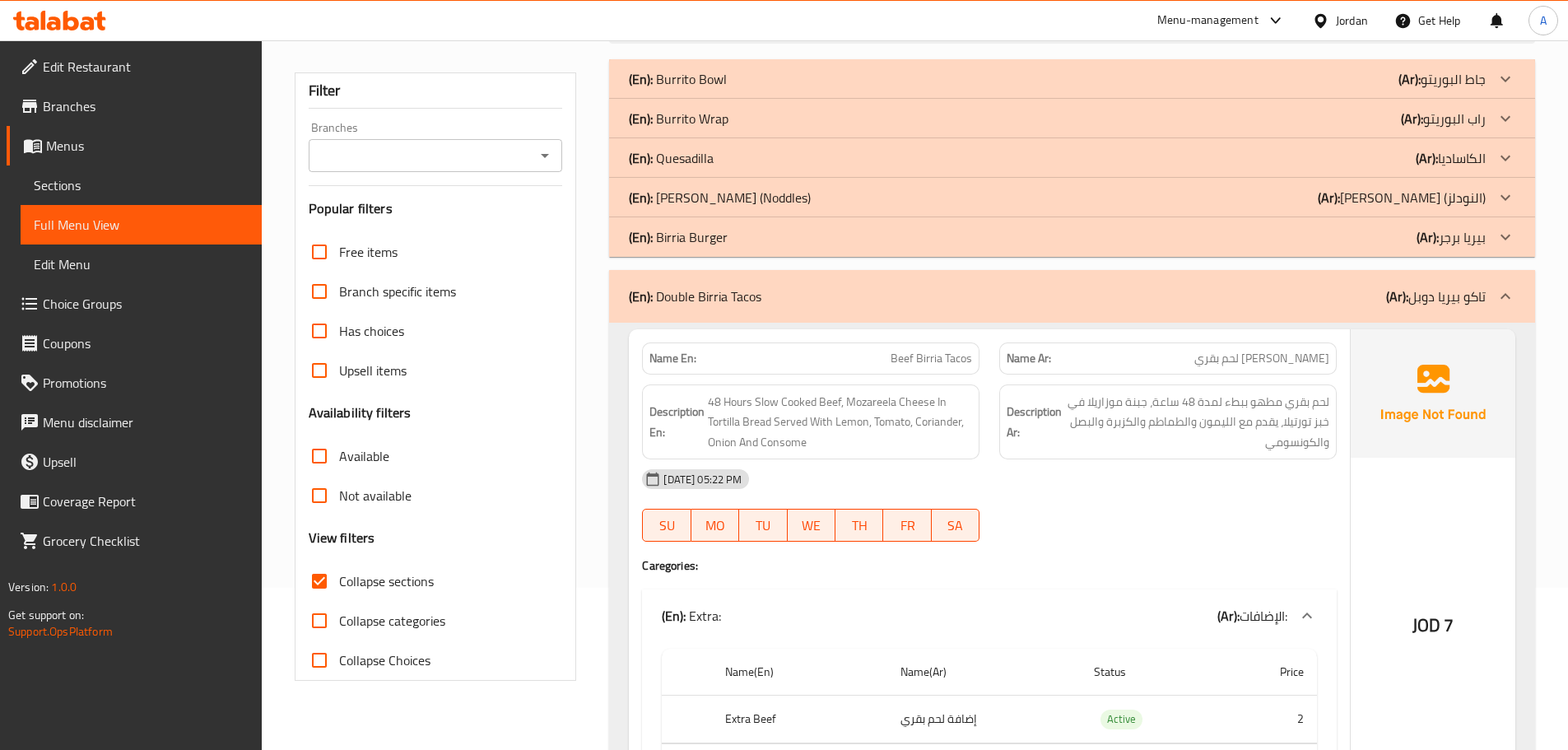
scroll to position [291, 0]
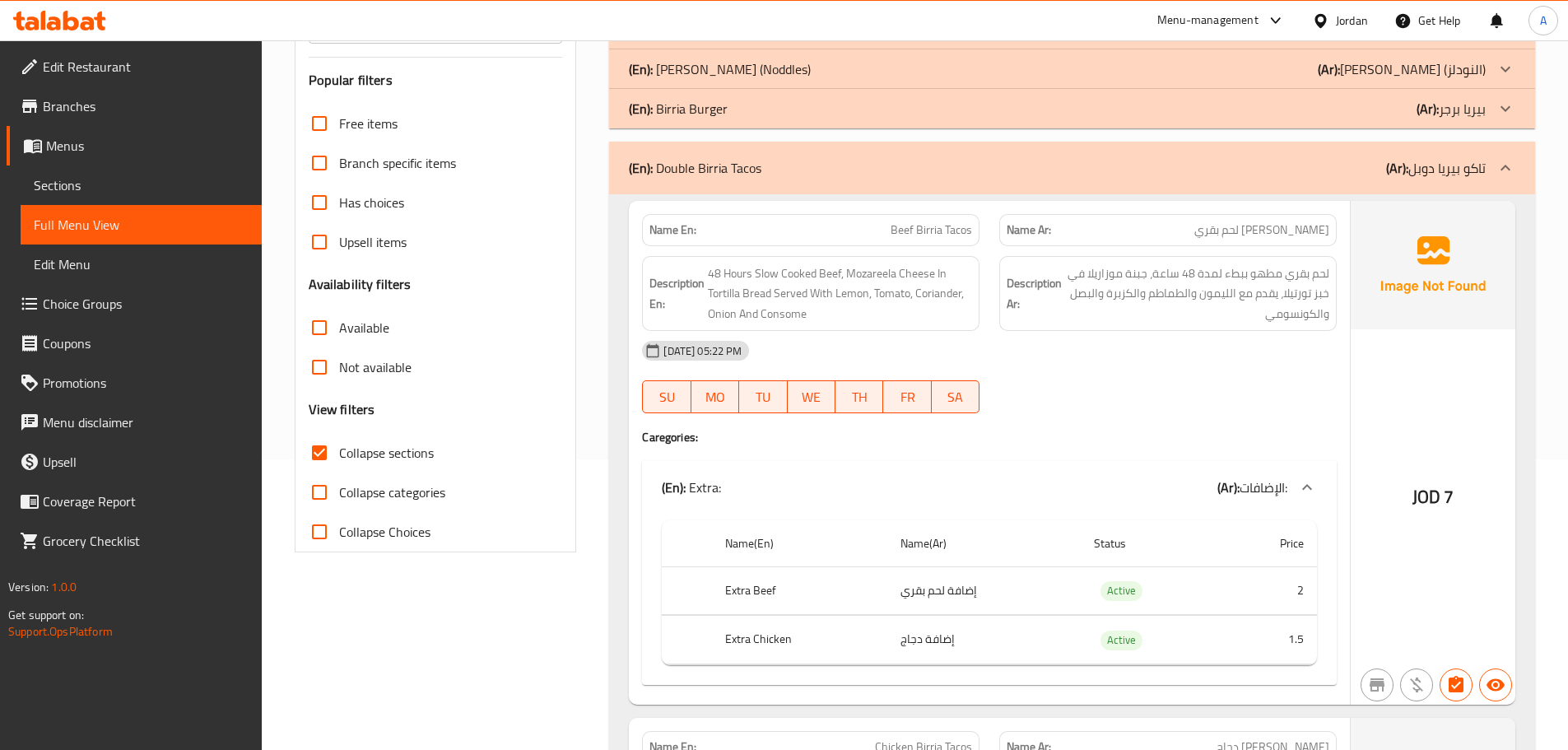
click at [736, 170] on p "(En): Double Birria Tacos" at bounding box center [694, 168] width 132 height 20
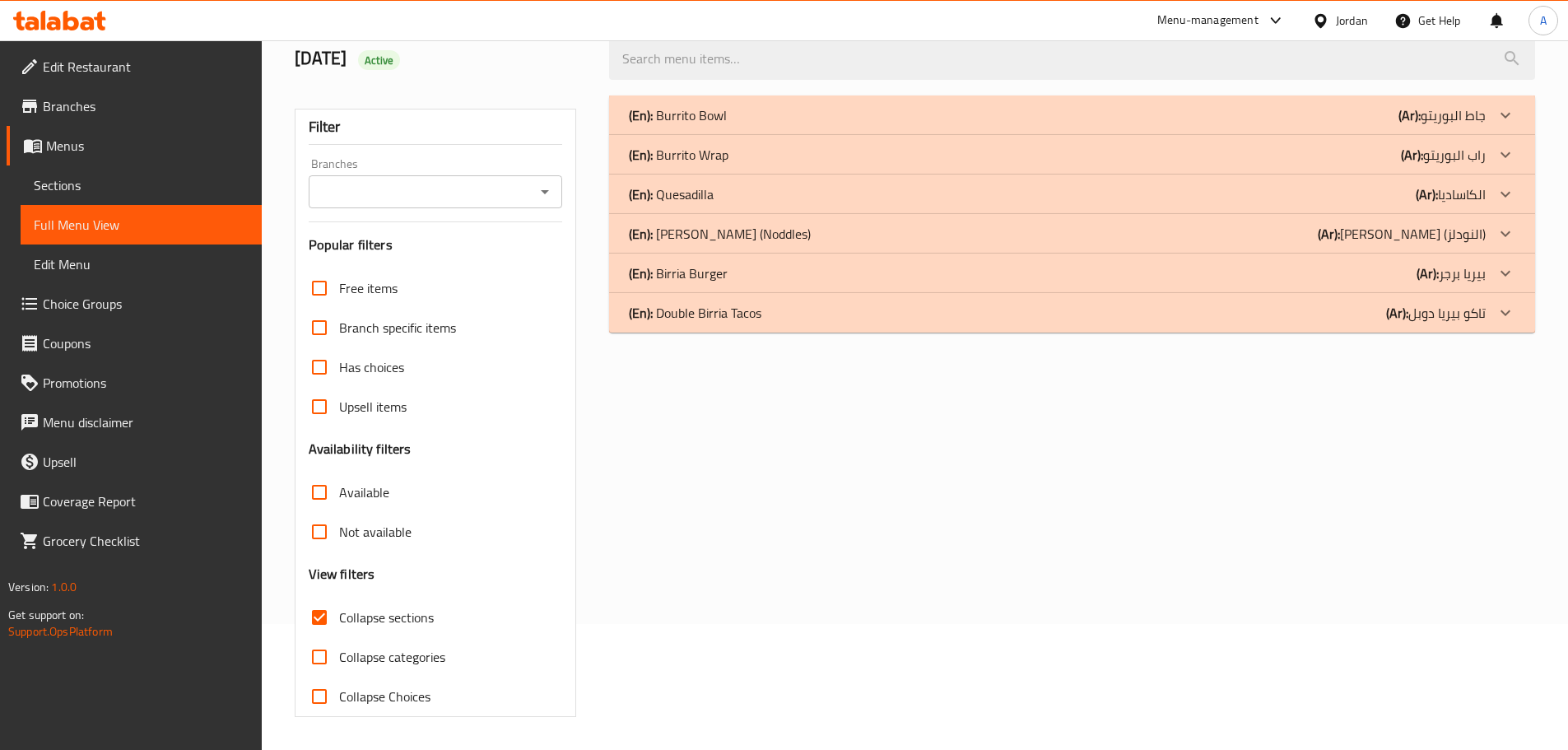
scroll to position [126, 0]
click at [703, 204] on p "(En): Quesadilla" at bounding box center [671, 194] width 85 height 20
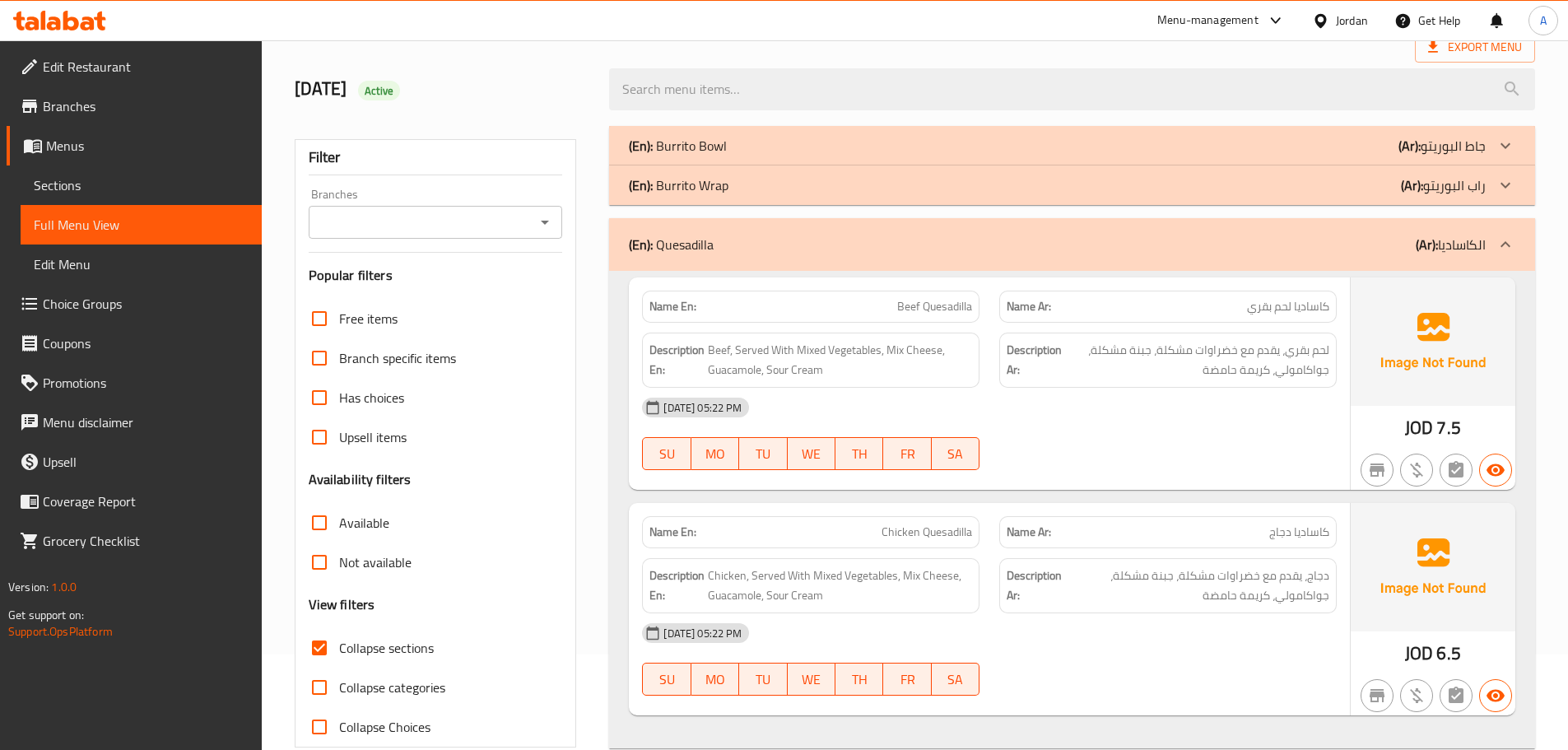
scroll to position [93, 0]
click at [317, 645] on input "Collapse sections" at bounding box center [319, 650] width 40 height 40
checkbox input "false"
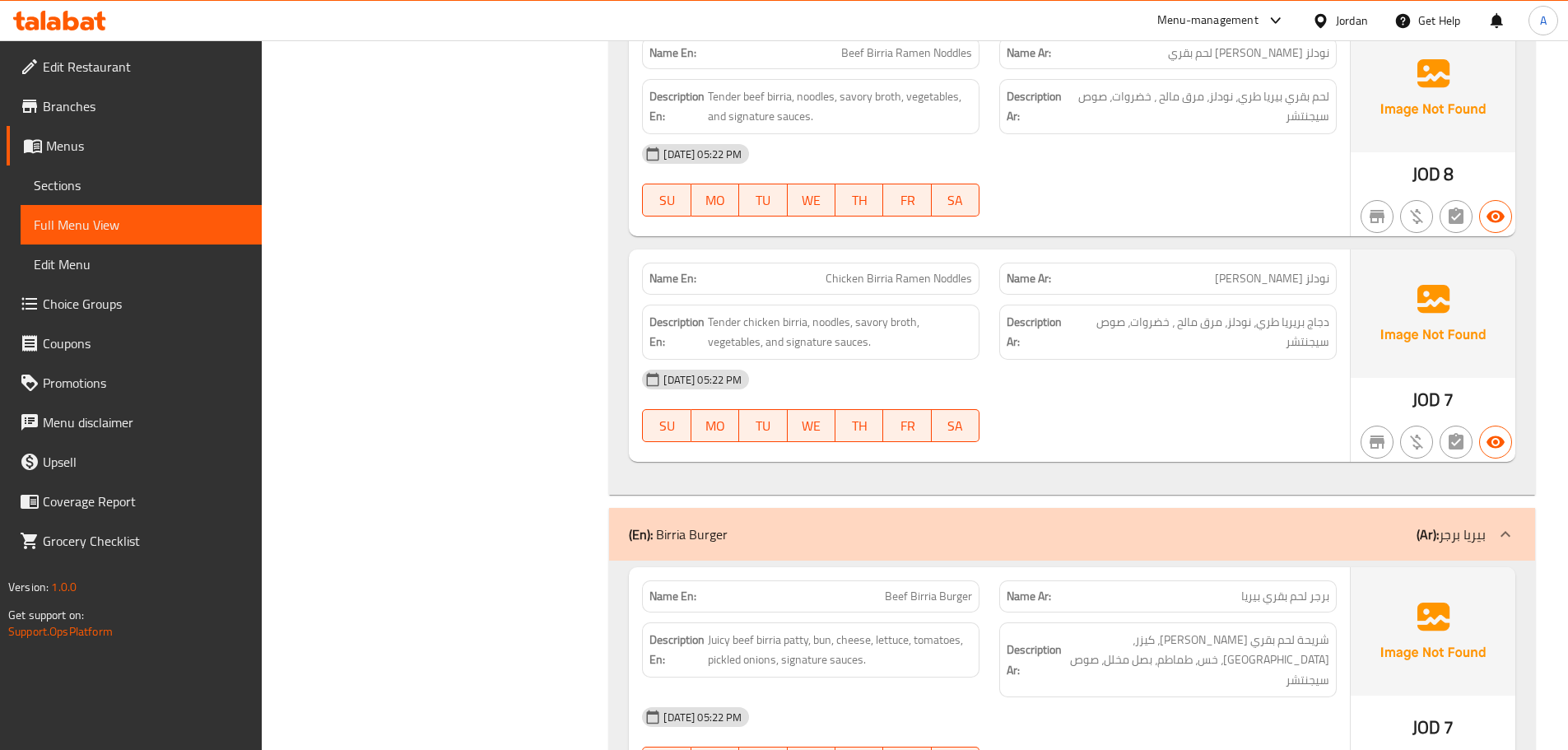
scroll to position [23589, 0]
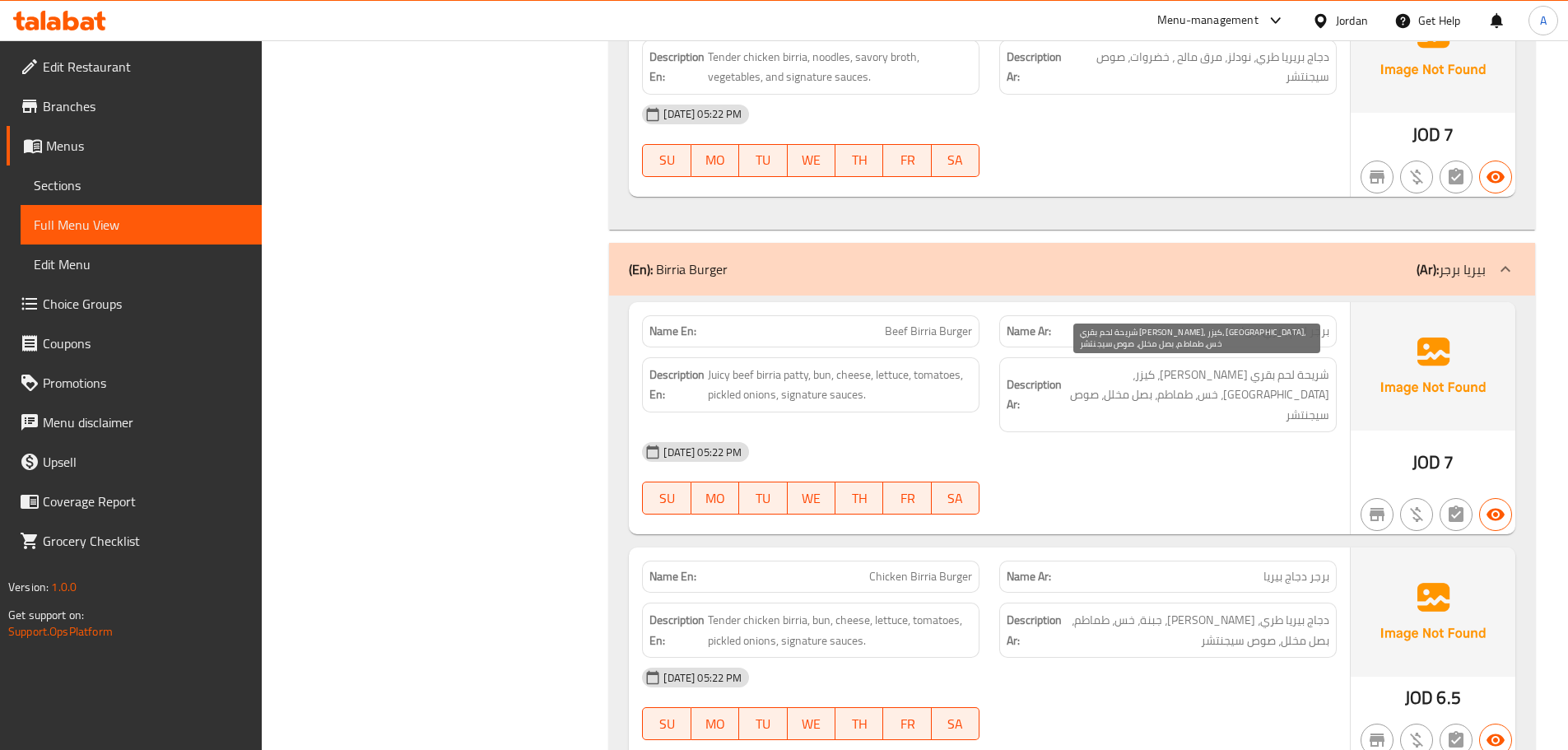
click at [1158, 370] on span "شريحة لحم بقري [PERSON_NAME]، كيزر، [GEOGRAPHIC_DATA]، خس، طماطم، بصل مخلل، صوص…" at bounding box center [1196, 395] width 264 height 61
click at [1174, 373] on span "شريحة لحم بقري [PERSON_NAME]، كيزر، [GEOGRAPHIC_DATA]، خس، طماطم، بصل مخلل، صوص…" at bounding box center [1196, 395] width 264 height 61
copy span "كيزر"
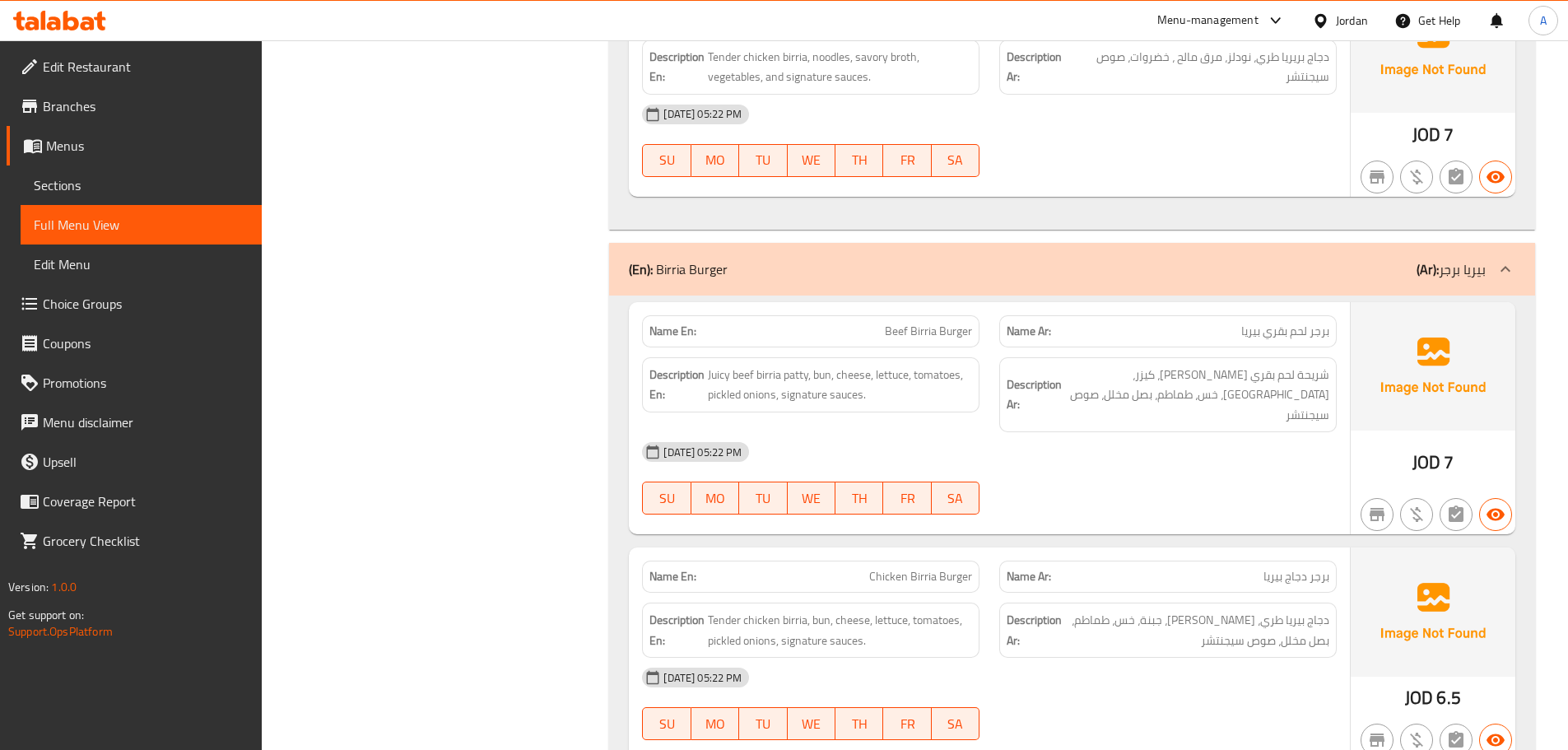
scroll to position [24152, 0]
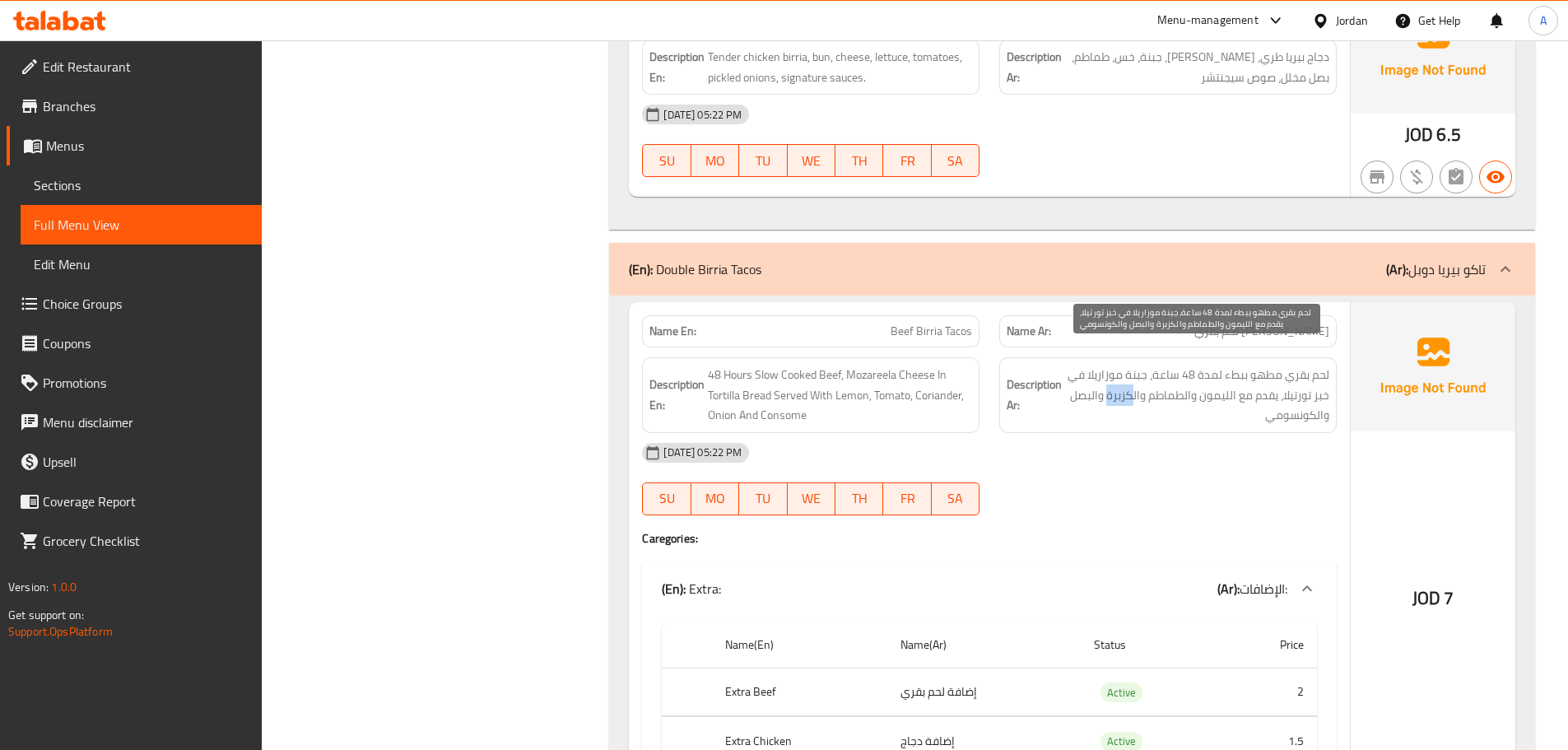
drag, startPoint x: 1130, startPoint y: 377, endPoint x: 1000, endPoint y: 396, distance: 131.4
click at [1108, 376] on span "لحم بقري مطهو ببطء لمدة 48 ساعة، جبنة موزاريلا في خبز تورتيلا، يقدم مع الليمون …" at bounding box center [1196, 395] width 264 height 61
copy span "كزبرة"
click at [1000, 396] on div "Description Ar: لحم بقري مطهو ببطء لمدة 48 ساعة، جبنة موزاريلا في خبز تورتيلا، …" at bounding box center [1168, 395] width 337 height 76
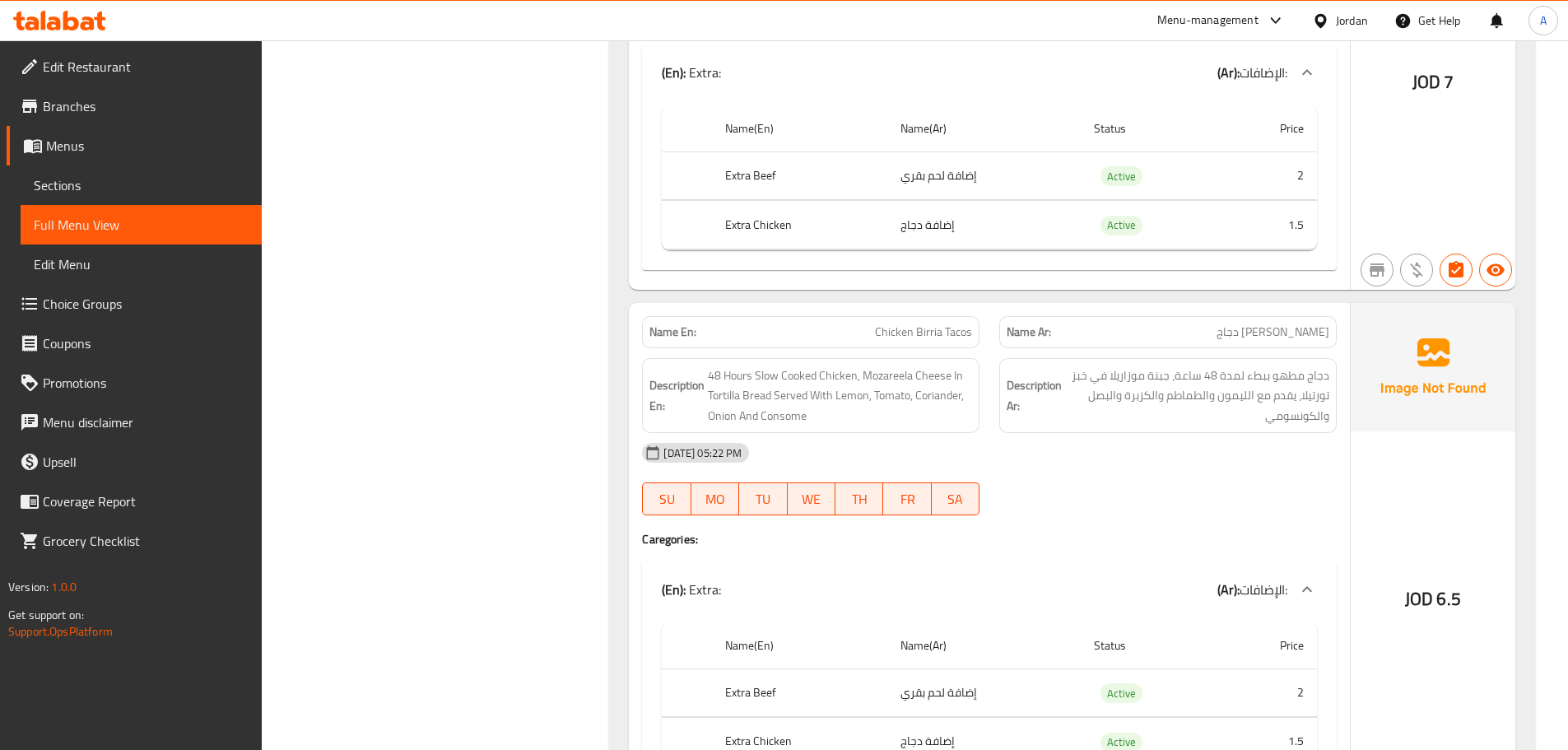
scroll to position [25205, 0]
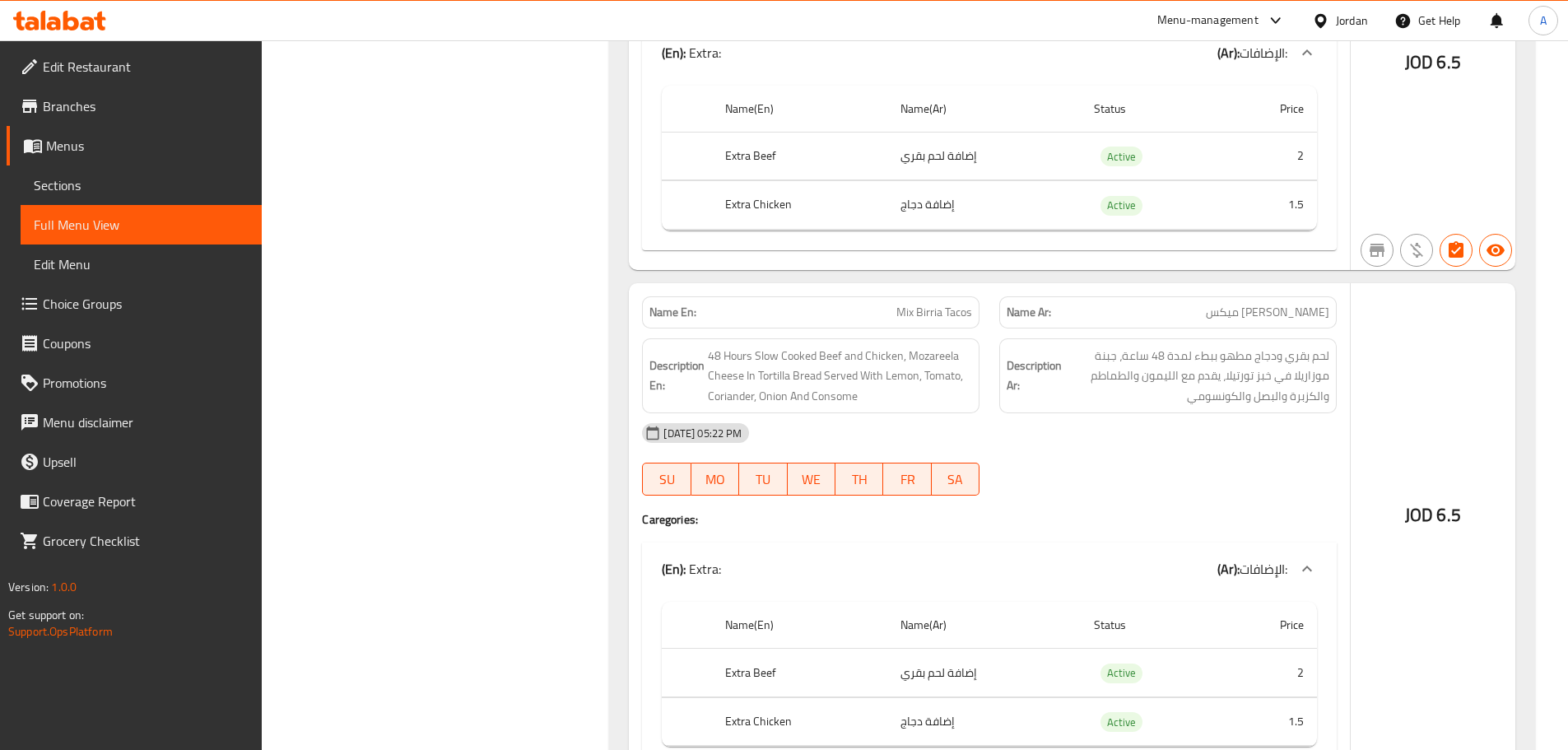
click at [731, 371] on span "48 Hours Slow Cooked Beef and Chicken, Mozareela Cheese In Tortilla Bread Serve…" at bounding box center [839, 376] width 264 height 61
click at [988, 388] on div "Description En: 48 Hours Slow Cooked Beef and Chicken, Mozareela Cheese In Tort…" at bounding box center [810, 376] width 357 height 95
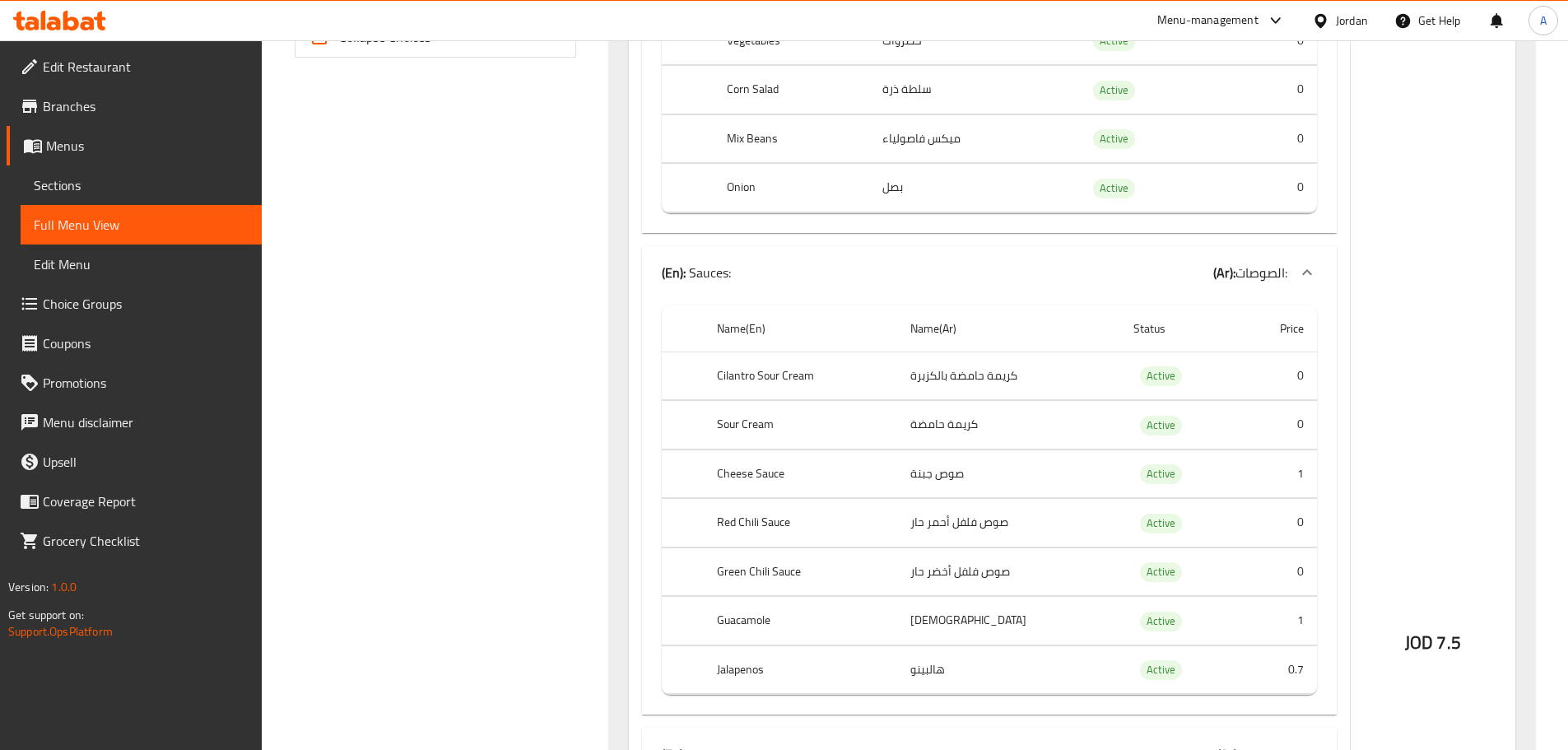
click at [712, 367] on th "Cilantro Sour Cream" at bounding box center [801, 375] width 194 height 48
click at [714, 367] on th "Cilantro Sour Cream" at bounding box center [801, 375] width 194 height 48
click at [718, 374] on th "Cilantro Sour Cream" at bounding box center [801, 375] width 194 height 48
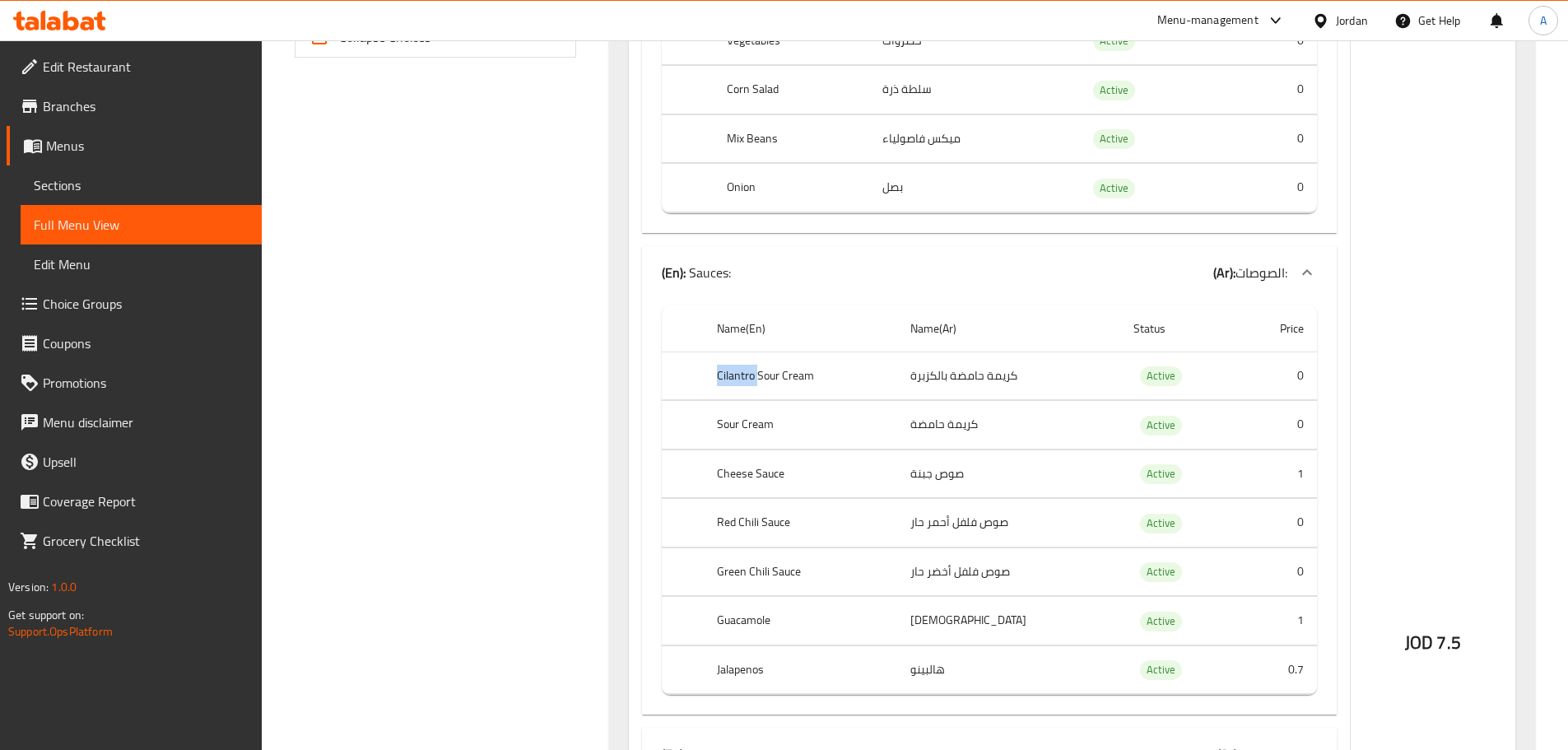
click at [718, 374] on th "Cilantro Sour Cream" at bounding box center [801, 375] width 194 height 48
drag, startPoint x: 246, startPoint y: 304, endPoint x: 285, endPoint y: 296, distance: 39.8
click at [246, 304] on span "Choice Groups" at bounding box center [145, 304] width 206 height 20
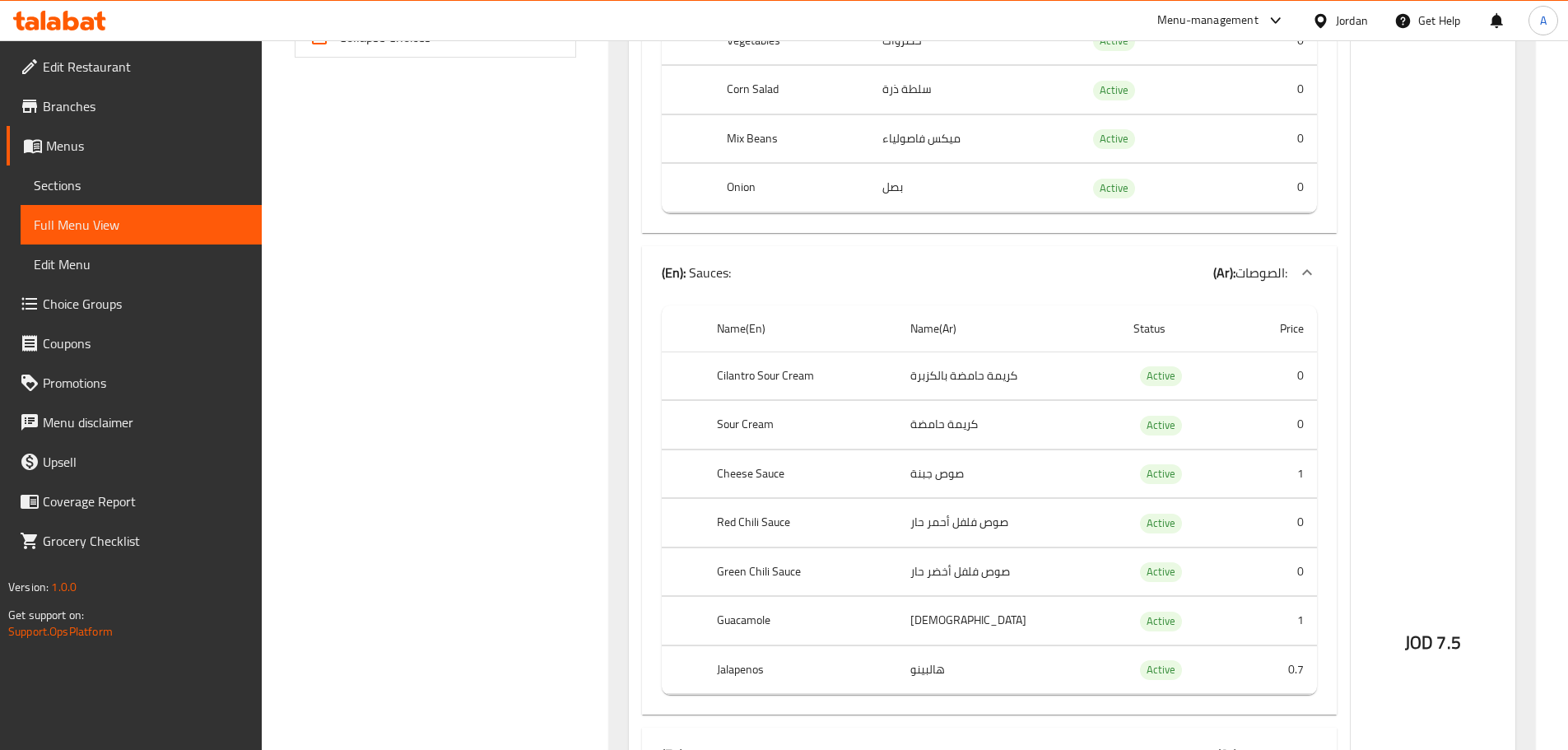
scroll to position [11146, 0]
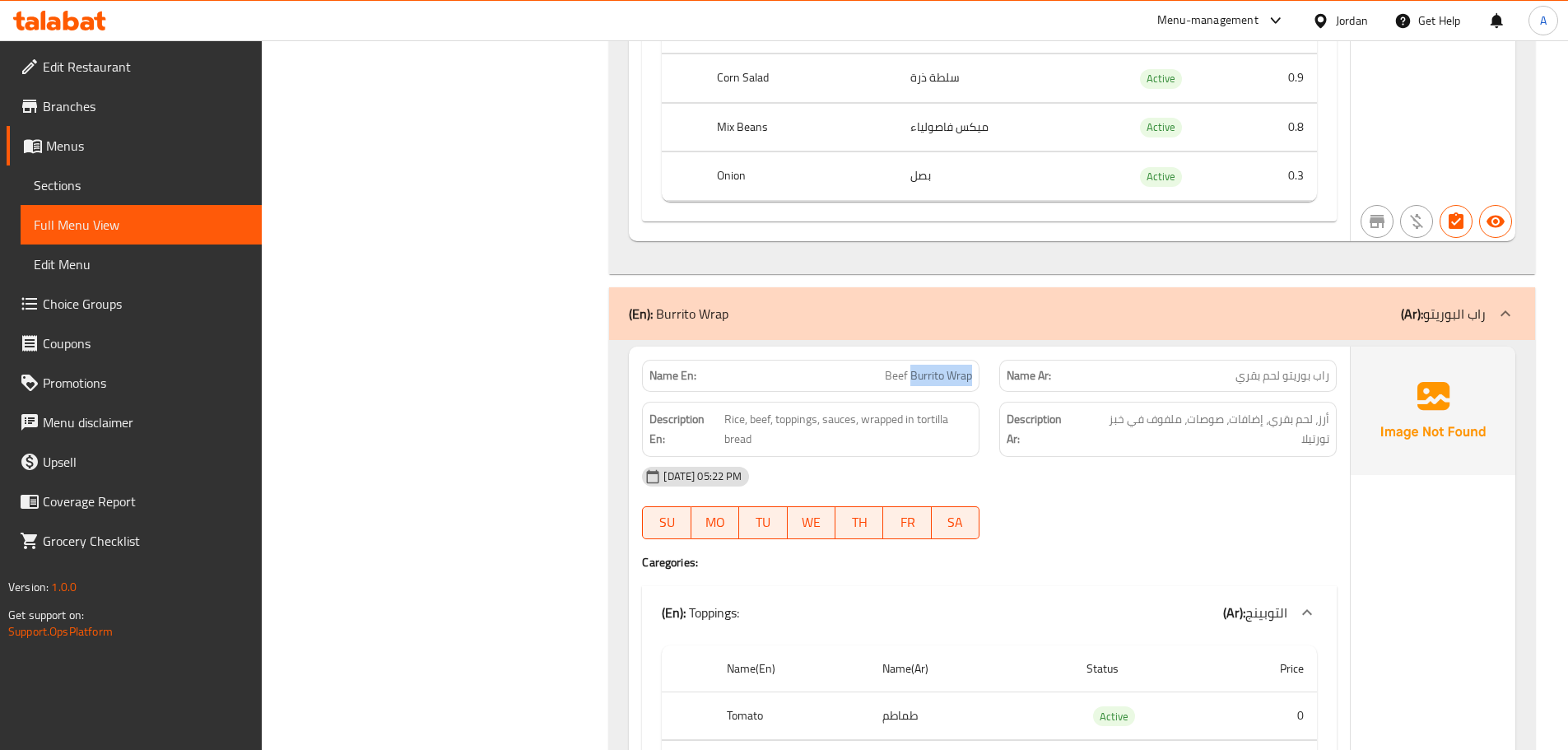
drag, startPoint x: 911, startPoint y: 380, endPoint x: 979, endPoint y: 379, distance: 68.0
click at [979, 379] on div "Name En: Beef Burrito Wrap" at bounding box center [810, 375] width 337 height 32
copy span "Burrito Wrap"
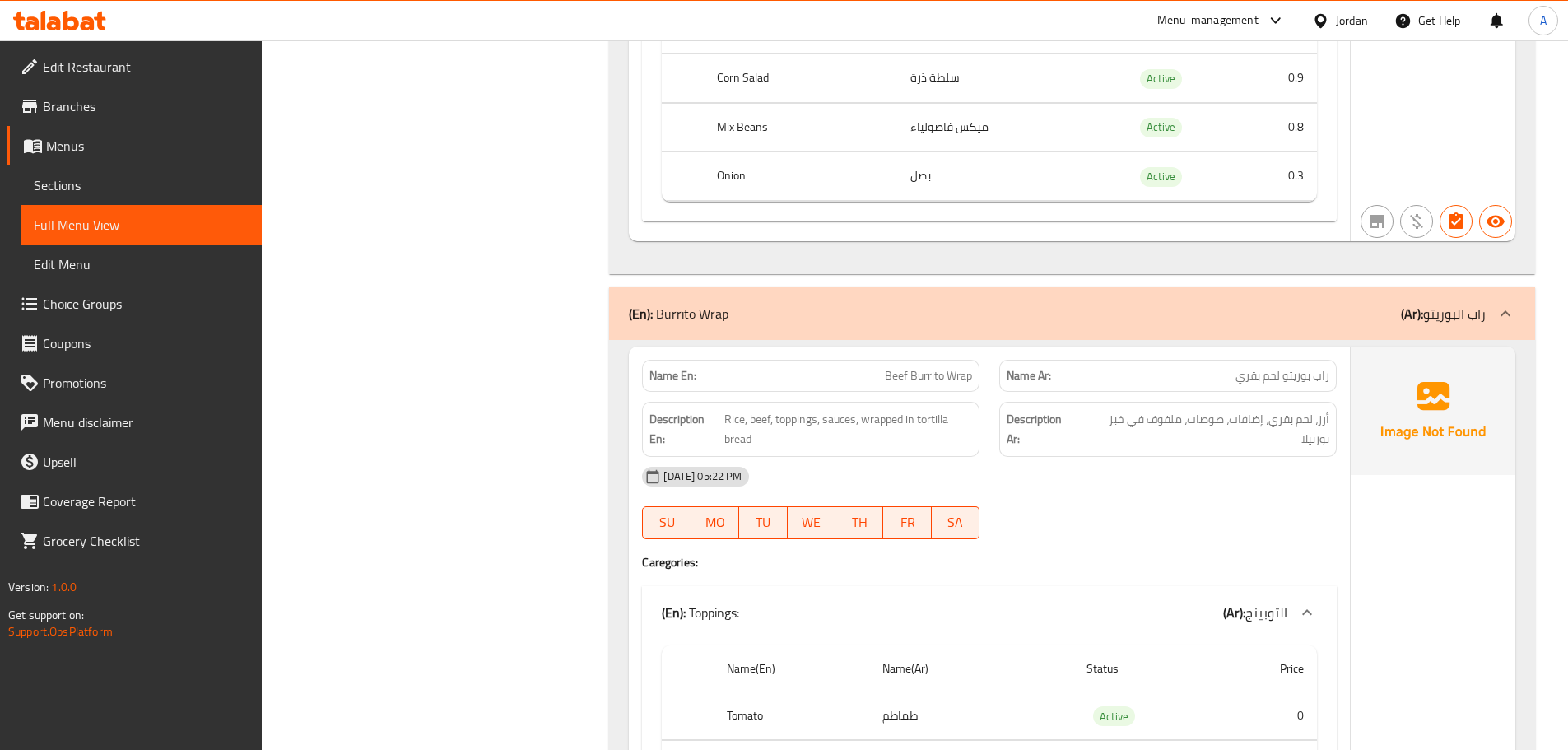
scroll to position [933, 0]
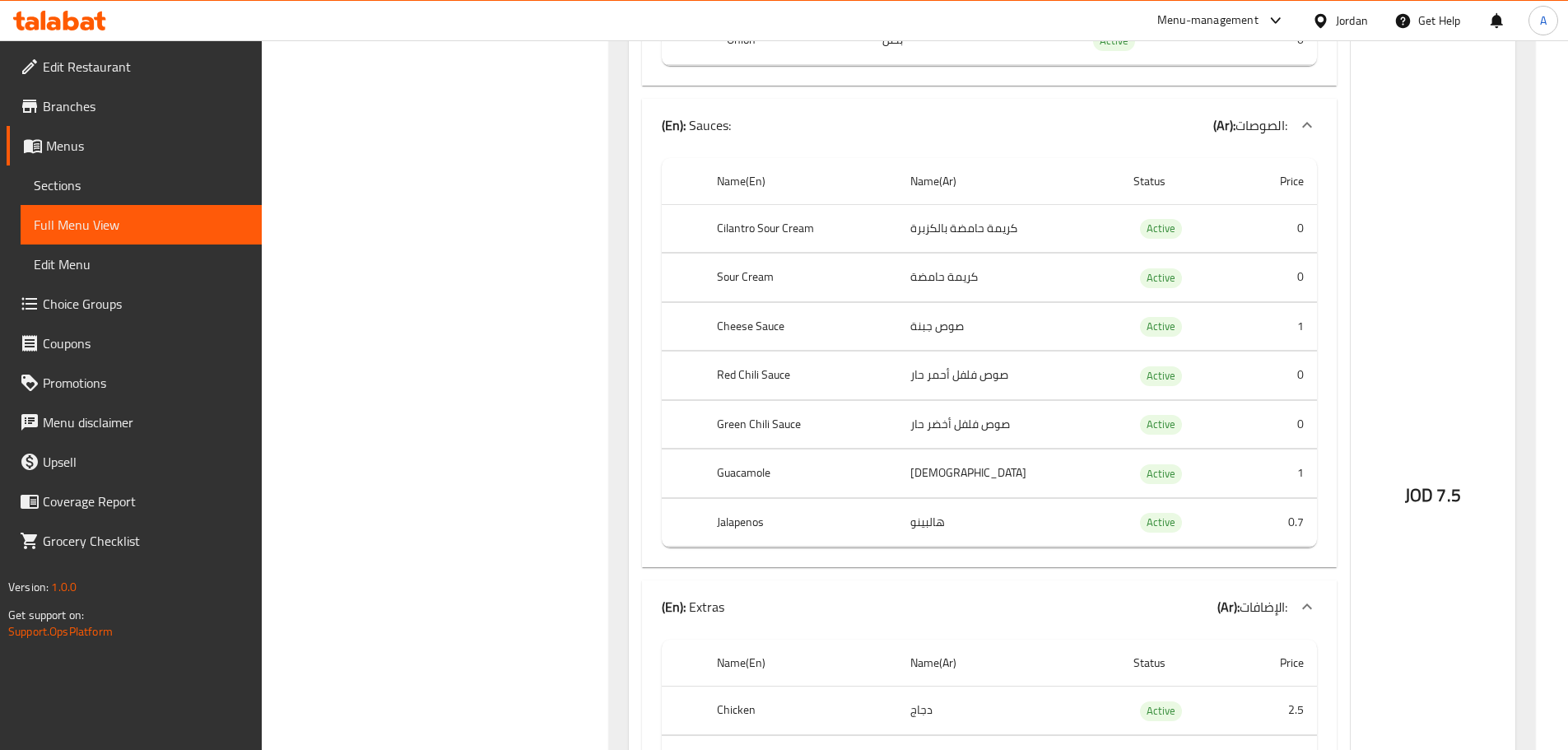
click at [781, 365] on th "Red Chili Sauce" at bounding box center [801, 375] width 194 height 48
click at [762, 369] on th "Red Chili Sauce" at bounding box center [801, 375] width 194 height 48
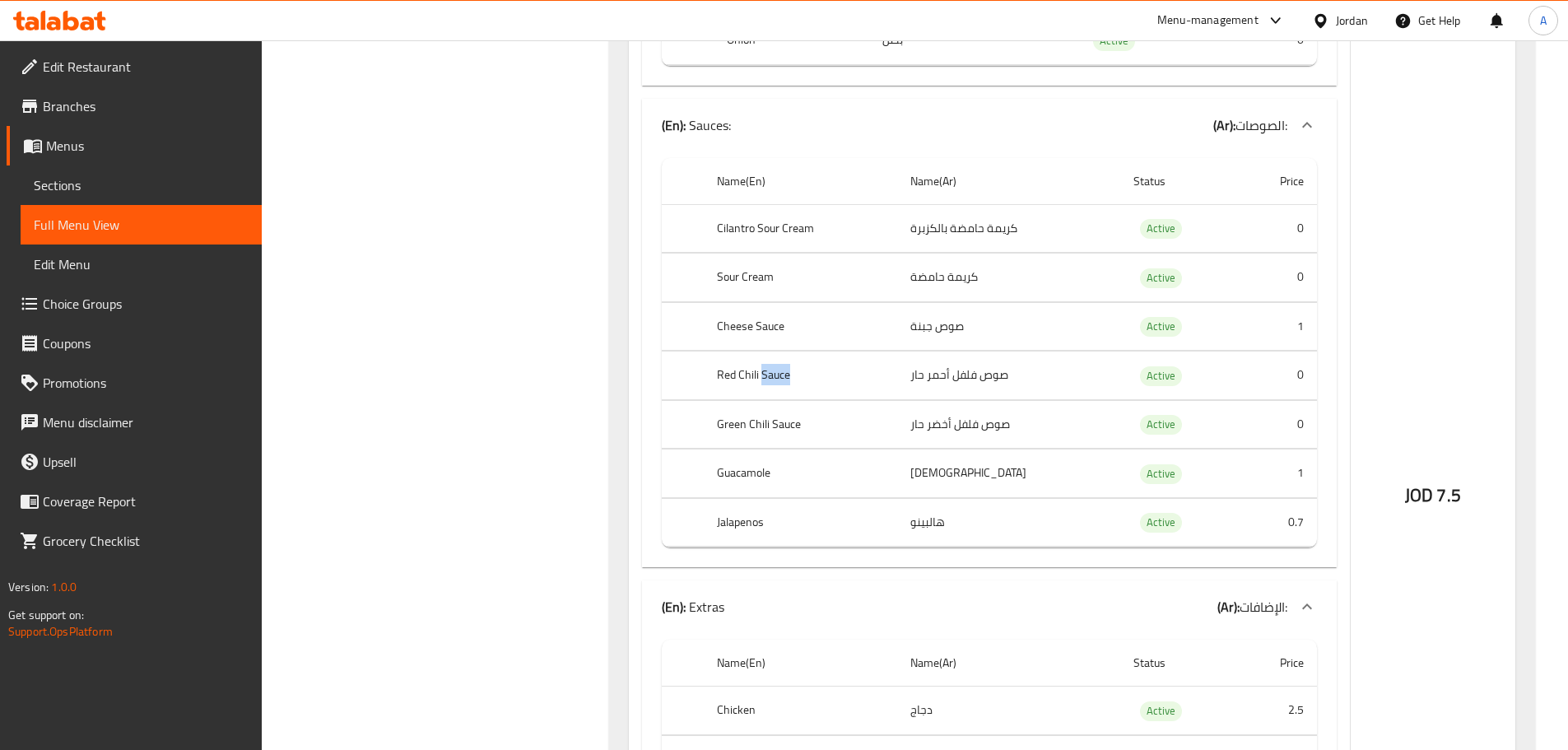
click at [762, 369] on th "Red Chili Sauce" at bounding box center [801, 375] width 194 height 48
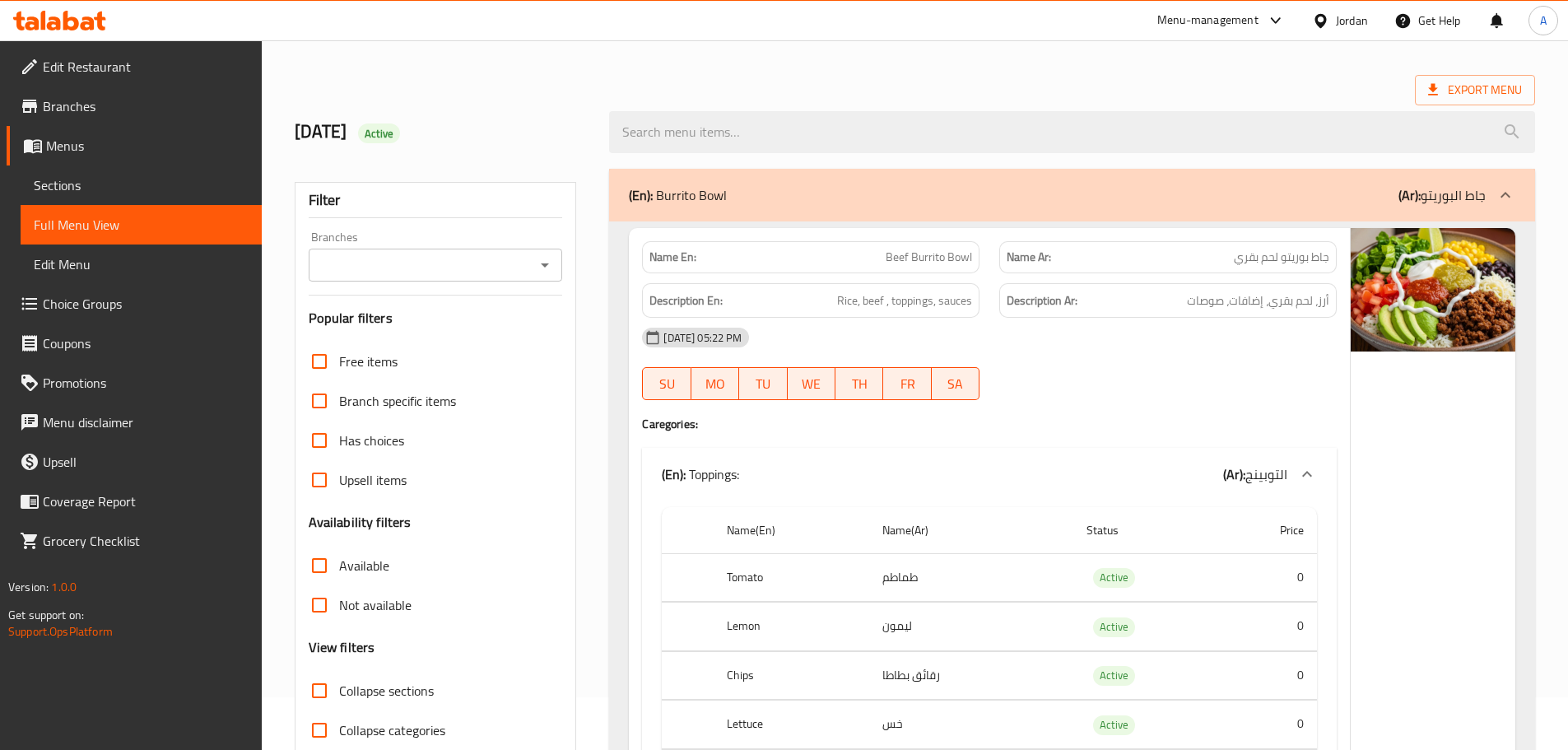
scroll to position [82, 0]
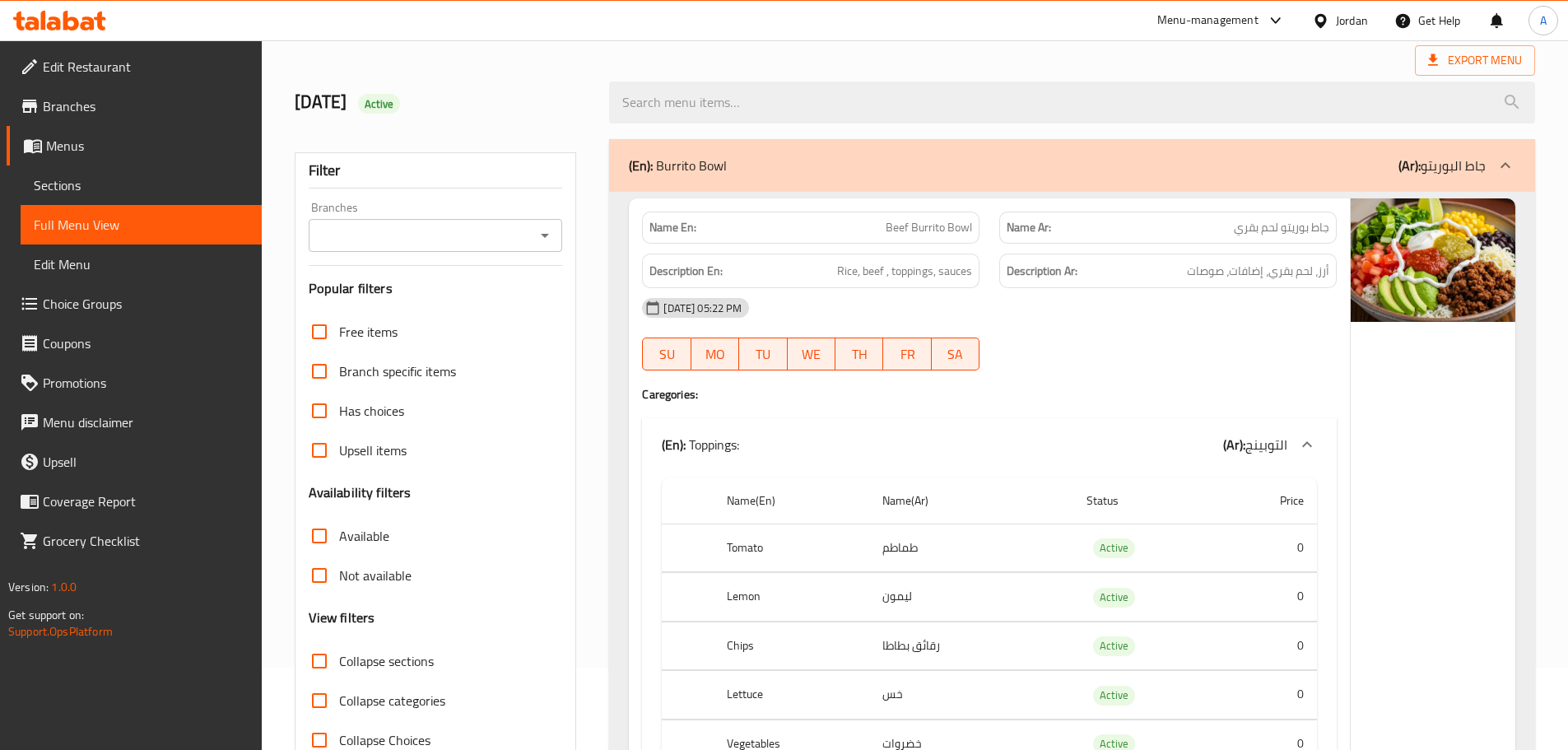
click at [324, 699] on input "Collapse categories" at bounding box center [319, 701] width 40 height 40
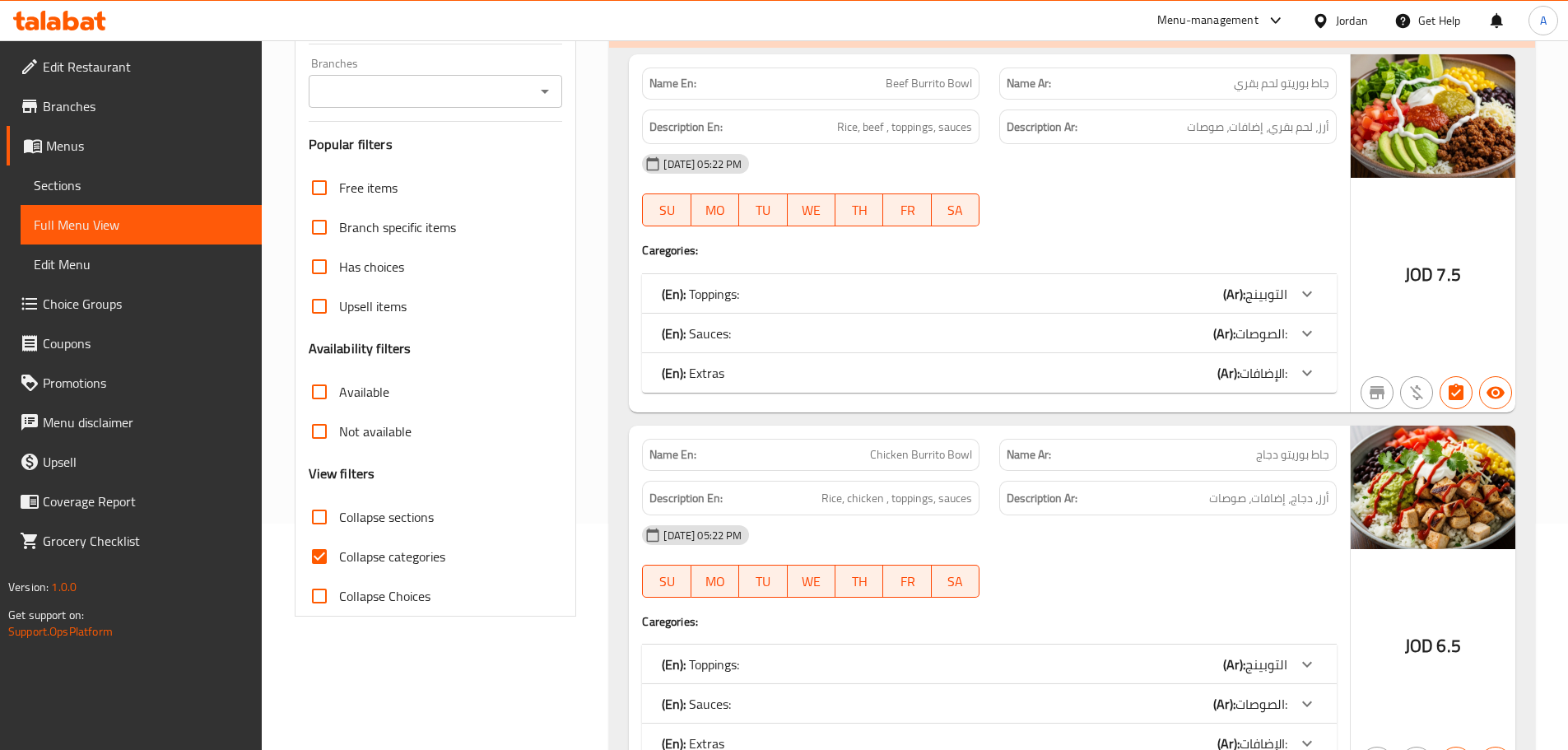
scroll to position [247, 0]
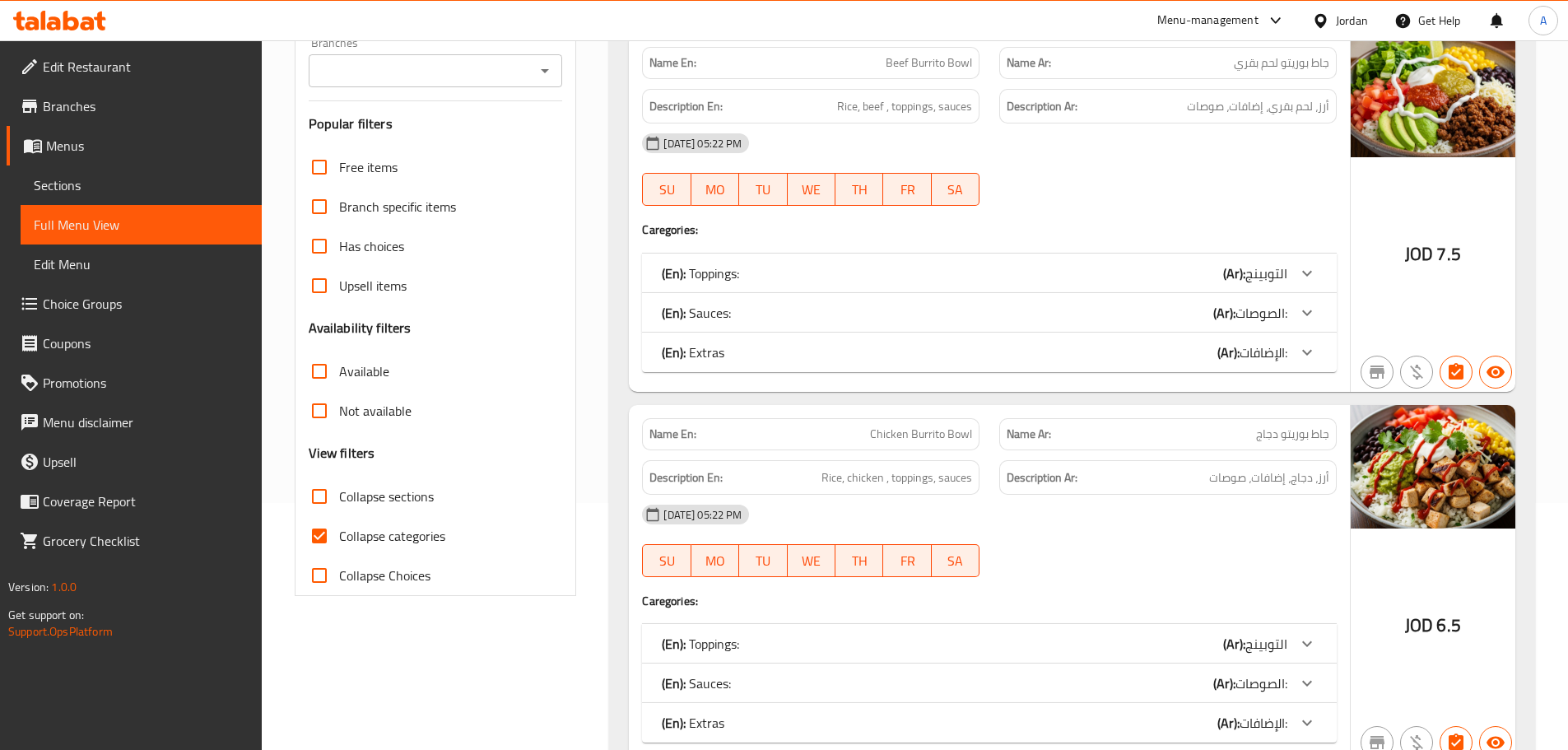
click at [303, 517] on input "Collapse categories" at bounding box center [319, 536] width 40 height 40
checkbox input "false"
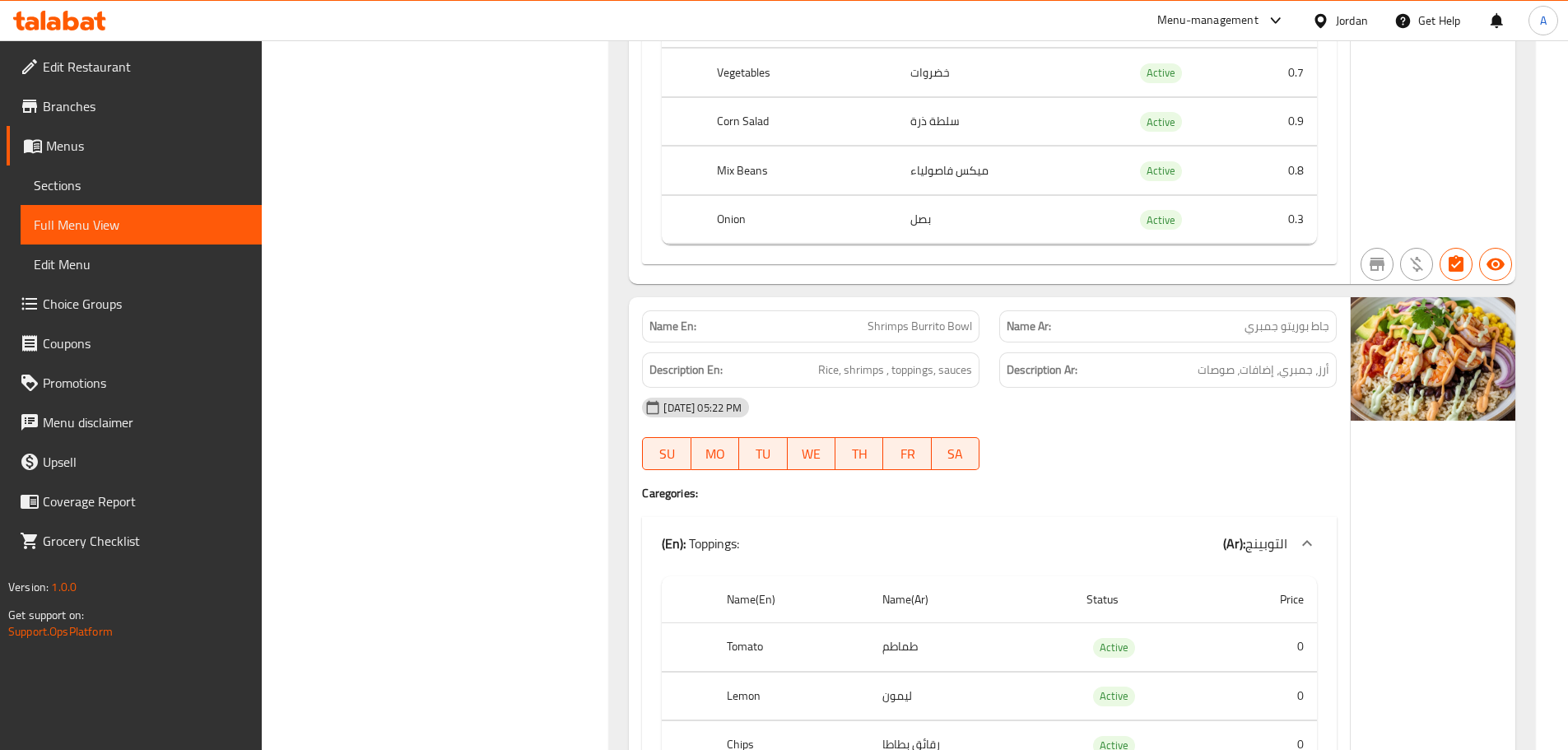
scroll to position [4610, 0]
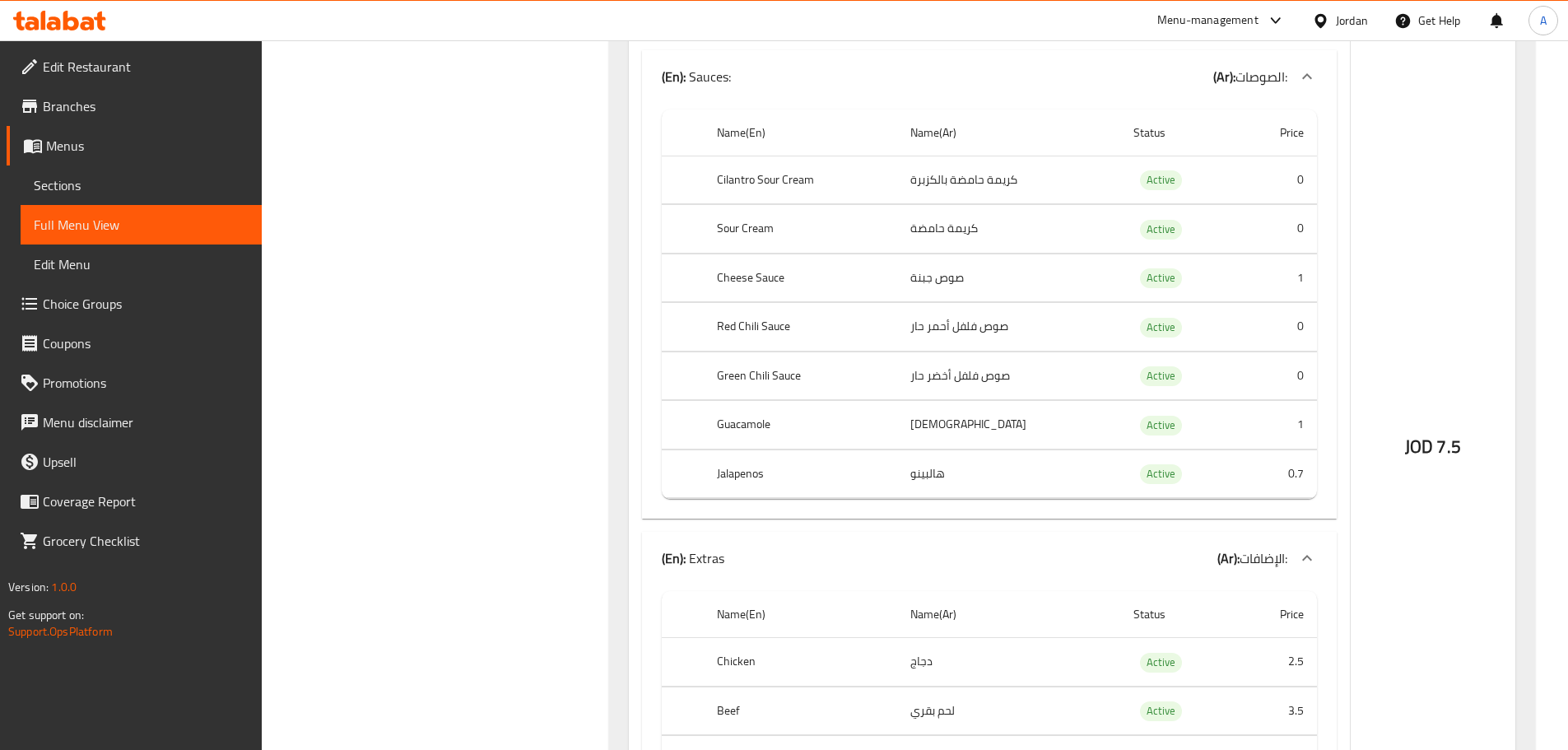
click at [786, 376] on th "Green Chili Sauce" at bounding box center [801, 375] width 194 height 48
click at [731, 375] on th "Green Chili Sauce" at bounding box center [801, 375] width 194 height 48
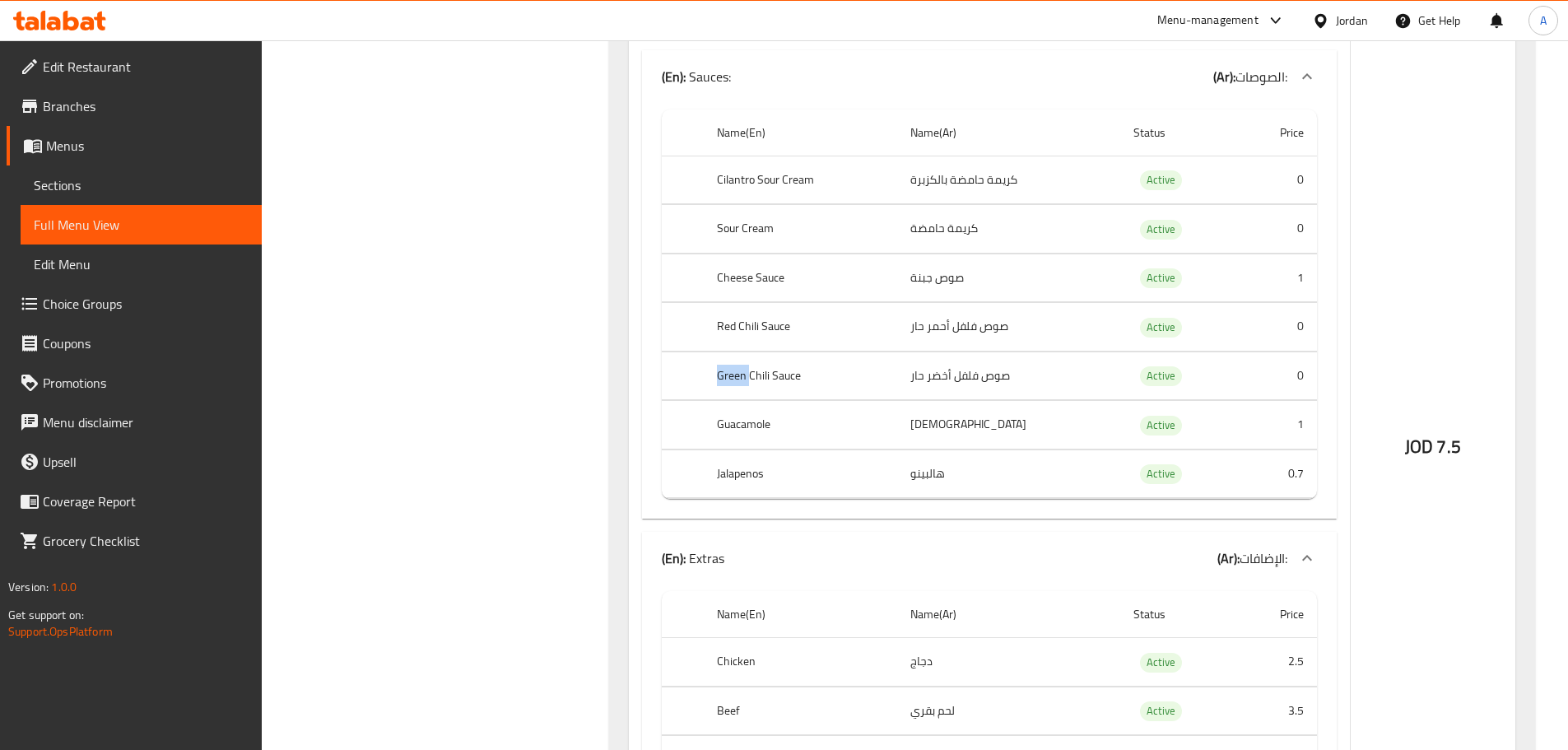
click at [731, 375] on th "Green Chili Sauce" at bounding box center [801, 375] width 194 height 48
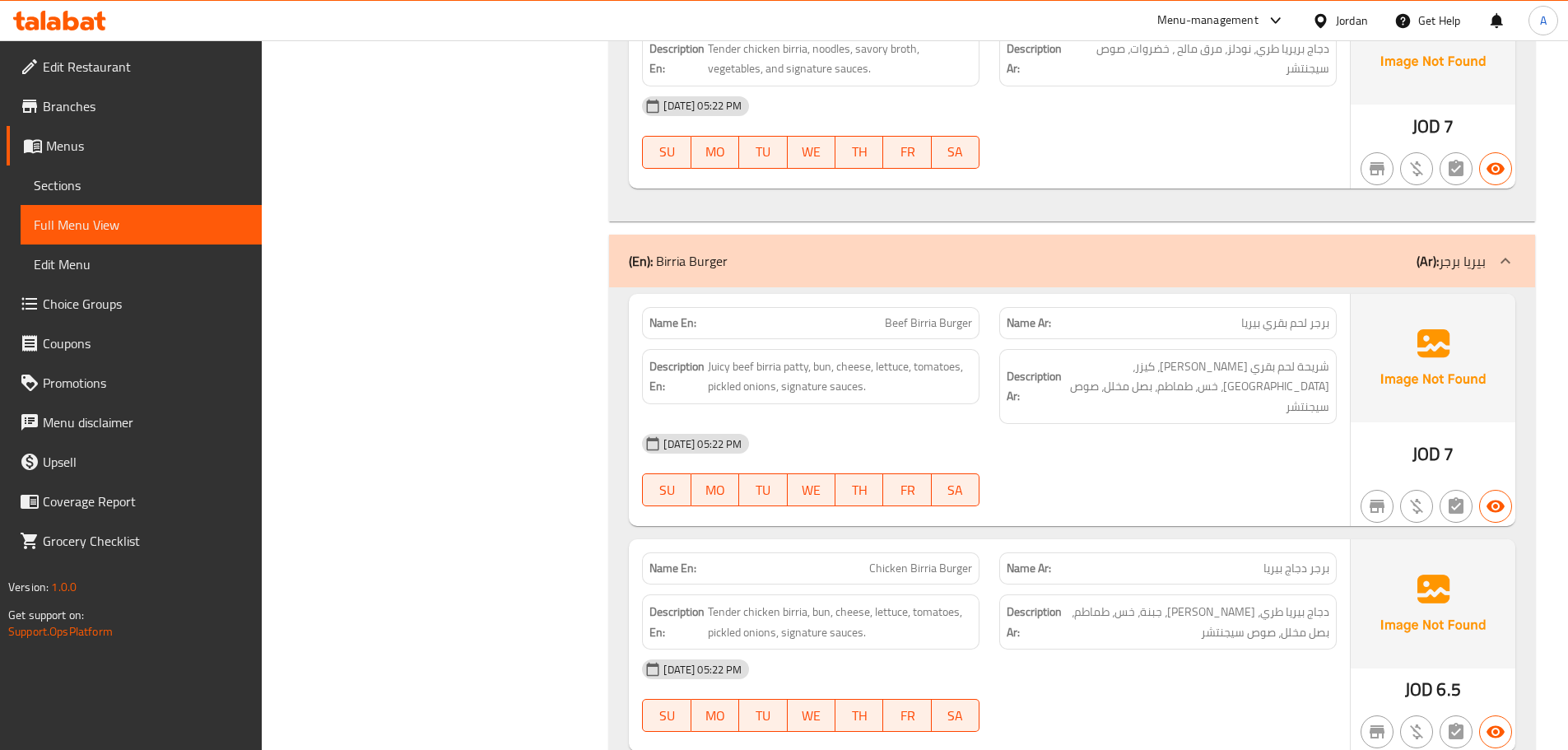
scroll to position [23627, 0]
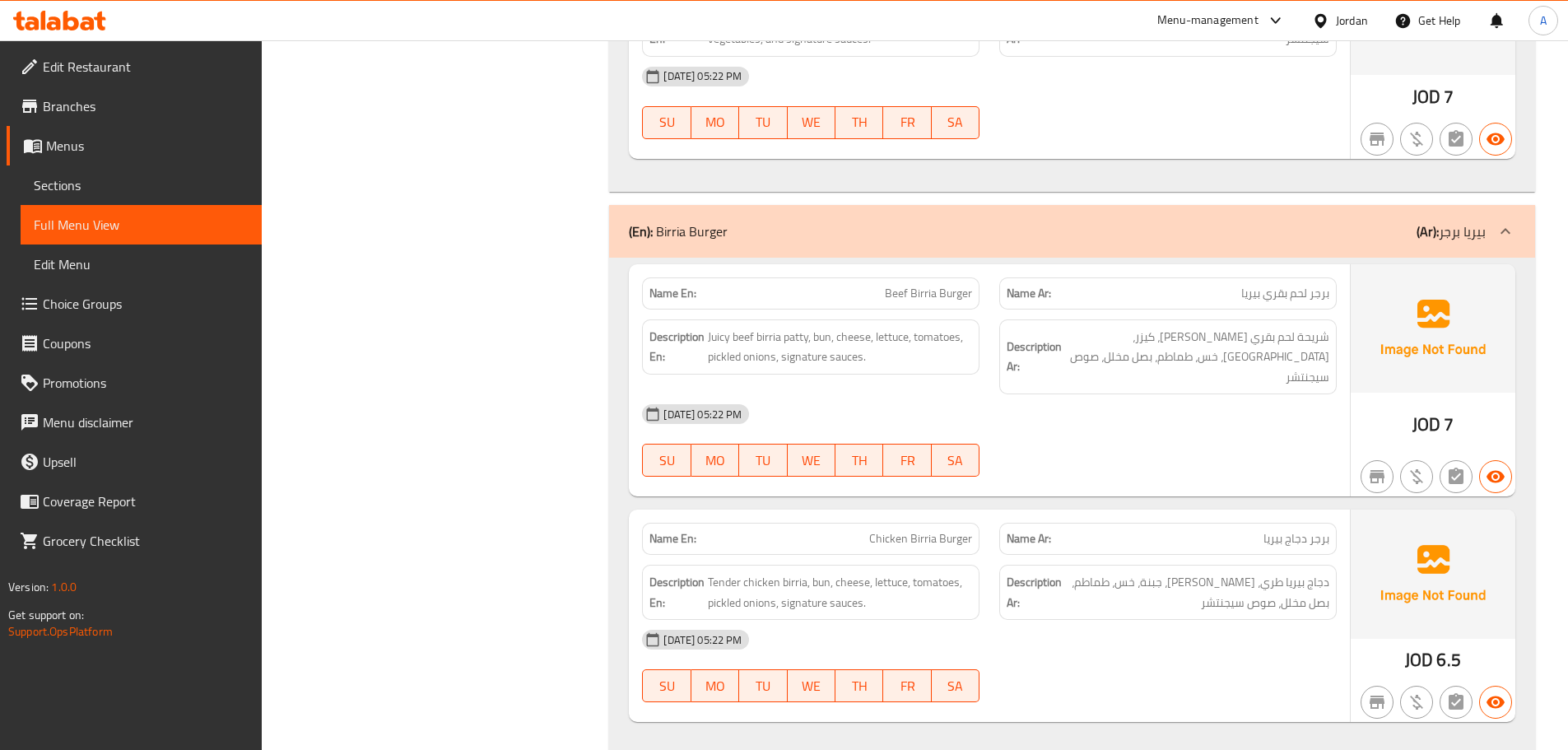
drag, startPoint x: 293, startPoint y: 369, endPoint x: 425, endPoint y: 351, distance: 133.2
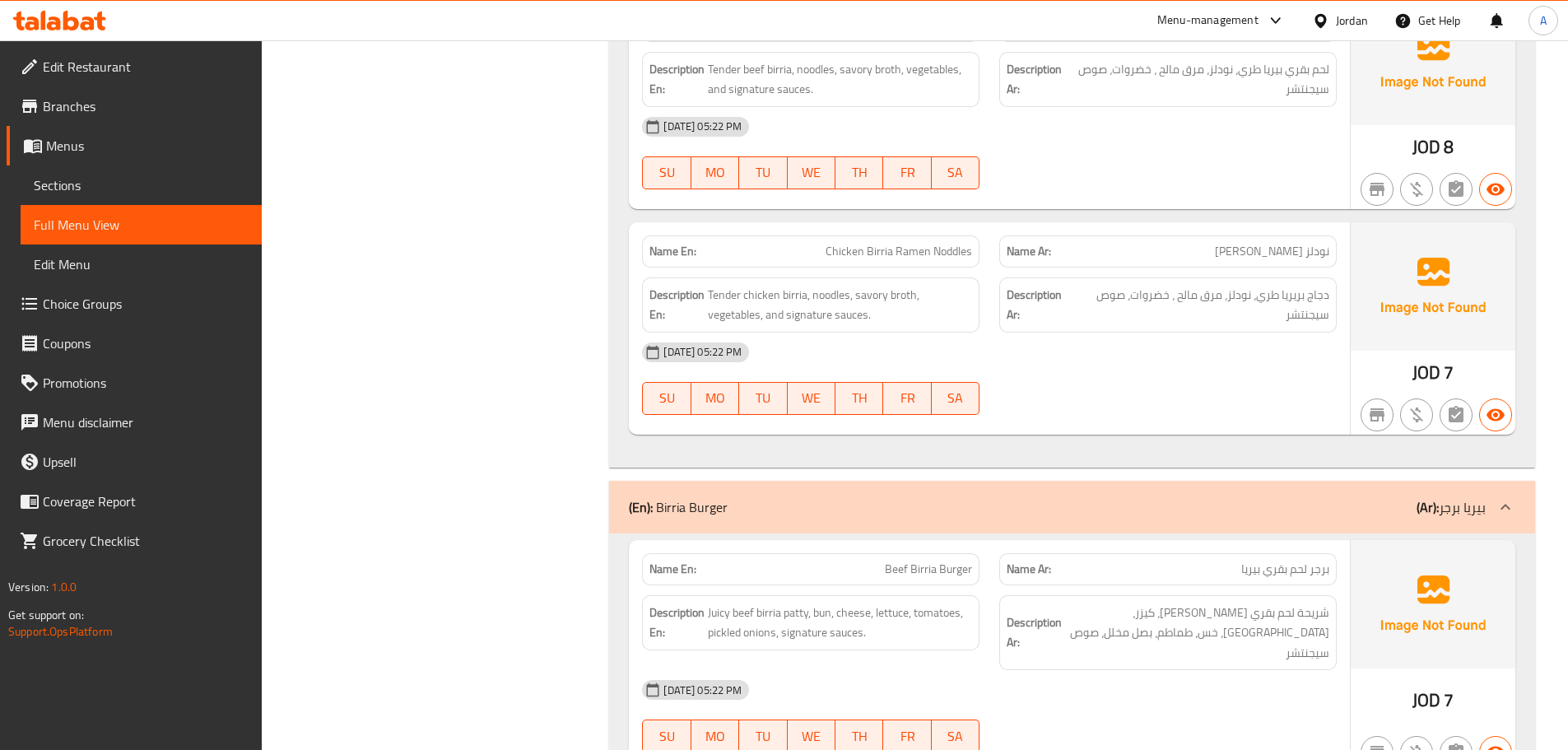
scroll to position [23298, 0]
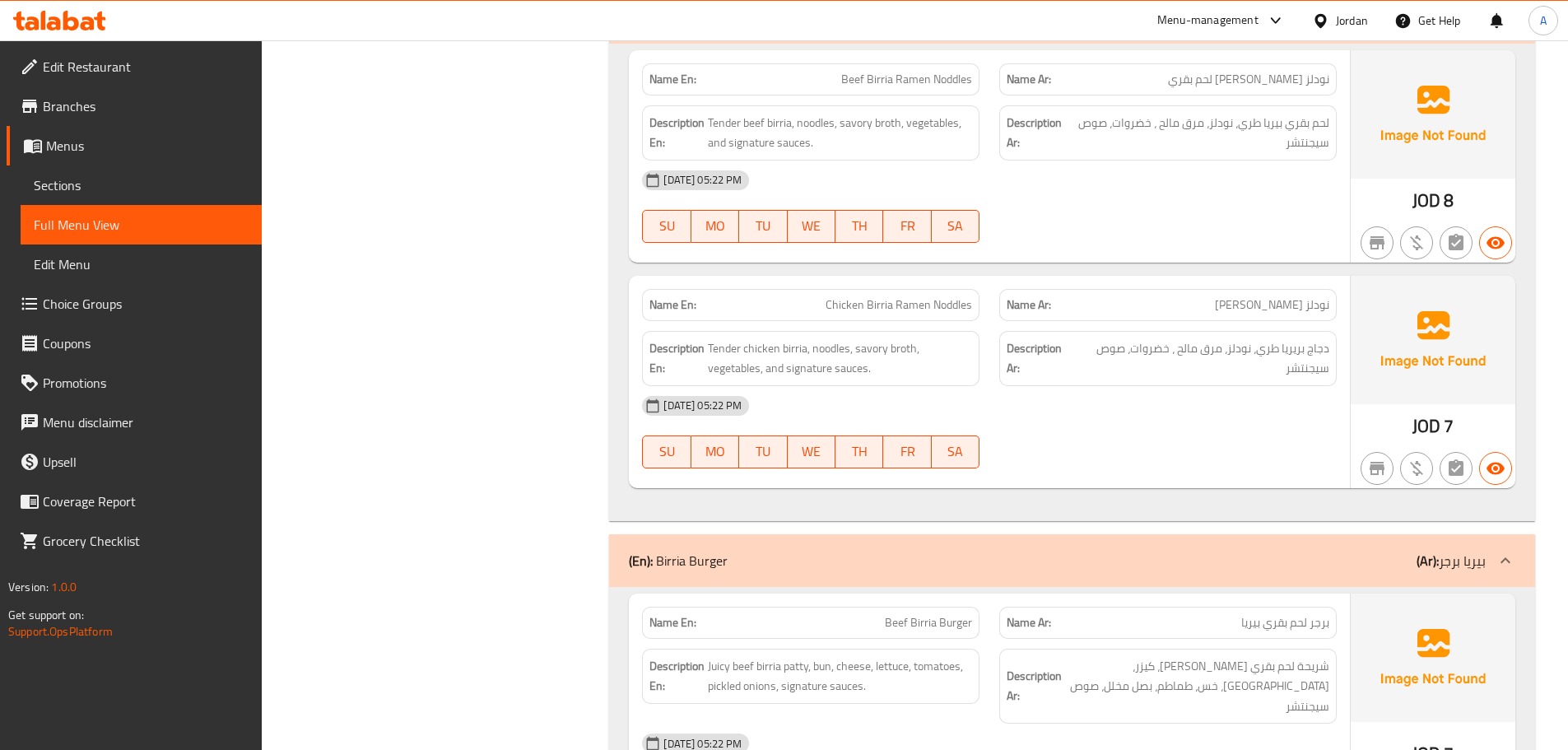
click at [620, 63] on div "Name En: Beef Birria Ramen Noddles Name Ar: نودلز بيريا رامين لحم بقري Descript…" at bounding box center [1072, 282] width 925 height 478
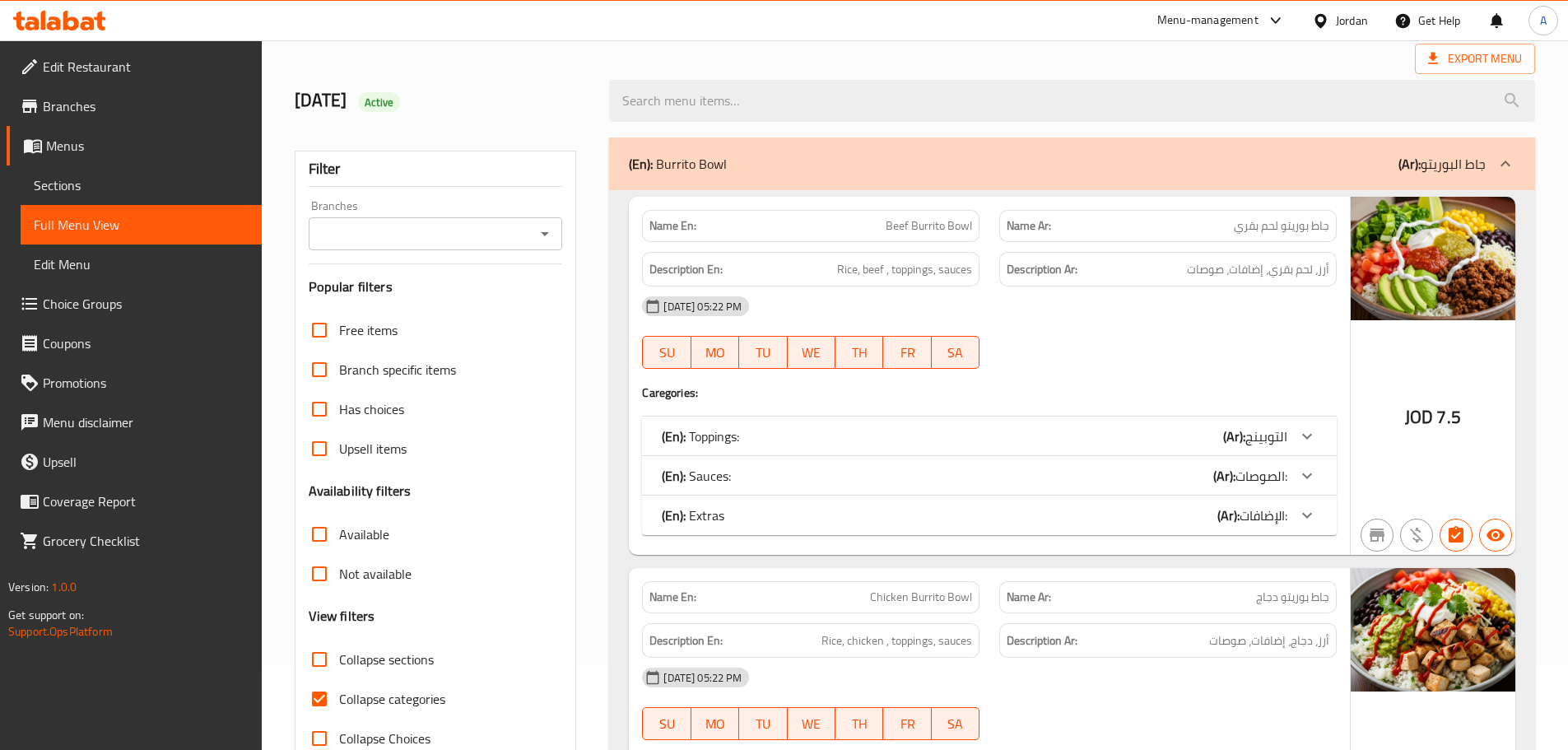
scroll to position [164, 0]
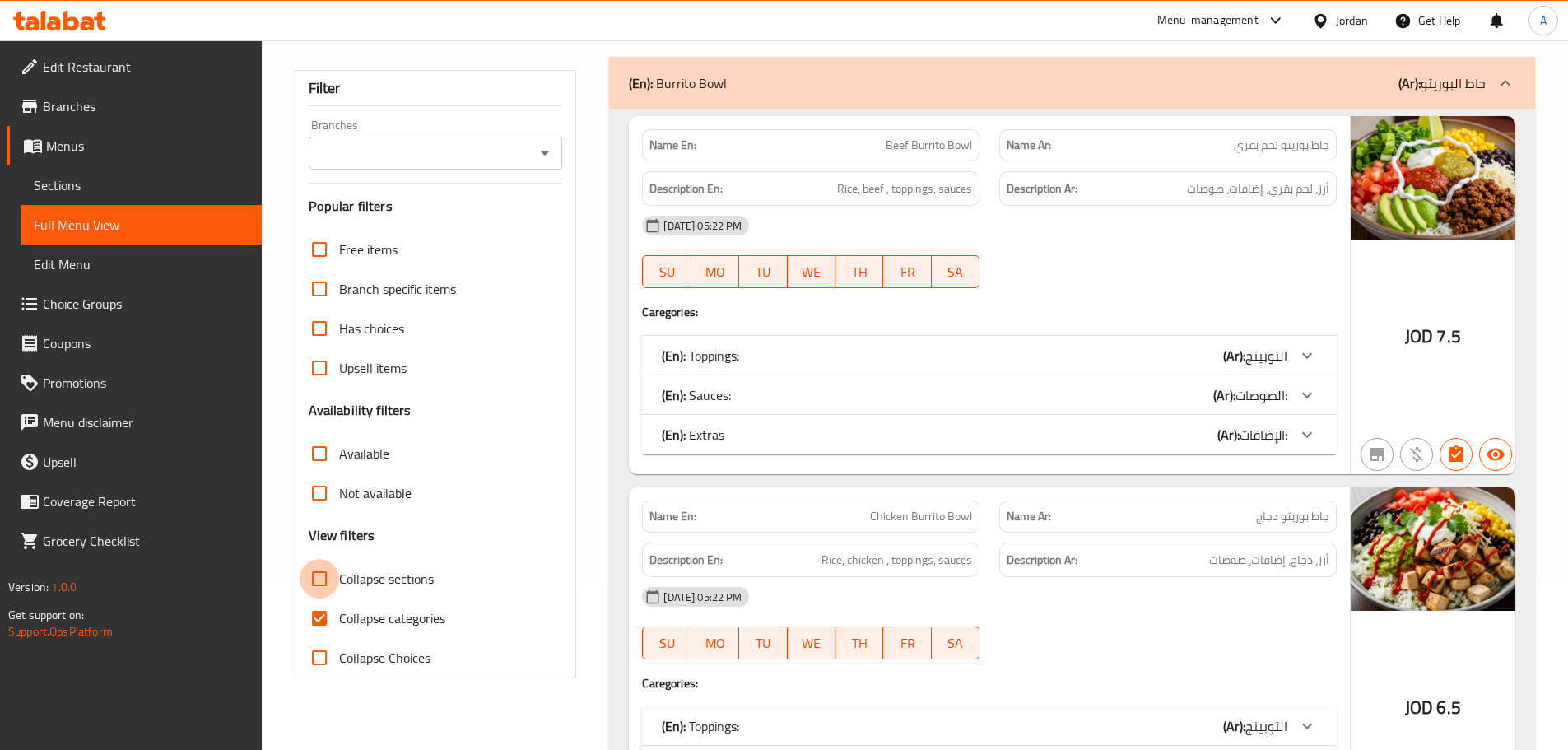
click at [327, 567] on input "Collapse sections" at bounding box center [319, 579] width 40 height 40
checkbox input "true"
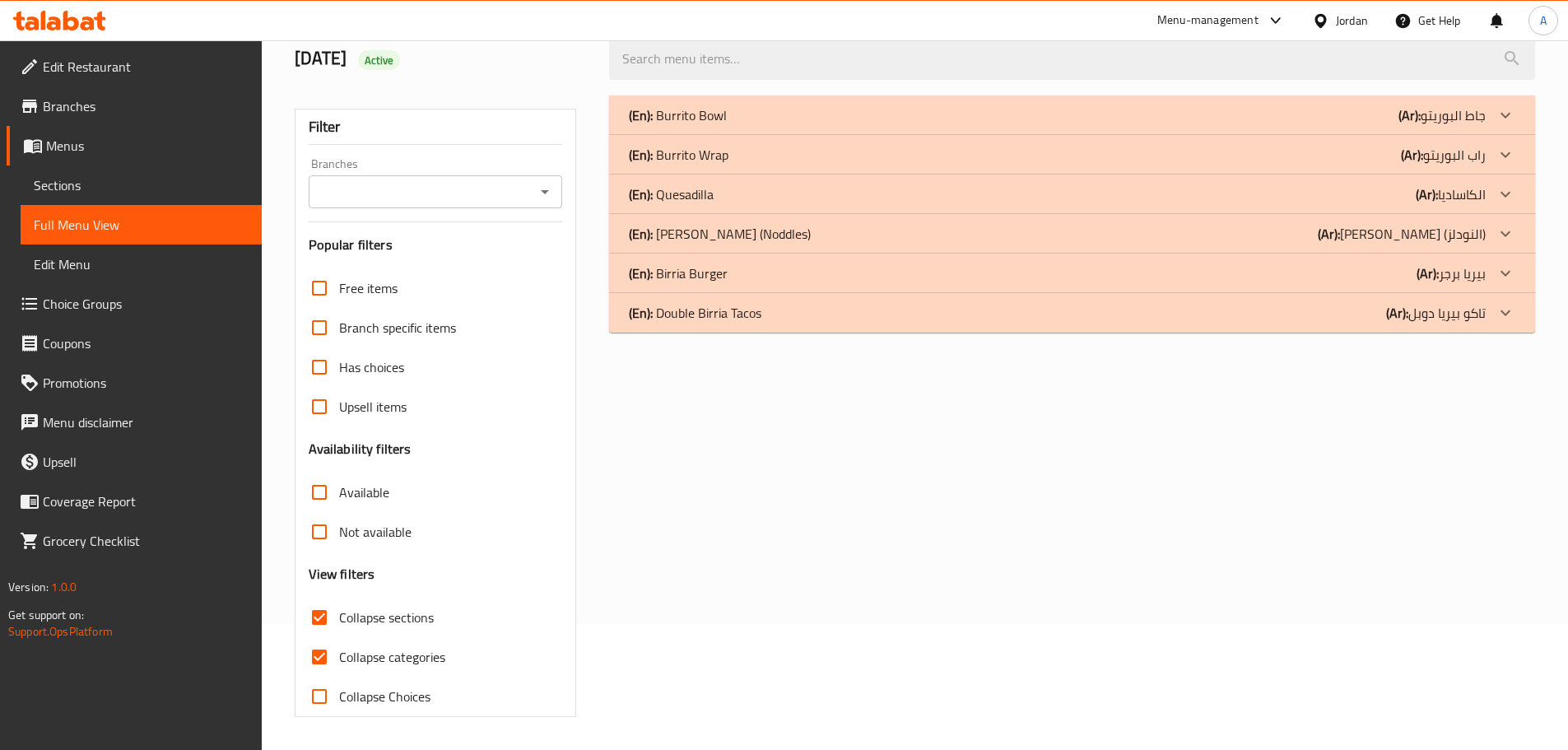
scroll to position [126, 0]
click at [720, 159] on p "(En): Burrito Wrap" at bounding box center [678, 154] width 99 height 20
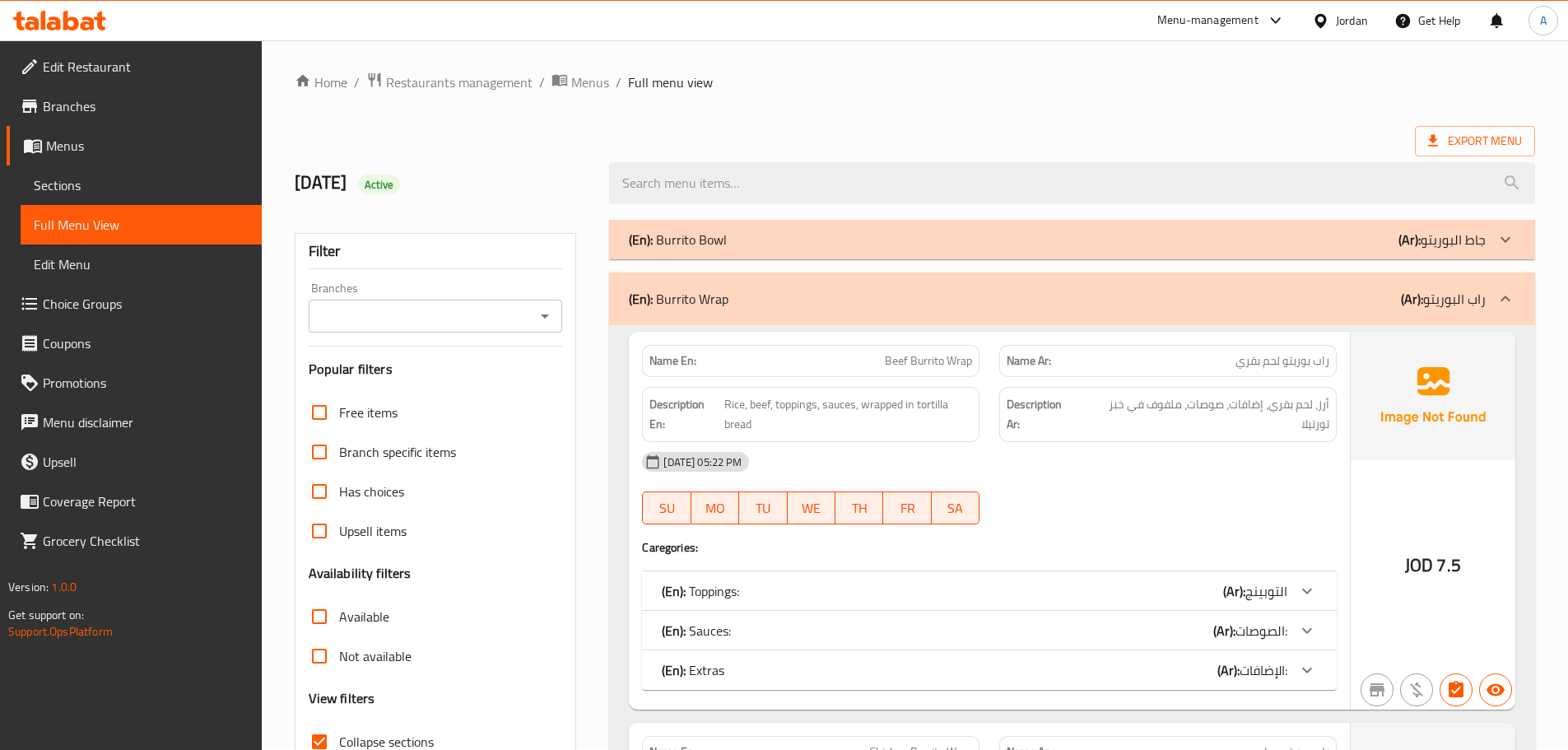
scroll to position [0, 0]
click at [738, 255] on div "(En): Burrito Bowl (Ar): جاط البوريتو" at bounding box center [1072, 241] width 925 height 40
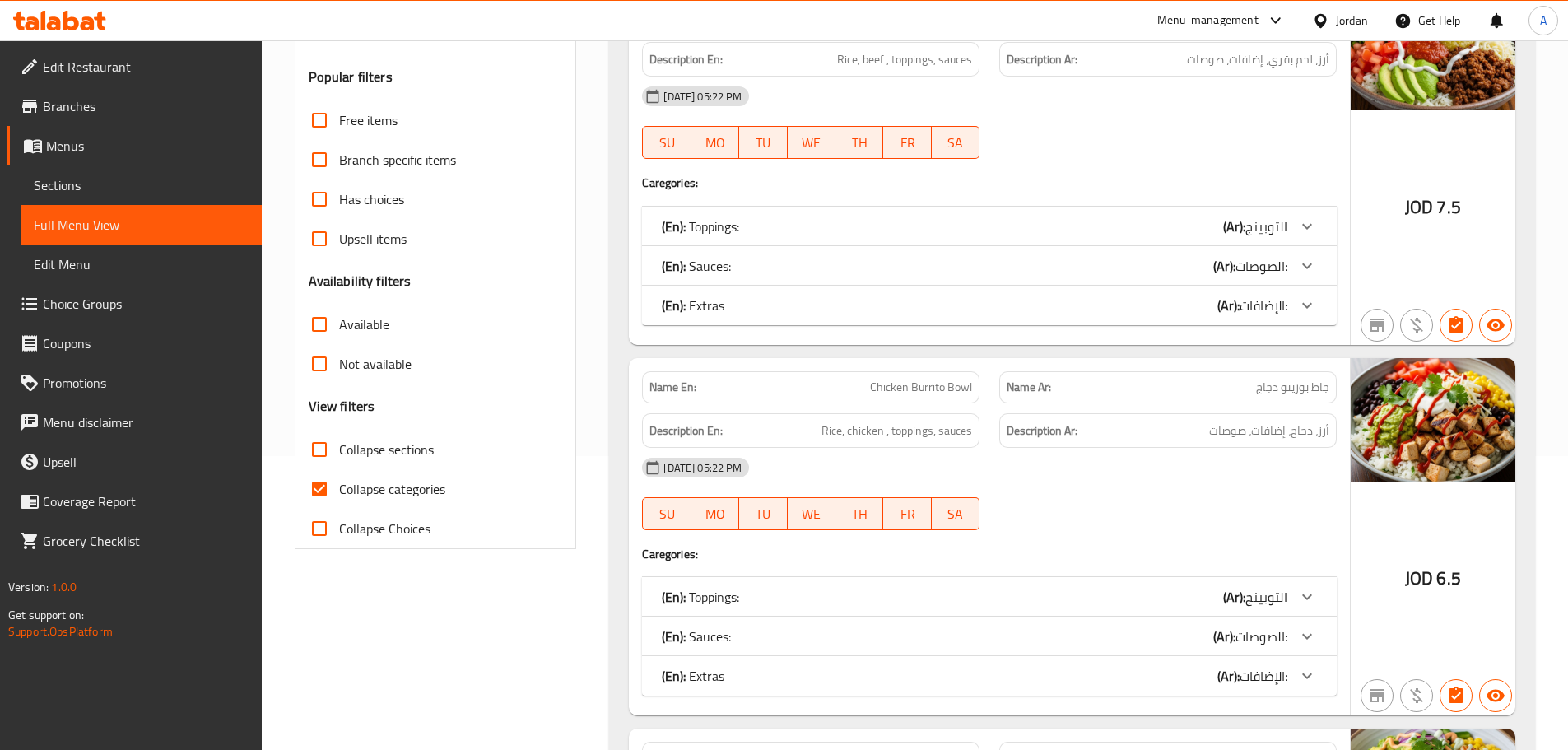
scroll to position [330, 0]
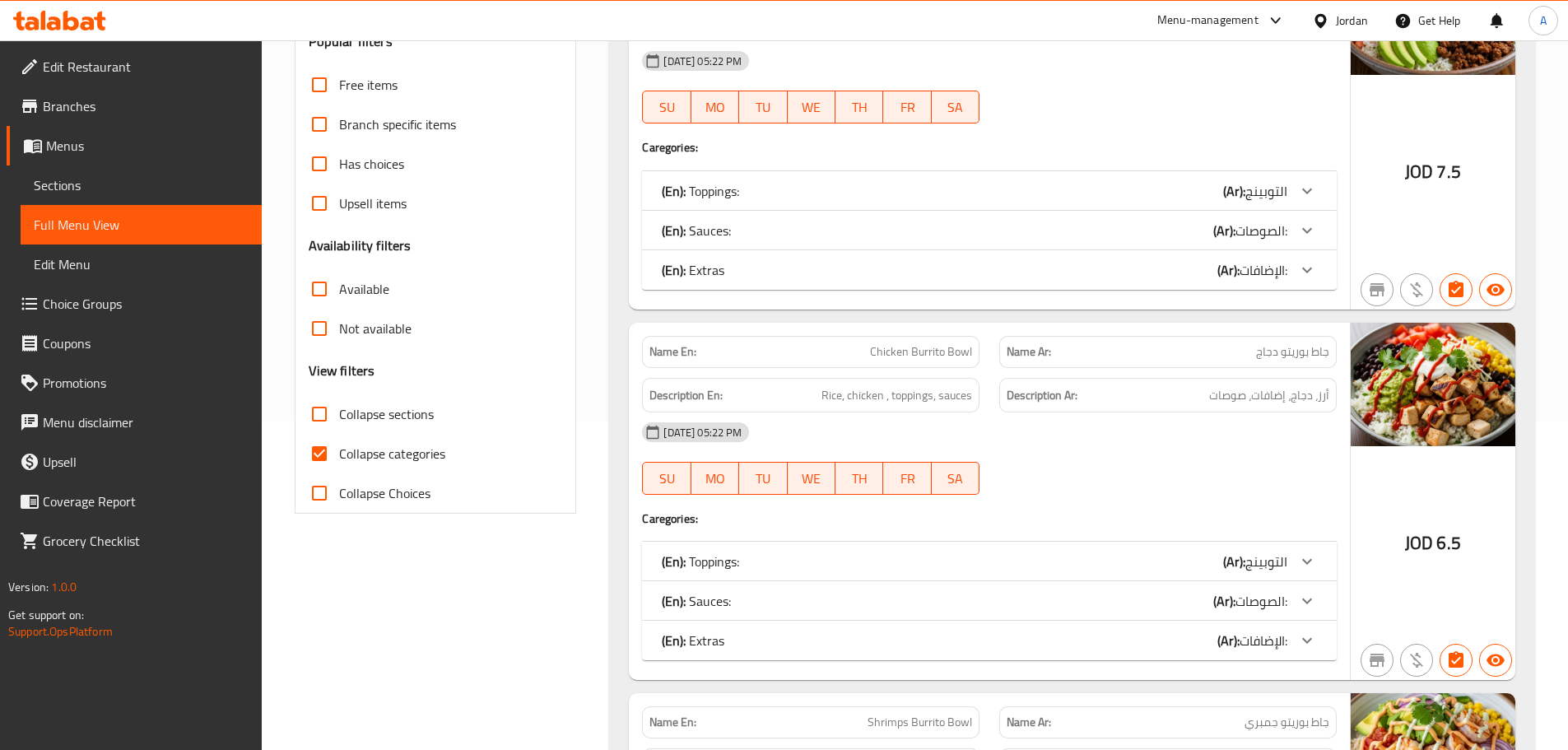
click at [317, 441] on input "Collapse categories" at bounding box center [319, 453] width 40 height 40
checkbox input "false"
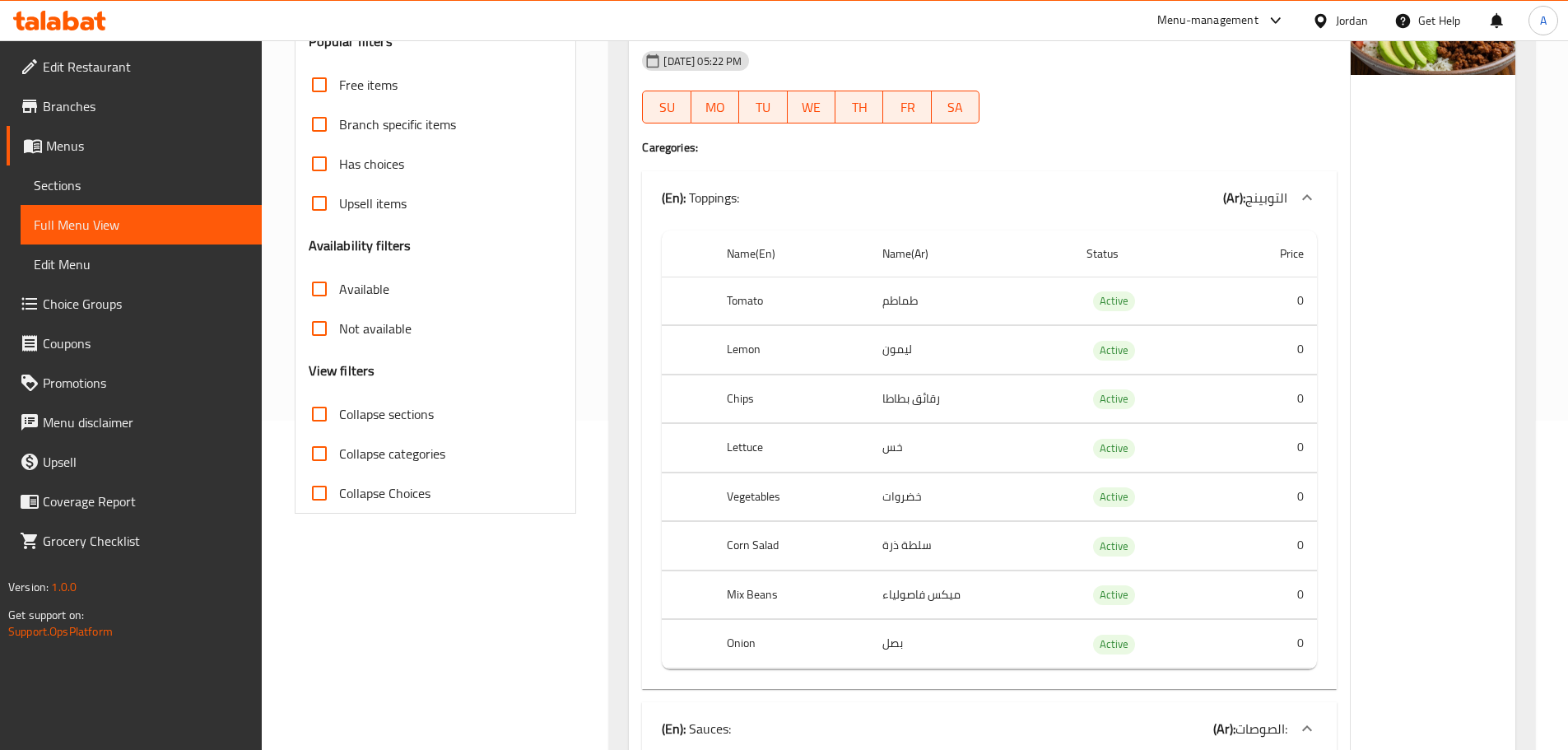
scroll to position [0, 0]
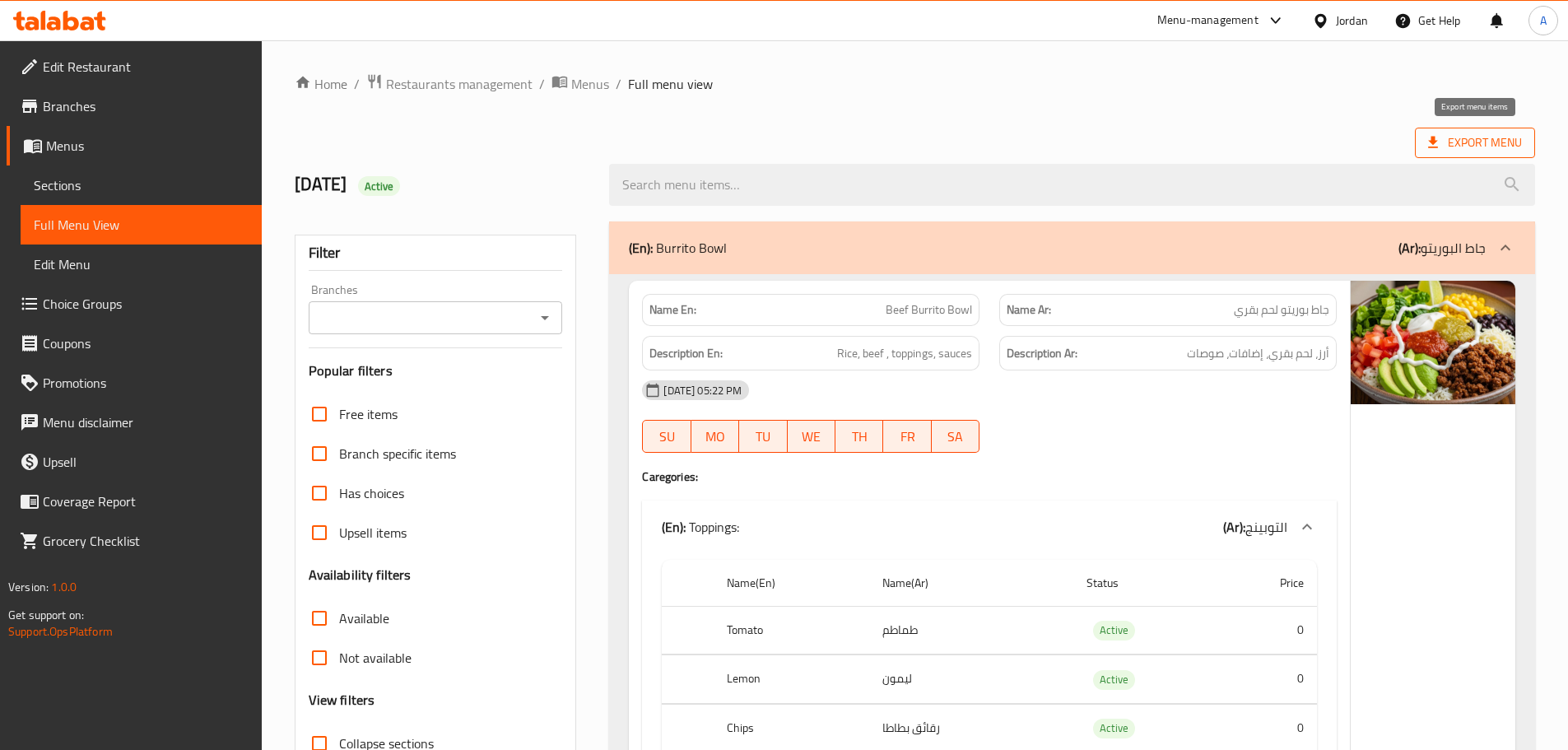
click at [1461, 148] on span "Export Menu" at bounding box center [1475, 143] width 93 height 21
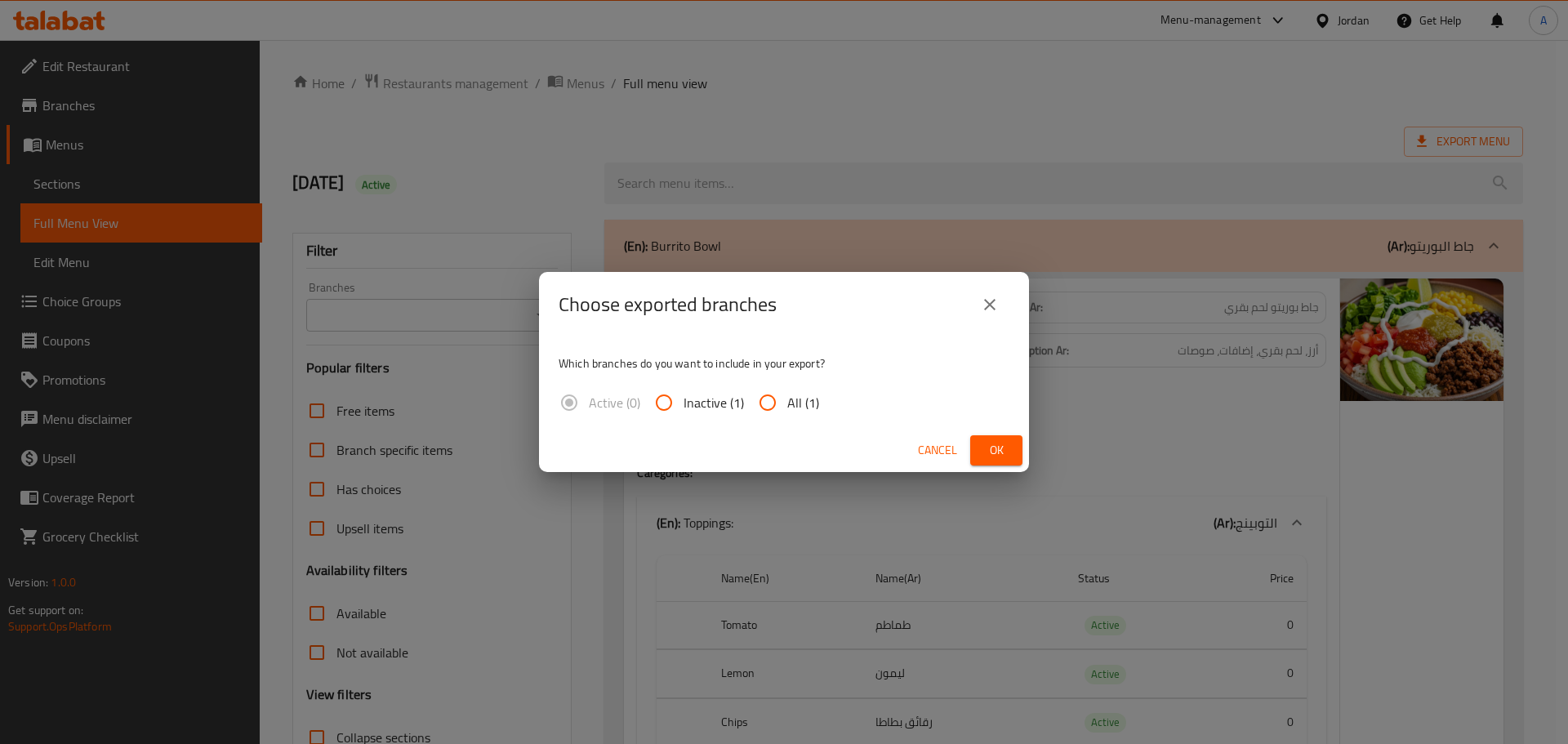
click at [765, 428] on div "Choose exported branches Which branches do you want to include in your export? …" at bounding box center [784, 372] width 490 height 200
click at [766, 408] on input "All (1)" at bounding box center [768, 402] width 39 height 39
radio input "true"
click at [1010, 449] on button "Ok" at bounding box center [996, 450] width 52 height 30
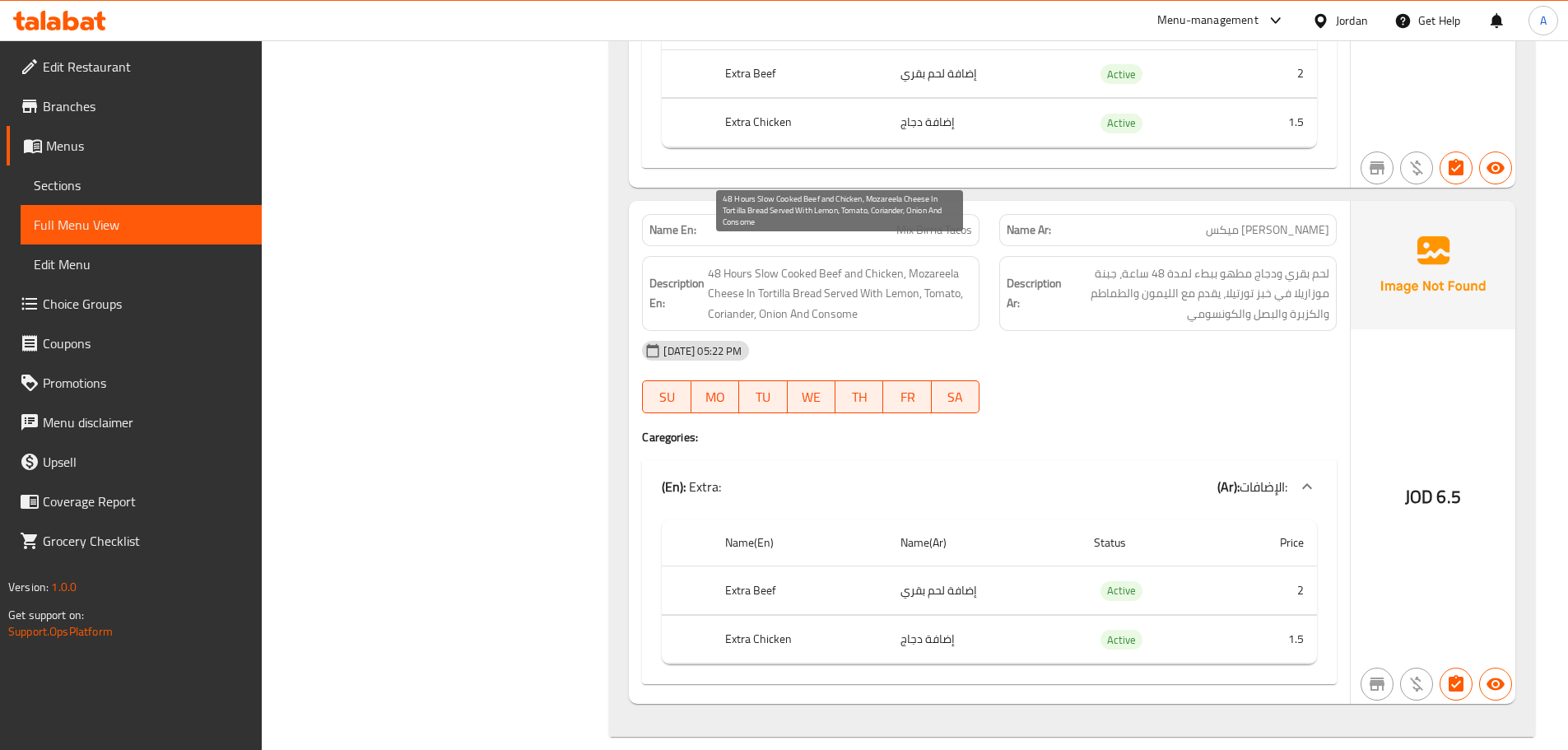
scroll to position [785, 0]
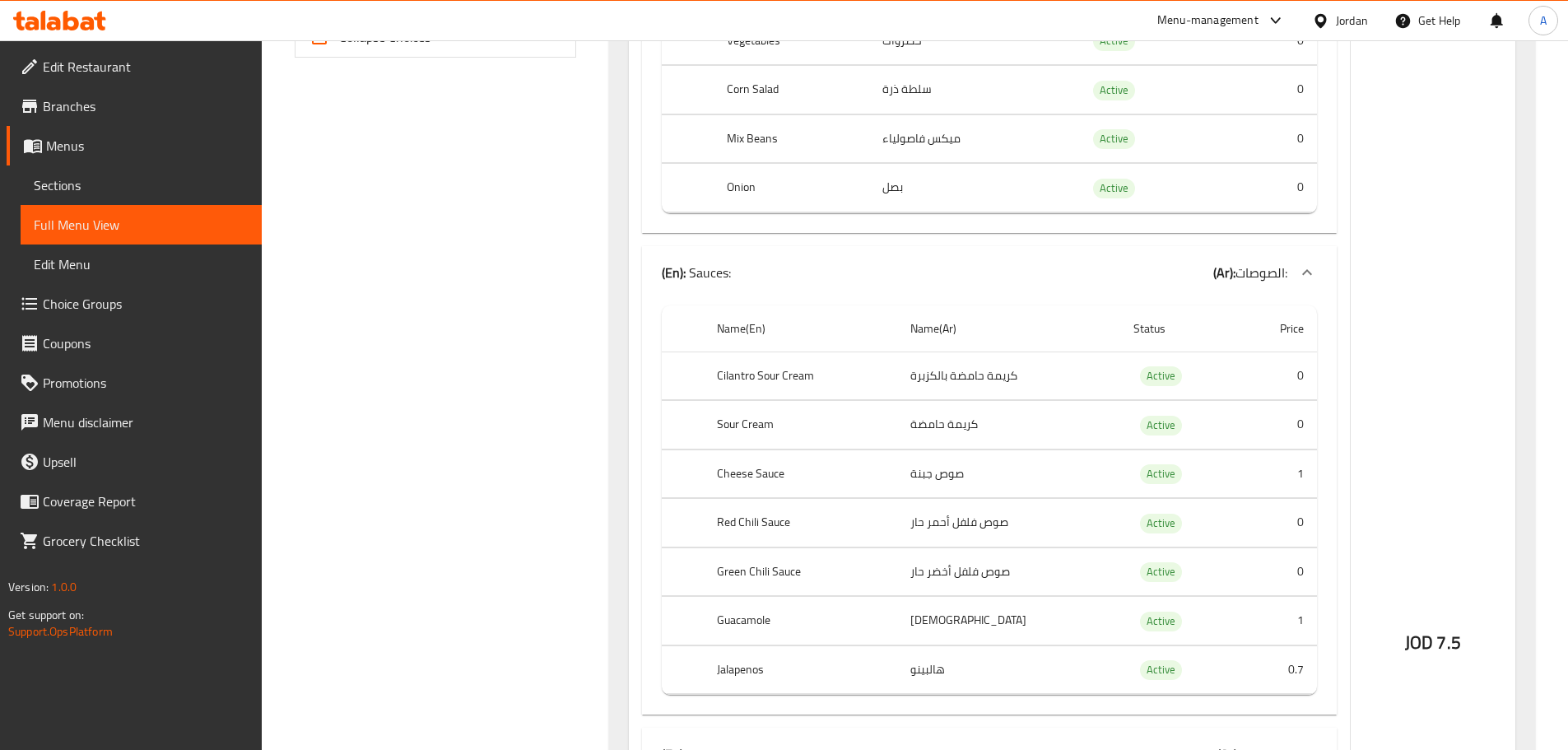
click at [995, 376] on td "كريمة حامضة بالكزبرة" at bounding box center [1008, 375] width 223 height 48
copy td "كريمة"
click at [967, 371] on td "كريمة حامضة بالكزبرة" at bounding box center [1008, 375] width 223 height 48
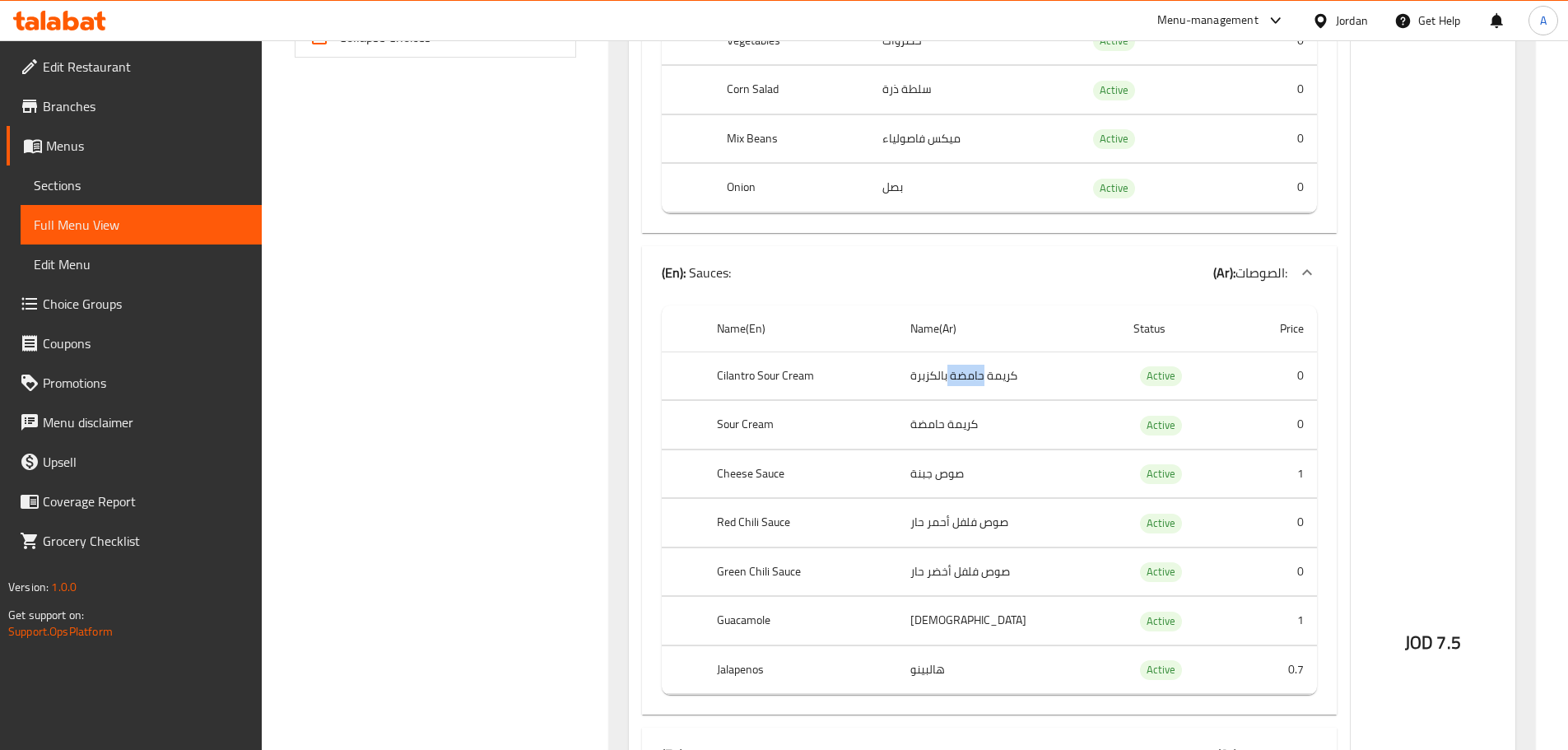
click at [967, 371] on td "كريمة حامضة بالكزبرة" at bounding box center [1008, 375] width 223 height 48
copy td "حامضة"
click at [763, 371] on th "Cilantro Sour Cream" at bounding box center [801, 375] width 194 height 48
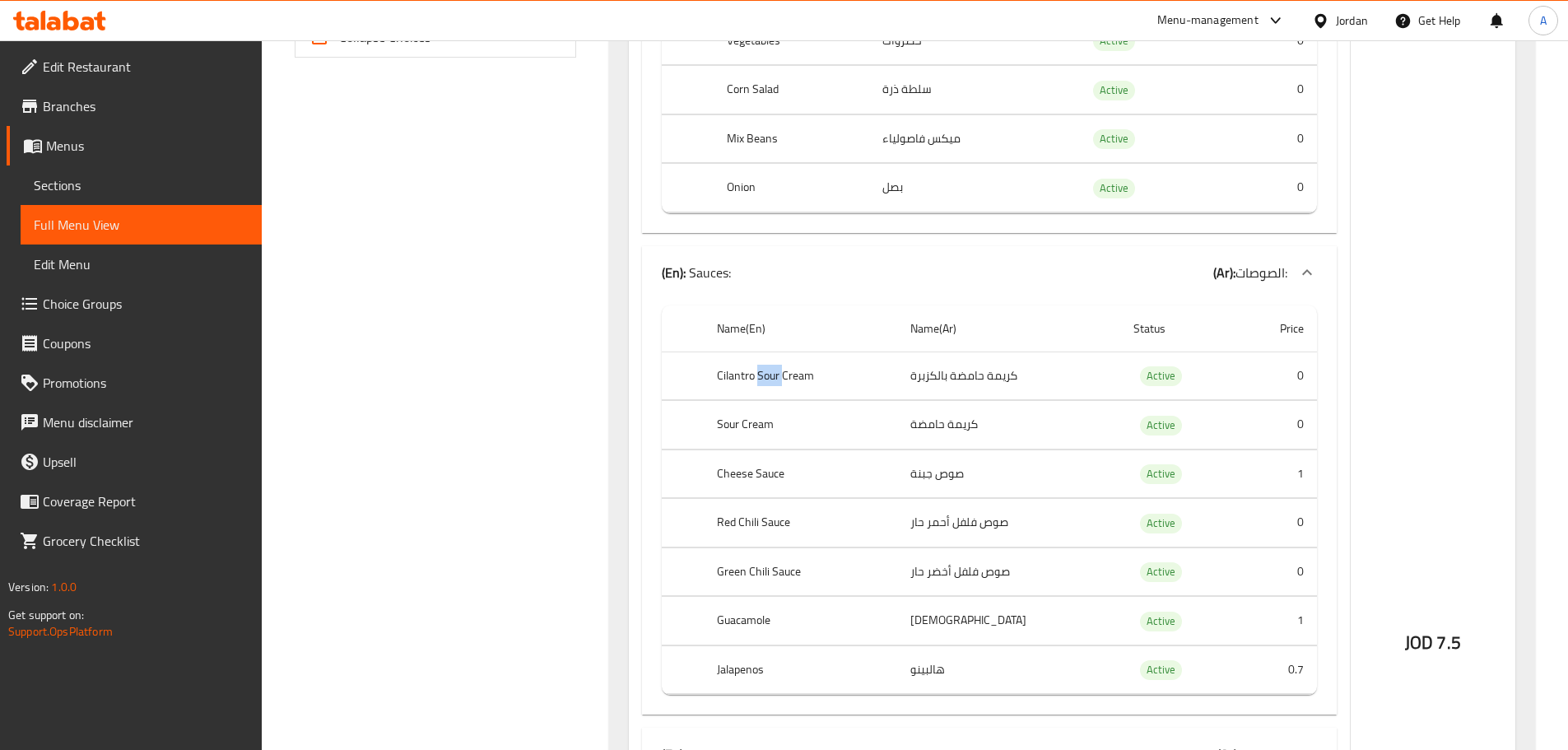
copy th "Sour"
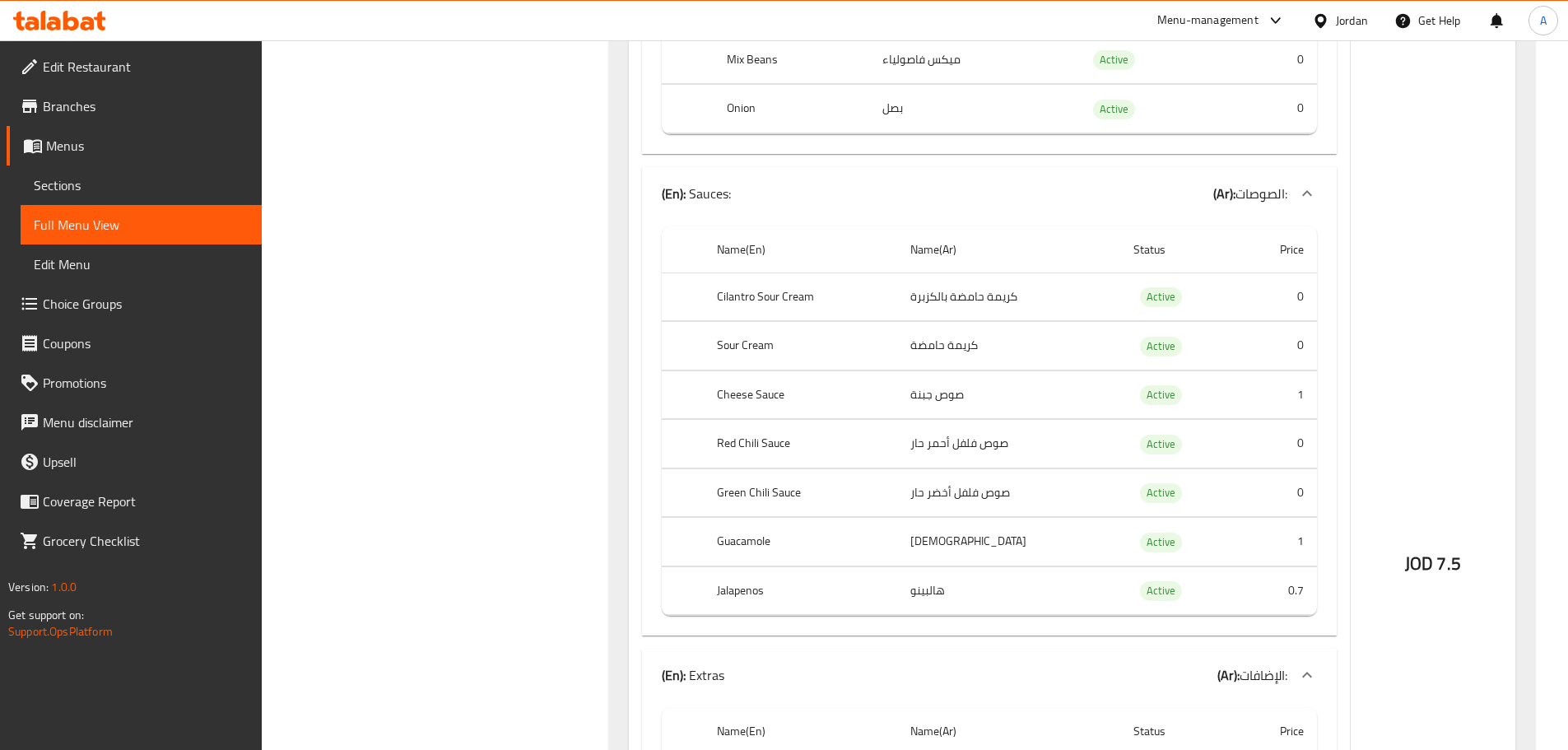
scroll to position [950, 0]
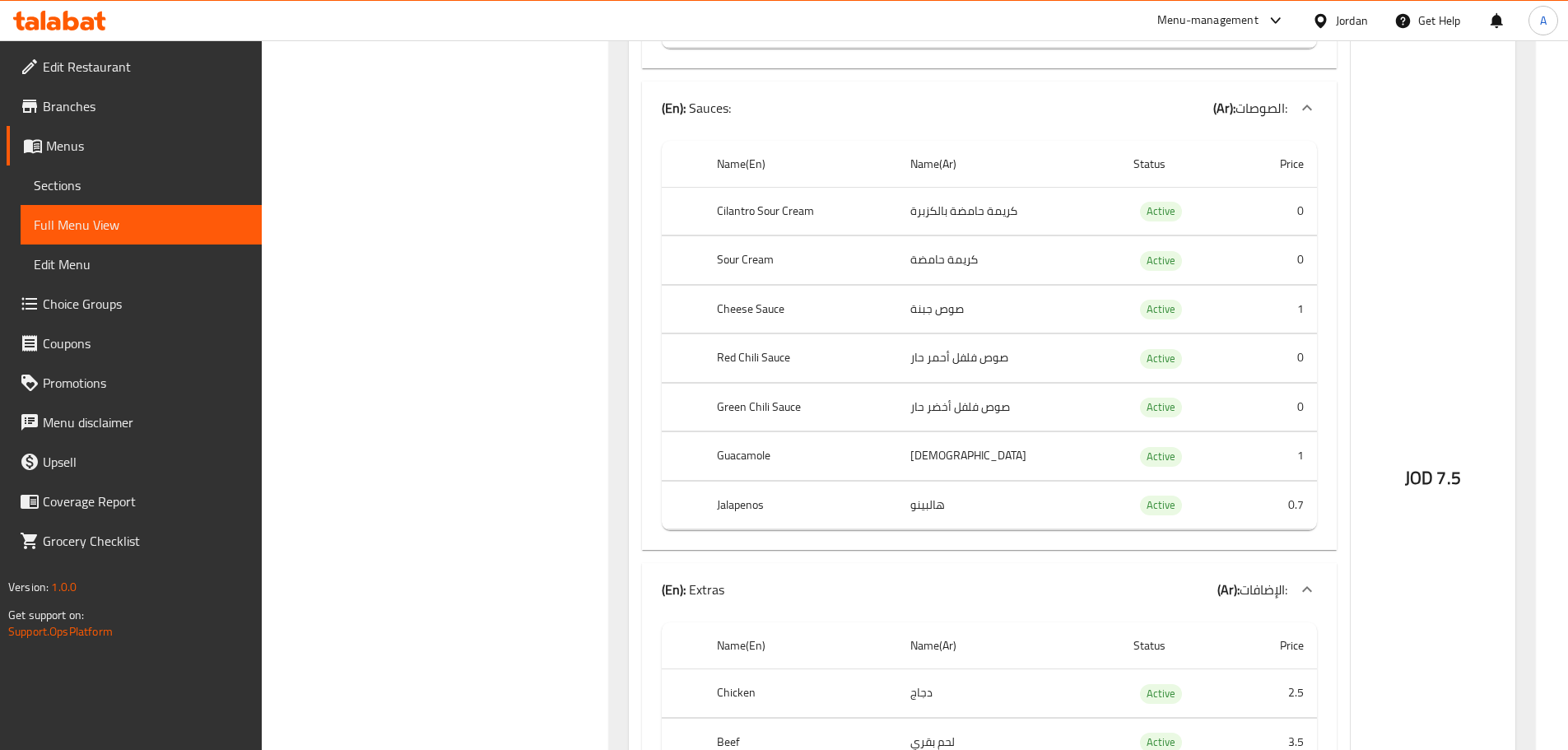
click at [741, 349] on th "Red Chili Sauce" at bounding box center [801, 358] width 194 height 48
copy th "Red Chili Sauce"
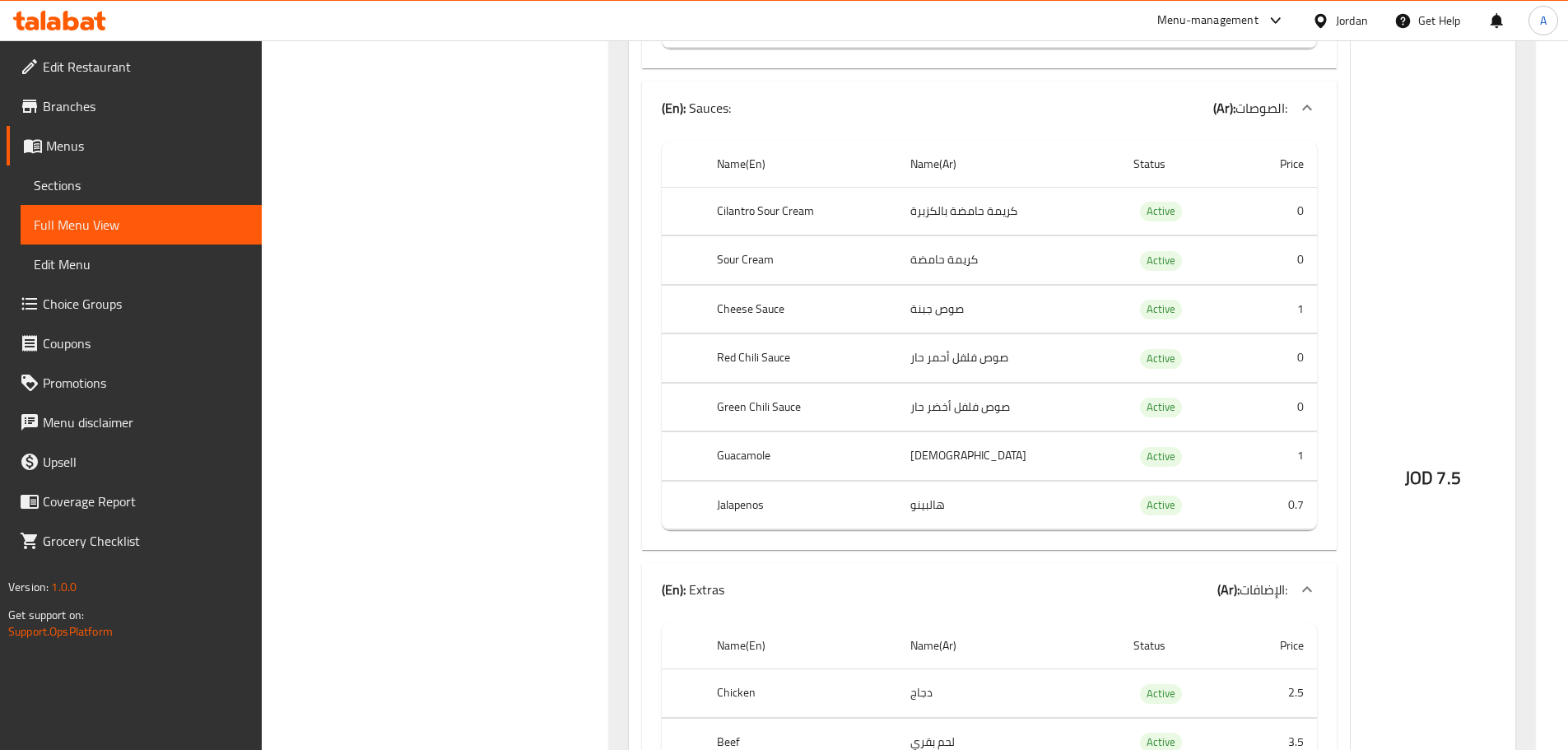
click at [975, 364] on td "صوص فلفل أحمر حار" at bounding box center [1008, 358] width 223 height 48
copy td "صوص فلفل أحمر حار"
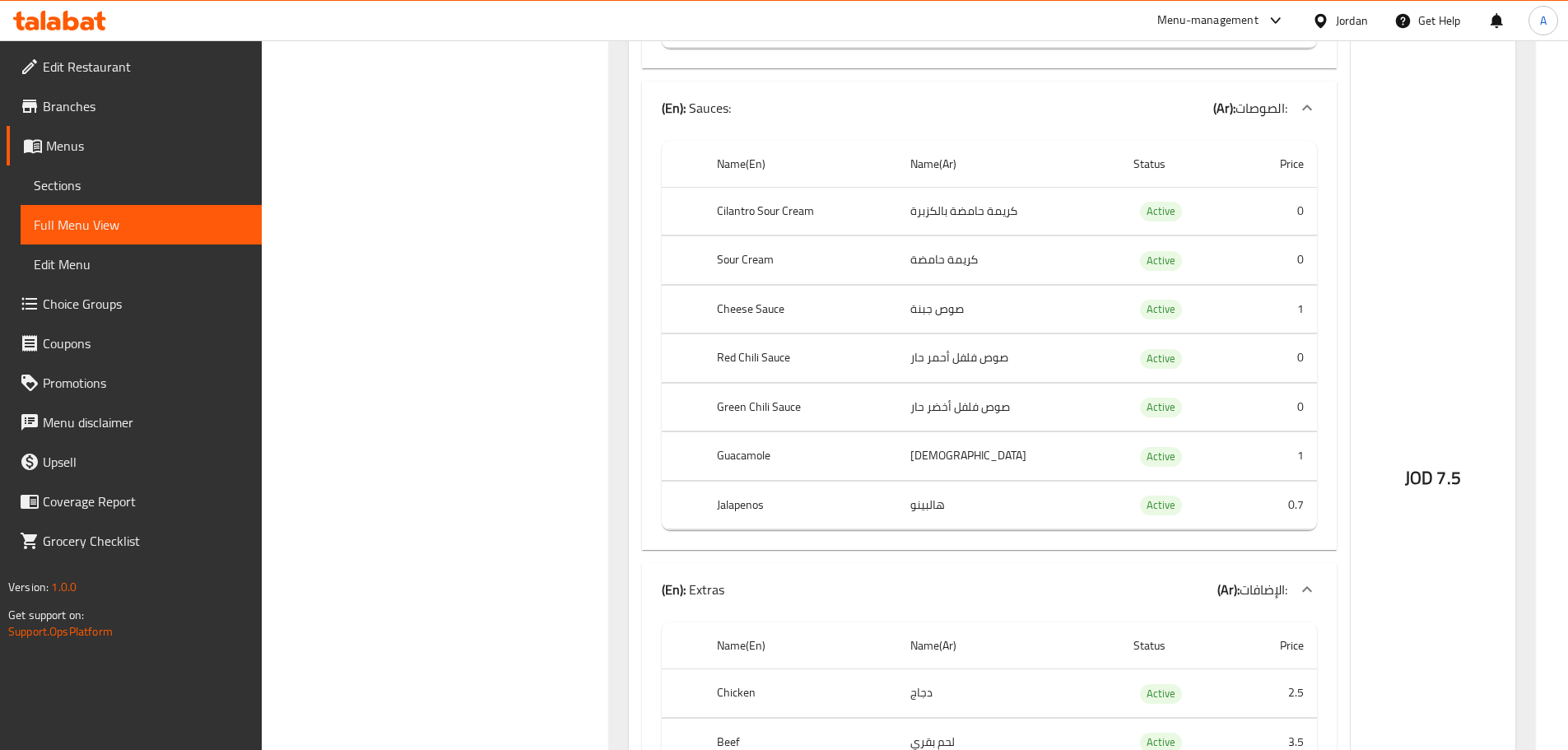
scroll to position [1512, 0]
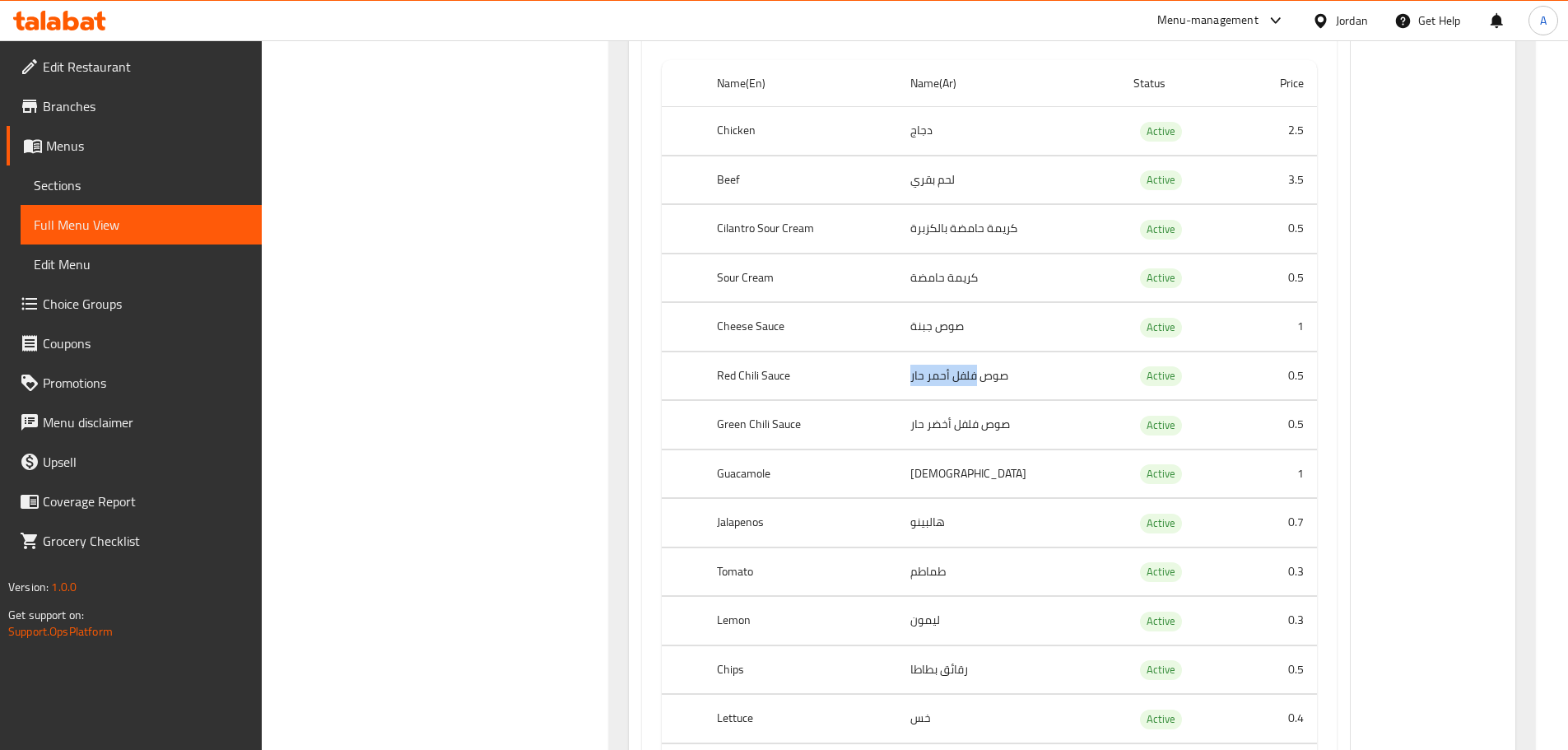
copy td "فلفل أحمر حار"
drag, startPoint x: 982, startPoint y: 377, endPoint x: 618, endPoint y: 337, distance: 366.2
click at [904, 377] on td "صوص فلفل أحمر حار" at bounding box center [1008, 375] width 223 height 48
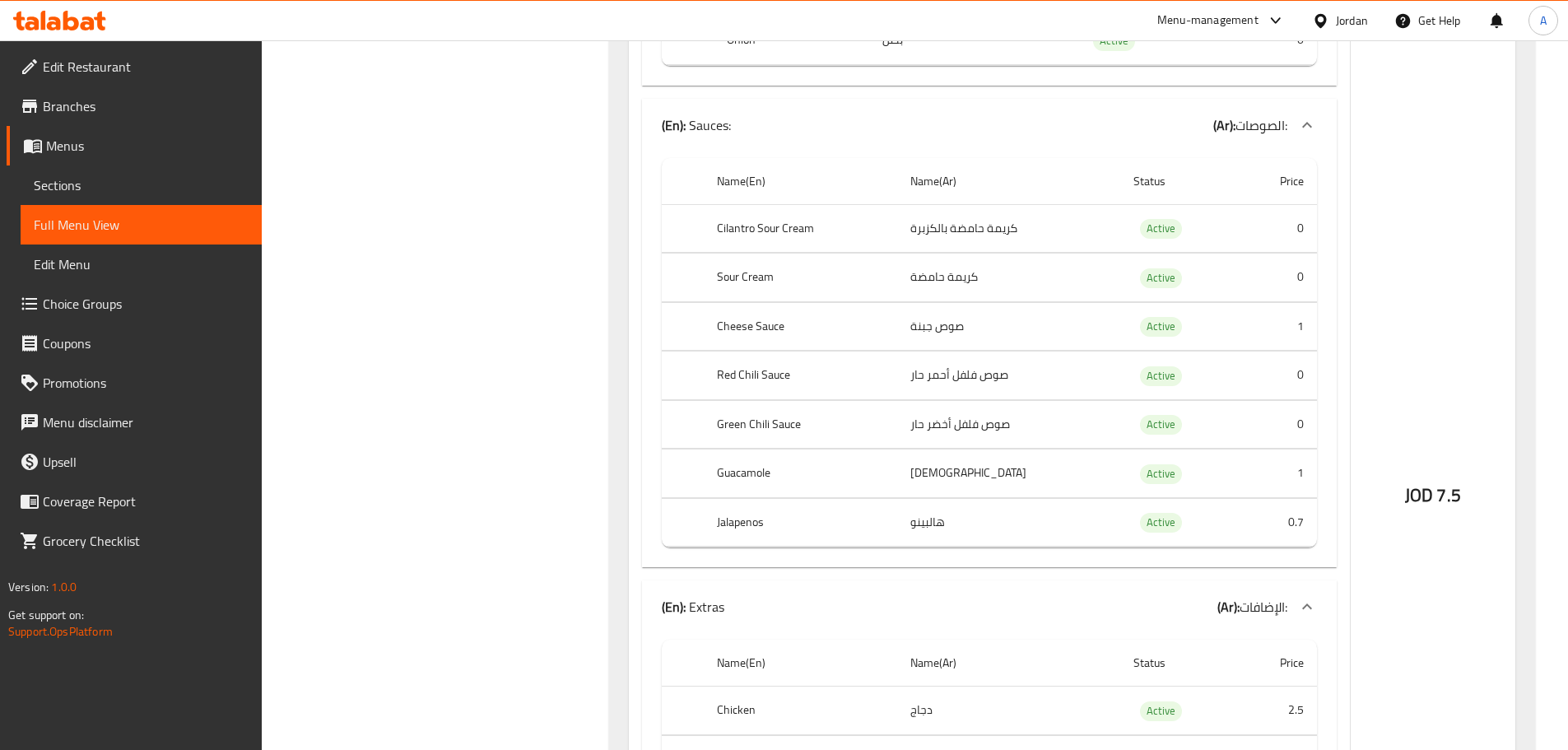
click at [749, 369] on th "Red Chili Sauce" at bounding box center [801, 375] width 194 height 48
copy th "Chili"
drag, startPoint x: 981, startPoint y: 372, endPoint x: 957, endPoint y: 374, distance: 24.1
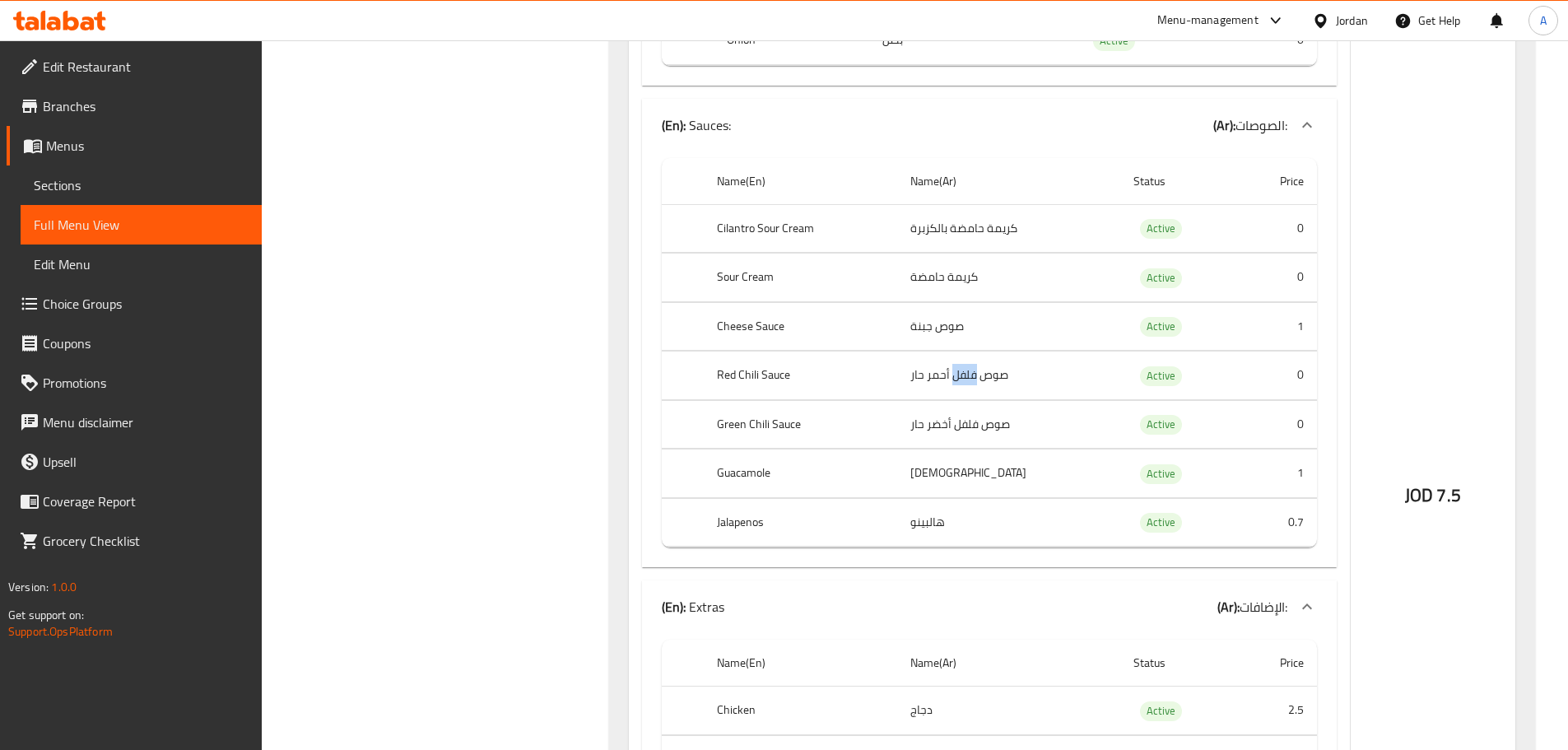
click at [957, 374] on td "صوص فلفل أحمر حار" at bounding box center [1008, 375] width 223 height 48
copy td "فلفل"
drag, startPoint x: 982, startPoint y: 370, endPoint x: 914, endPoint y: 371, distance: 68.0
click at [914, 371] on td "صوص فلفل أحمر حار" at bounding box center [1008, 375] width 223 height 48
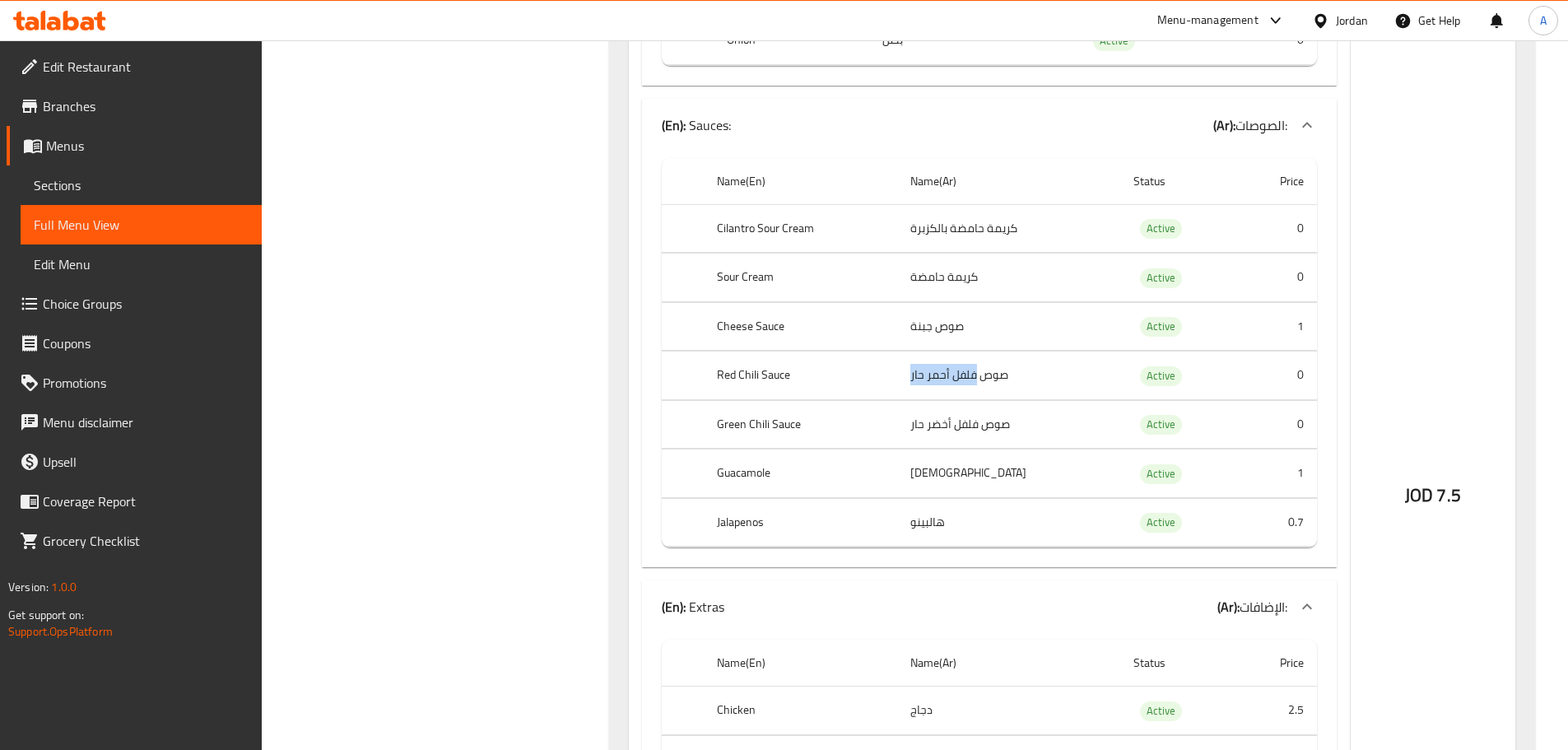
copy td "فلفل أحمر حار"
click at [774, 369] on th "Red Chili Sauce" at bounding box center [801, 375] width 194 height 48
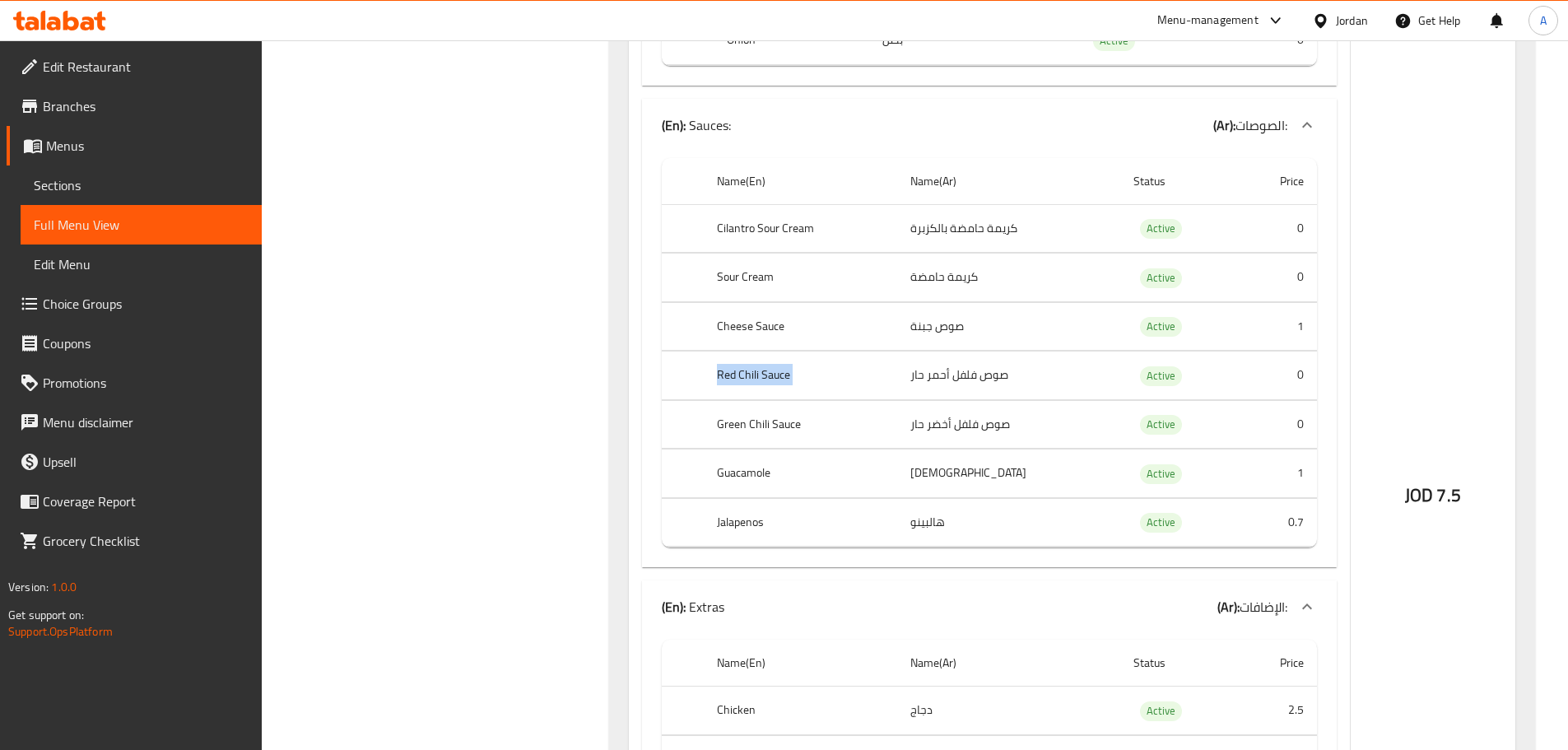
copy th "Red Chili Sauce"
click at [992, 354] on td "صوص فلفل أحمر حار" at bounding box center [1008, 375] width 223 height 48
click at [991, 369] on td "صوص فلفل أحمر حار" at bounding box center [1008, 375] width 223 height 48
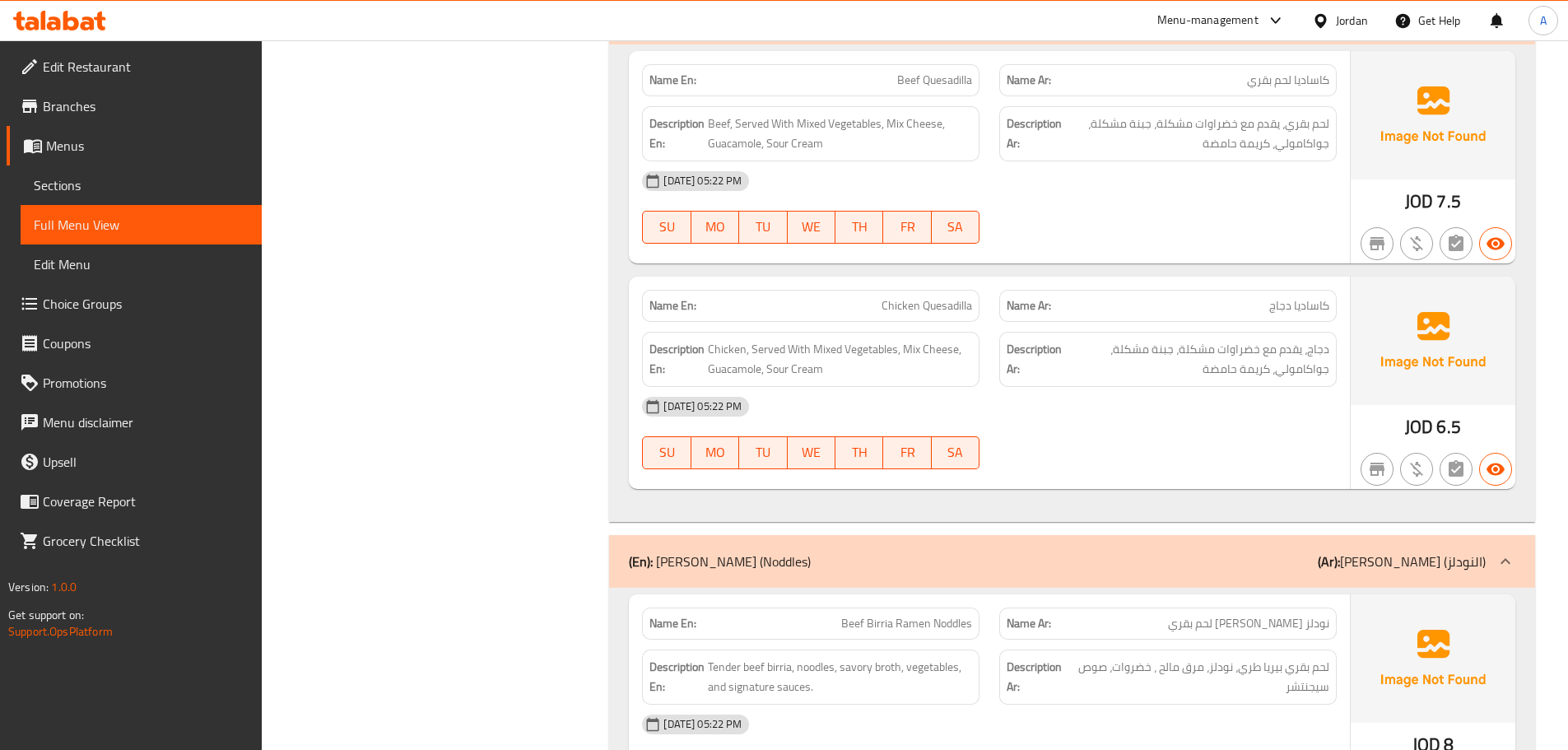
scroll to position [22784, 0]
